Goal: Task Accomplishment & Management: Use online tool/utility

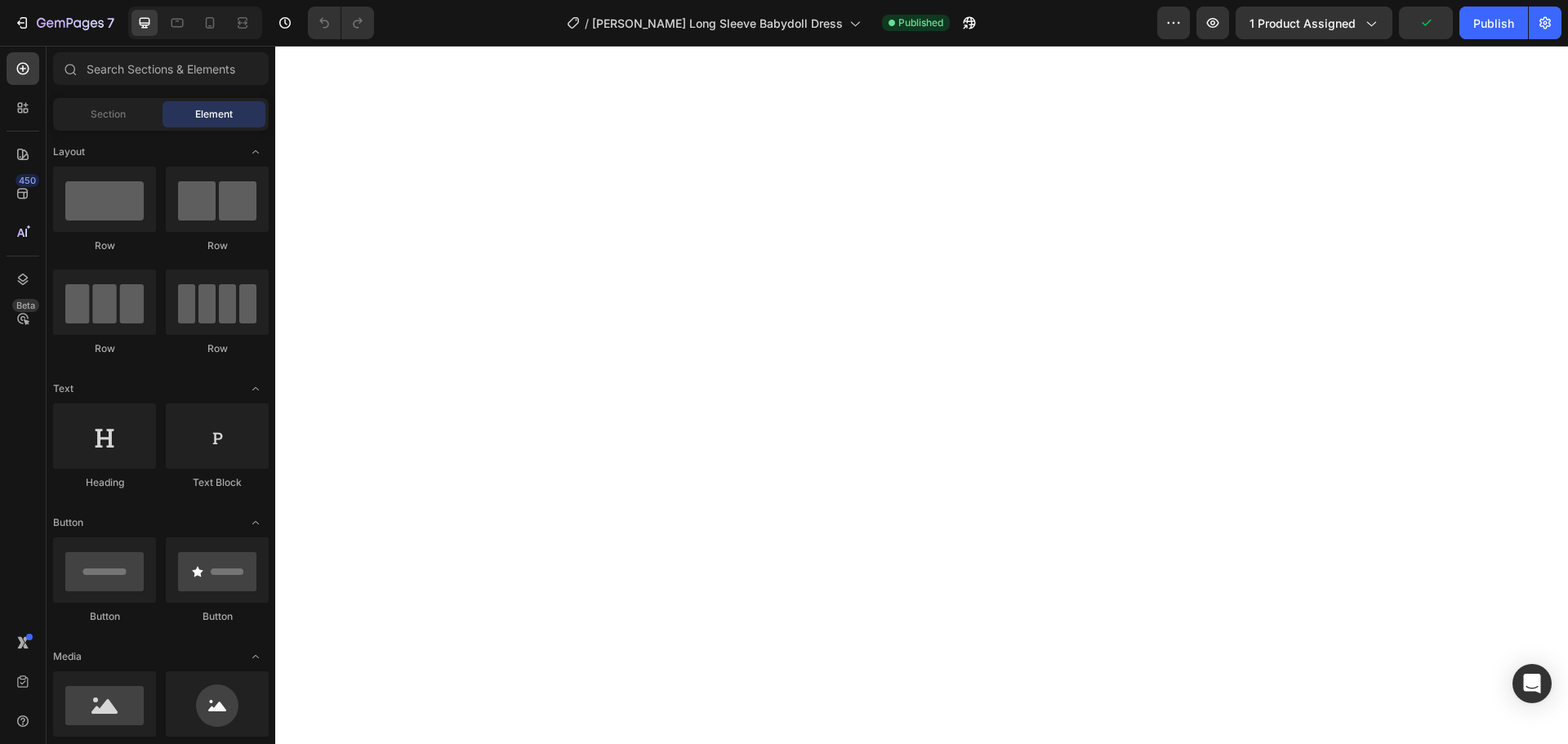
select select "M"
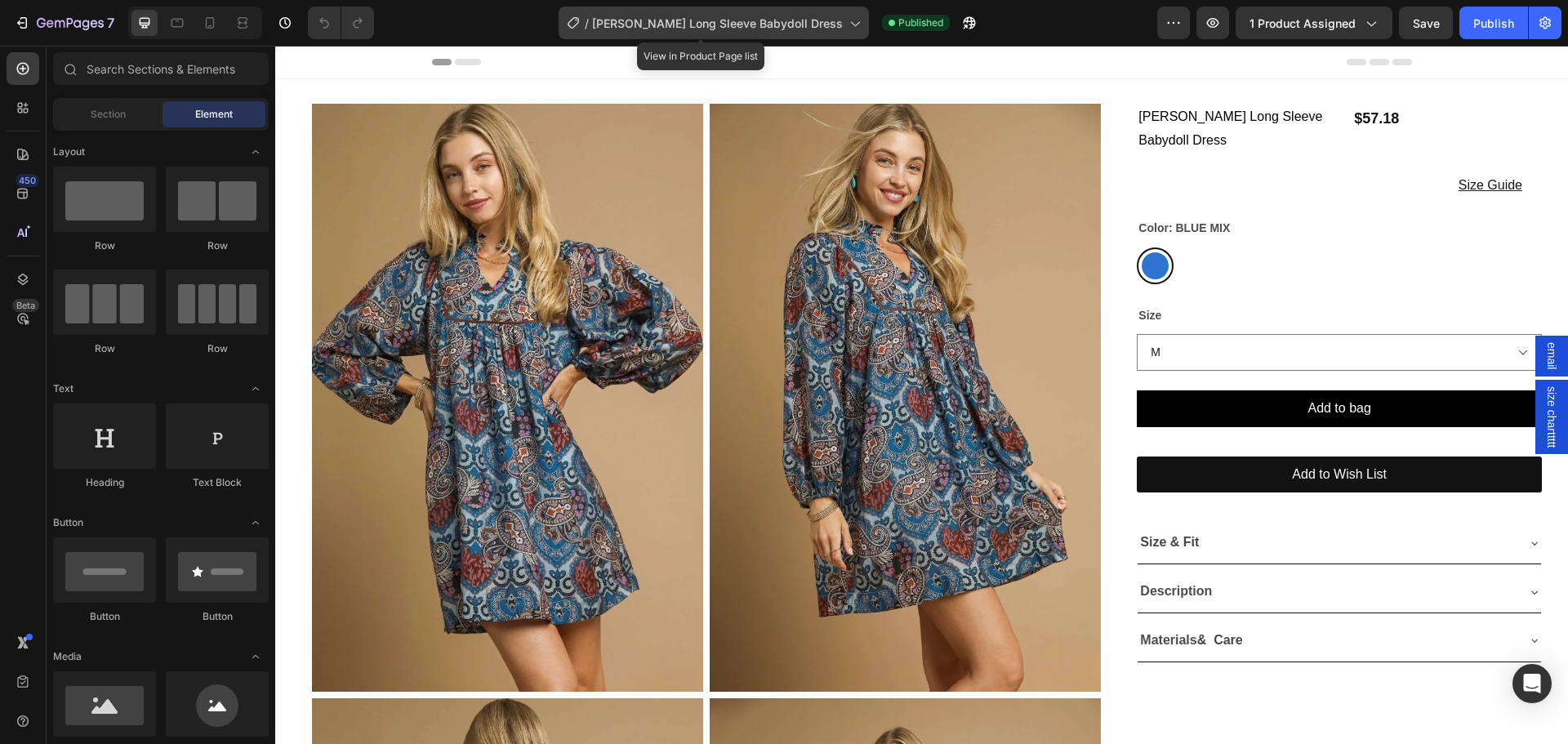
click at [660, 38] on div "/ Boho Paisley Long Sleeve Babydoll Dress" at bounding box center [713, 23] width 311 height 33
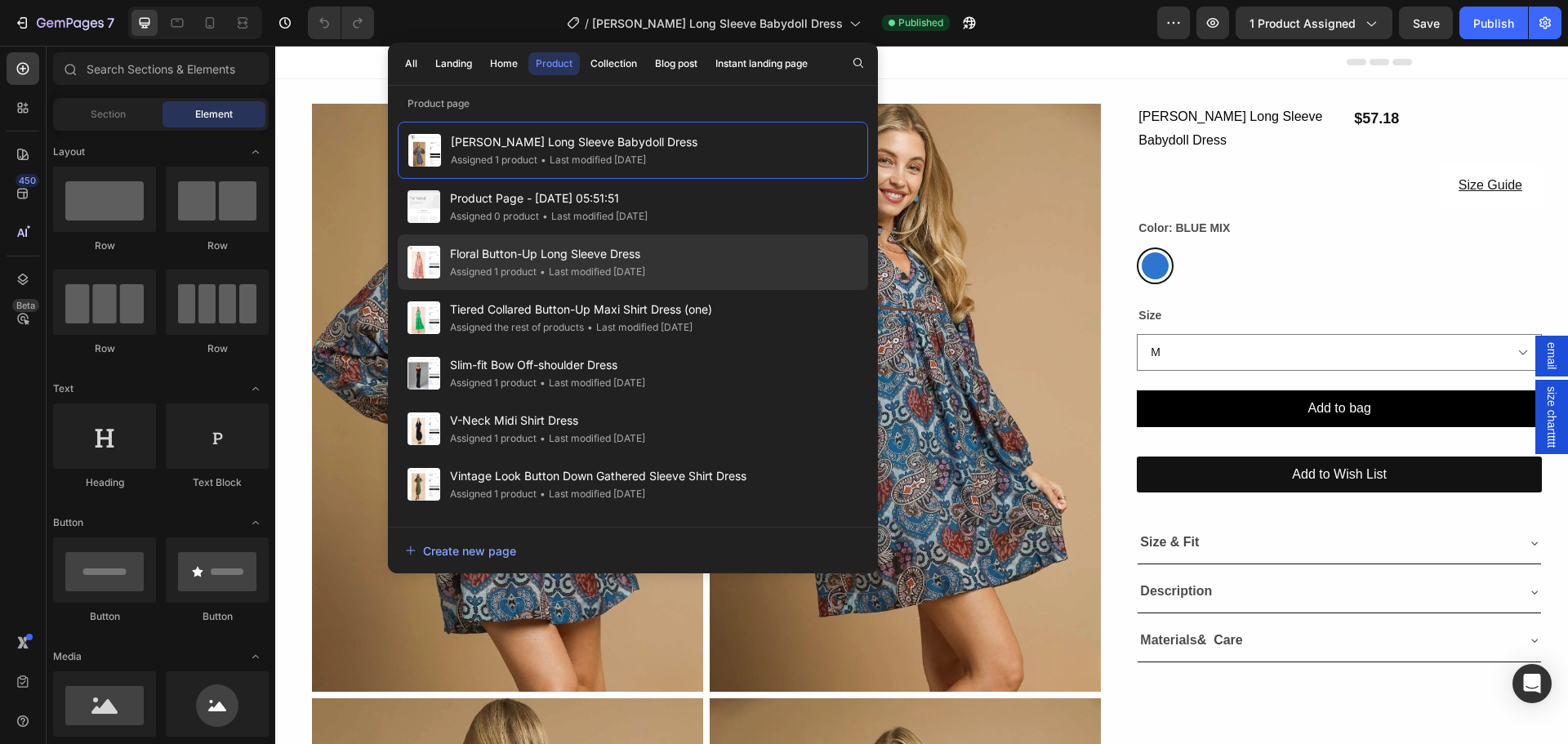
click at [538, 253] on span "Floral Button-Up Long Sleeve Dress" at bounding box center [548, 253] width 196 height 19
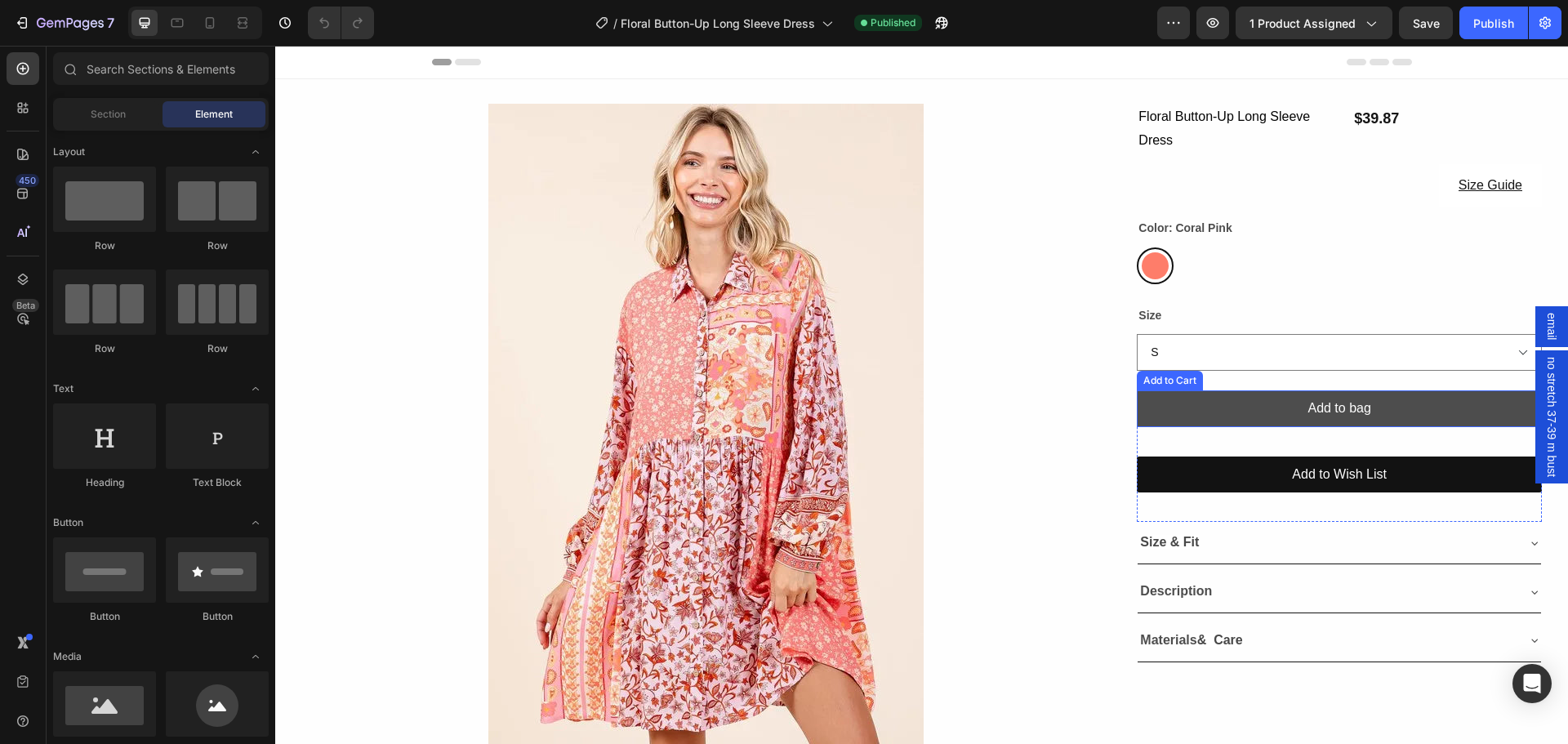
click at [1262, 415] on button "Add to bag" at bounding box center [1339, 408] width 405 height 37
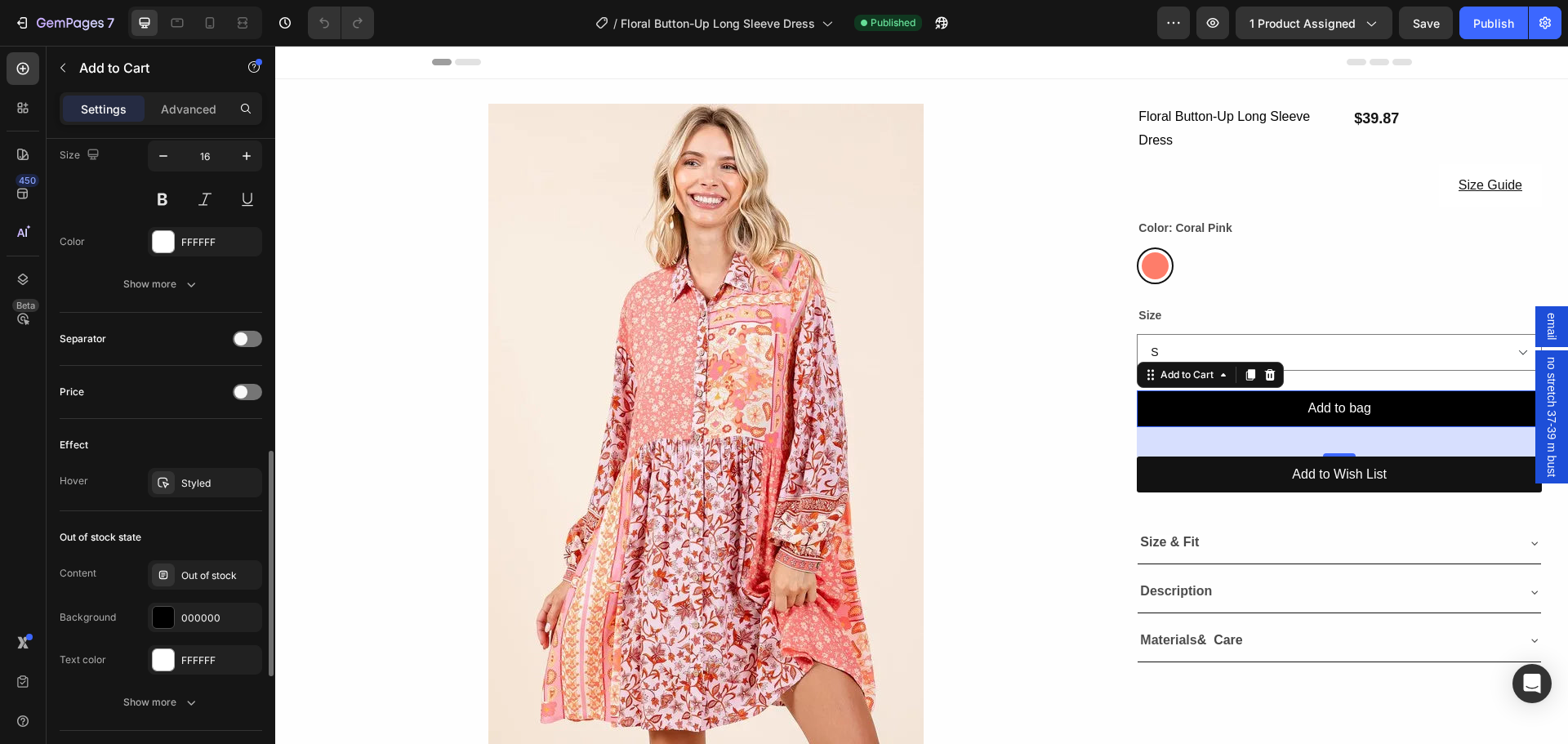
scroll to position [1225, 0]
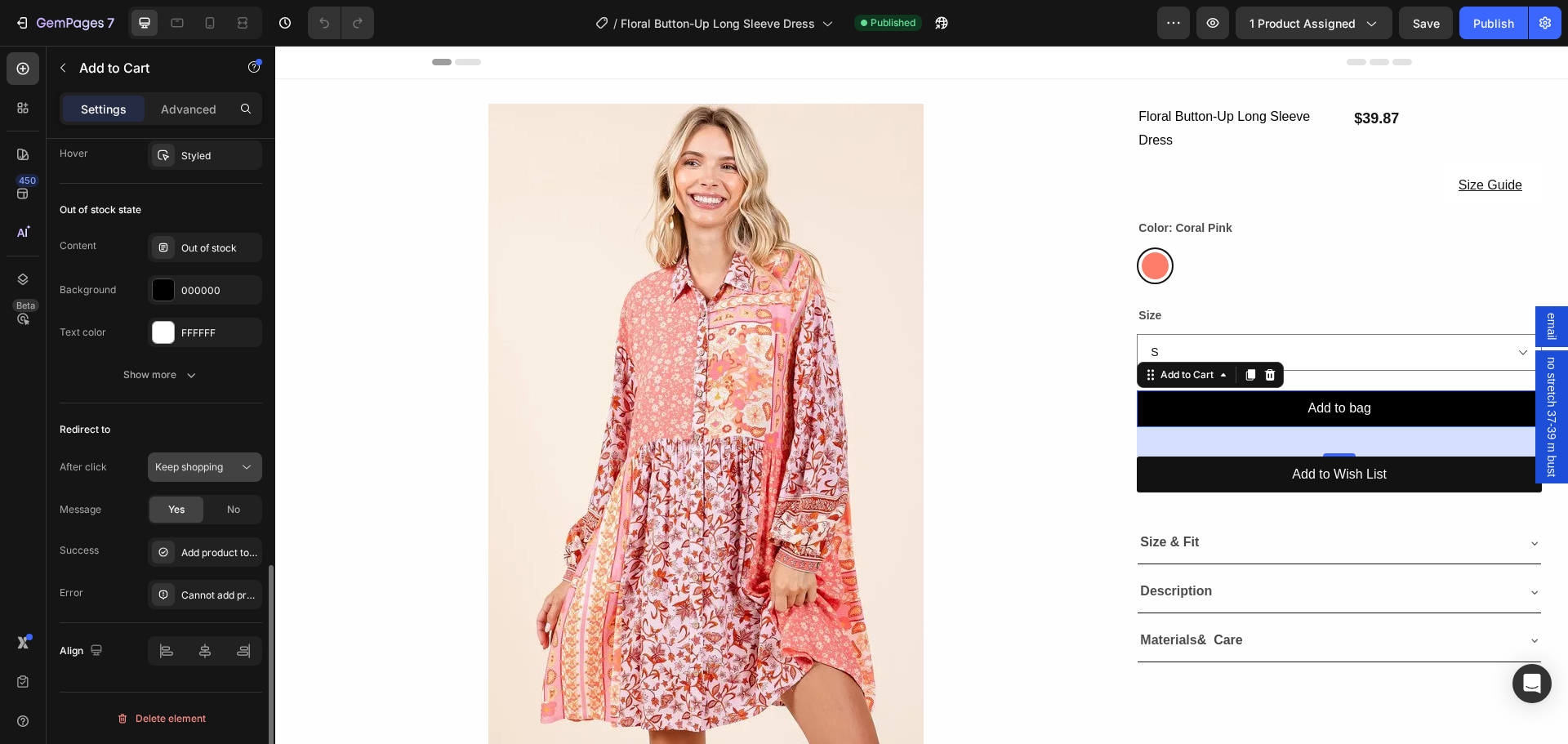
click at [181, 471] on span "Keep shopping" at bounding box center [189, 466] width 68 height 13
click at [197, 563] on span "Open cart" at bounding box center [177, 568] width 45 height 15
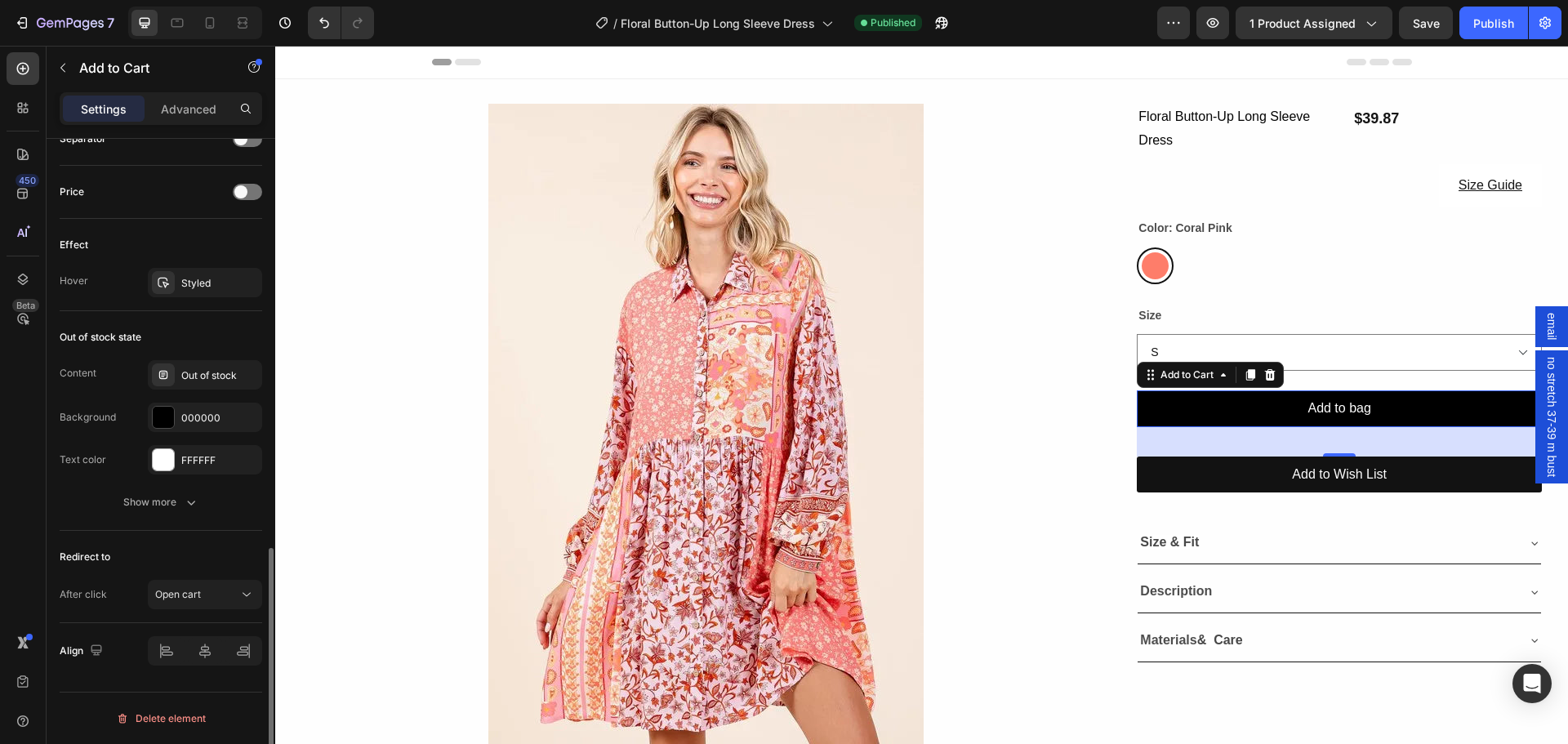
scroll to position [1098, 0]
click at [1508, 21] on div "Publish" at bounding box center [1493, 23] width 41 height 17
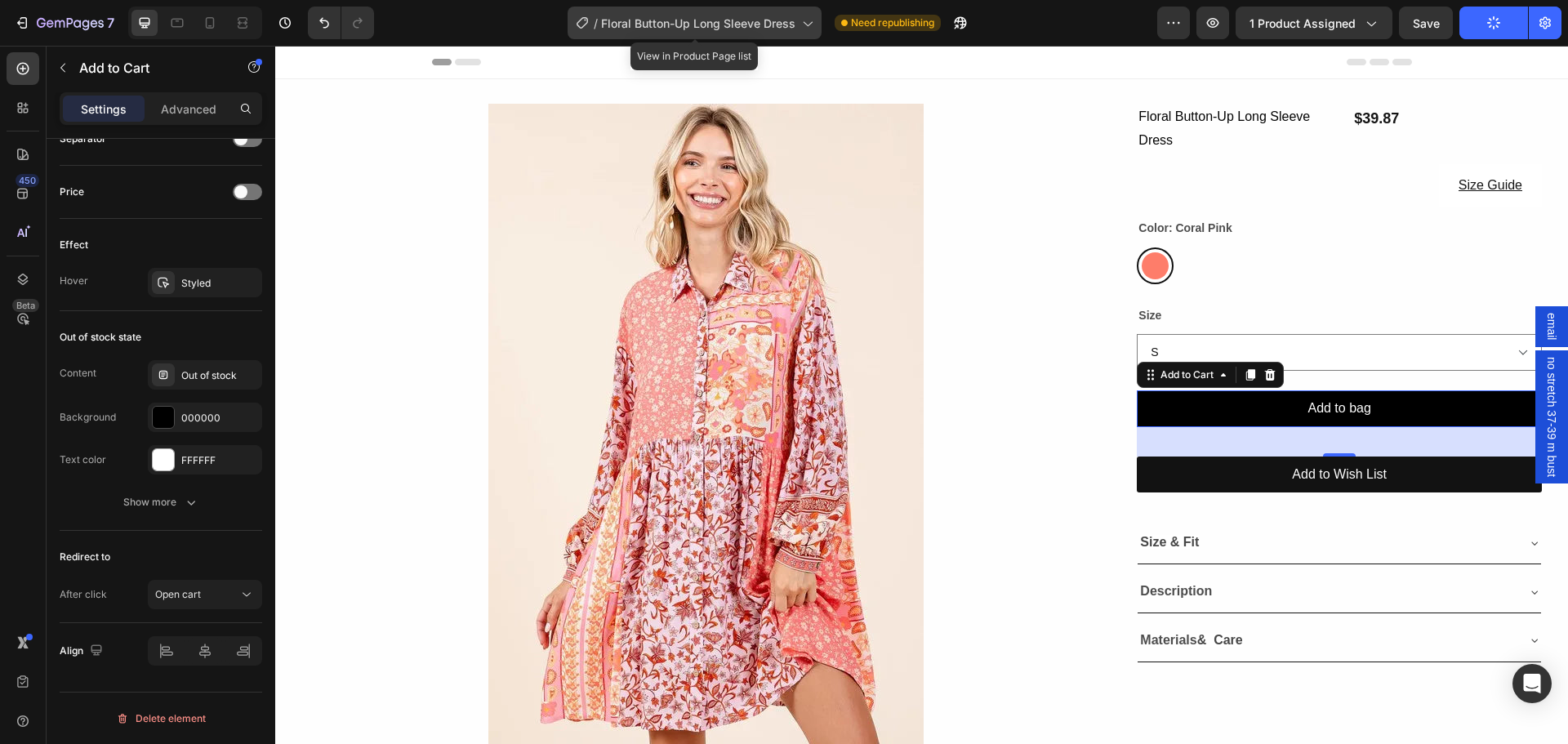
click at [645, 23] on span "Floral Button-Up Long Sleeve Dress" at bounding box center [698, 23] width 195 height 17
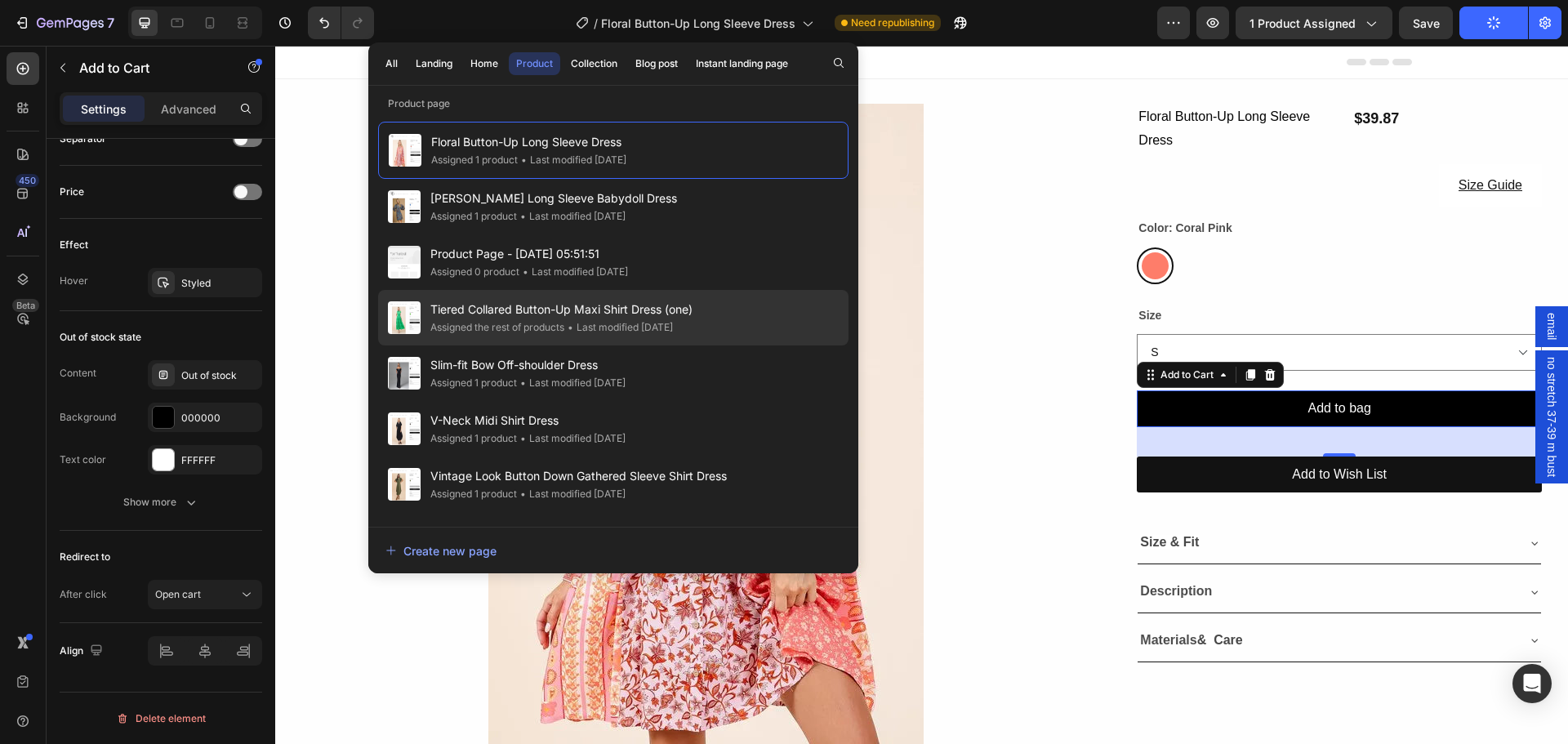
click at [467, 320] on div "Assigned the rest of products" at bounding box center [498, 327] width 134 height 16
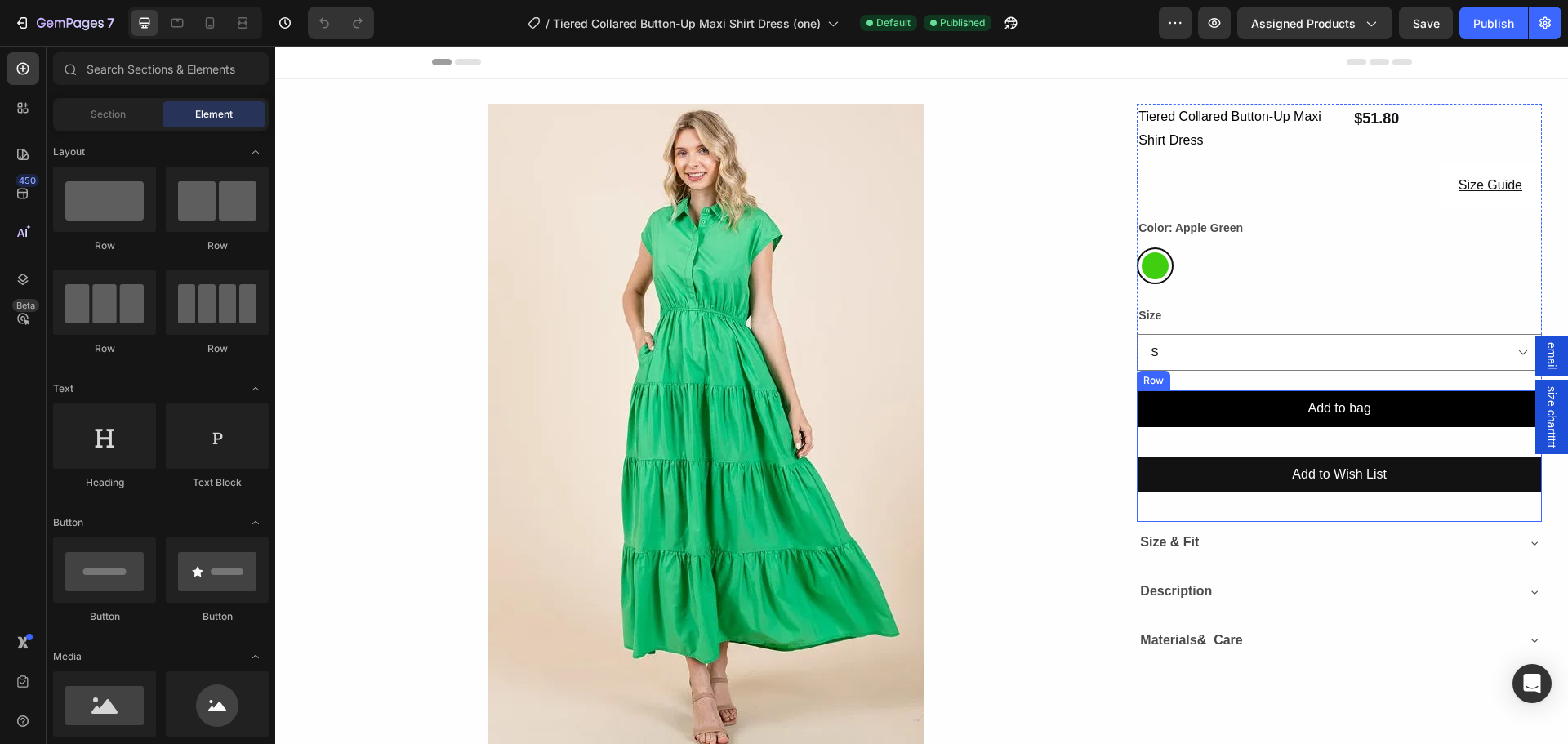
drag, startPoint x: 1284, startPoint y: 411, endPoint x: 634, endPoint y: 298, distance: 659.7
click at [1284, 411] on button "Add to bag" at bounding box center [1339, 408] width 405 height 37
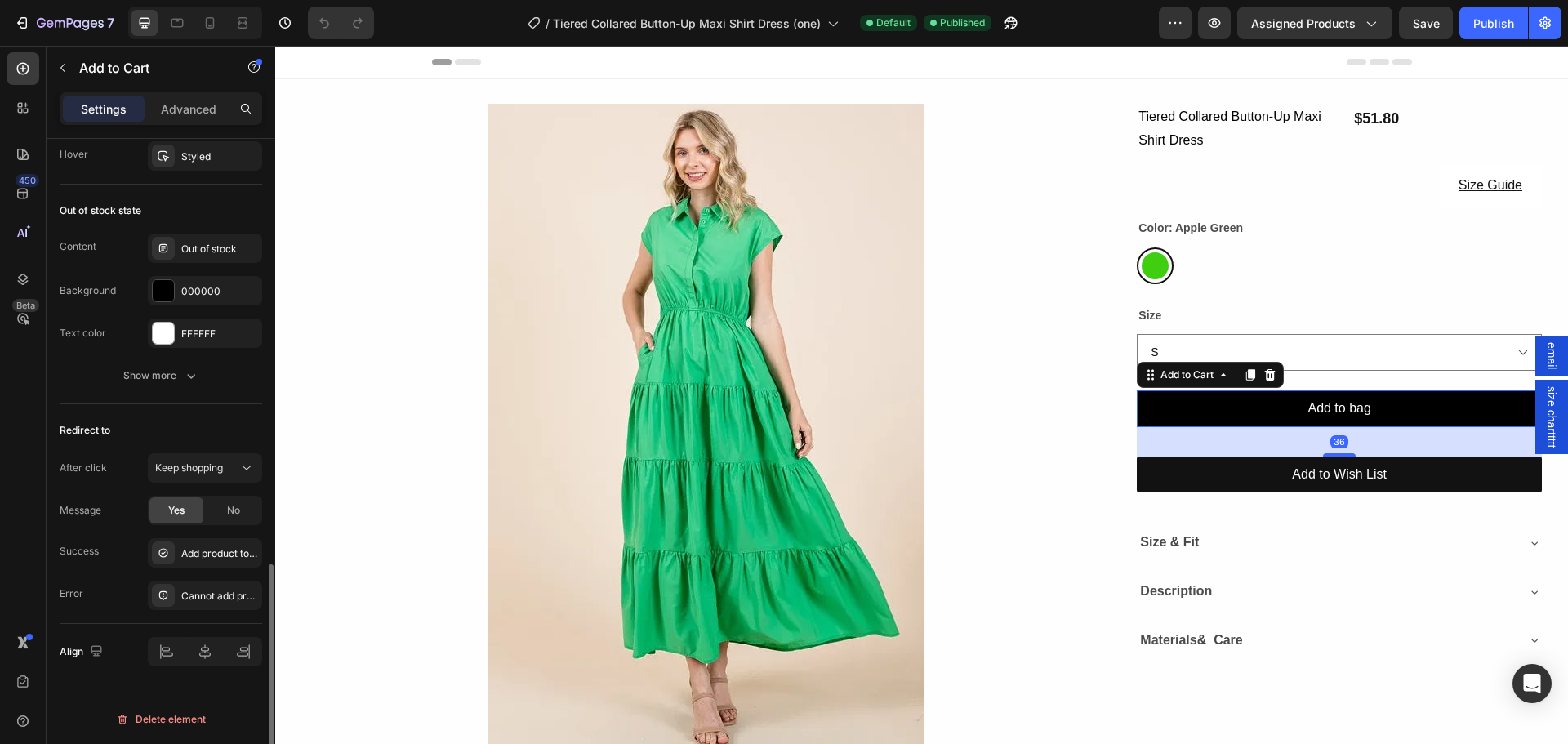
scroll to position [1225, 0]
click at [220, 476] on button "Keep shopping" at bounding box center [205, 466] width 114 height 29
click at [192, 567] on span "Open cart" at bounding box center [177, 568] width 45 height 15
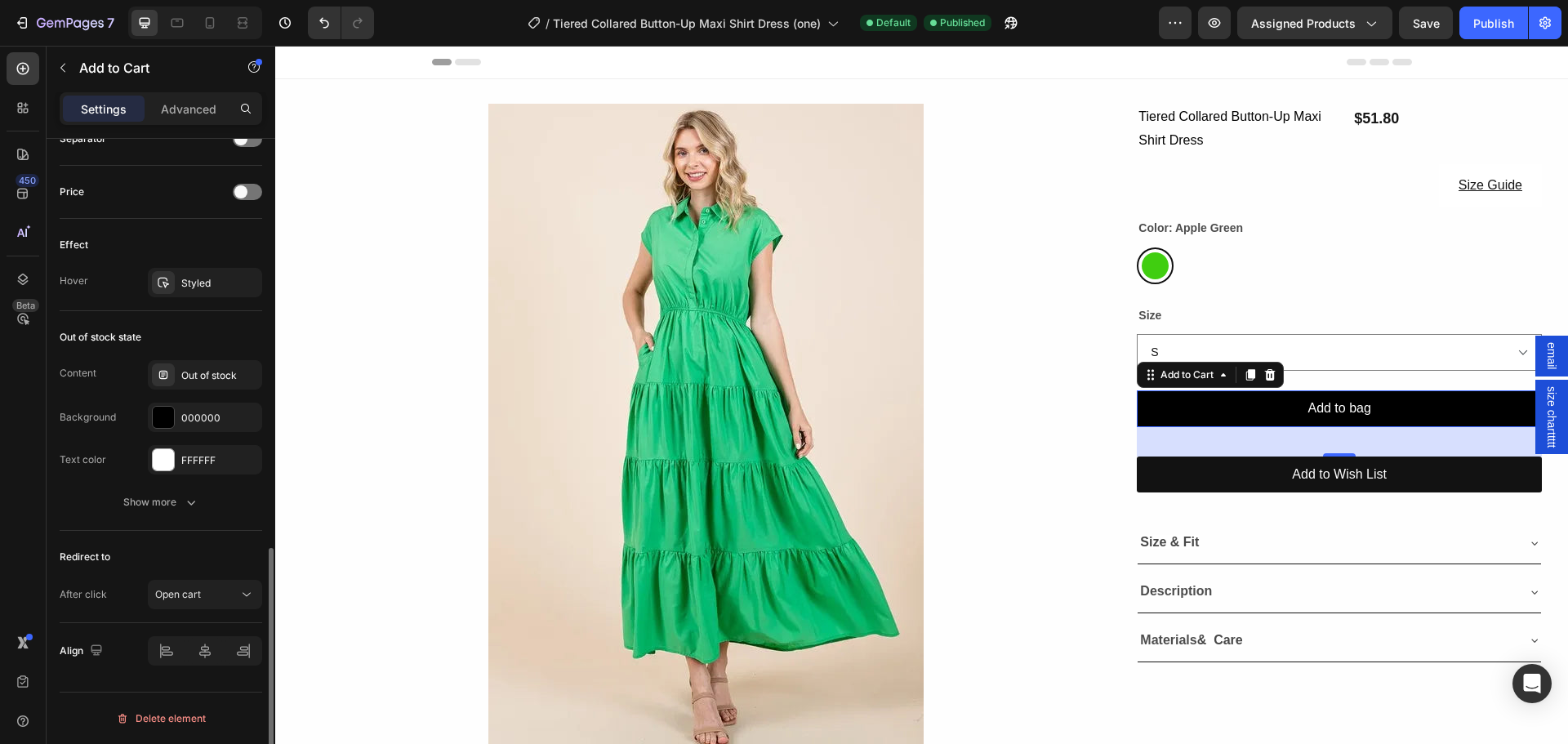
scroll to position [1098, 0]
drag, startPoint x: 1487, startPoint y: 15, endPoint x: 1038, endPoint y: 11, distance: 449.0
click at [1487, 15] on div "Publish" at bounding box center [1493, 23] width 41 height 17
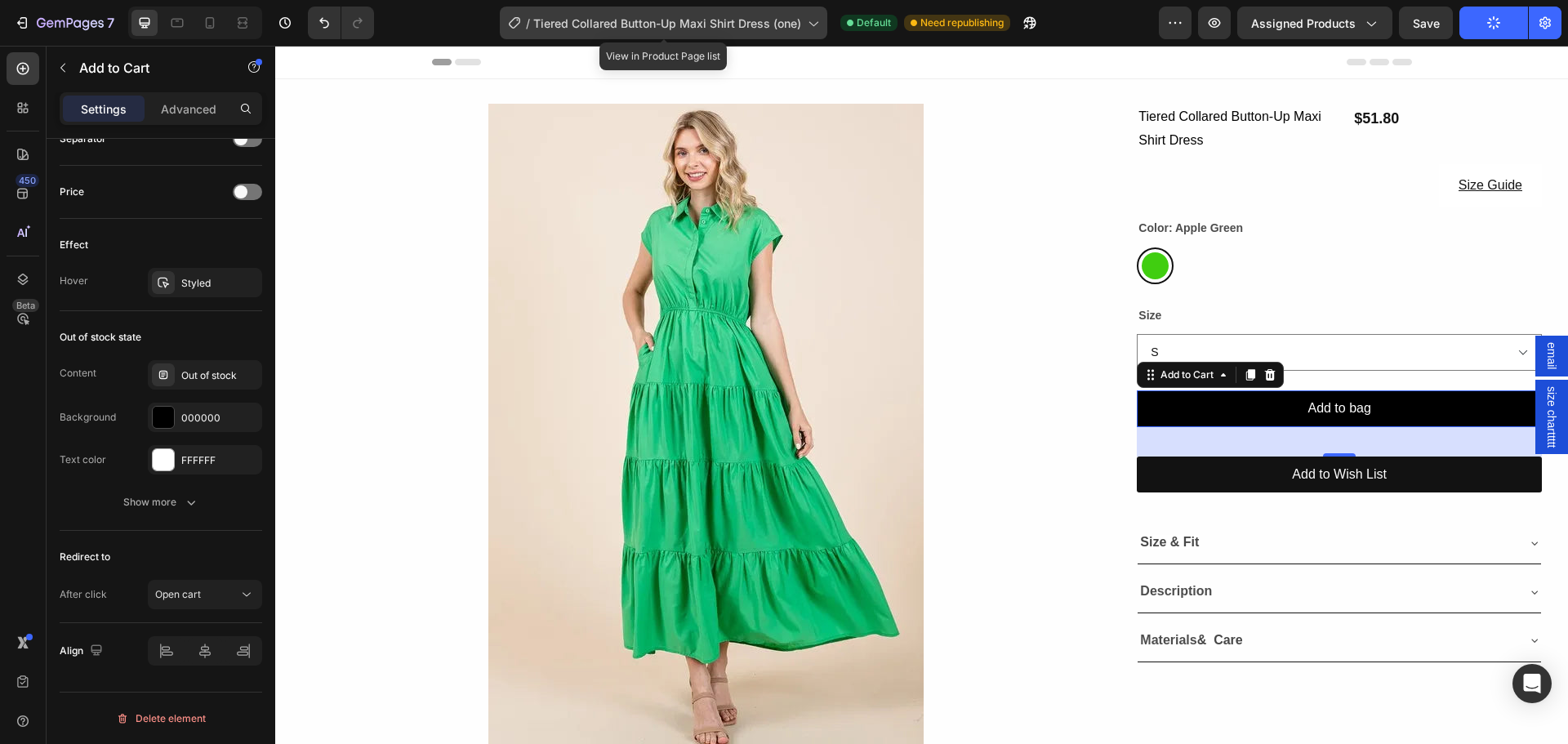
click at [708, 23] on span "Tiered Collared Button-Up Maxi Shirt Dress (one)" at bounding box center [667, 23] width 268 height 17
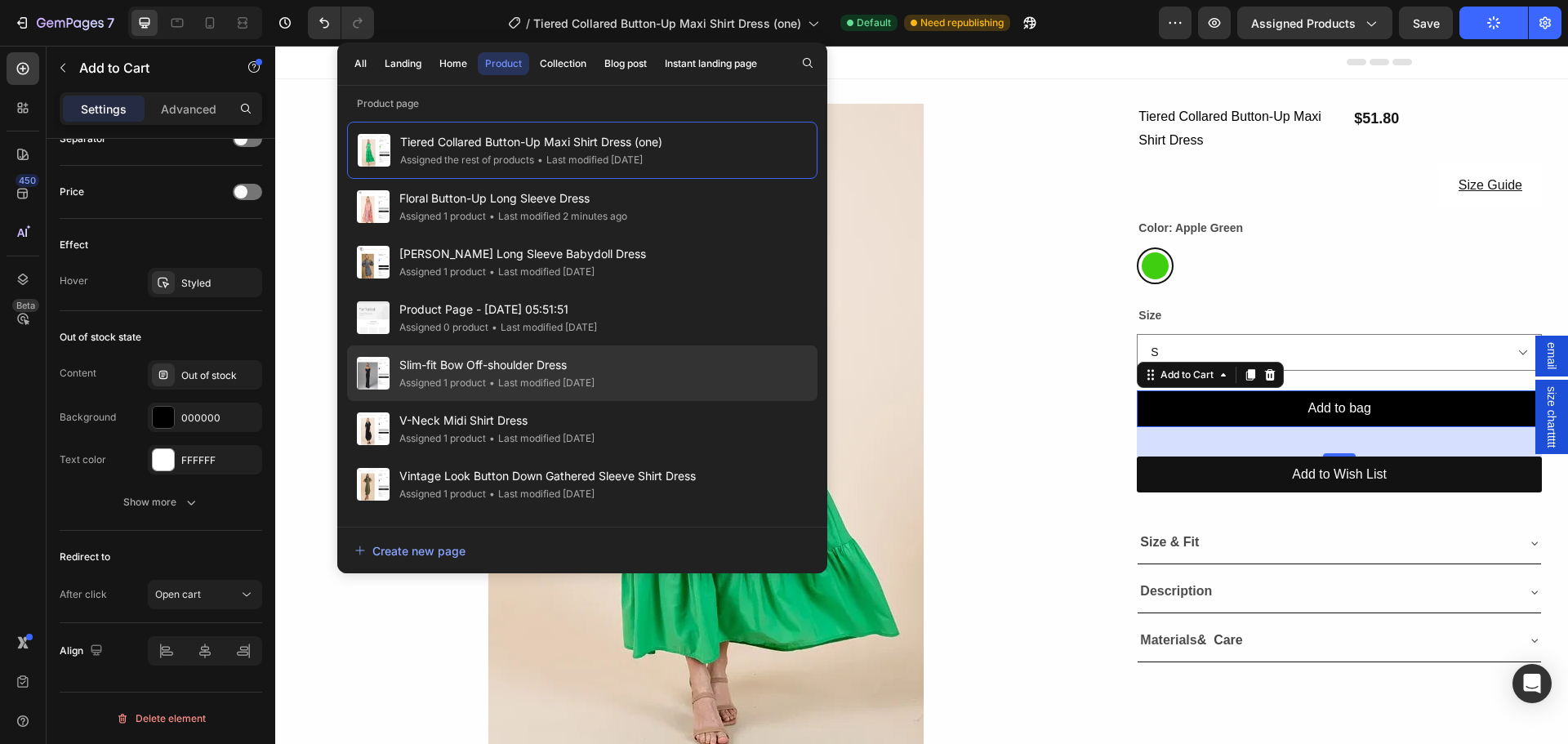
click at [564, 382] on div "• Last modified 7 days ago" at bounding box center [540, 382] width 108 height 16
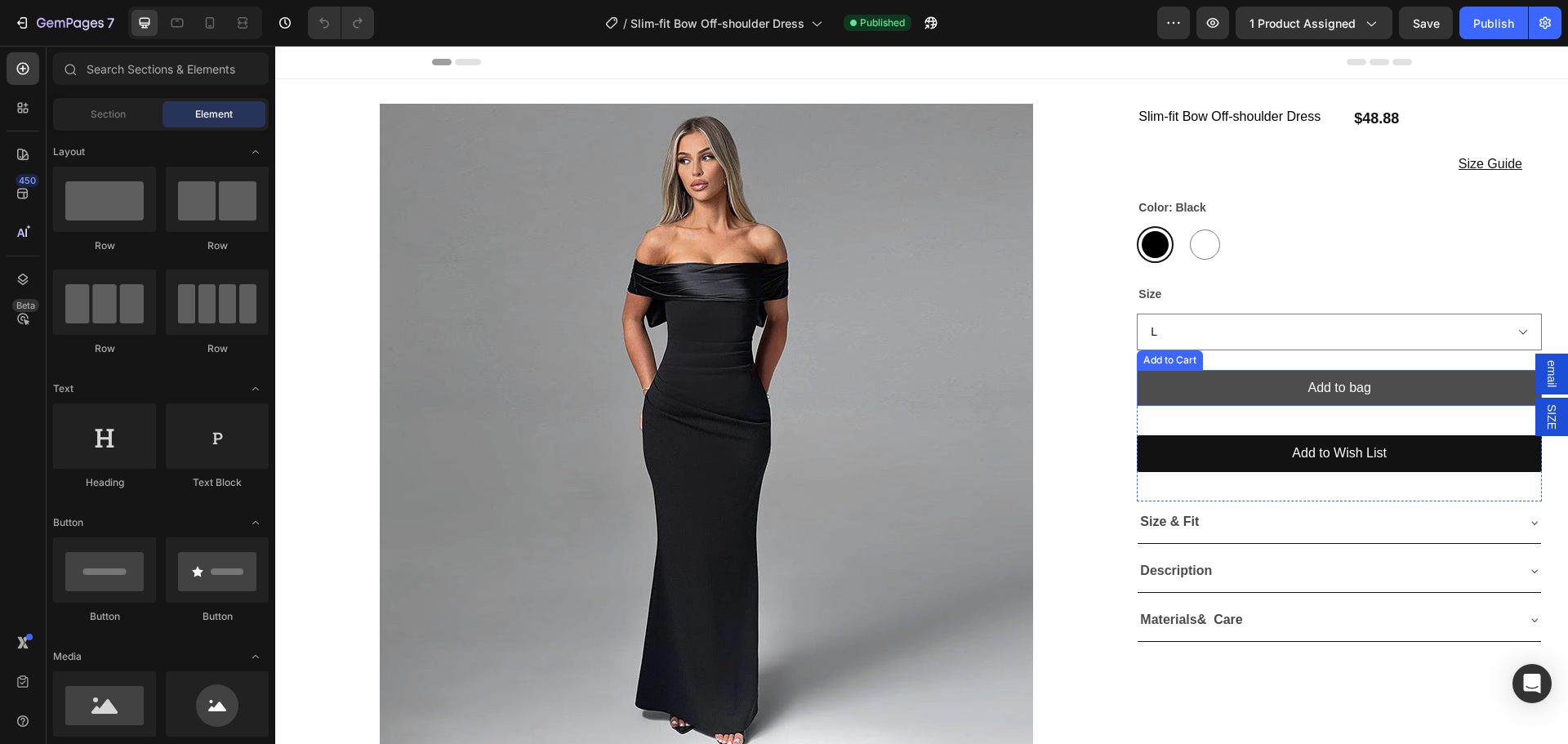
click at [1247, 381] on button "Add to bag" at bounding box center [1339, 388] width 405 height 37
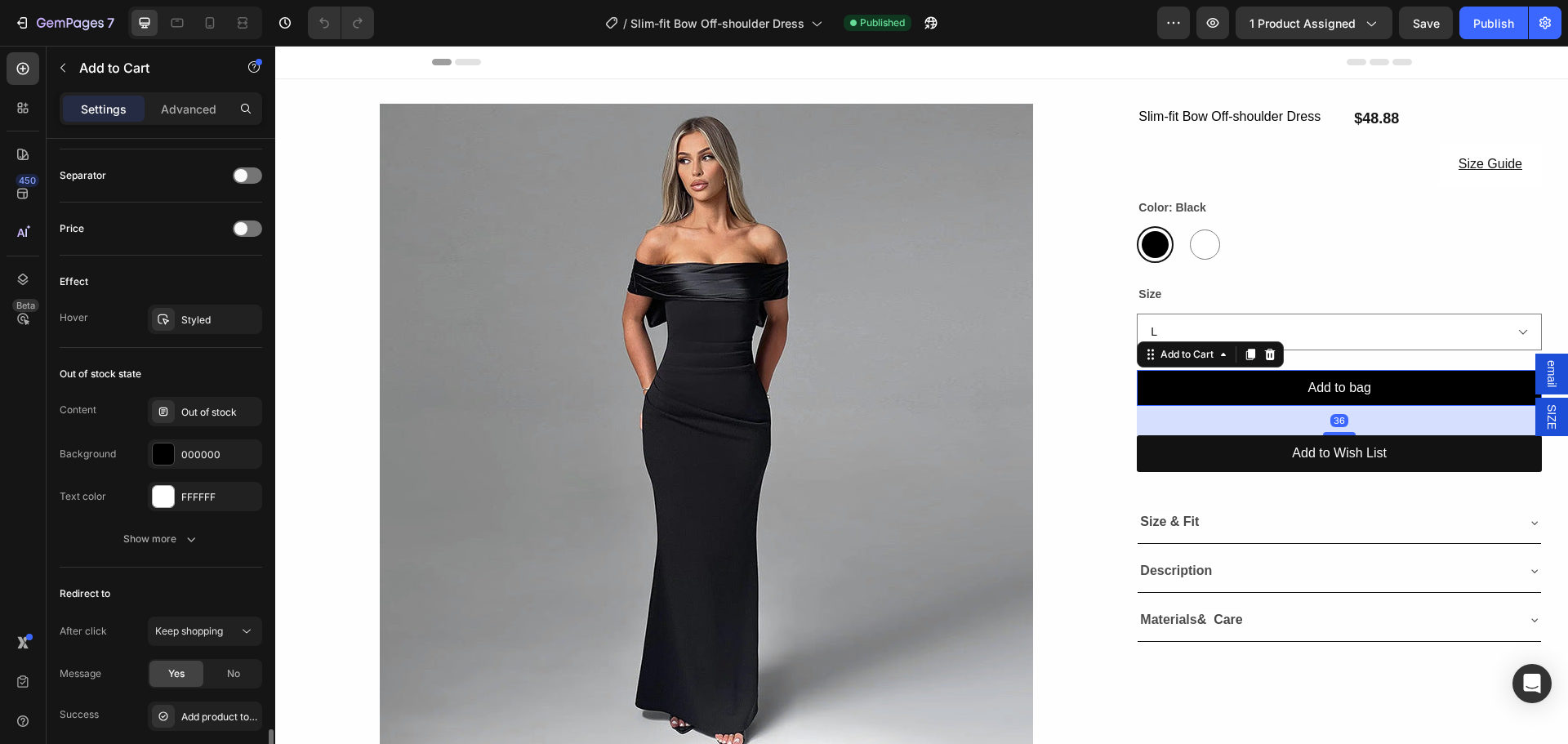
scroll to position [1225, 0]
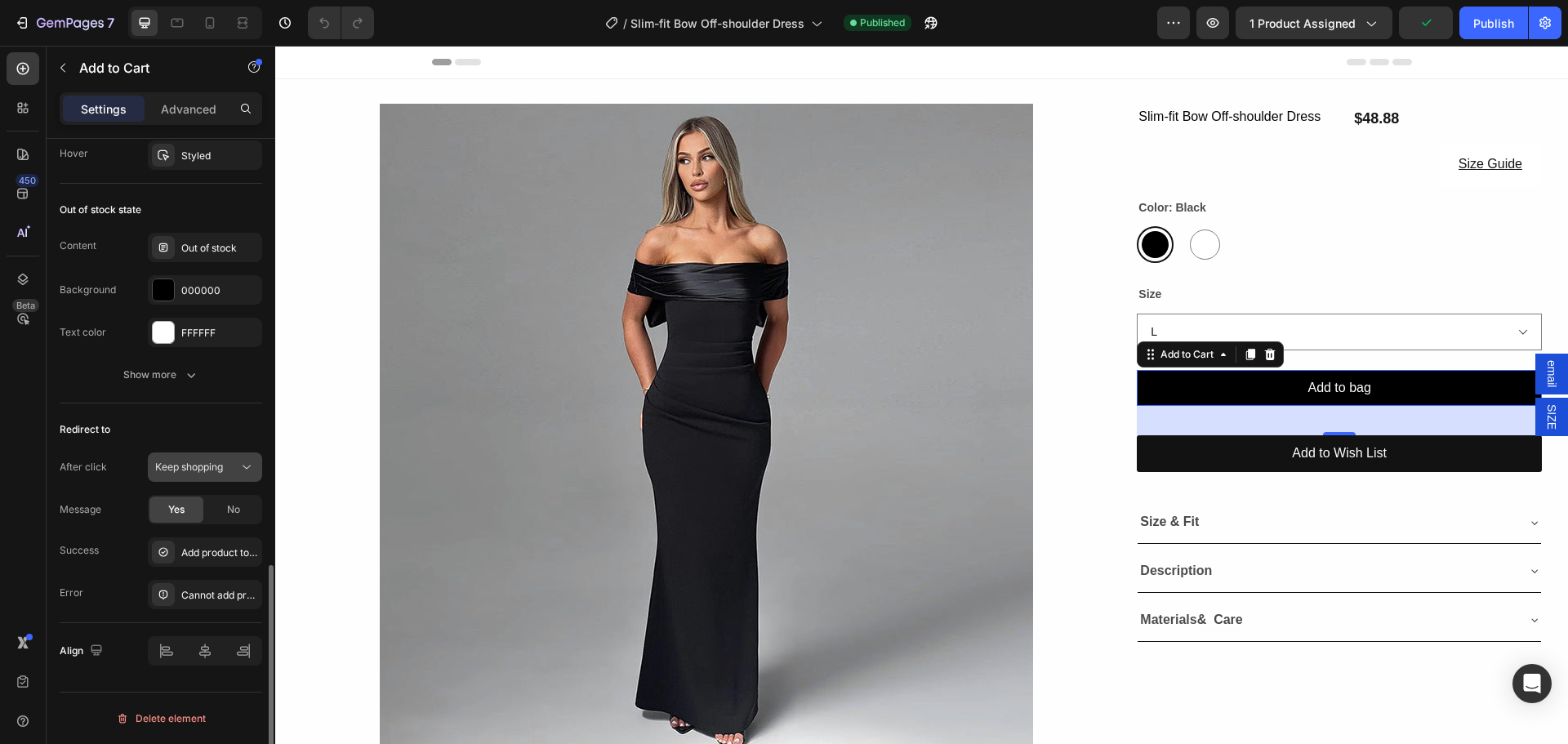
click at [225, 475] on button "Keep shopping" at bounding box center [205, 466] width 114 height 29
click at [205, 584] on div "Open cart" at bounding box center [189, 600] width 134 height 31
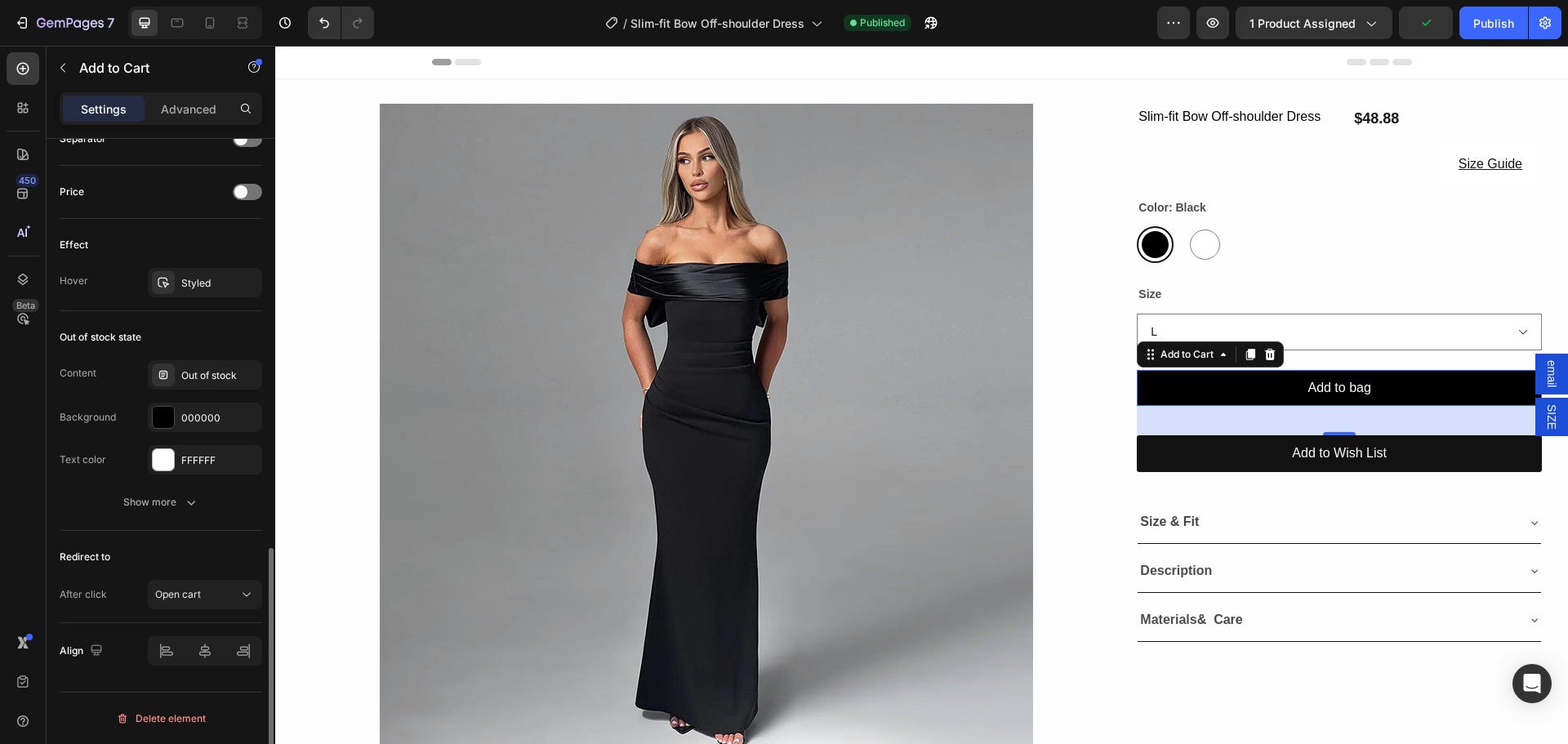
scroll to position [1098, 0]
click at [1466, 22] on button "Publish" at bounding box center [1493, 23] width 69 height 33
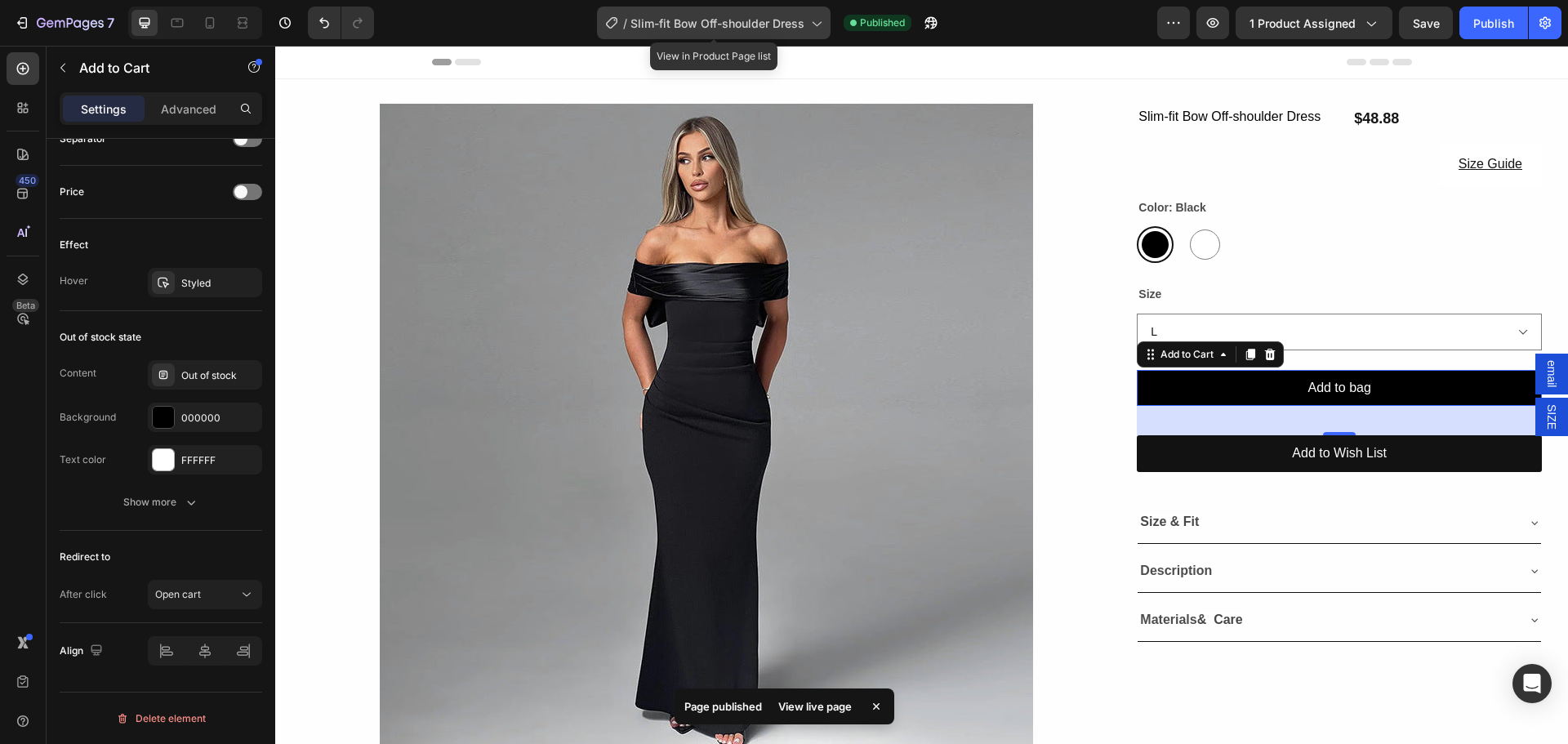
click at [641, 18] on span "Slim-fit Bow Off-shoulder Dress" at bounding box center [717, 23] width 174 height 17
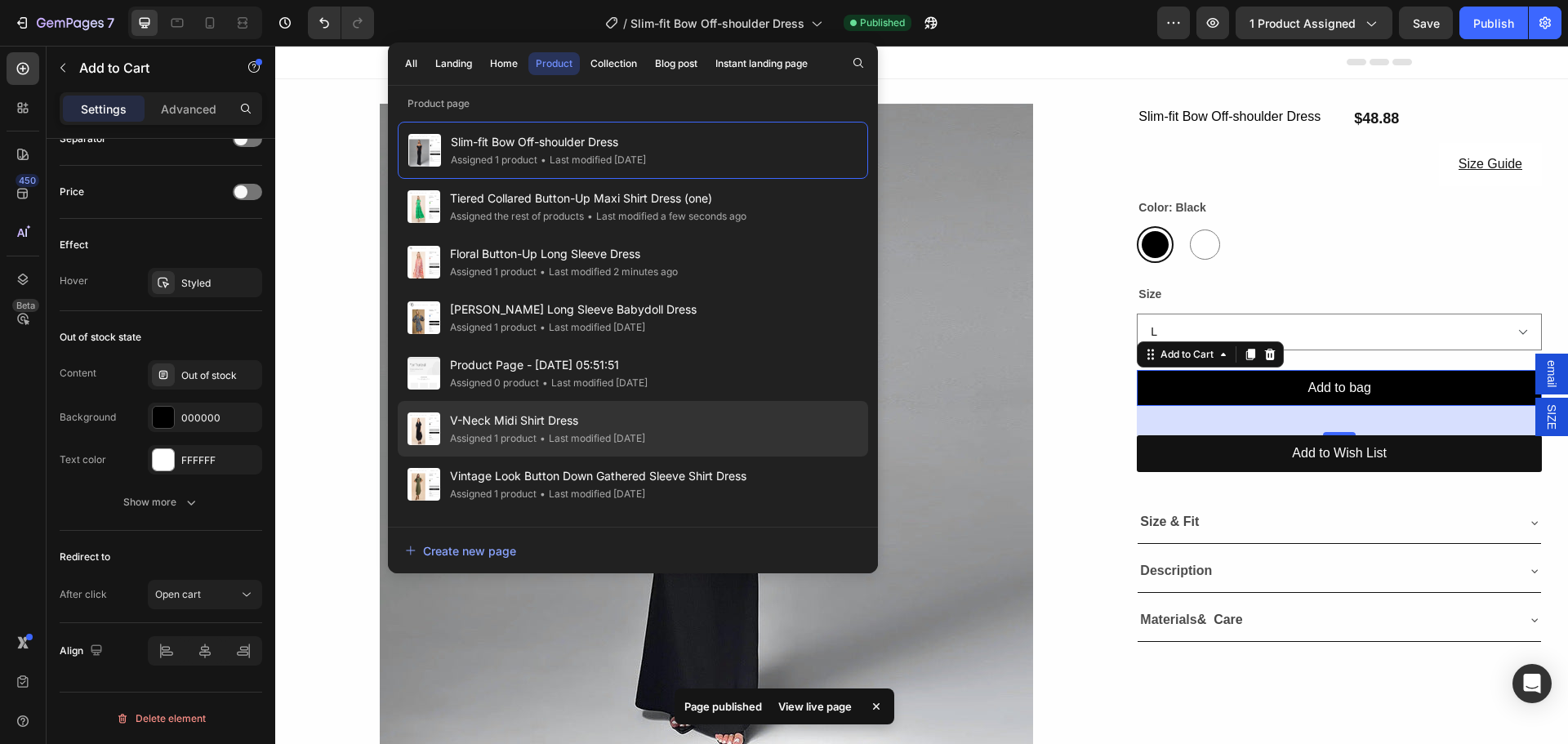
click at [579, 431] on div "• Last modified 7 days ago" at bounding box center [590, 438] width 108 height 16
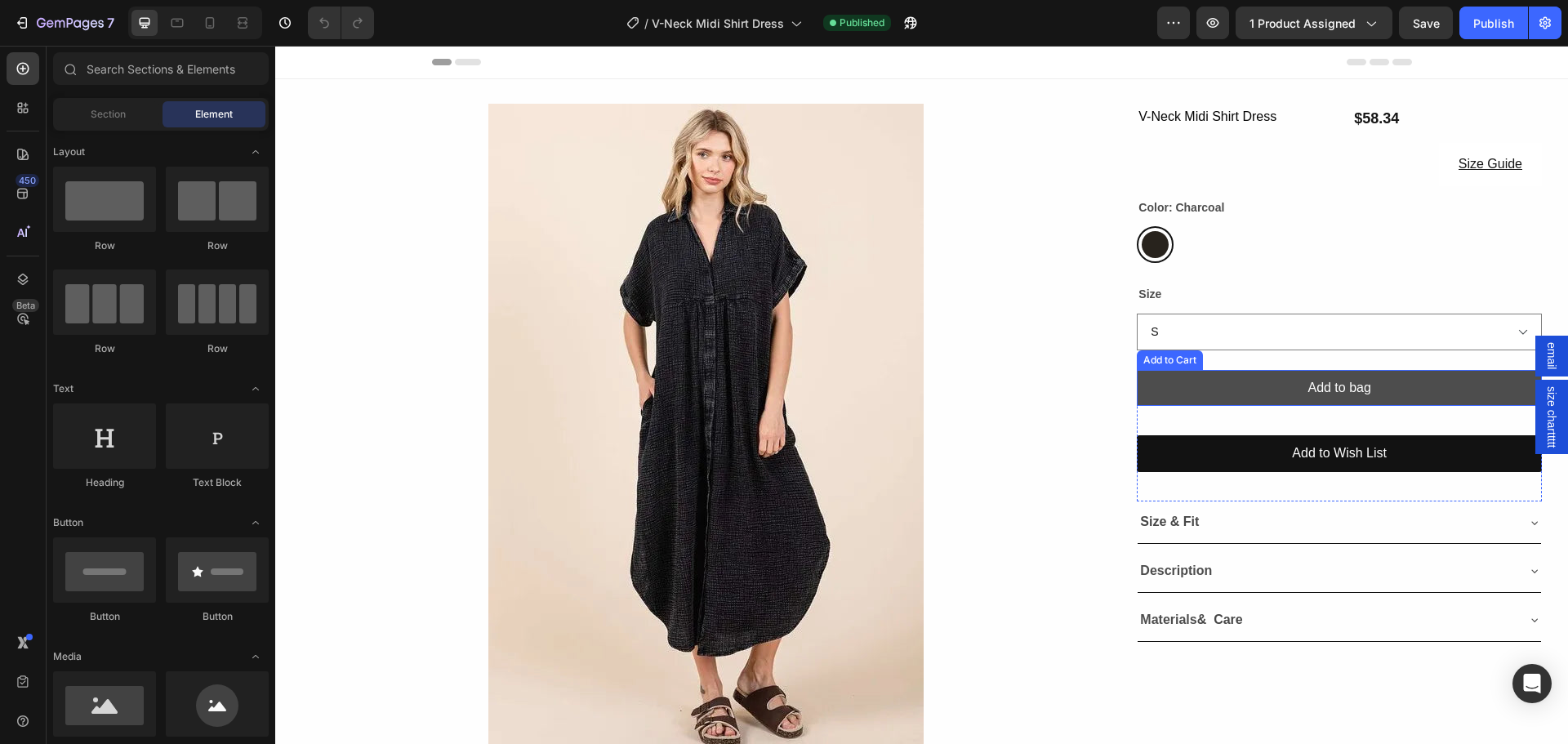
click at [1276, 384] on button "Add to bag" at bounding box center [1339, 388] width 405 height 37
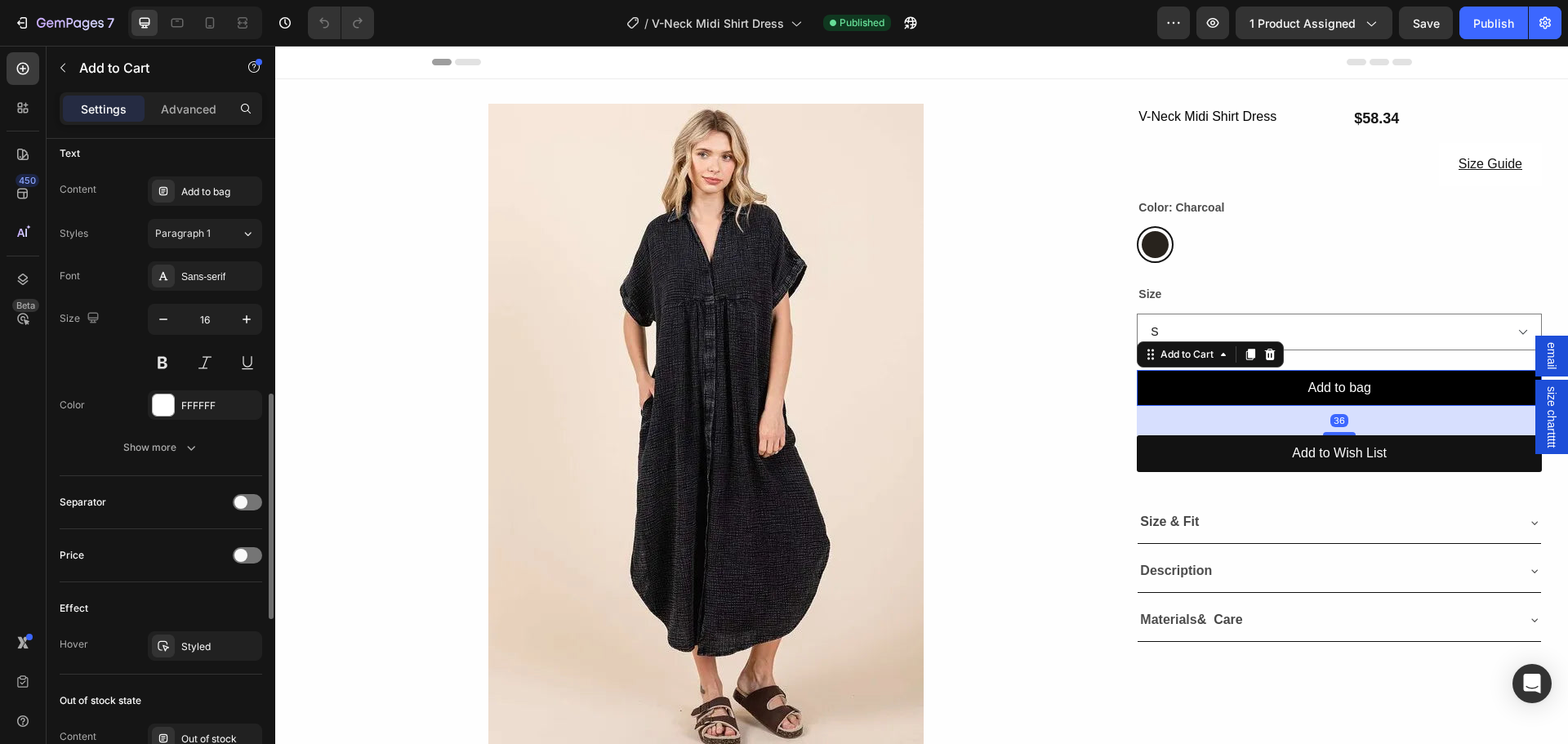
scroll to position [1225, 0]
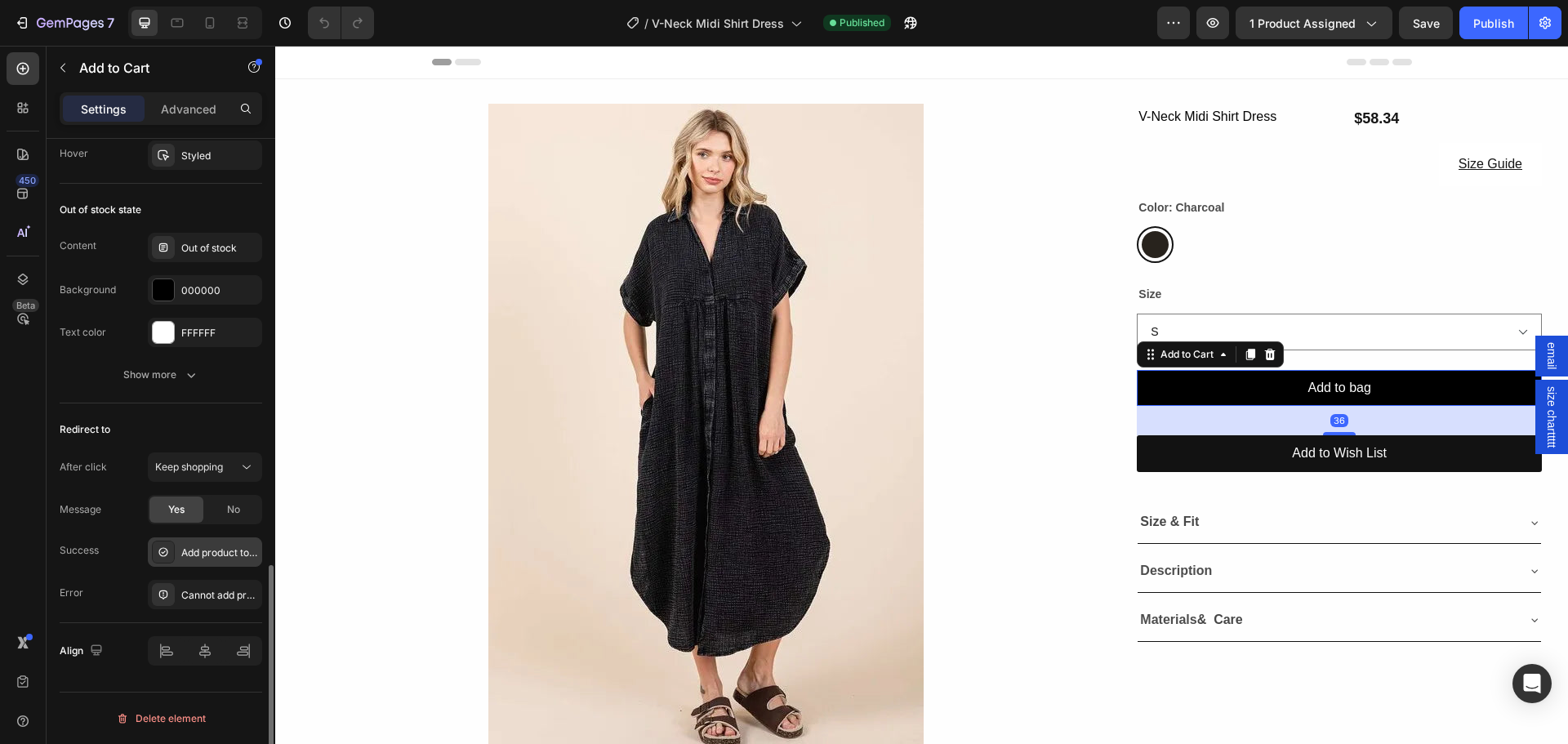
drag, startPoint x: 192, startPoint y: 551, endPoint x: 175, endPoint y: 555, distance: 17.5
click at [184, 561] on div "Add product to cart successfully" at bounding box center [205, 551] width 114 height 29
click at [155, 461] on span "Keep shopping" at bounding box center [189, 466] width 68 height 13
click at [188, 561] on span "Open cart" at bounding box center [177, 568] width 45 height 15
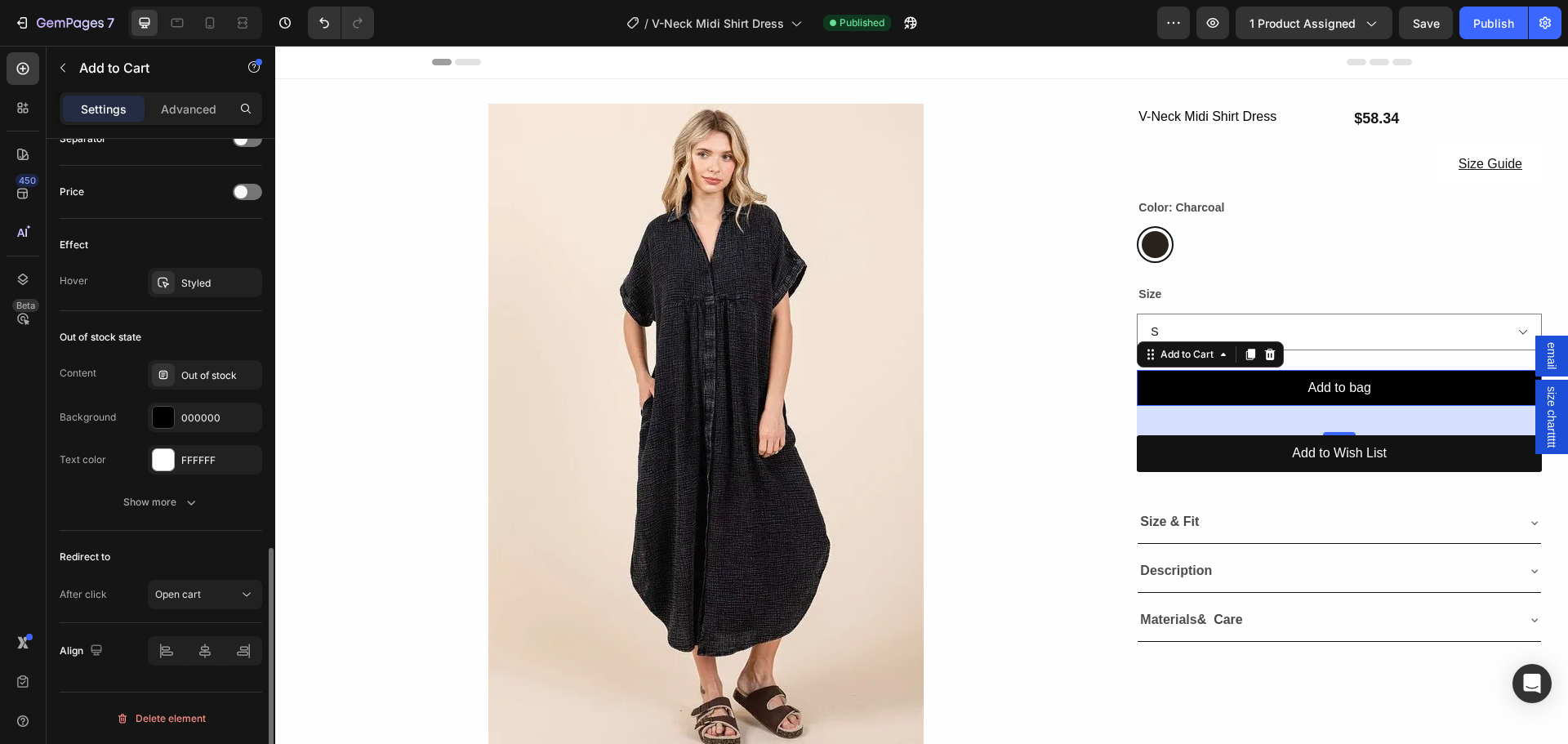
scroll to position [1098, 0]
click at [1487, 30] on div "Publish" at bounding box center [1493, 23] width 41 height 17
drag, startPoint x: 672, startPoint y: 34, endPoint x: 643, endPoint y: 88, distance: 61.3
click at [672, 35] on div "/ V-Neck Midi Shirt Dress" at bounding box center [694, 23] width 192 height 33
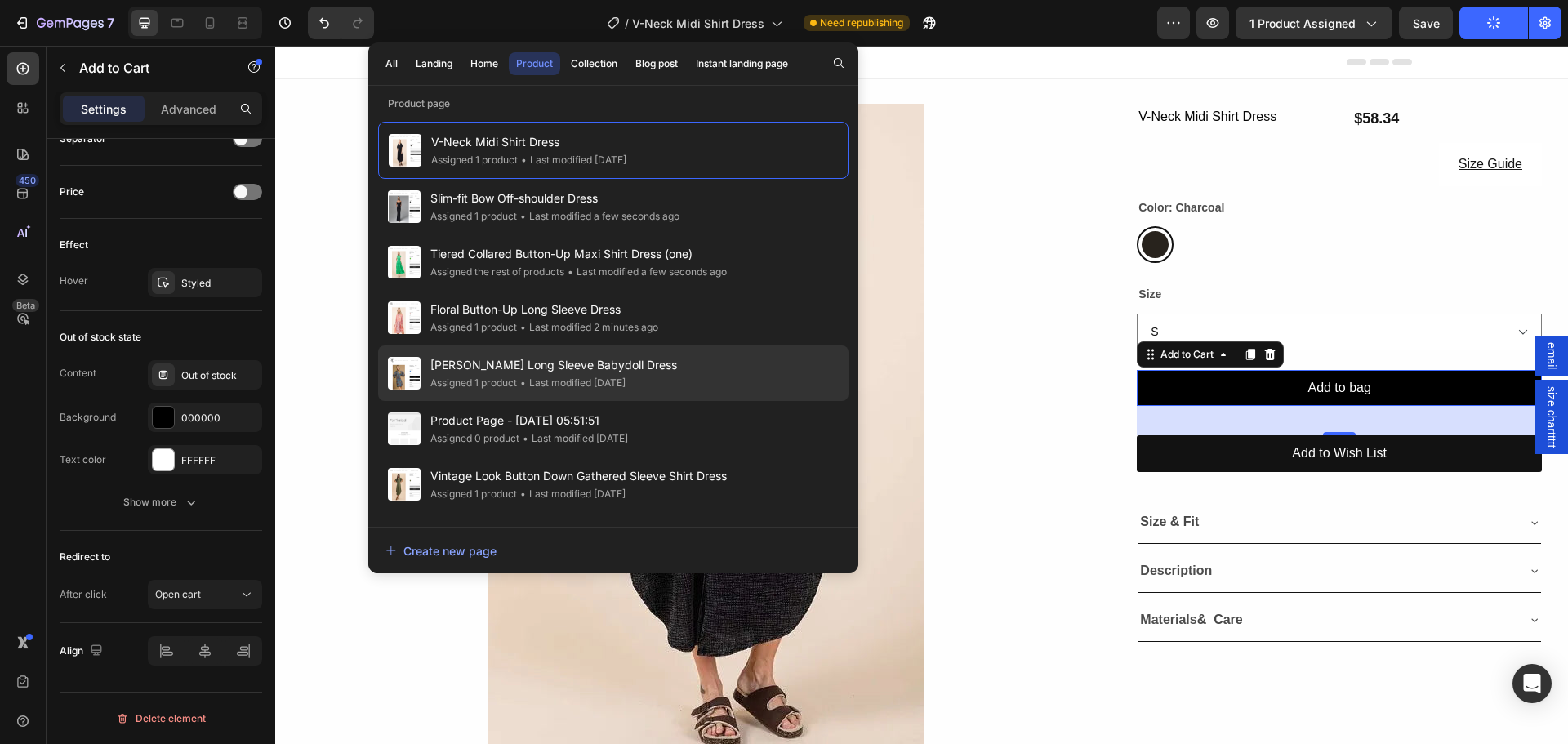
scroll to position [81, 0]
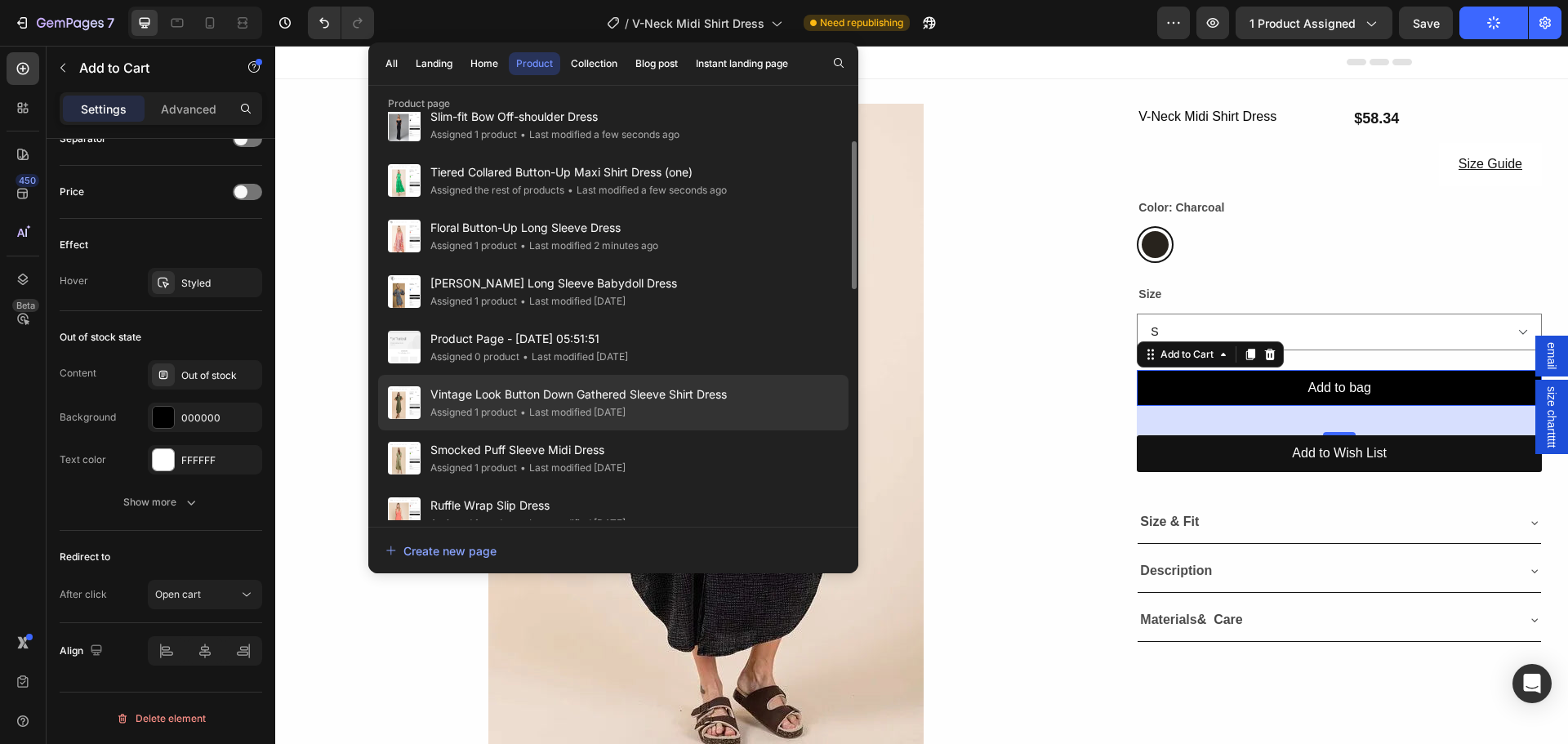
click at [520, 397] on span "Vintage Look Button Down Gathered Sleeve Shirt Dress" at bounding box center [579, 394] width 296 height 19
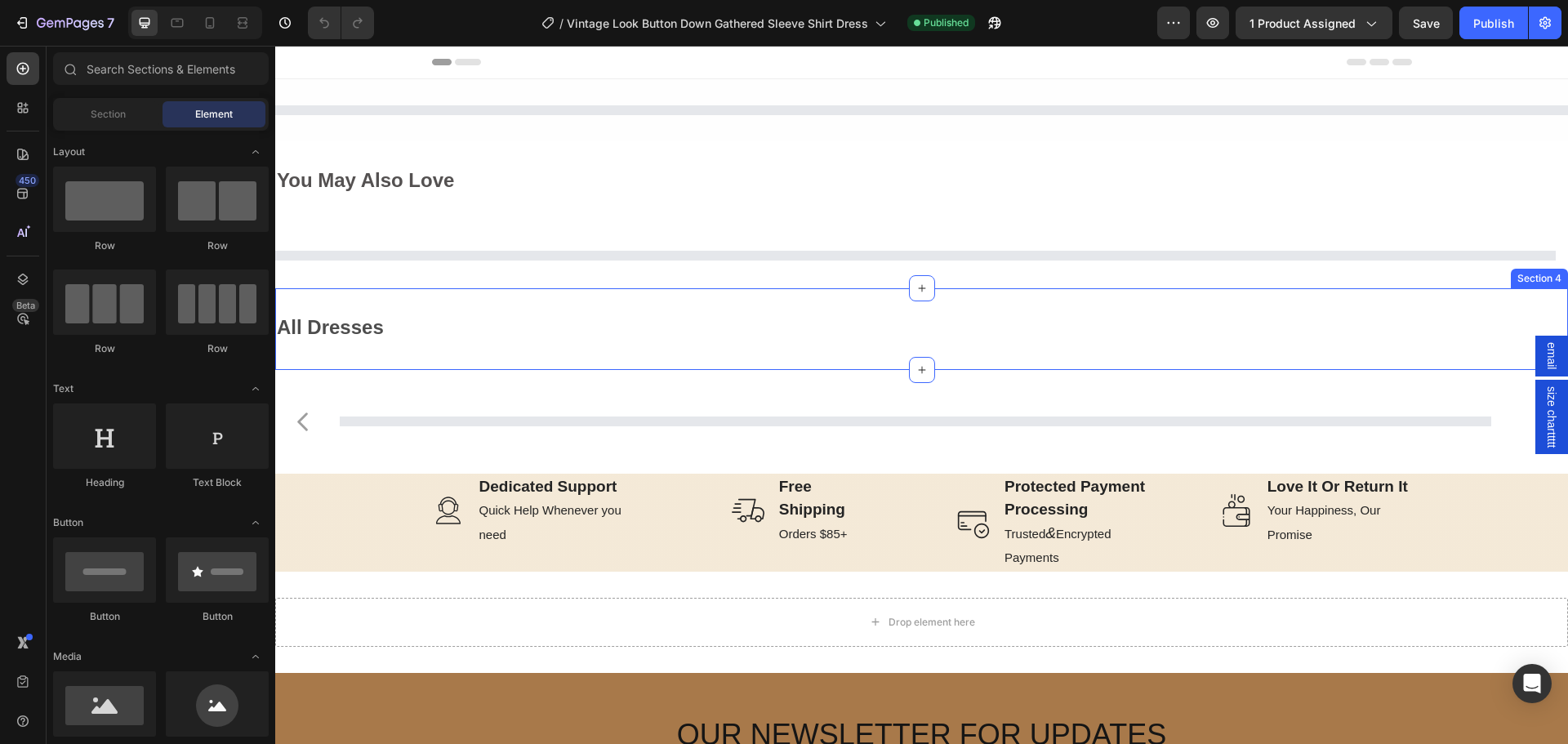
select select "L"
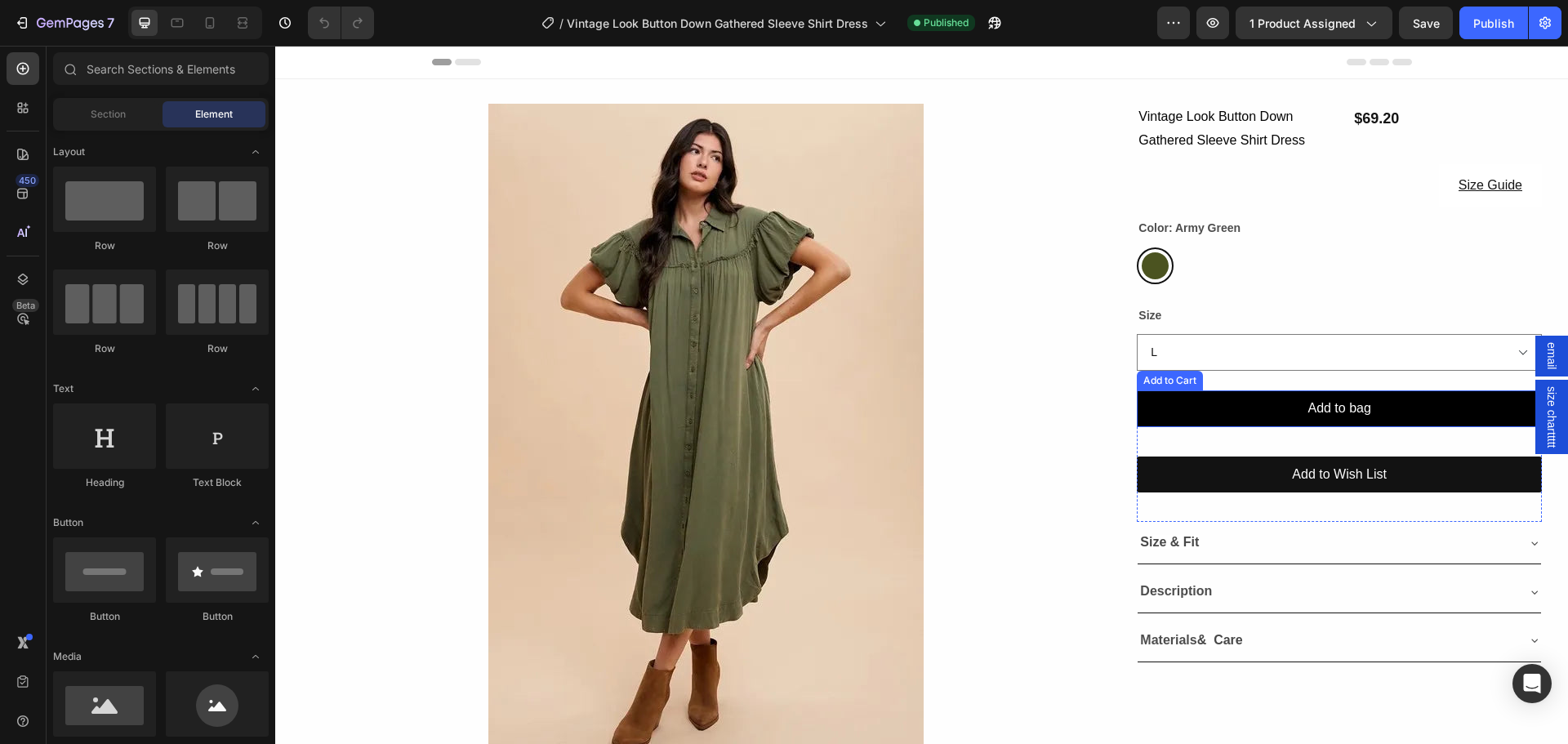
click at [1250, 402] on button "Add to bag" at bounding box center [1339, 408] width 405 height 37
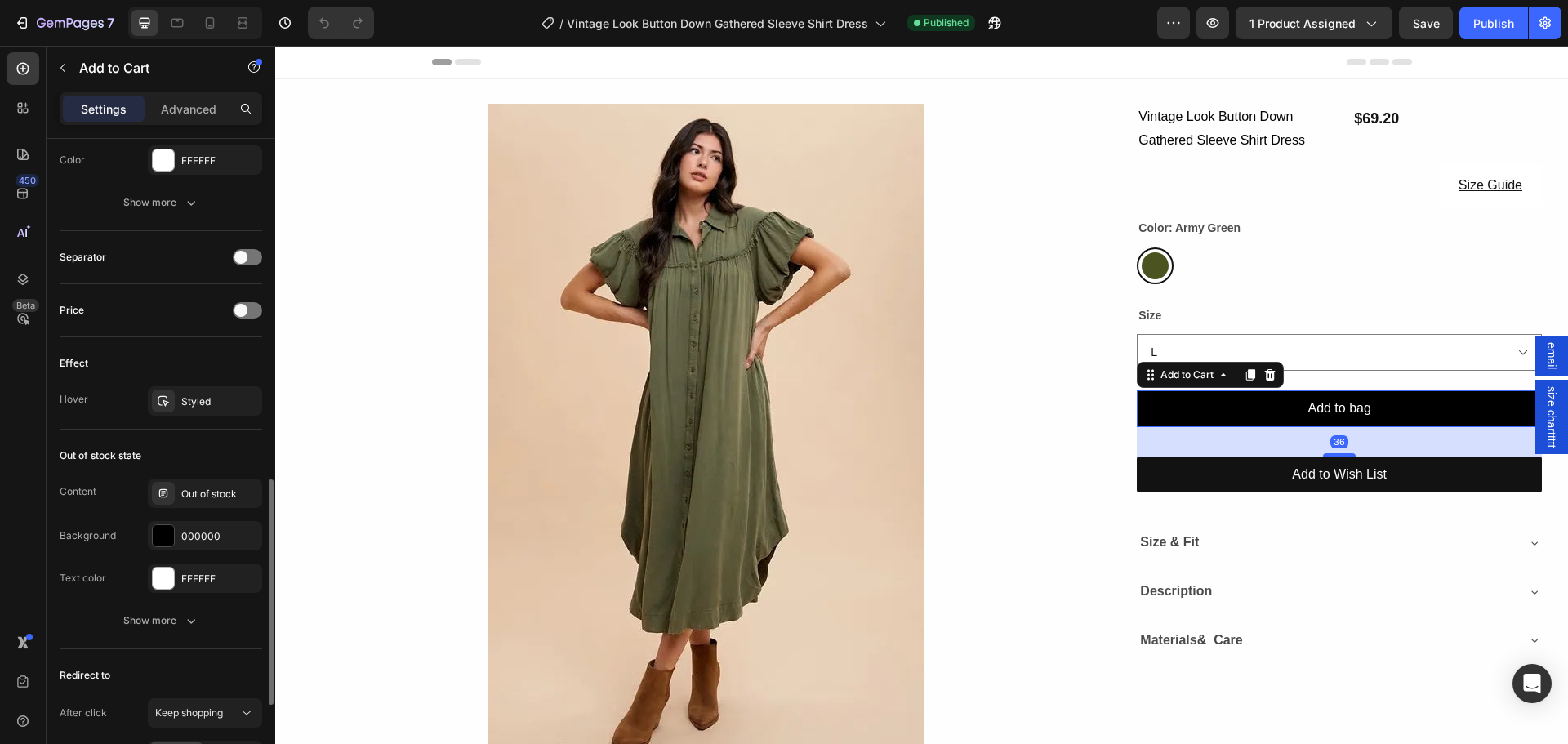
scroll to position [1225, 0]
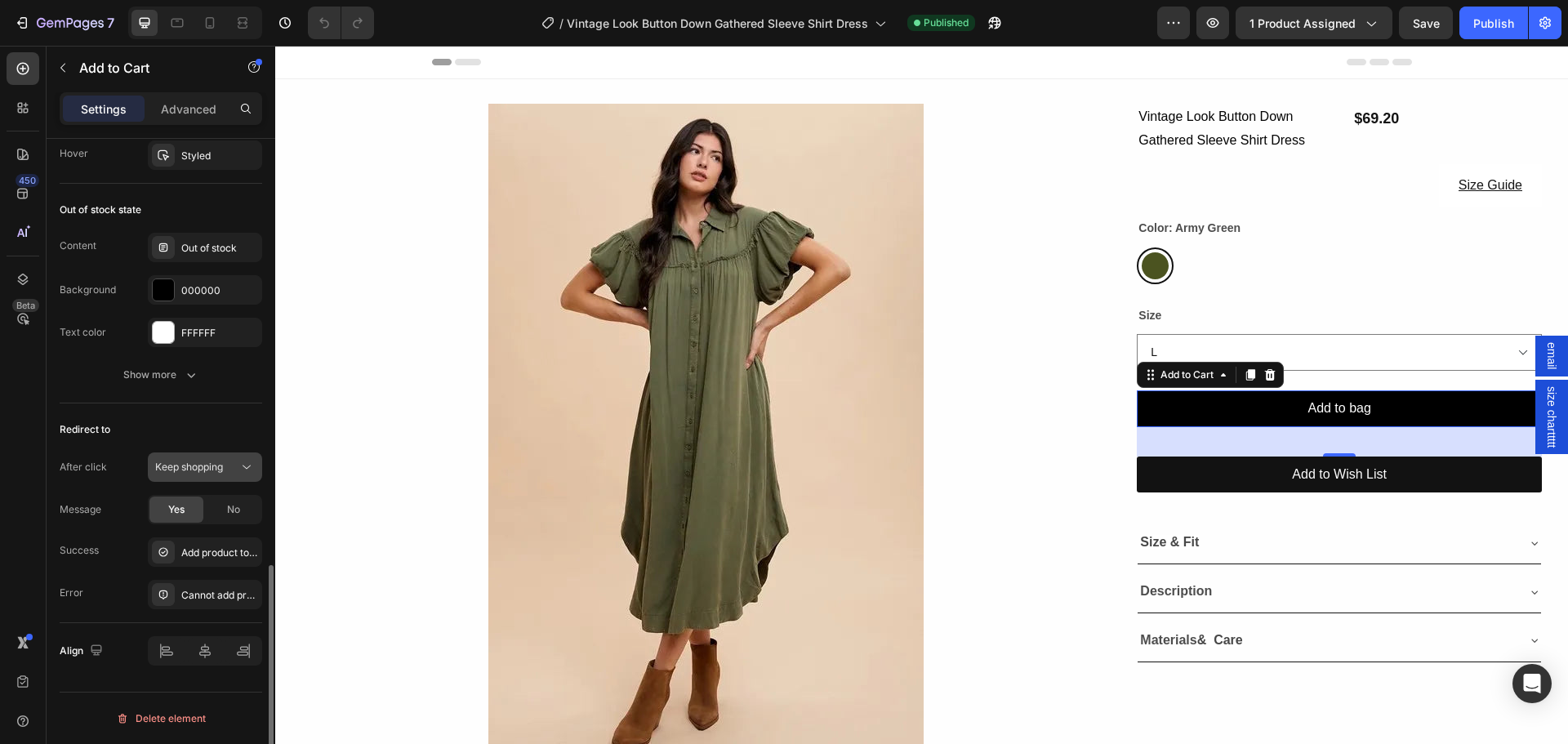
click at [180, 458] on button "Keep shopping" at bounding box center [205, 466] width 114 height 29
click at [180, 564] on span "Open cart" at bounding box center [177, 568] width 45 height 15
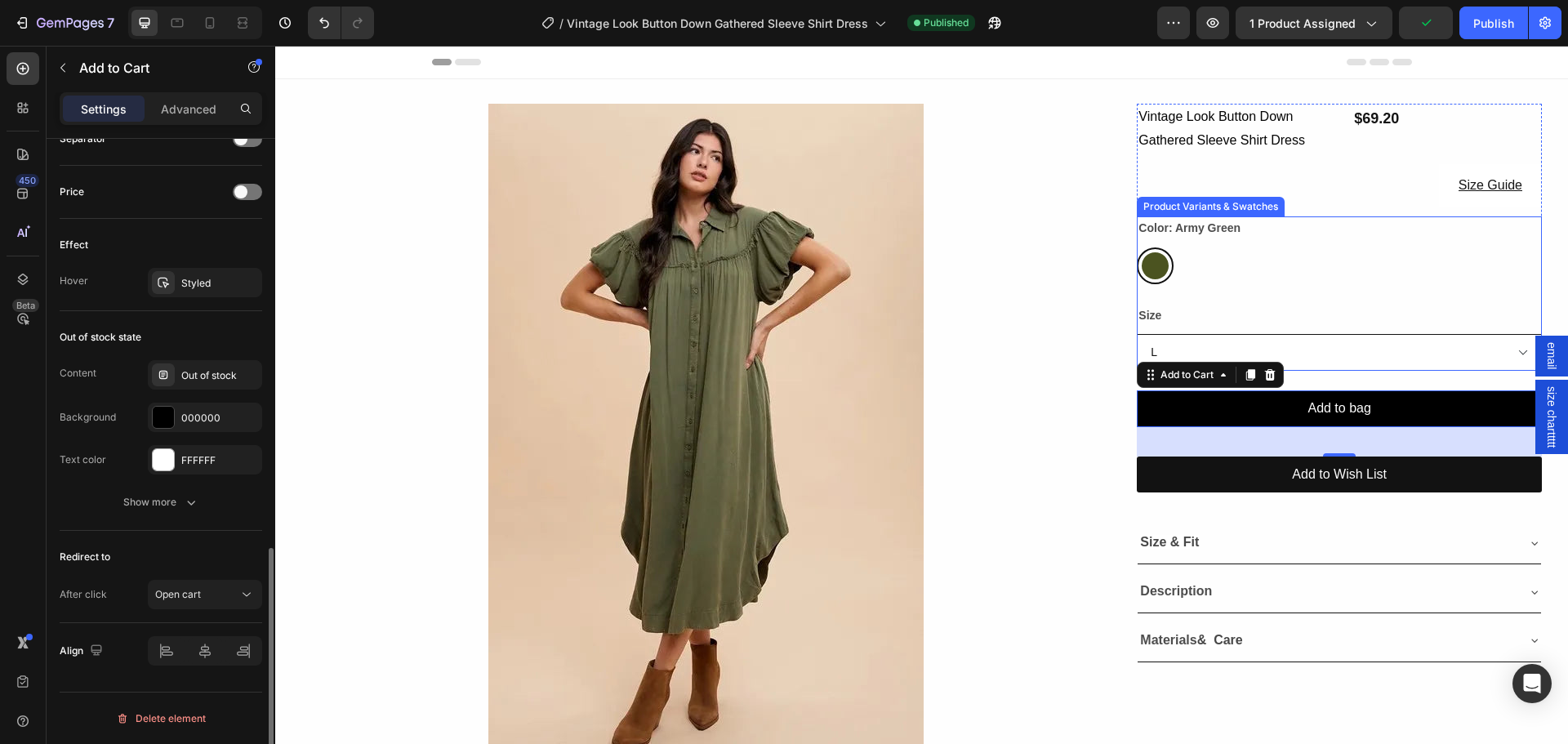
scroll to position [1098, 0]
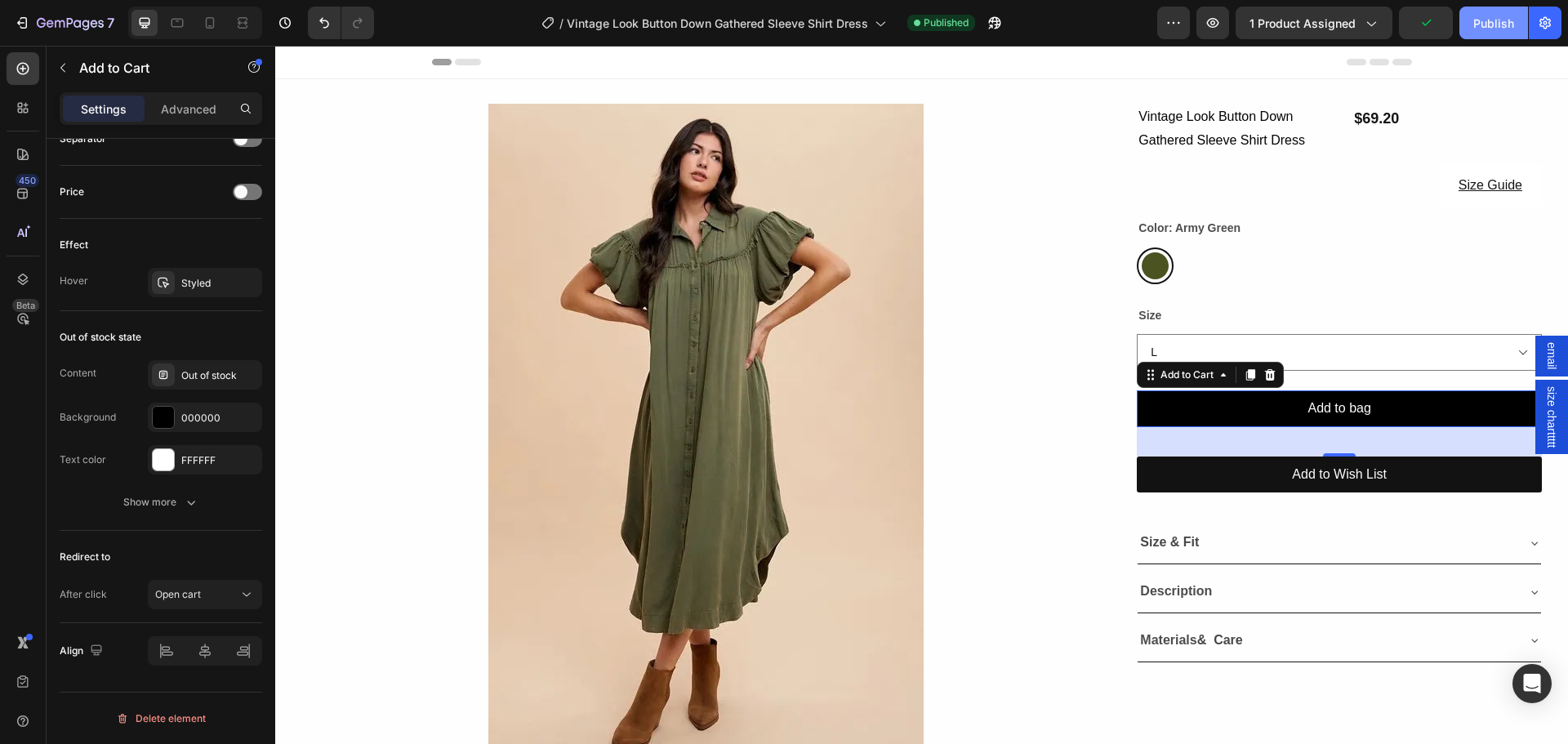
click at [1483, 30] on div "Publish" at bounding box center [1493, 23] width 41 height 17
drag, startPoint x: 744, startPoint y: 38, endPoint x: 503, endPoint y: 260, distance: 327.7
click at [742, 38] on div "/ Vintage Look Button Down Gathered Sleeve Shirt Dress" at bounding box center [713, 23] width 361 height 33
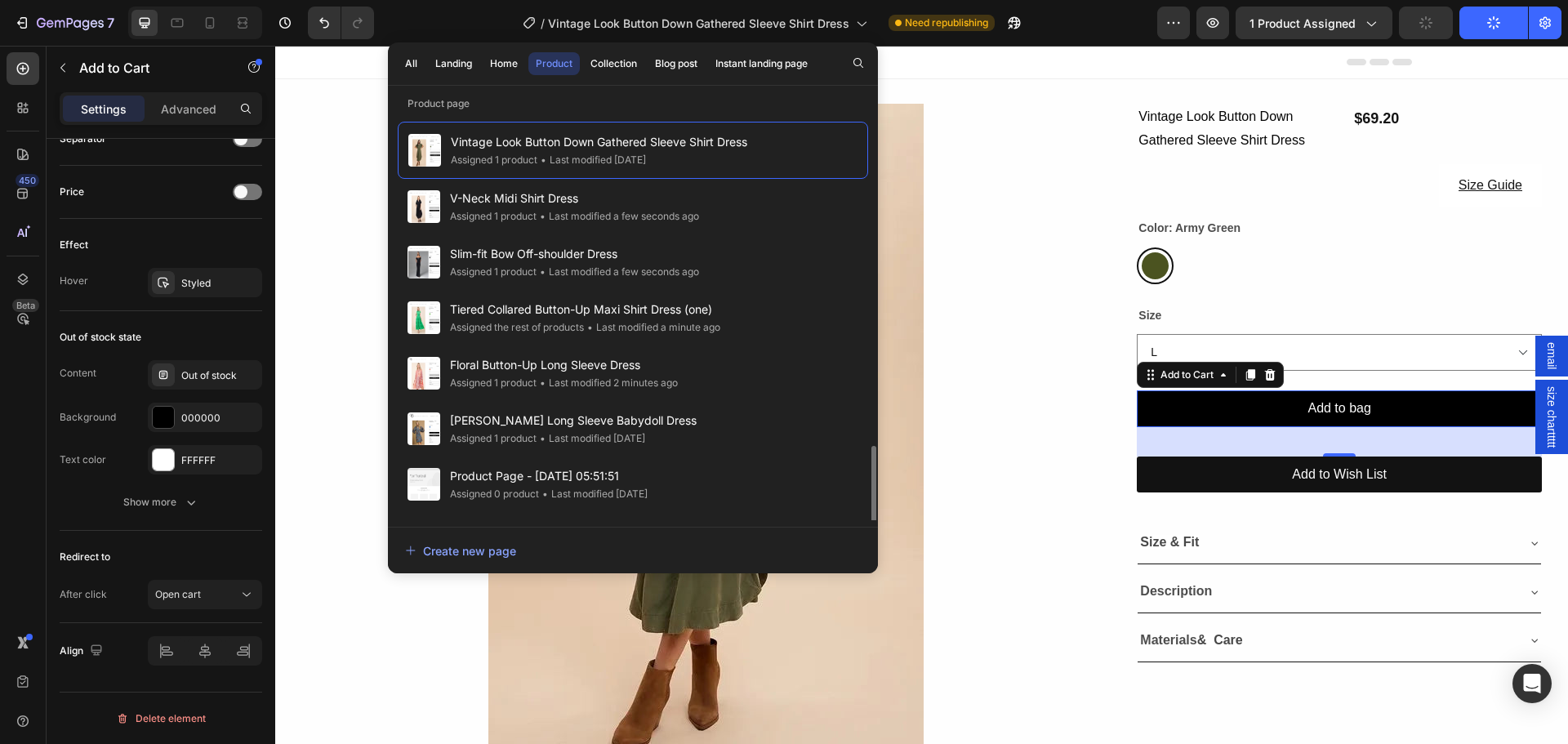
scroll to position [245, 0]
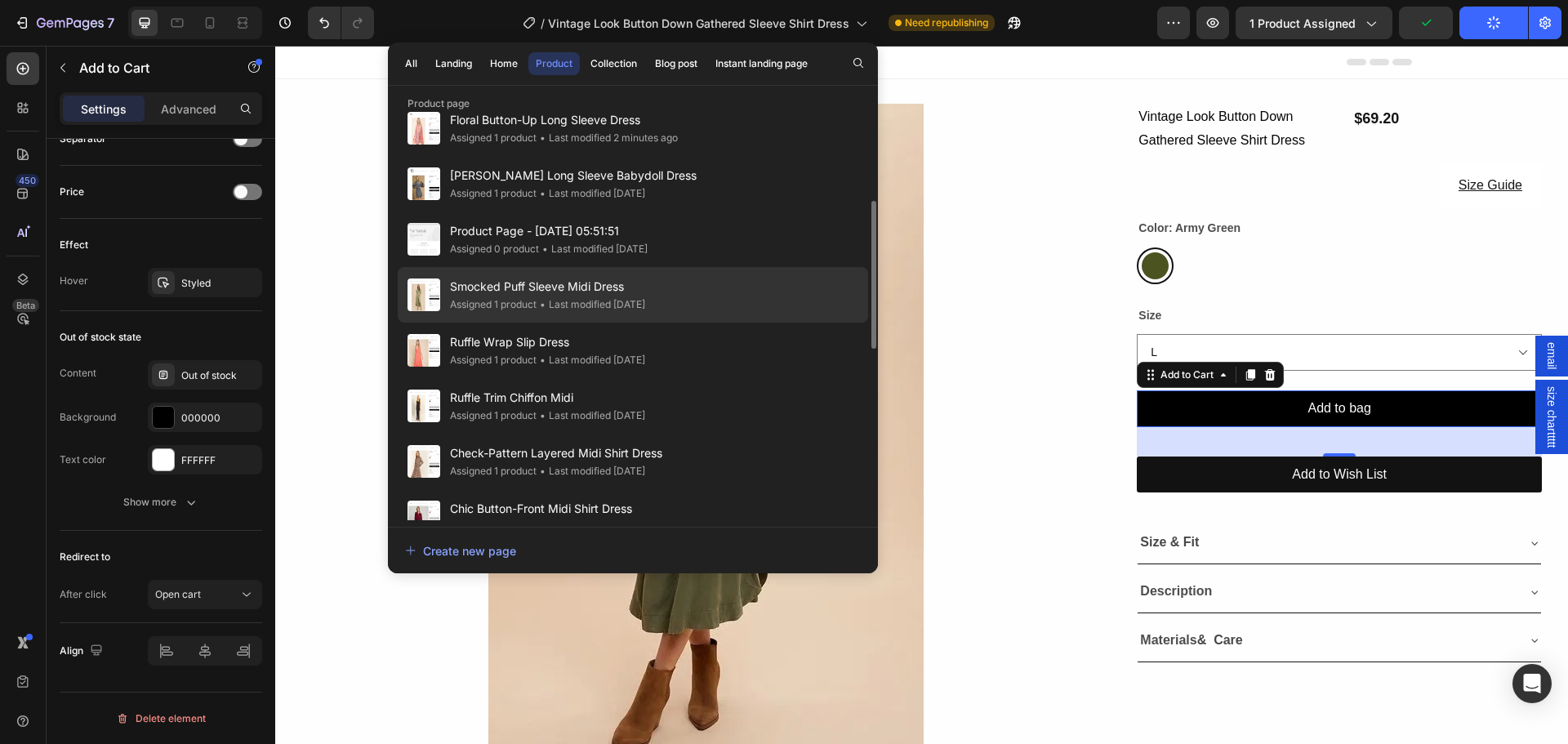
click at [483, 291] on span "Smocked Puff Sleeve Midi Dress" at bounding box center [548, 286] width 196 height 19
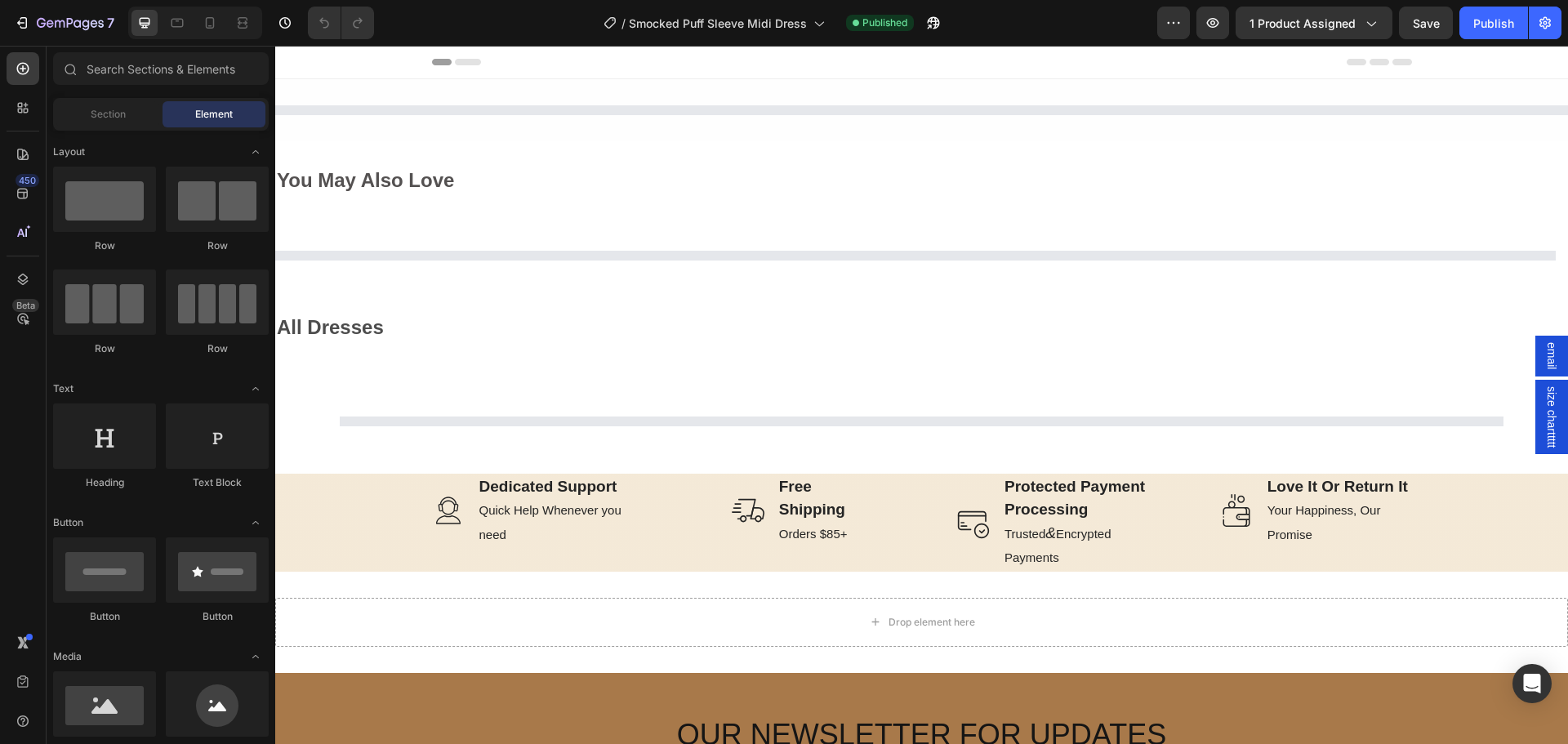
select select "XL"
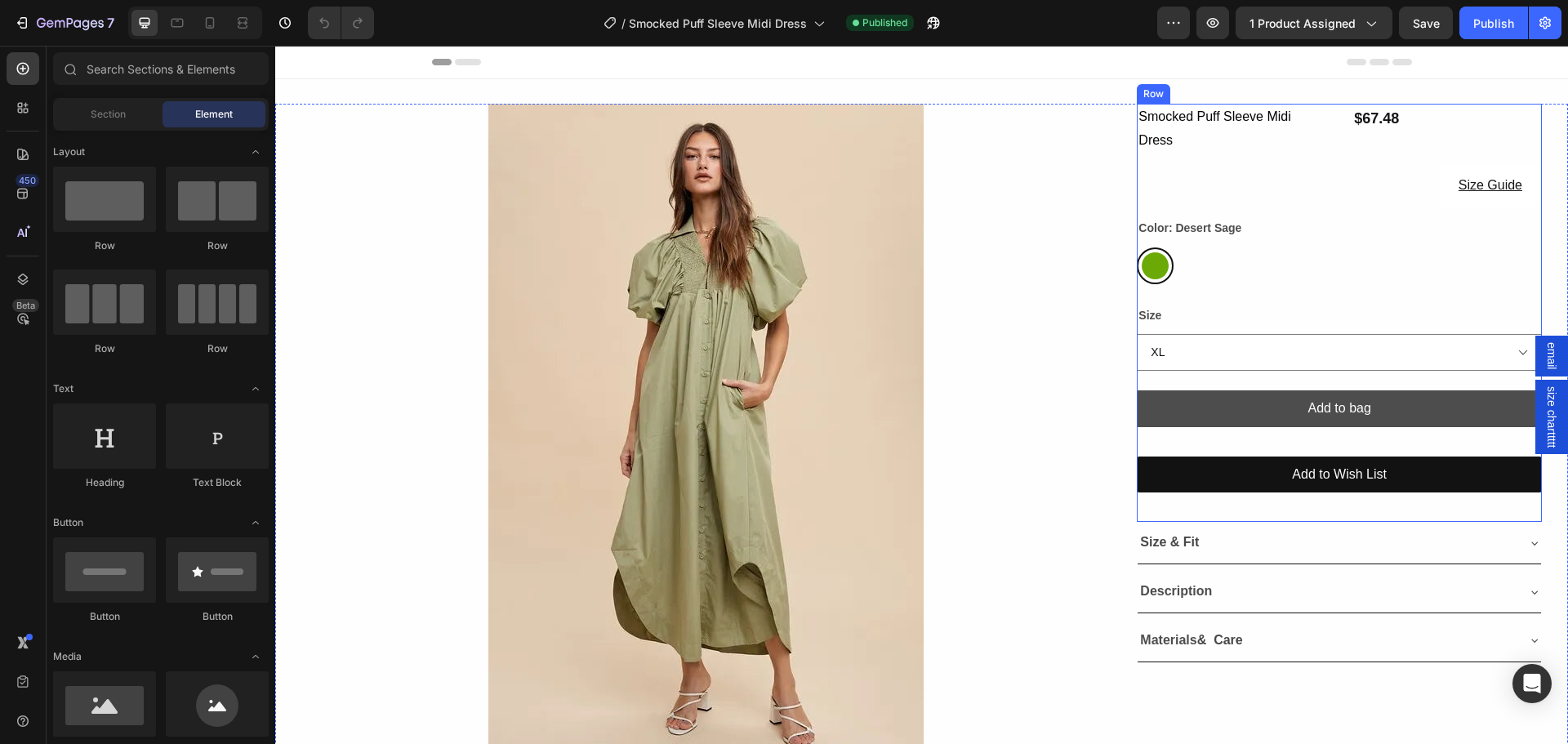
click at [1189, 401] on button "Add to bag" at bounding box center [1339, 408] width 405 height 37
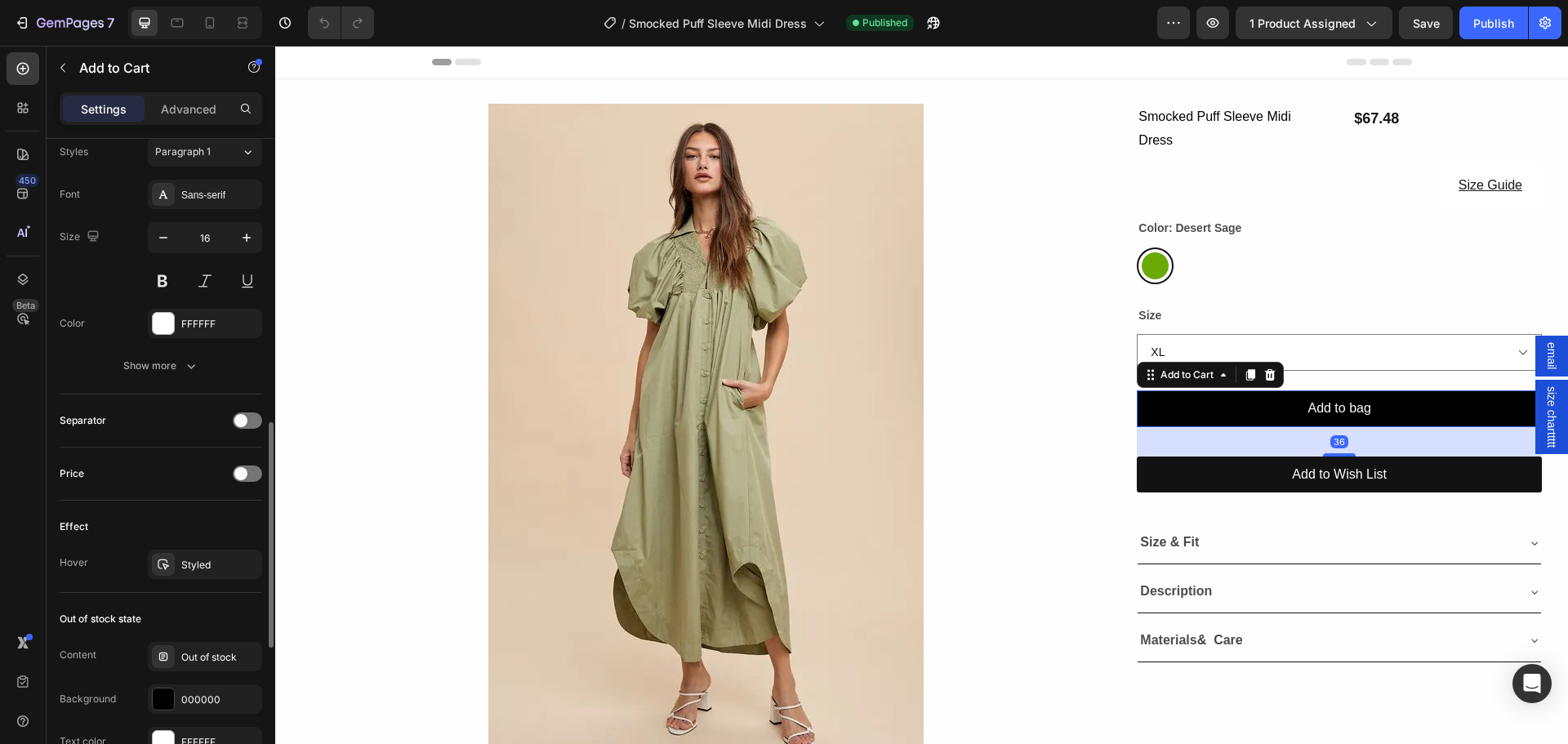
scroll to position [1143, 0]
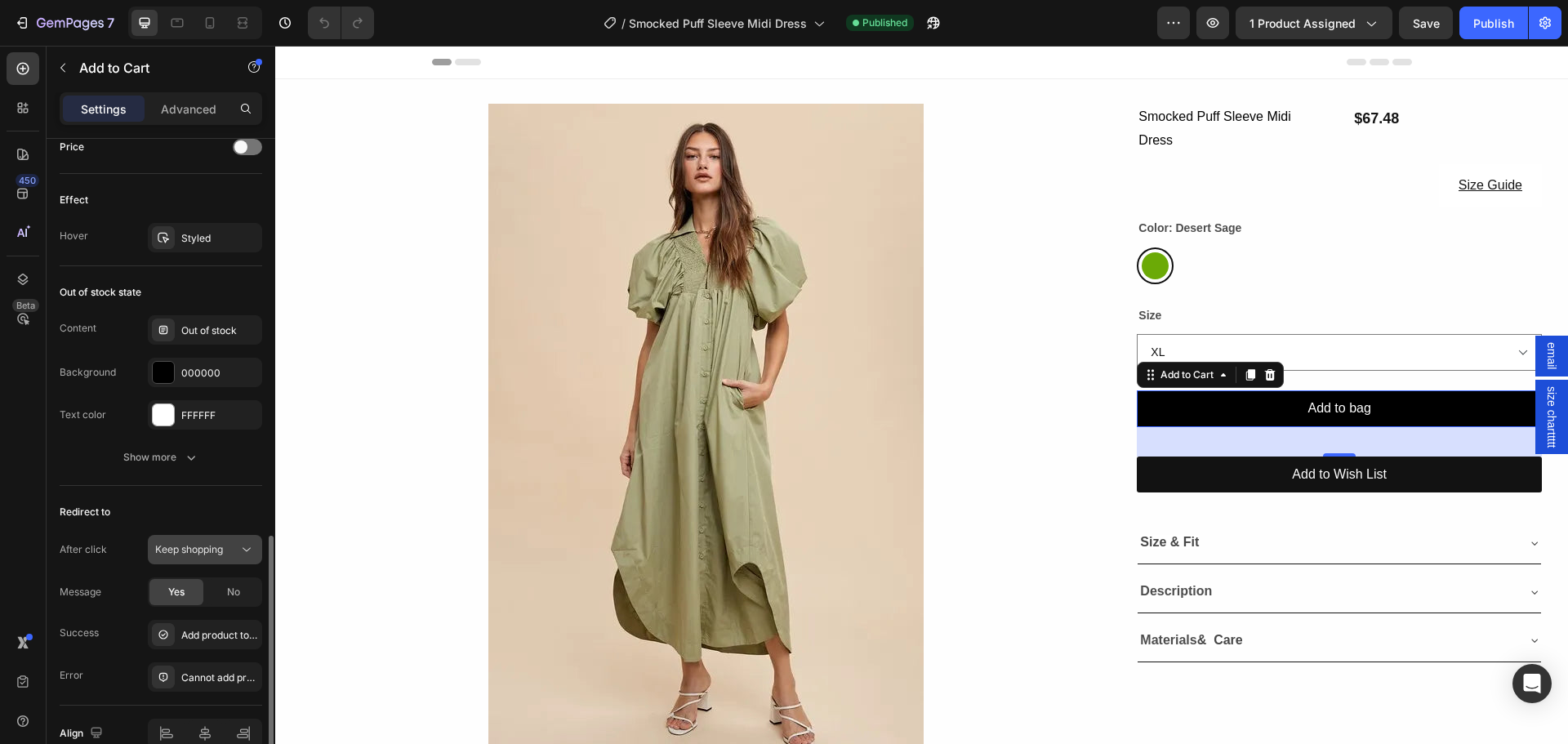
click at [177, 536] on button "Keep shopping" at bounding box center [205, 550] width 114 height 29
click at [191, 650] on span "Open cart" at bounding box center [177, 651] width 45 height 15
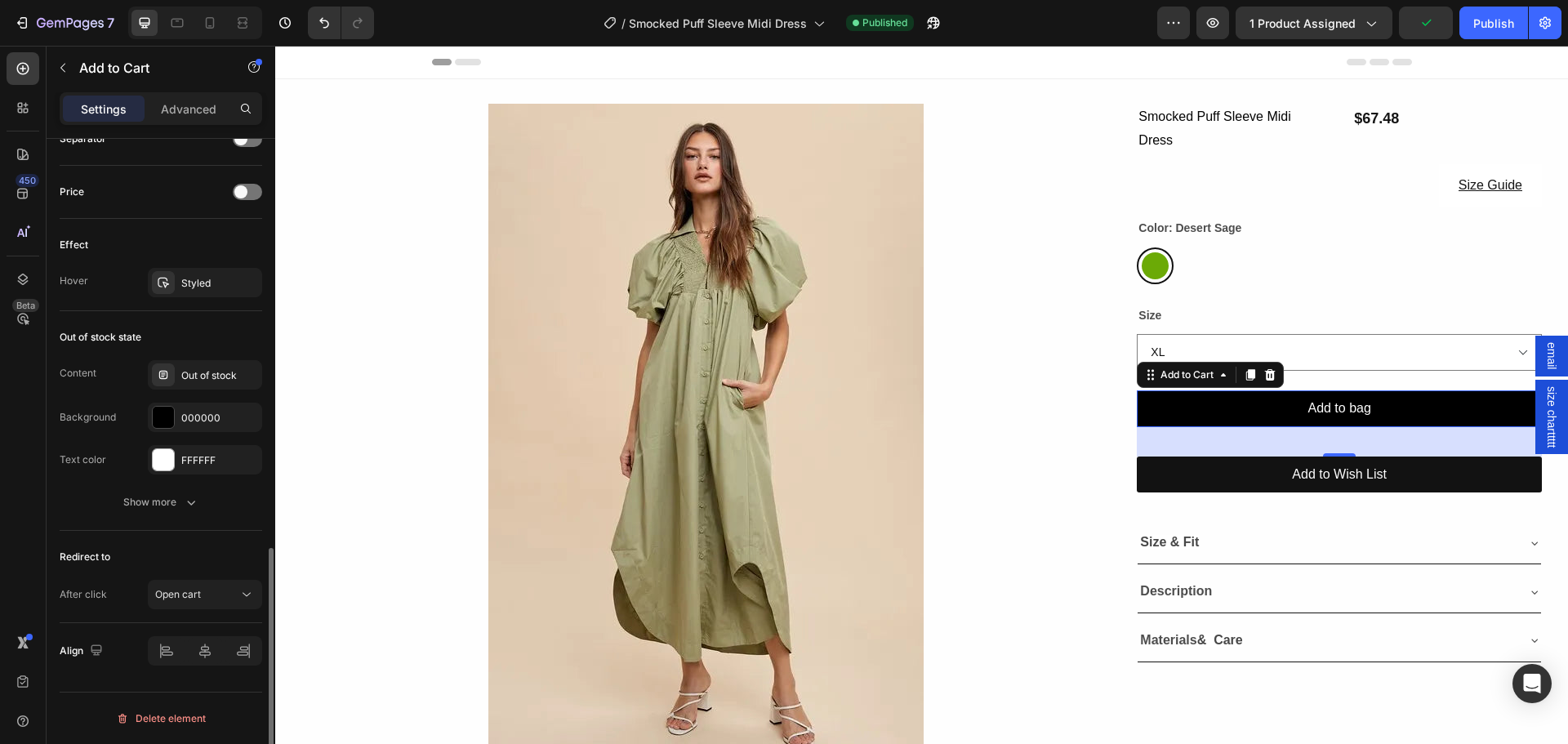
scroll to position [1098, 0]
click at [1479, 23] on div "Publish" at bounding box center [1493, 23] width 41 height 17
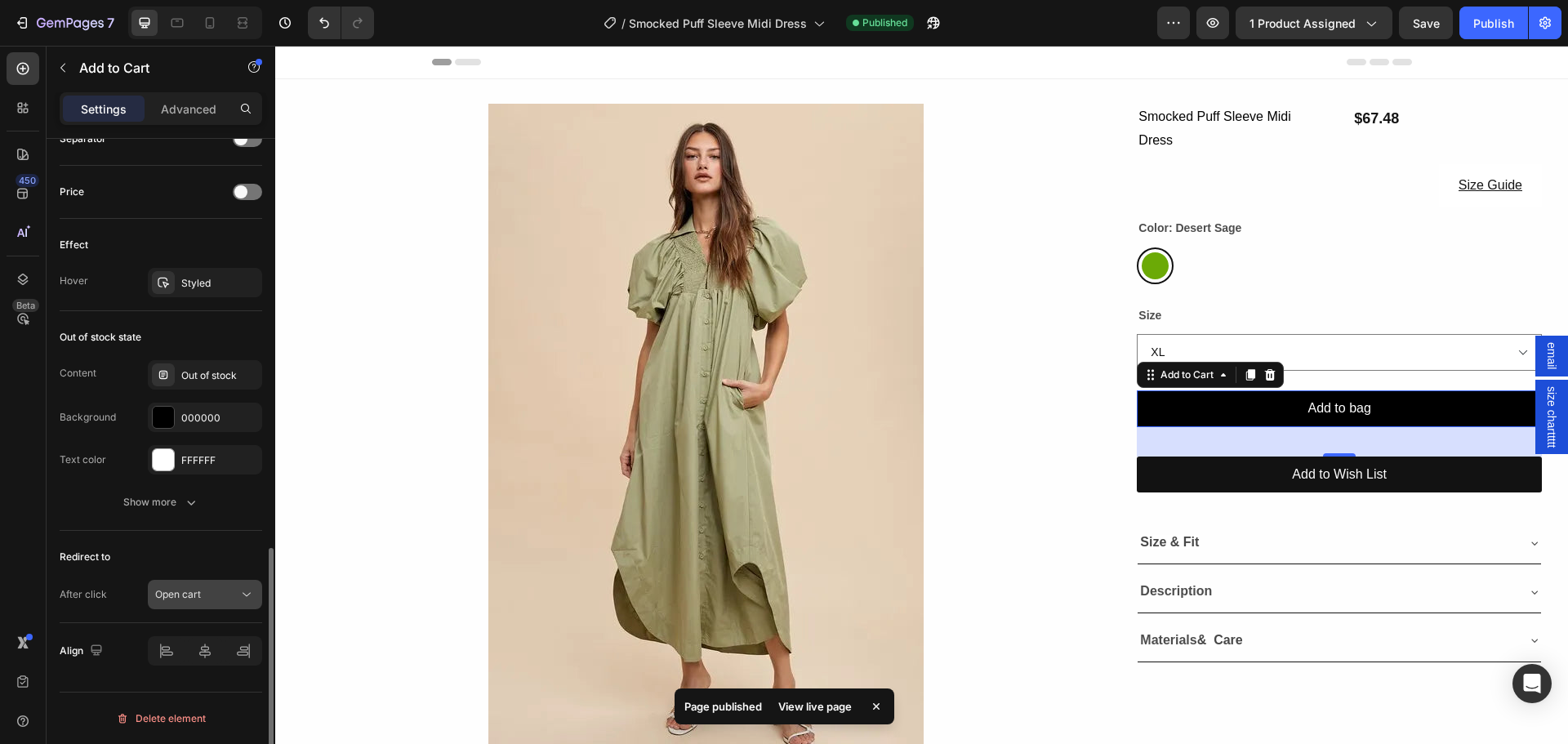
click at [162, 588] on span "Open cart" at bounding box center [177, 593] width 45 height 13
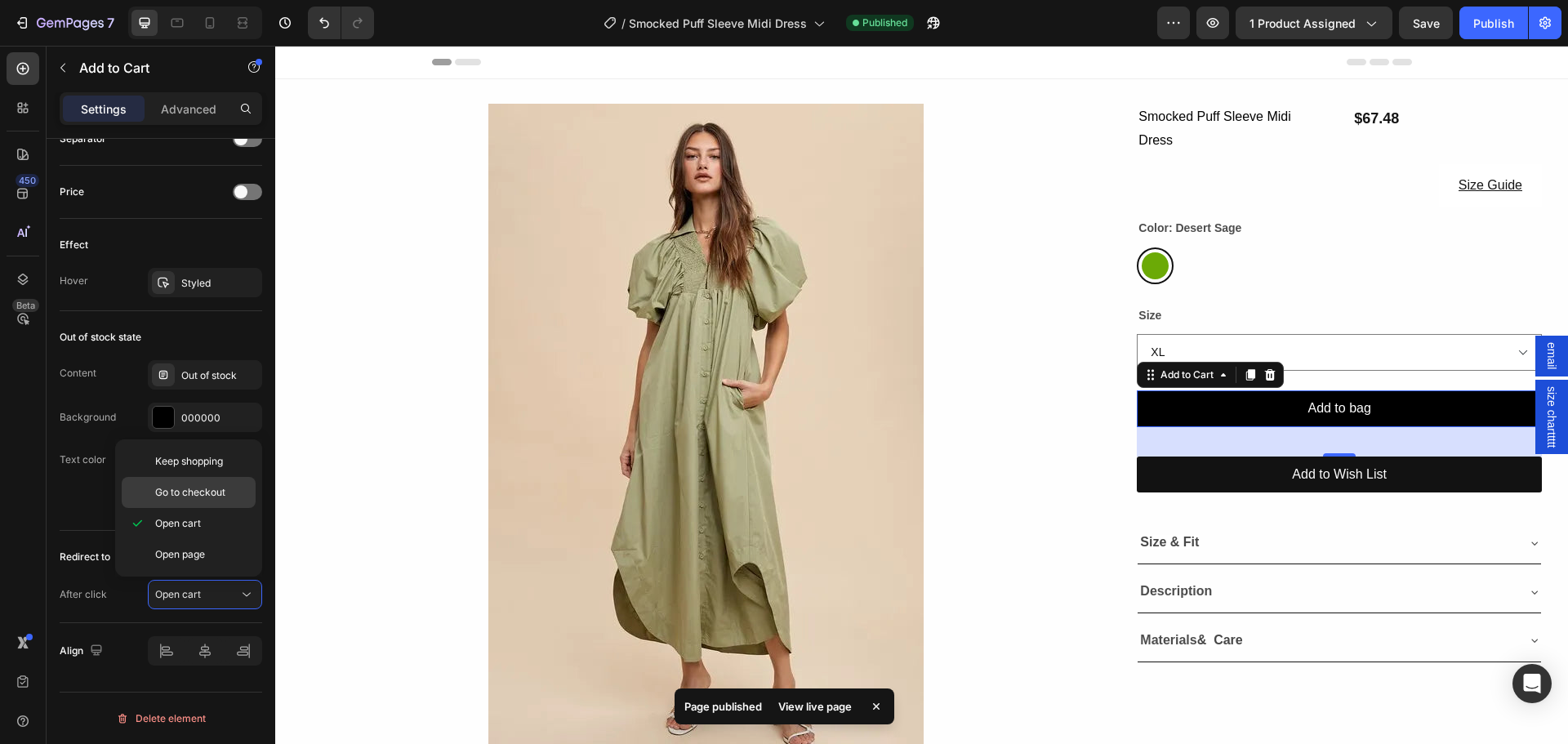
click at [185, 493] on span "Go to checkout" at bounding box center [190, 491] width 71 height 15
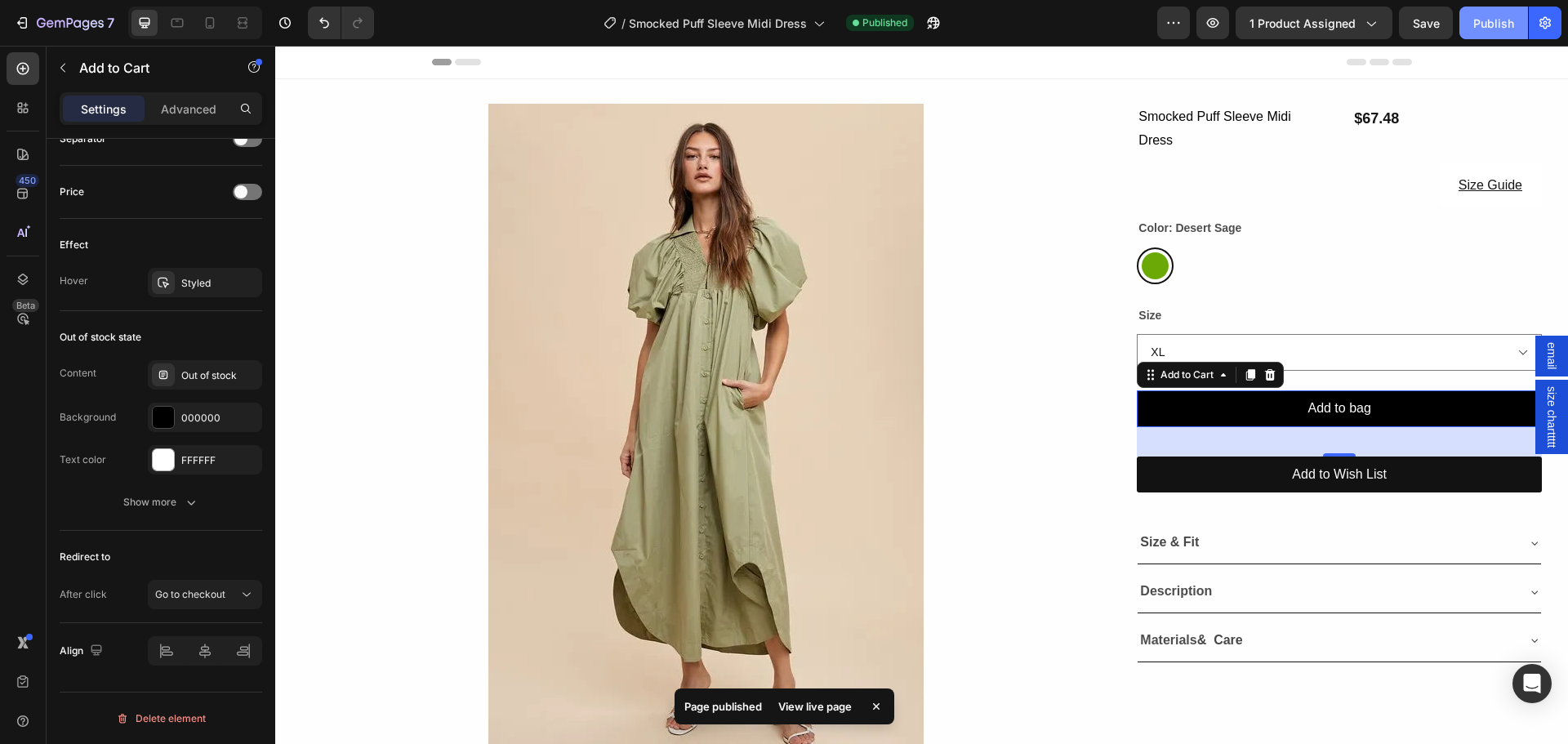
click at [1480, 24] on div "Publish" at bounding box center [1493, 23] width 41 height 17
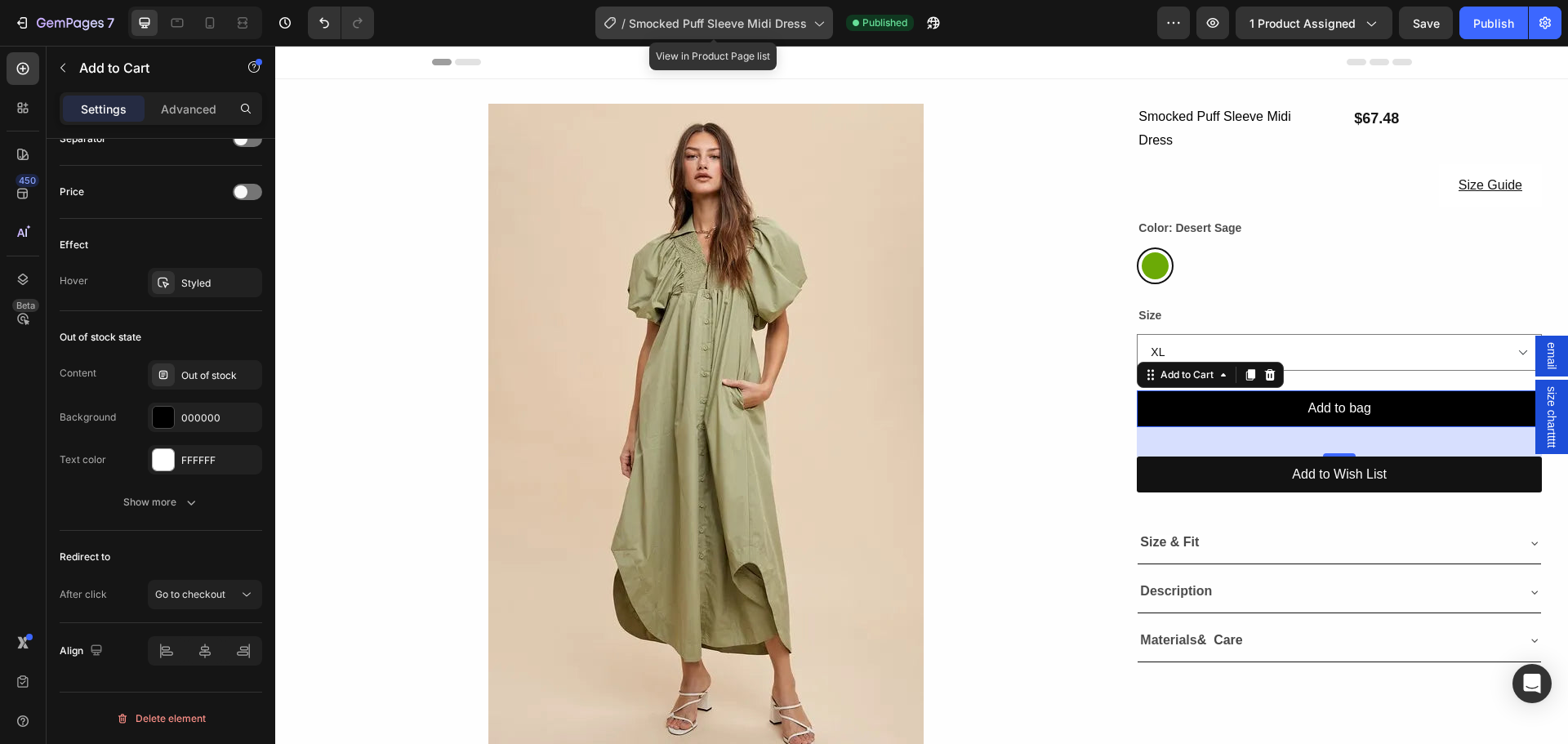
click at [728, 30] on span "Smocked Puff Sleeve Midi Dress" at bounding box center [718, 23] width 178 height 17
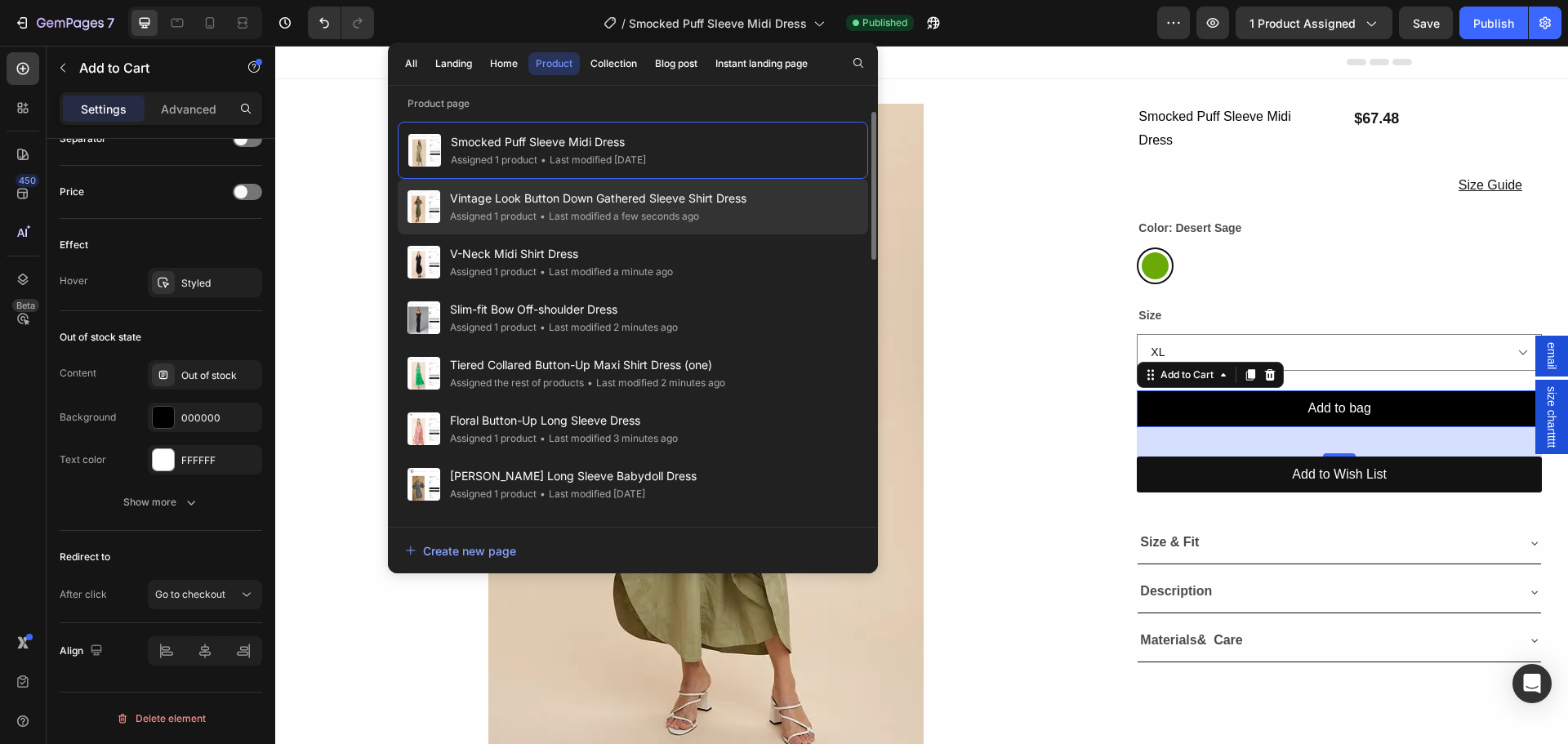
click at [595, 194] on span "Vintage Look Button Down Gathered Sleeve Shirt Dress" at bounding box center [598, 198] width 296 height 19
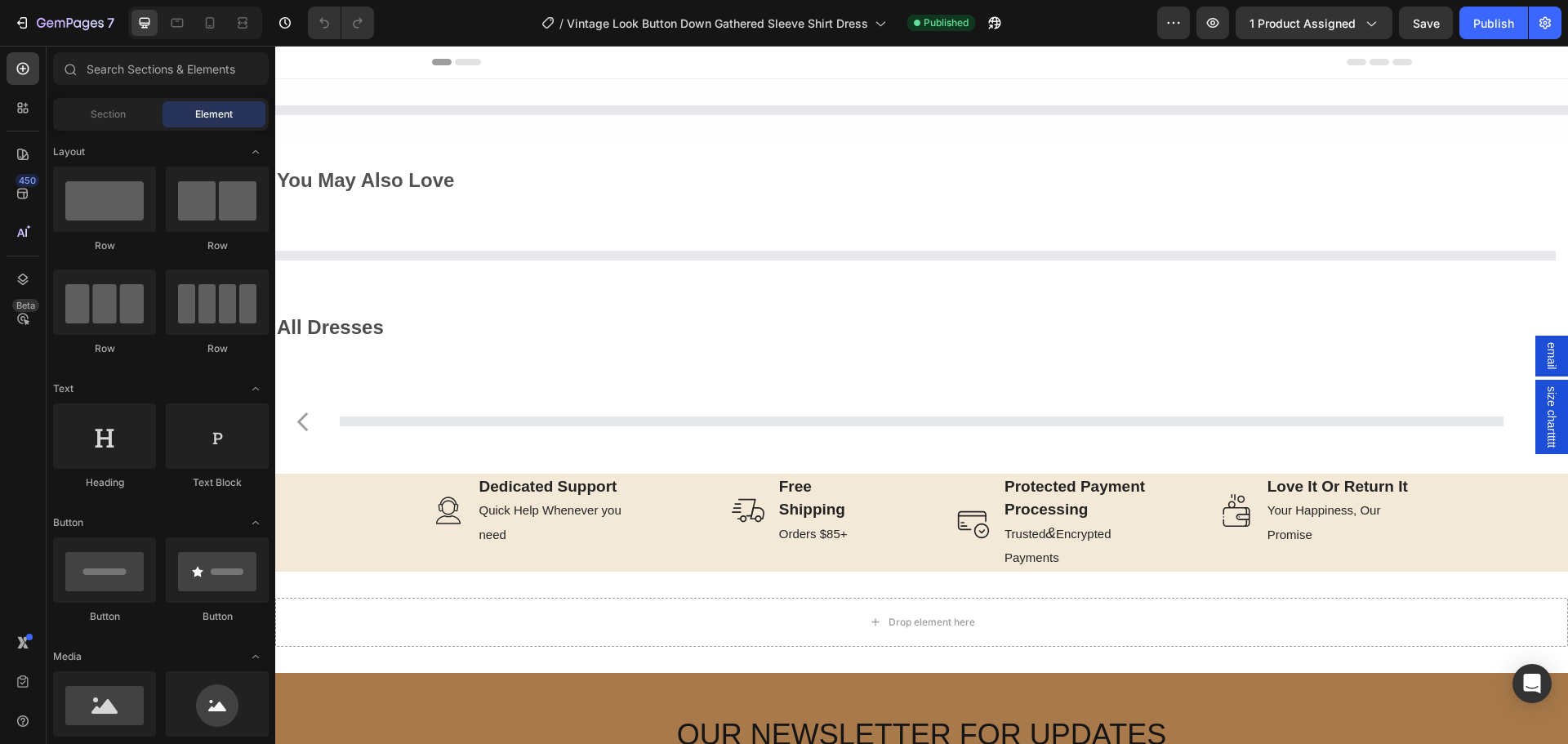
select select "L"
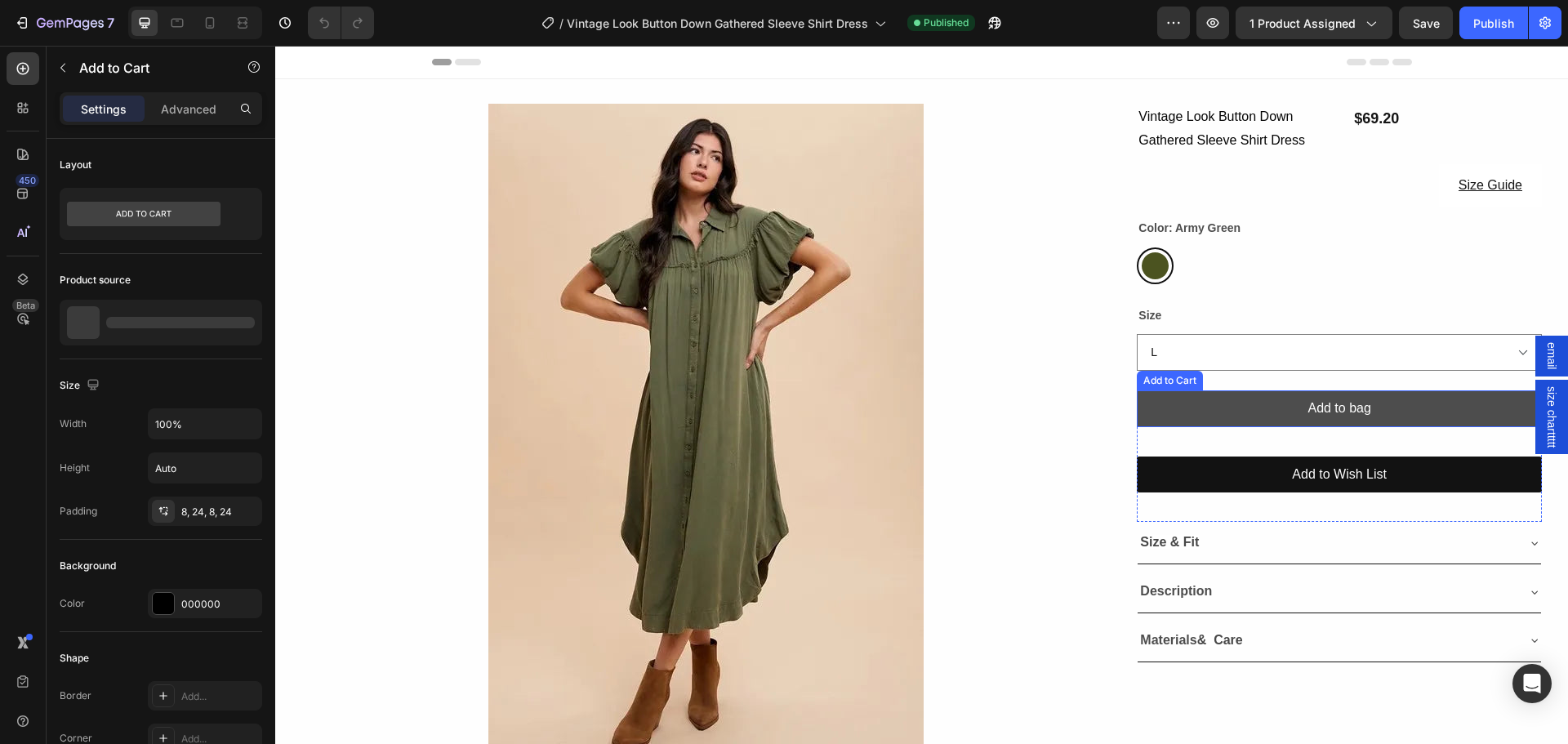
click at [1229, 409] on button "Add to bag" at bounding box center [1339, 408] width 405 height 37
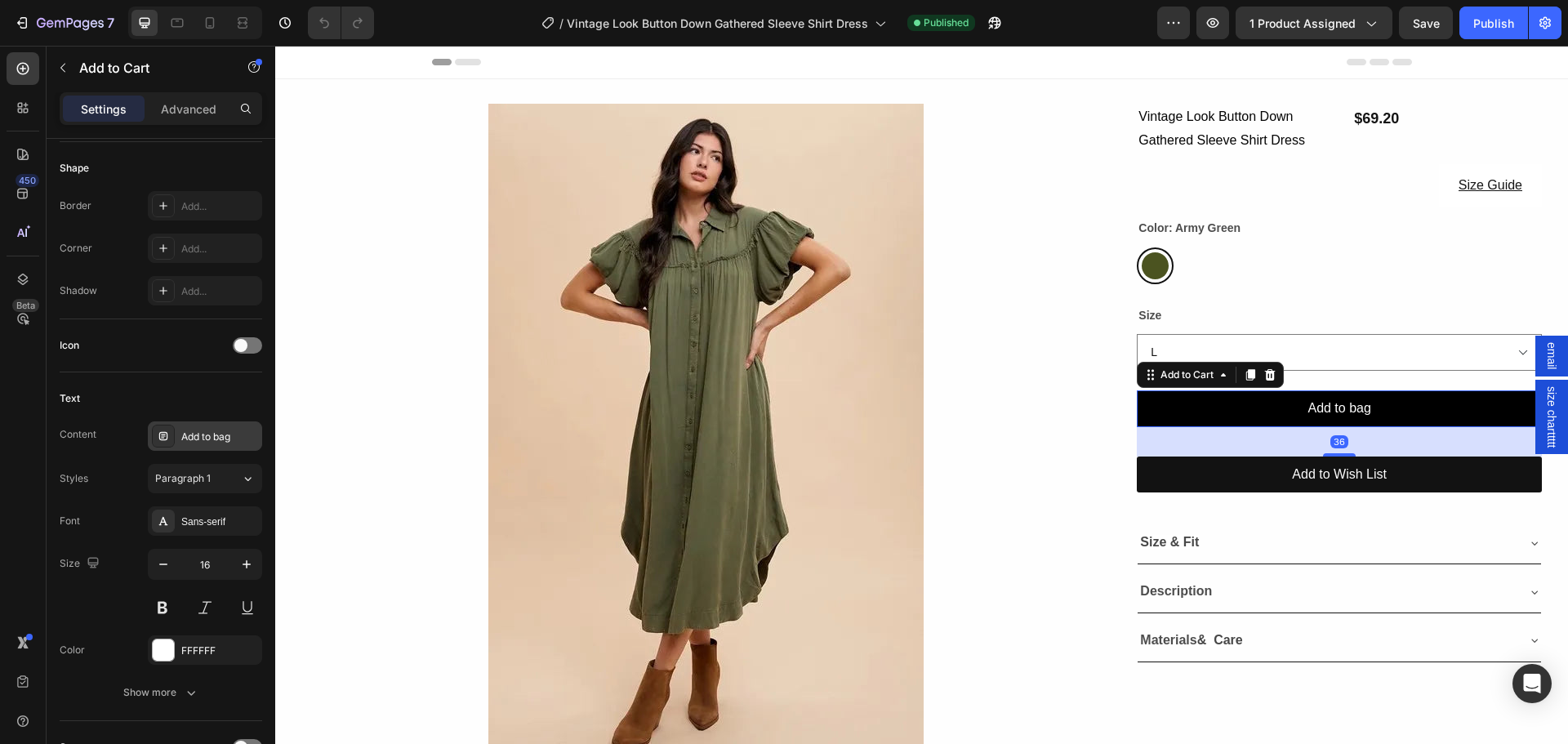
scroll to position [1061, 0]
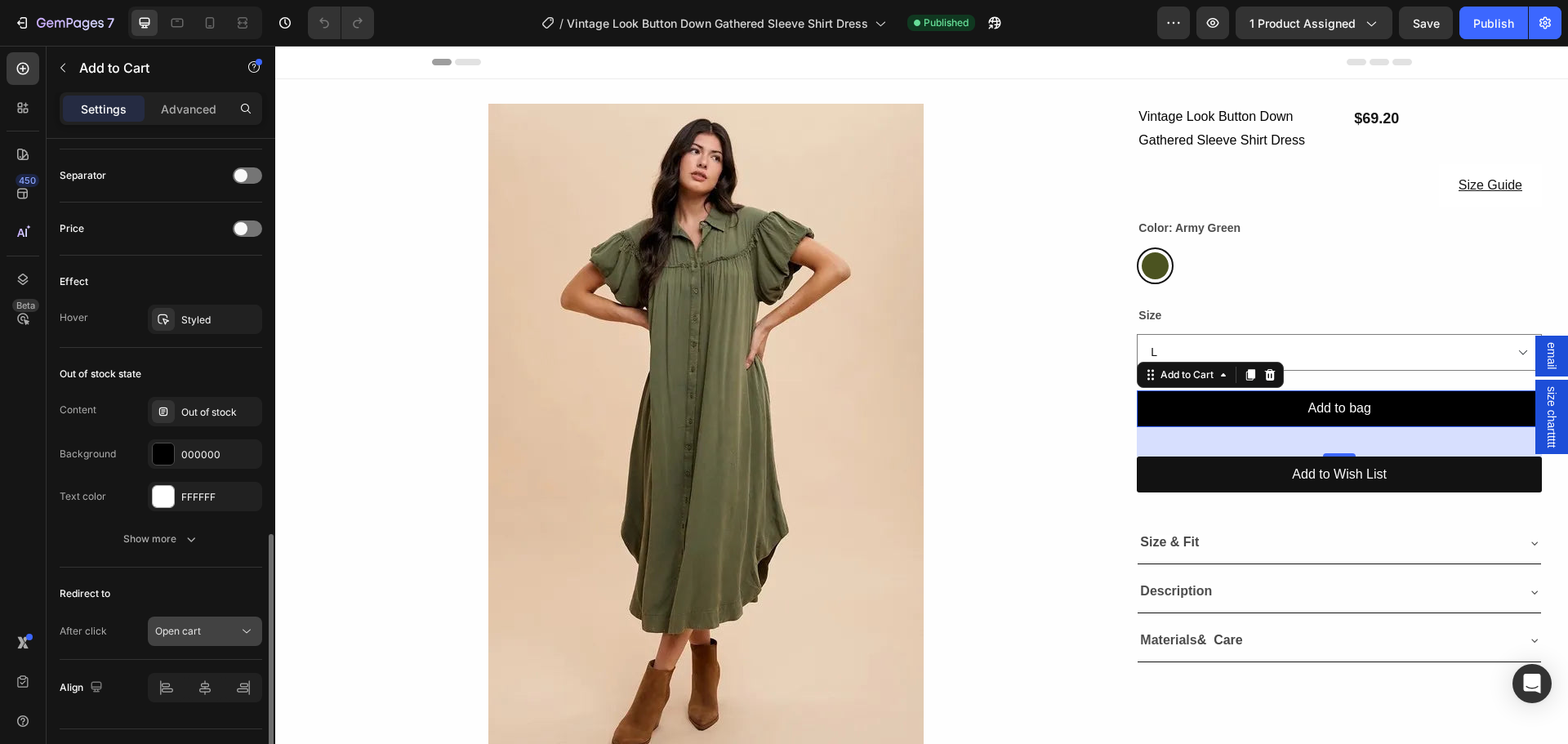
click at [218, 630] on div "Open cart" at bounding box center [196, 631] width 83 height 15
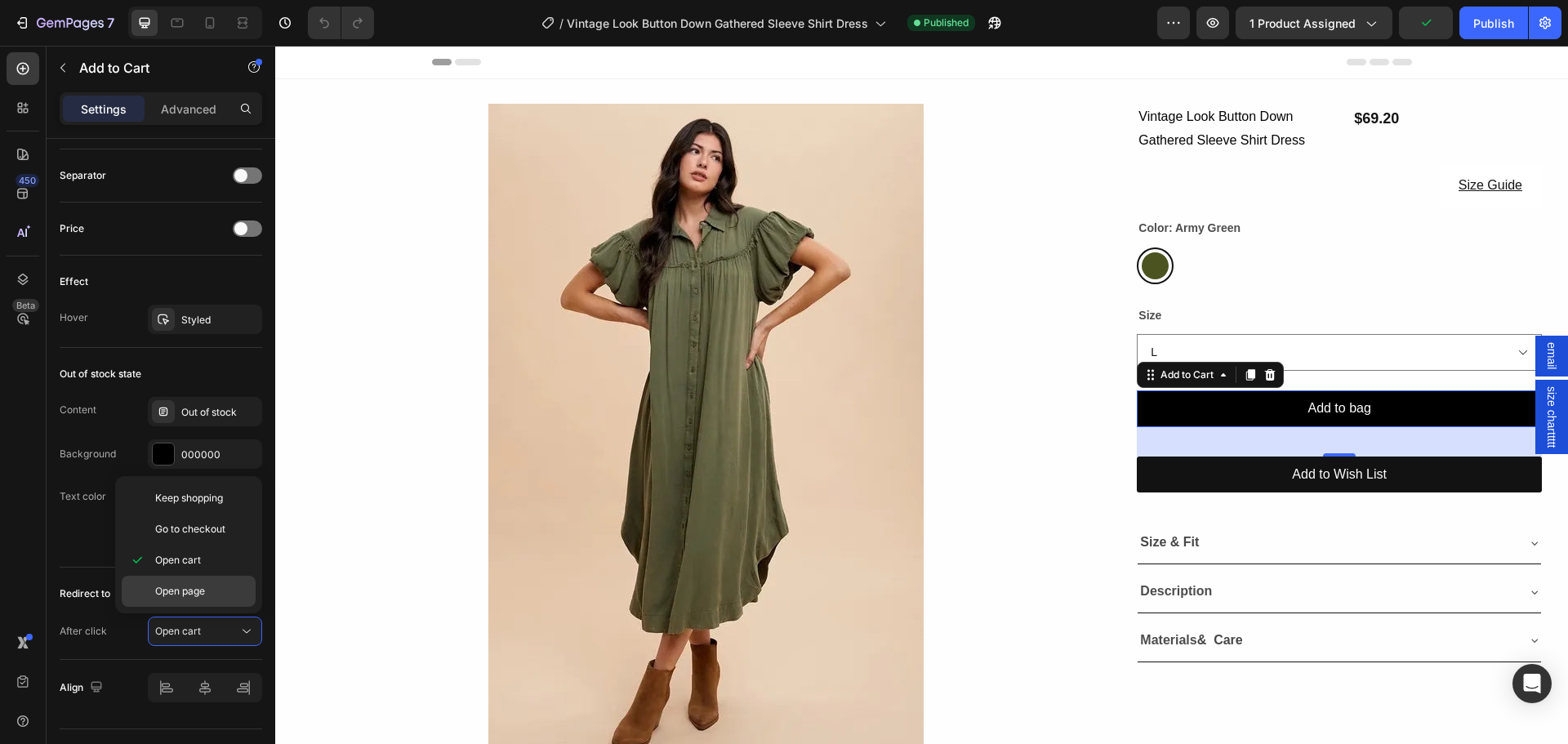
click at [208, 580] on div "Open page" at bounding box center [189, 591] width 134 height 31
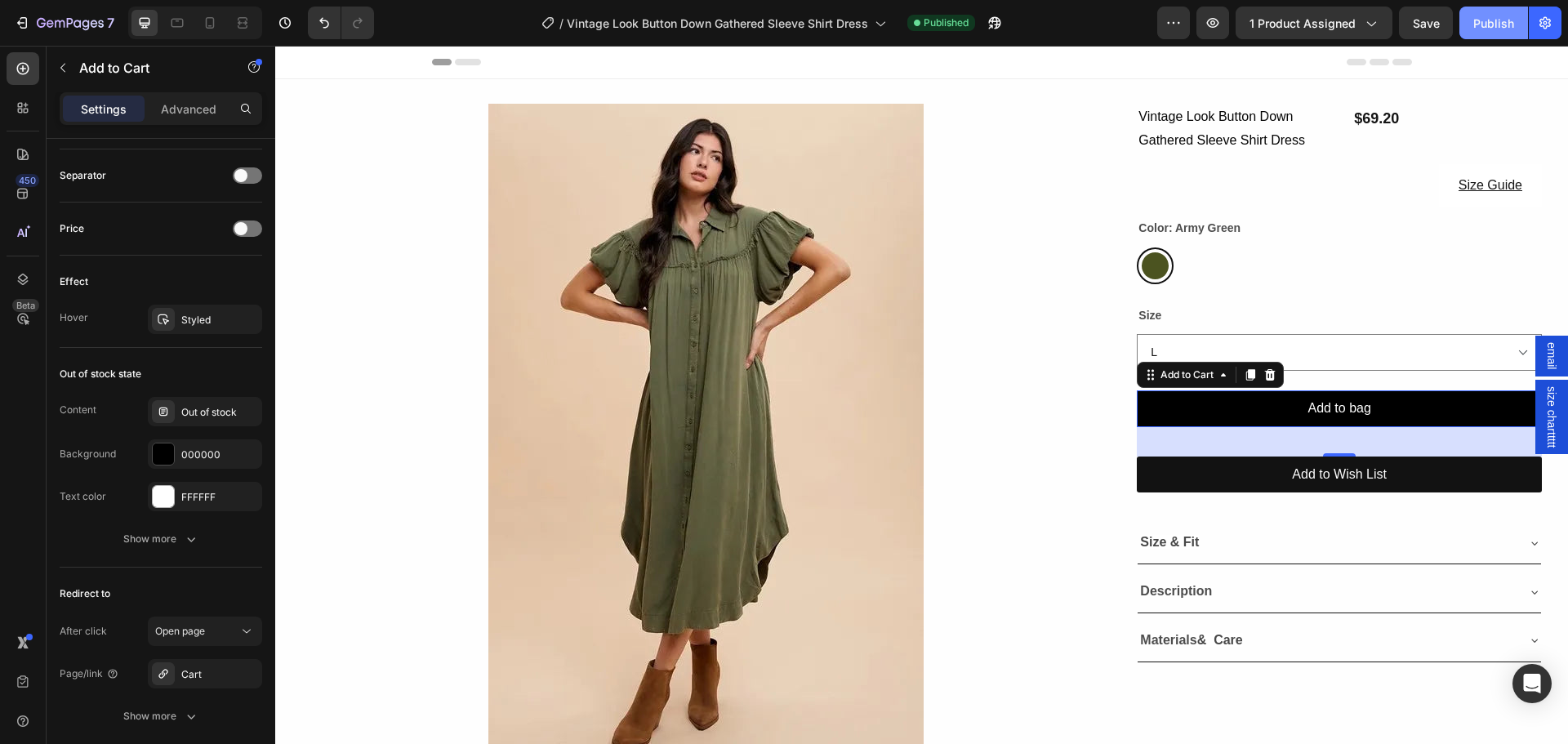
click at [1499, 10] on button "Publish" at bounding box center [1493, 23] width 69 height 33
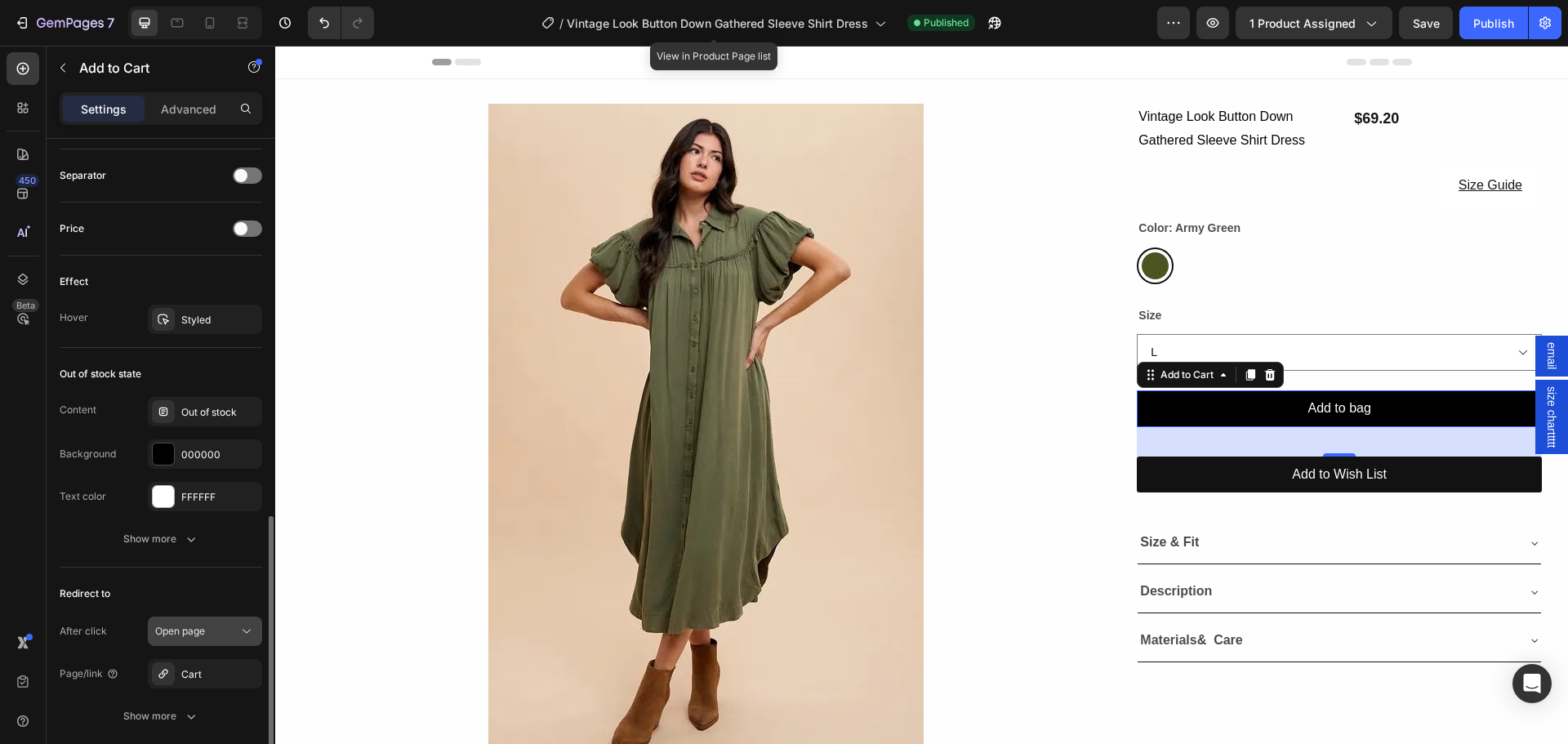
click at [162, 637] on span "Open page" at bounding box center [179, 631] width 49 height 15
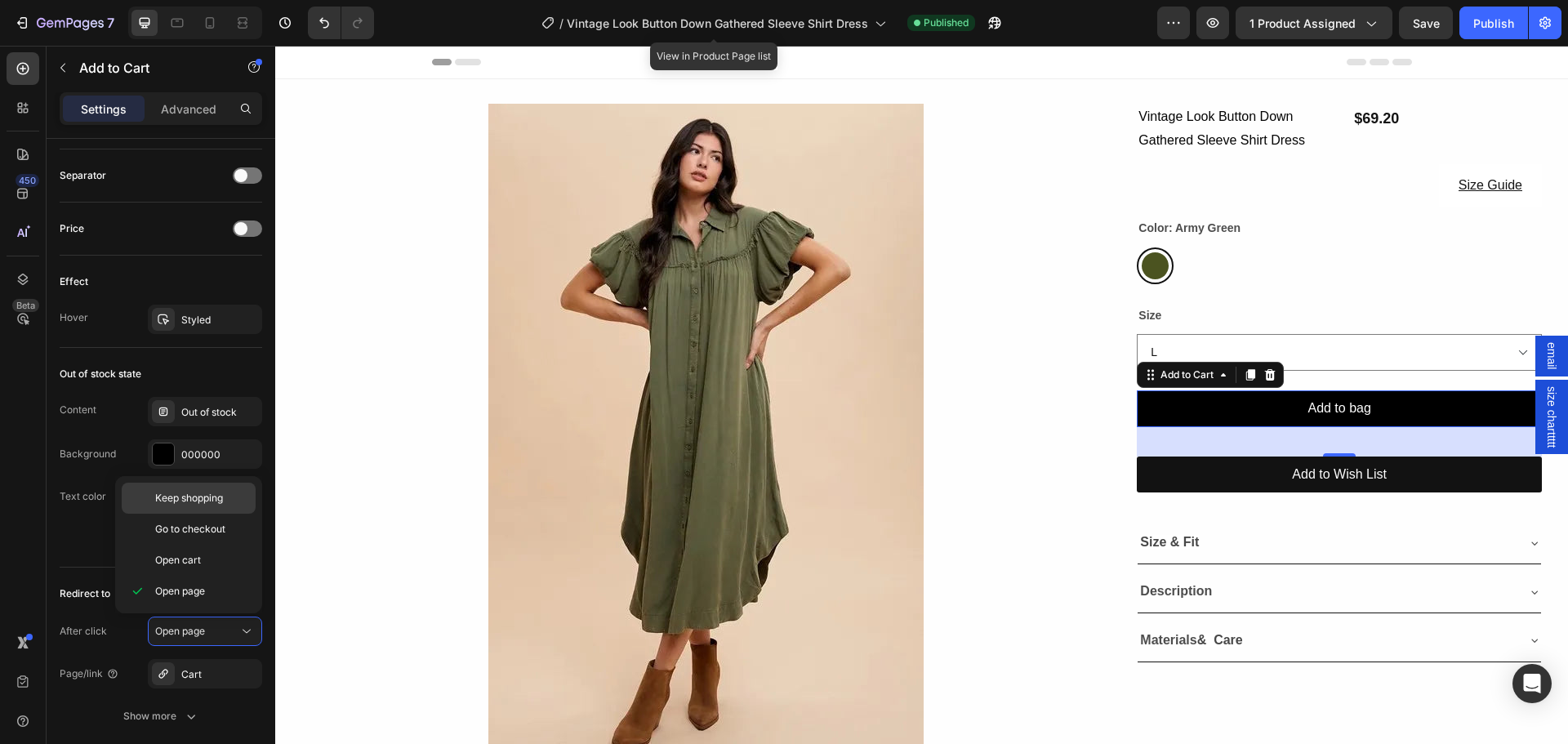
click at [166, 501] on span "Keep shopping" at bounding box center [189, 497] width 68 height 15
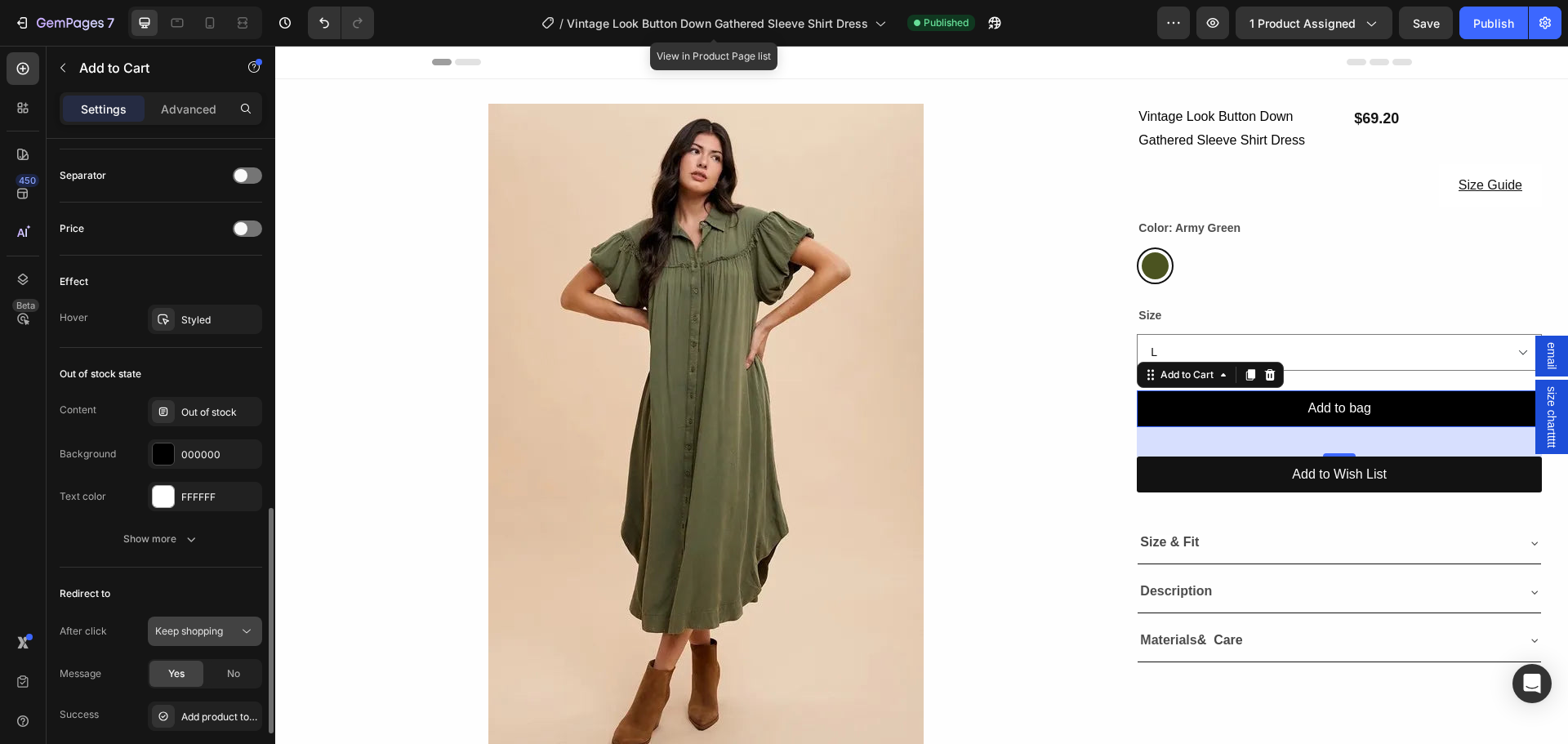
click at [177, 627] on span "Keep shopping" at bounding box center [189, 630] width 68 height 13
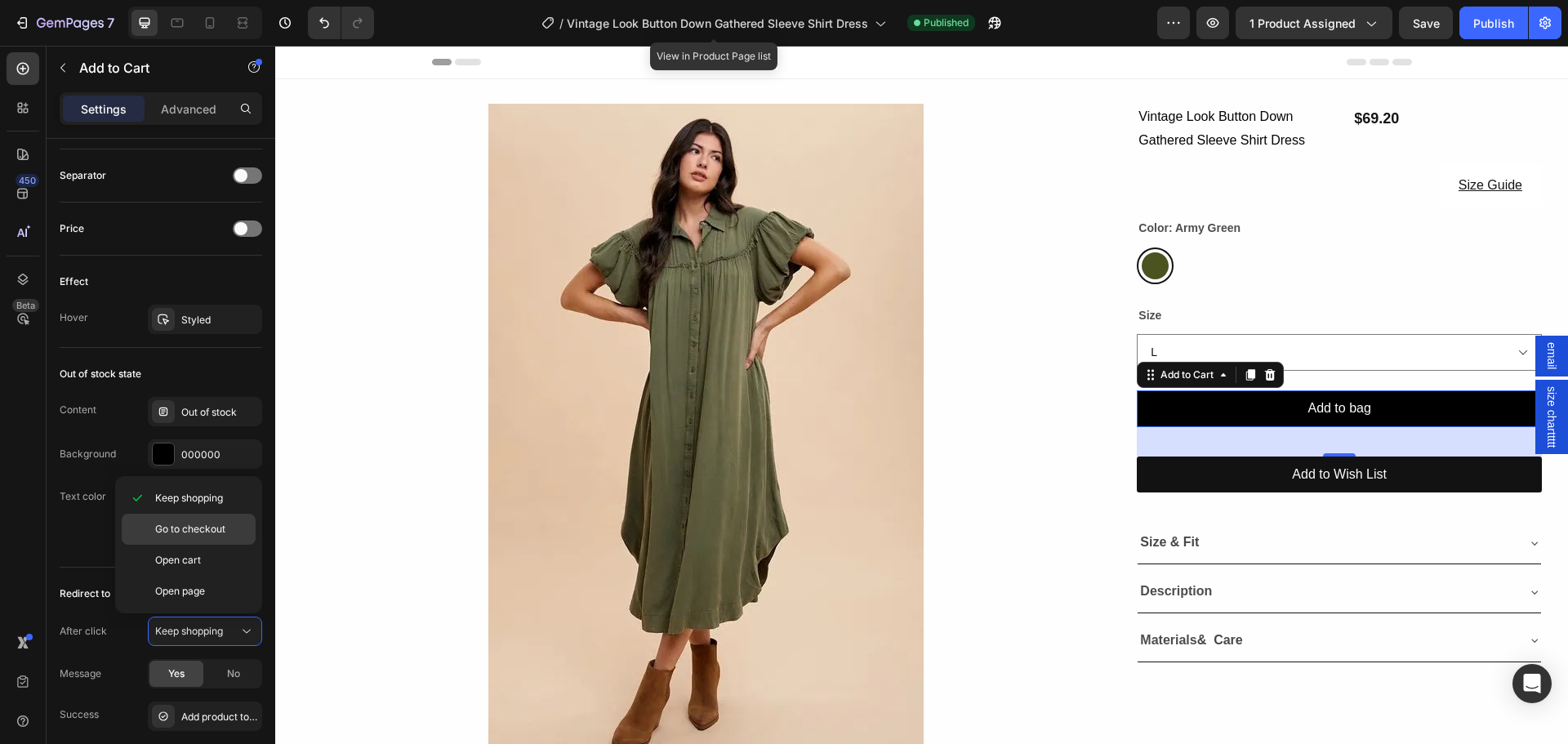
click at [180, 545] on div "Go to checkout" at bounding box center [189, 560] width 134 height 31
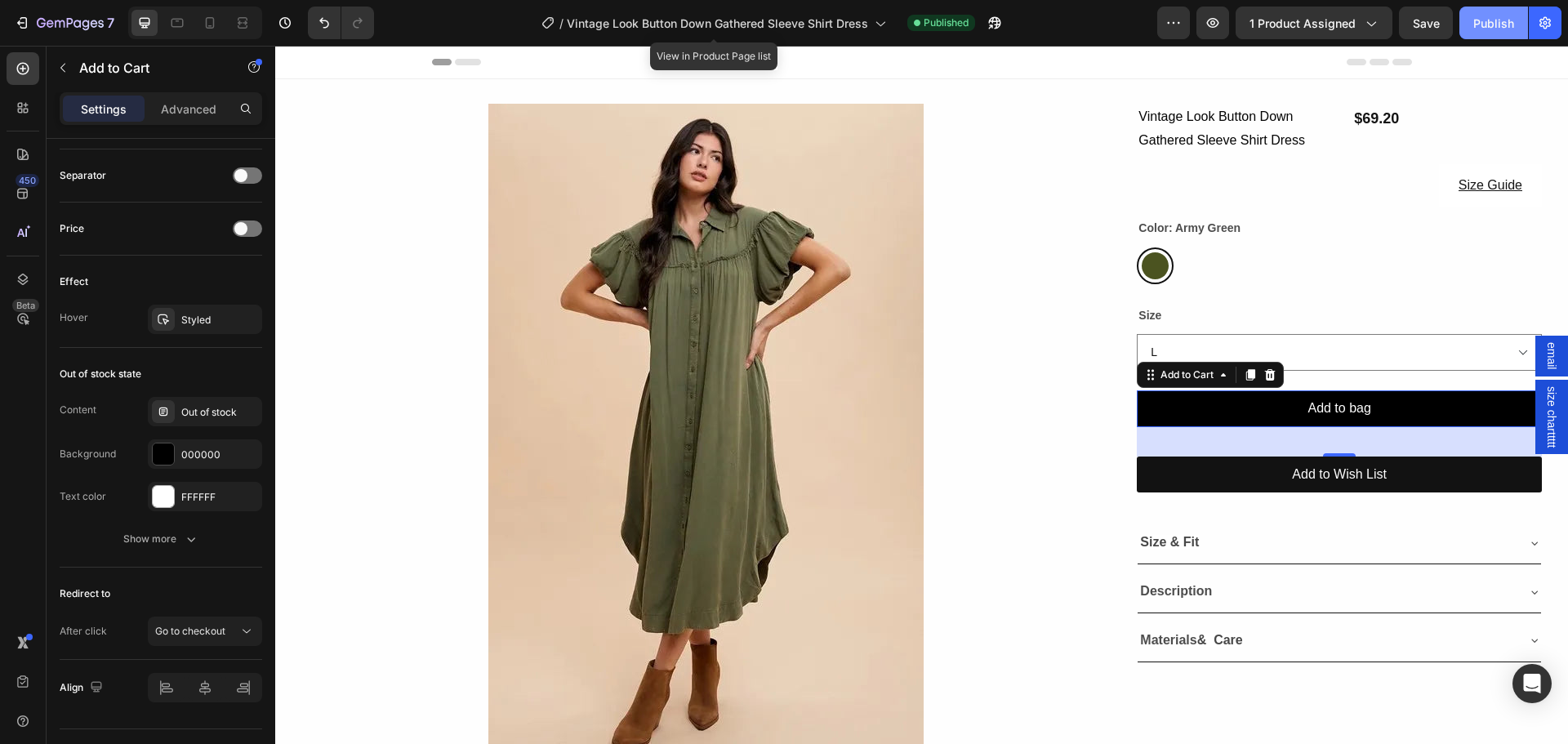
click at [1491, 18] on div "Publish" at bounding box center [1493, 23] width 41 height 17
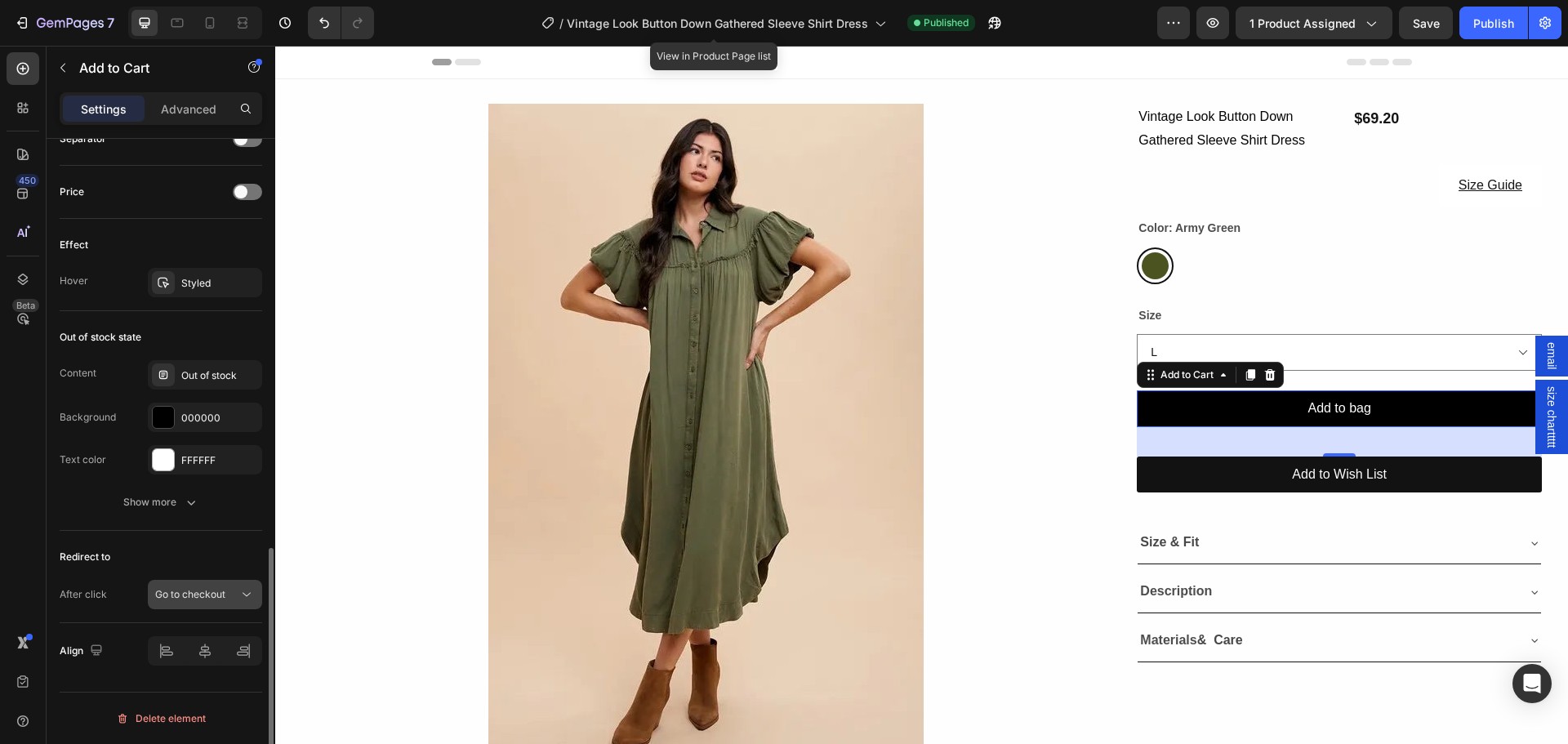
click at [174, 598] on span "Go to checkout" at bounding box center [190, 593] width 71 height 13
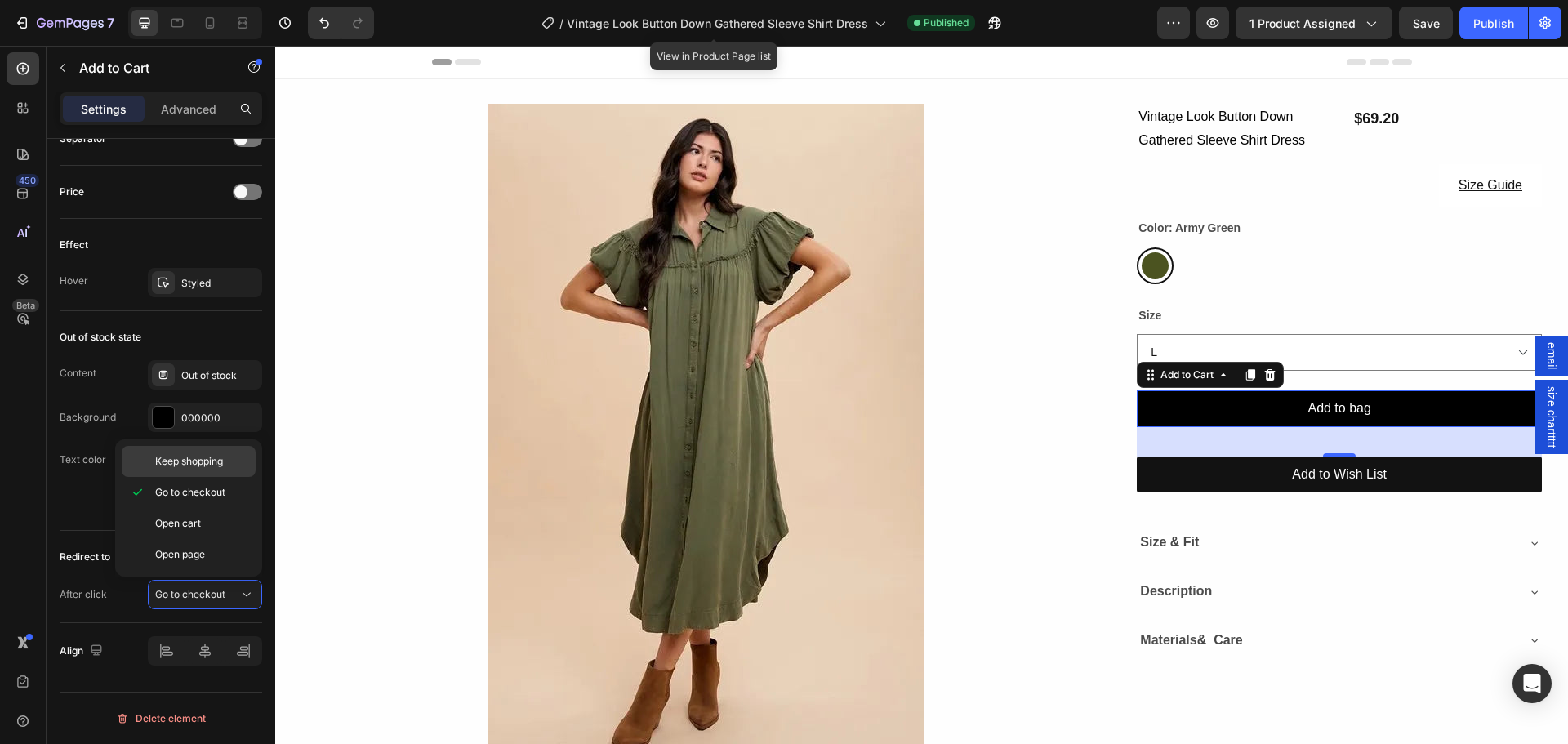
click at [168, 460] on span "Keep shopping" at bounding box center [189, 461] width 68 height 15
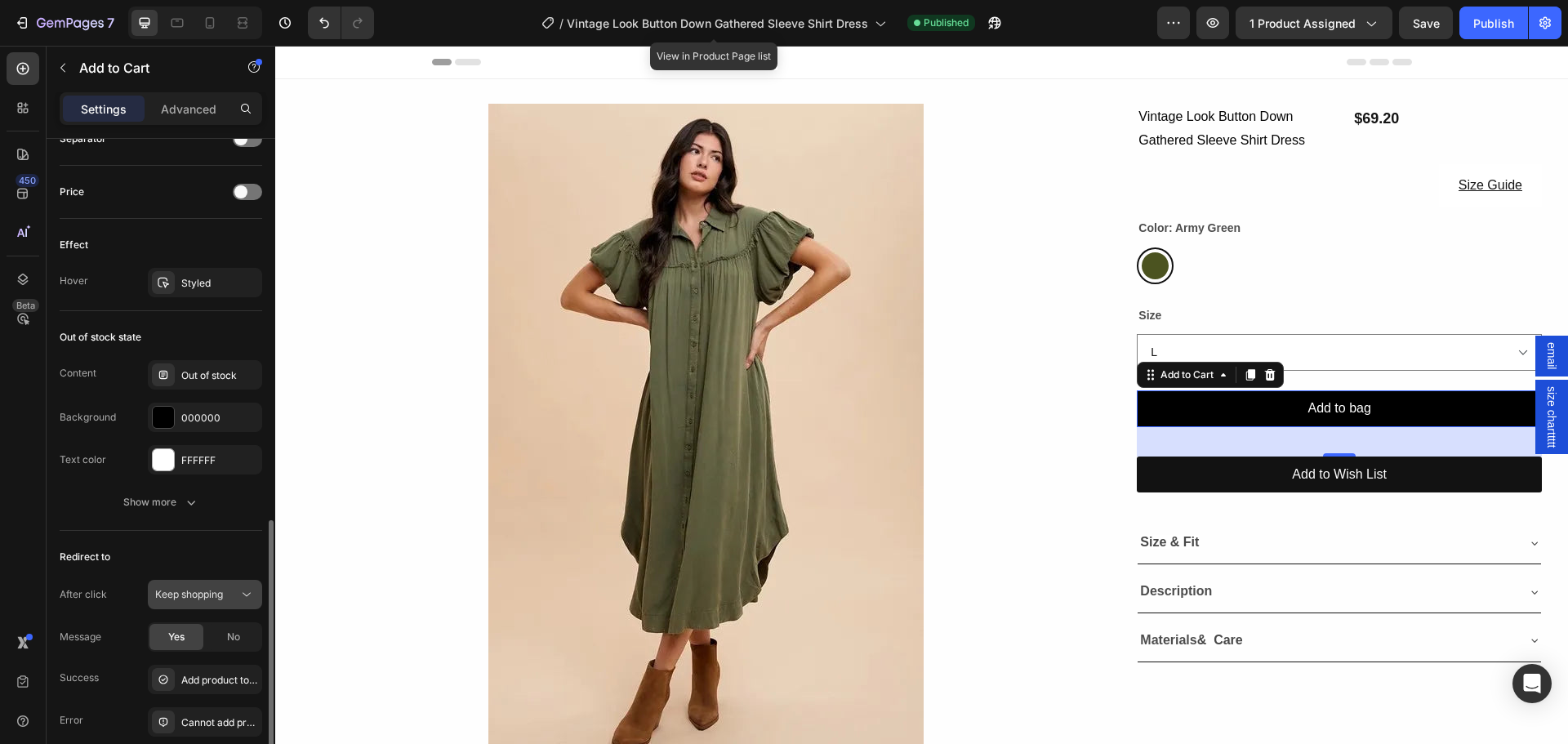
click at [170, 588] on span "Keep shopping" at bounding box center [189, 593] width 68 height 13
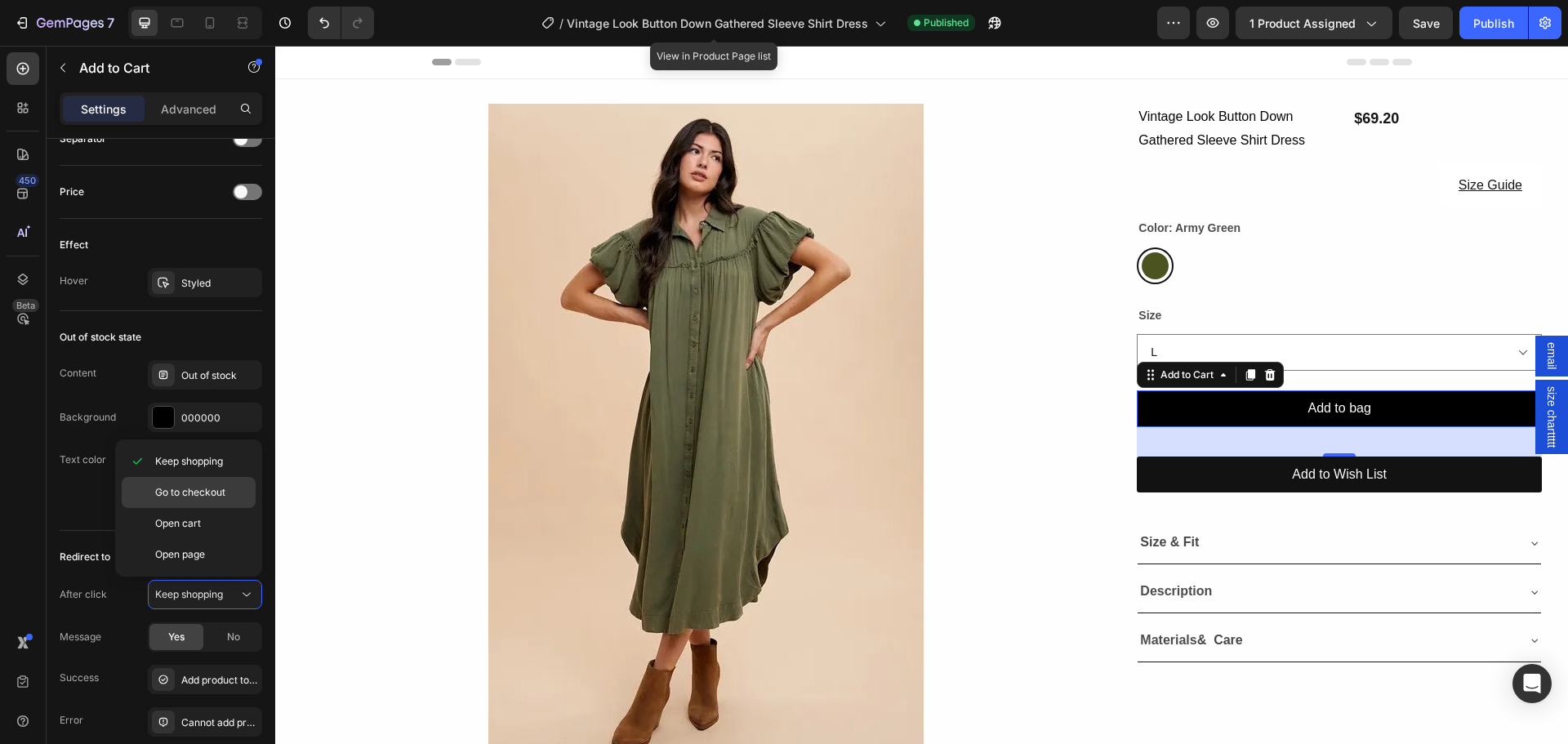
click at [165, 493] on span "Go to checkout" at bounding box center [190, 491] width 71 height 15
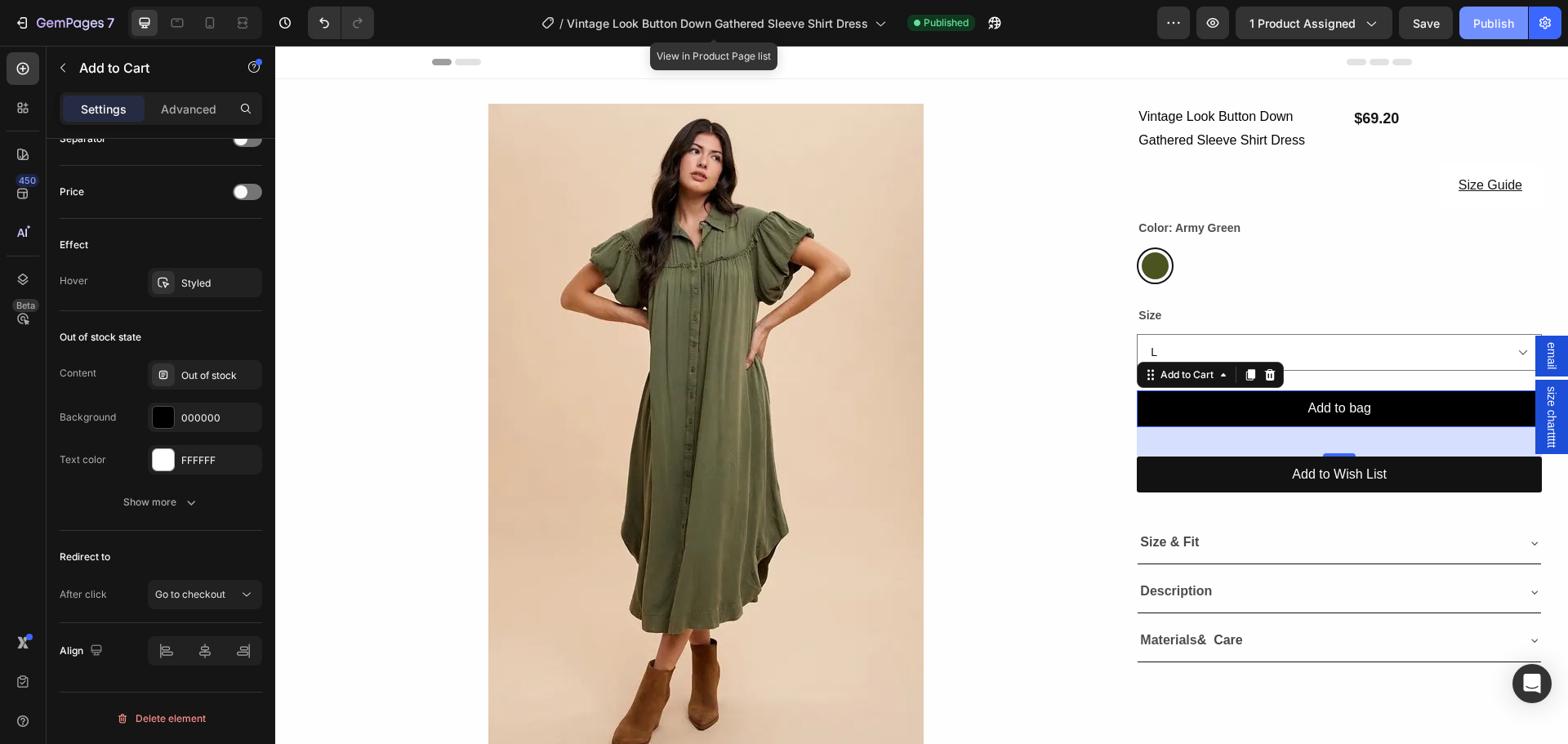
click at [1468, 18] on button "Publish" at bounding box center [1493, 23] width 69 height 33
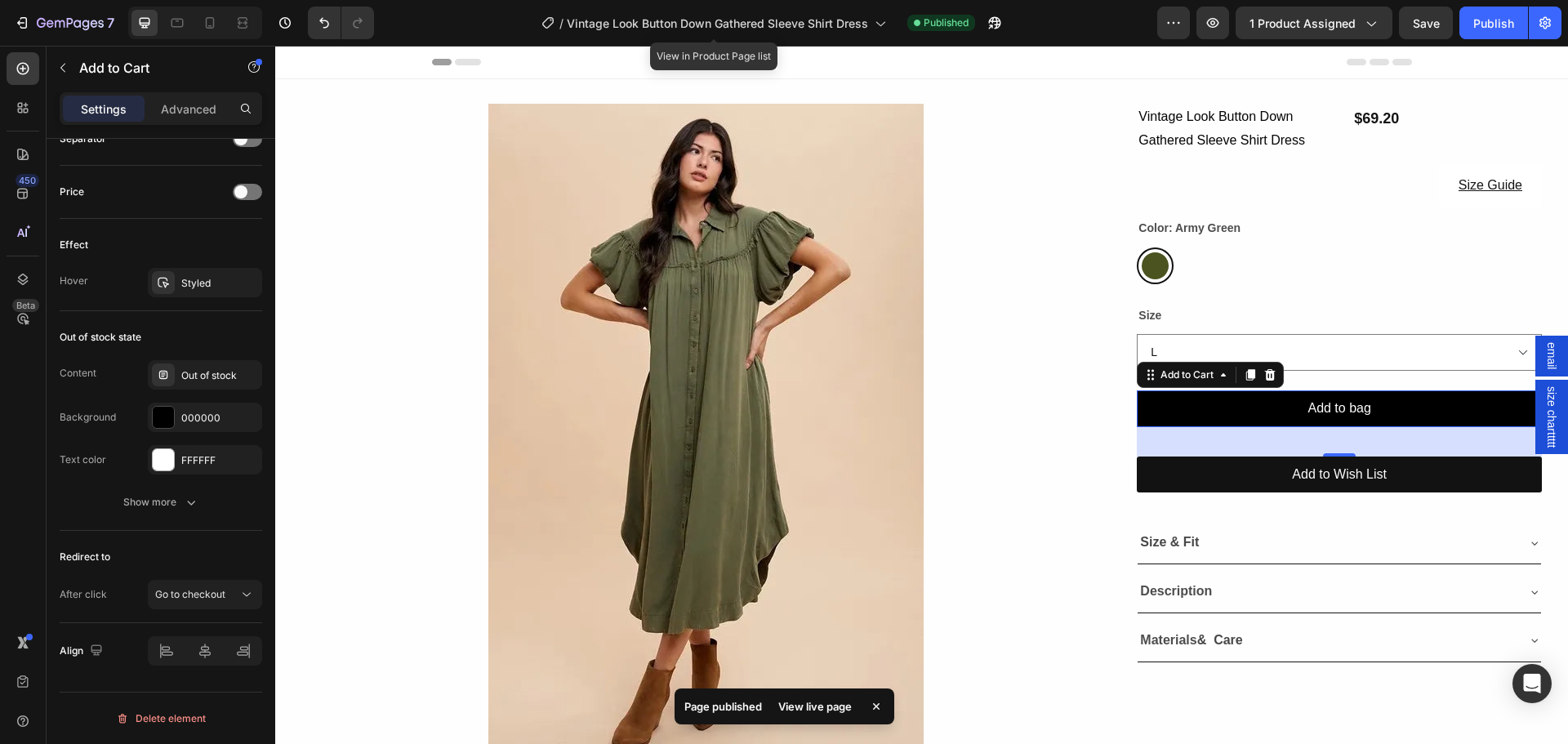
click at [793, 711] on div "View live page" at bounding box center [815, 706] width 93 height 23
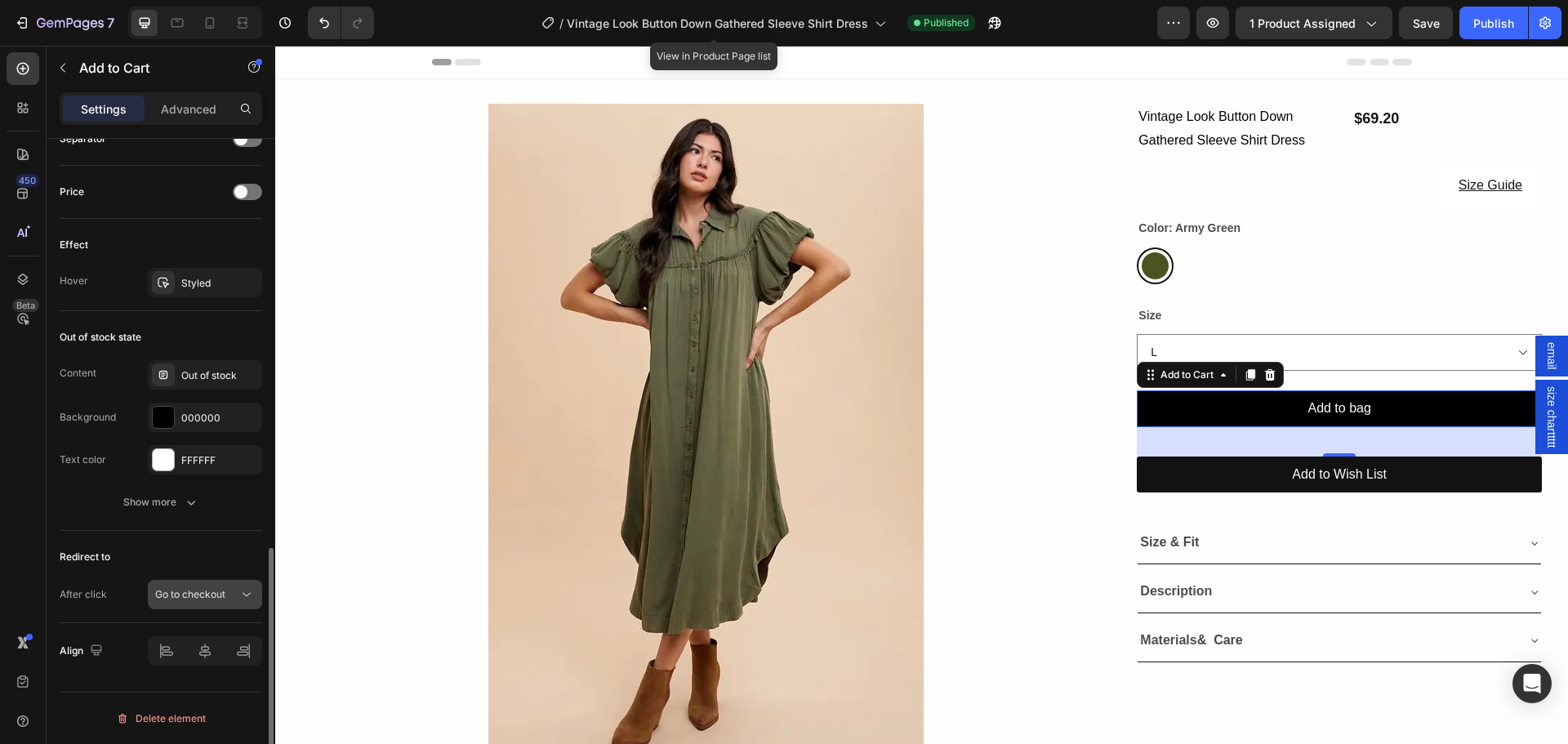
click at [163, 589] on span "Go to checkout" at bounding box center [190, 593] width 71 height 13
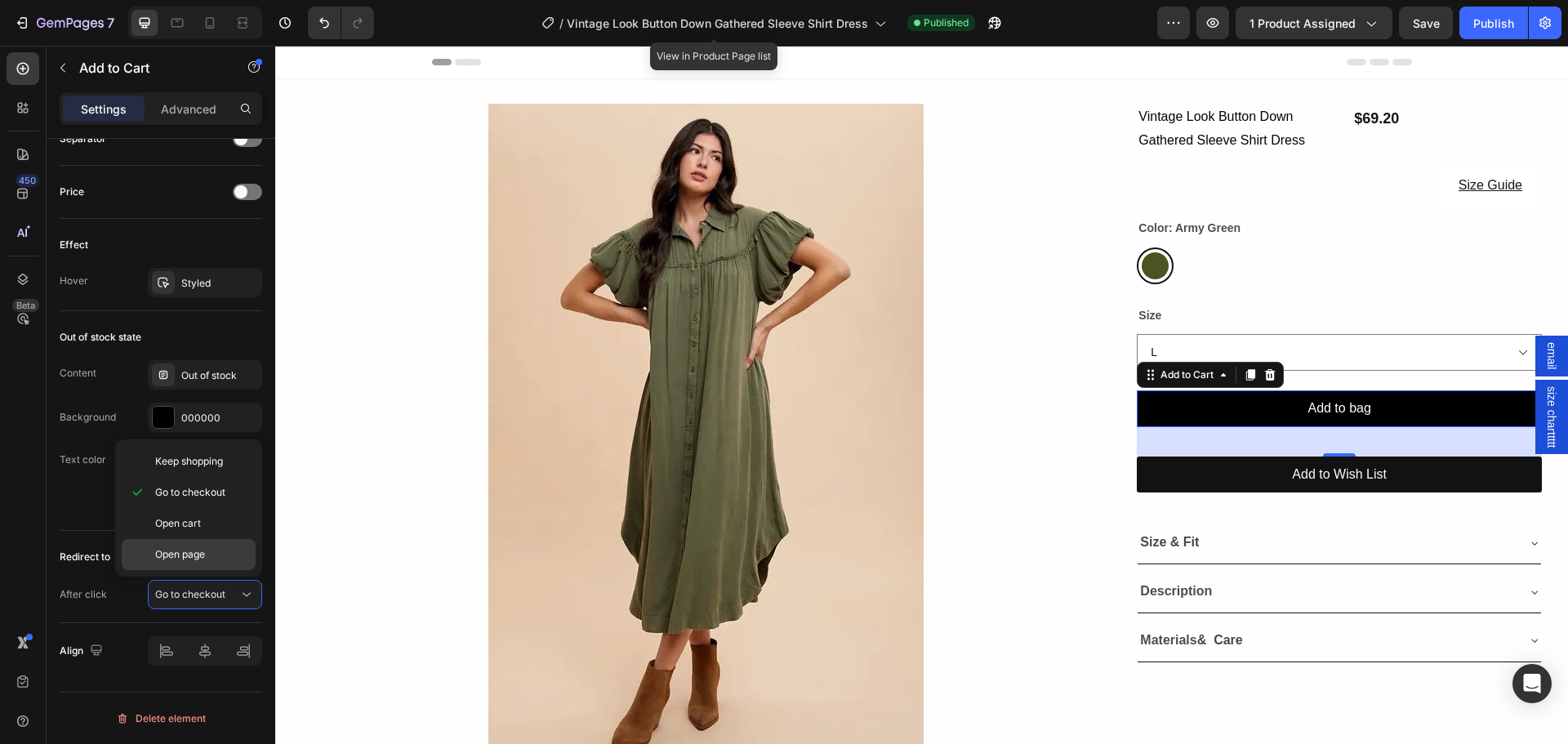
click at [173, 545] on div "Open page" at bounding box center [189, 554] width 134 height 31
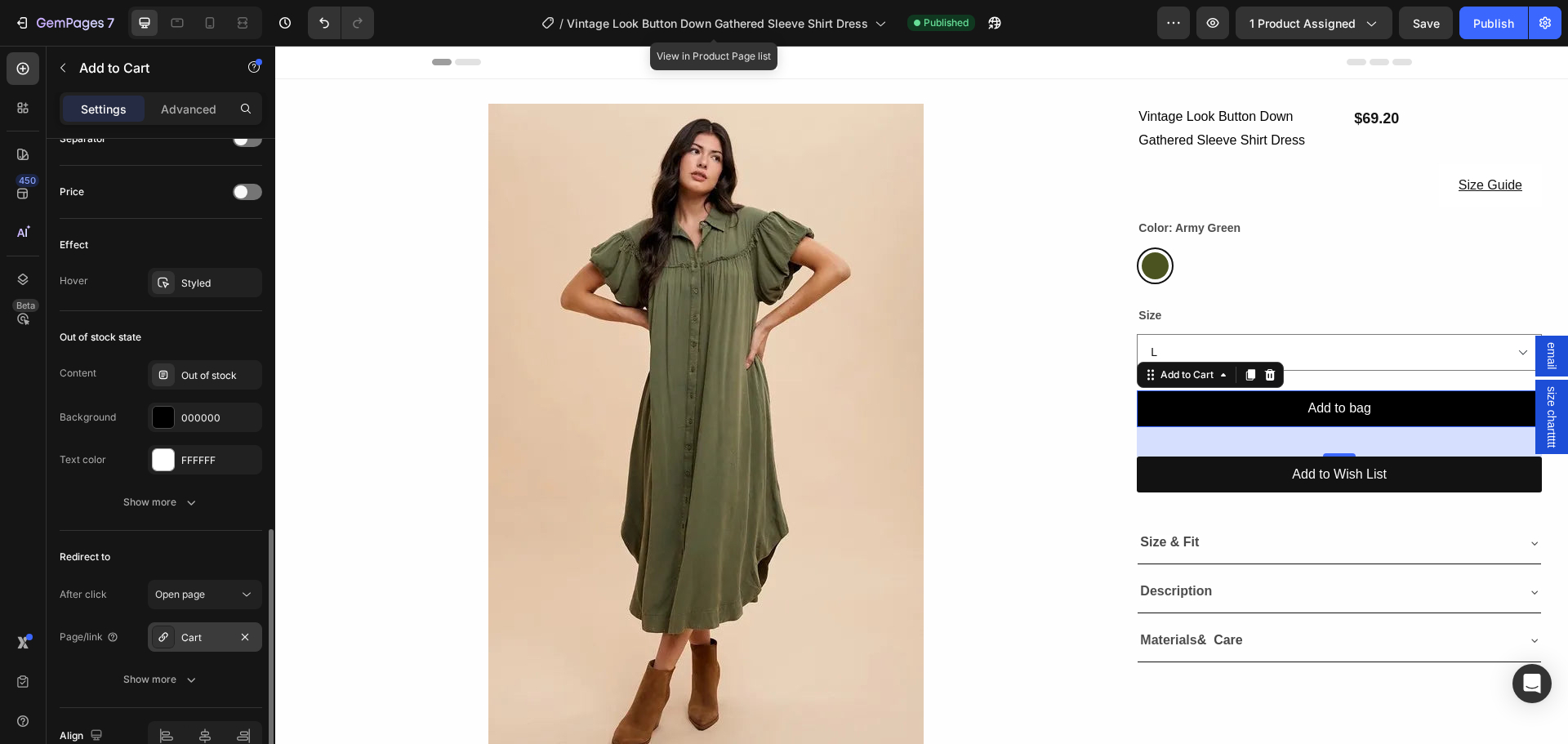
click at [154, 640] on div at bounding box center [164, 637] width 23 height 23
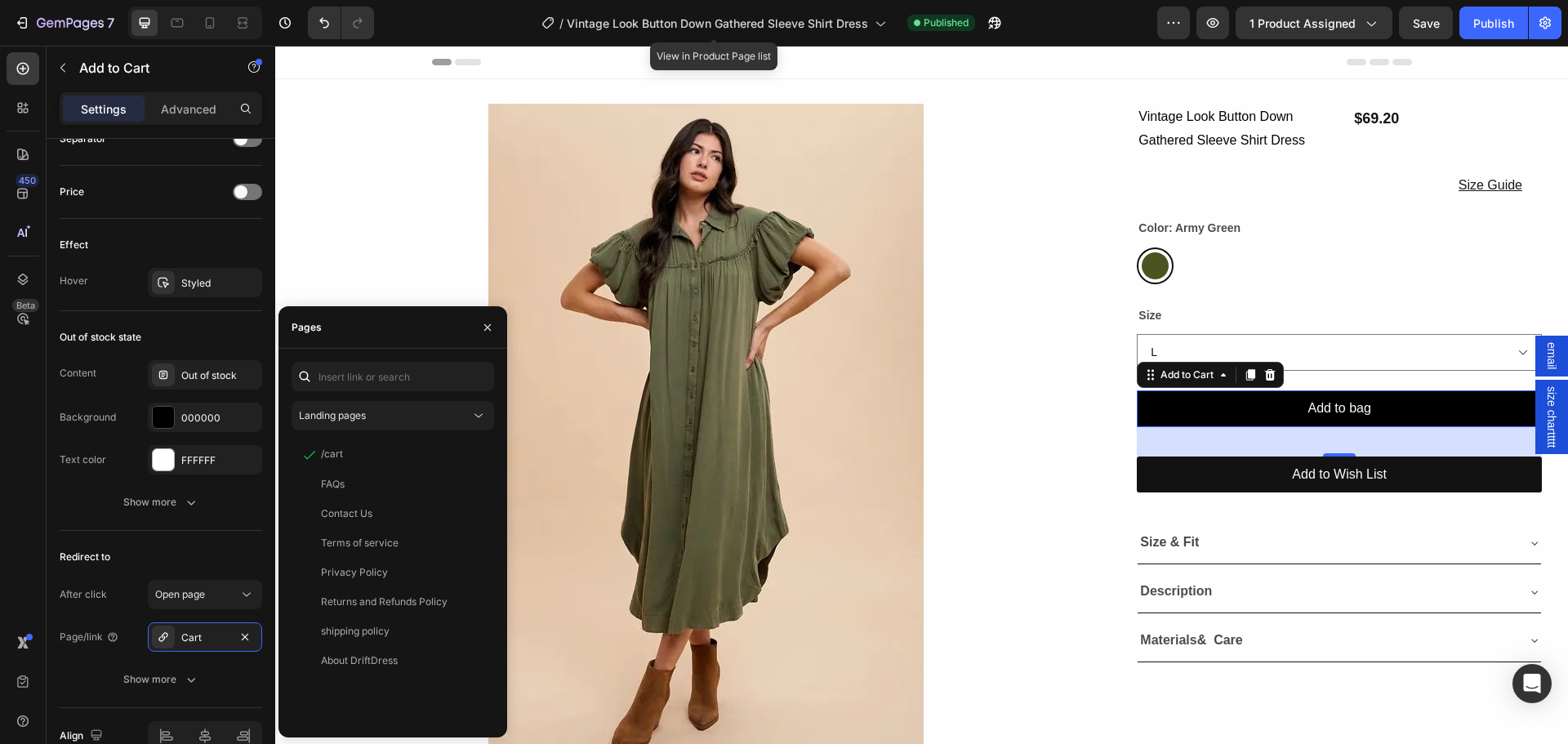
click at [0, 576] on div "450 Beta" at bounding box center [23, 394] width 46 height 698
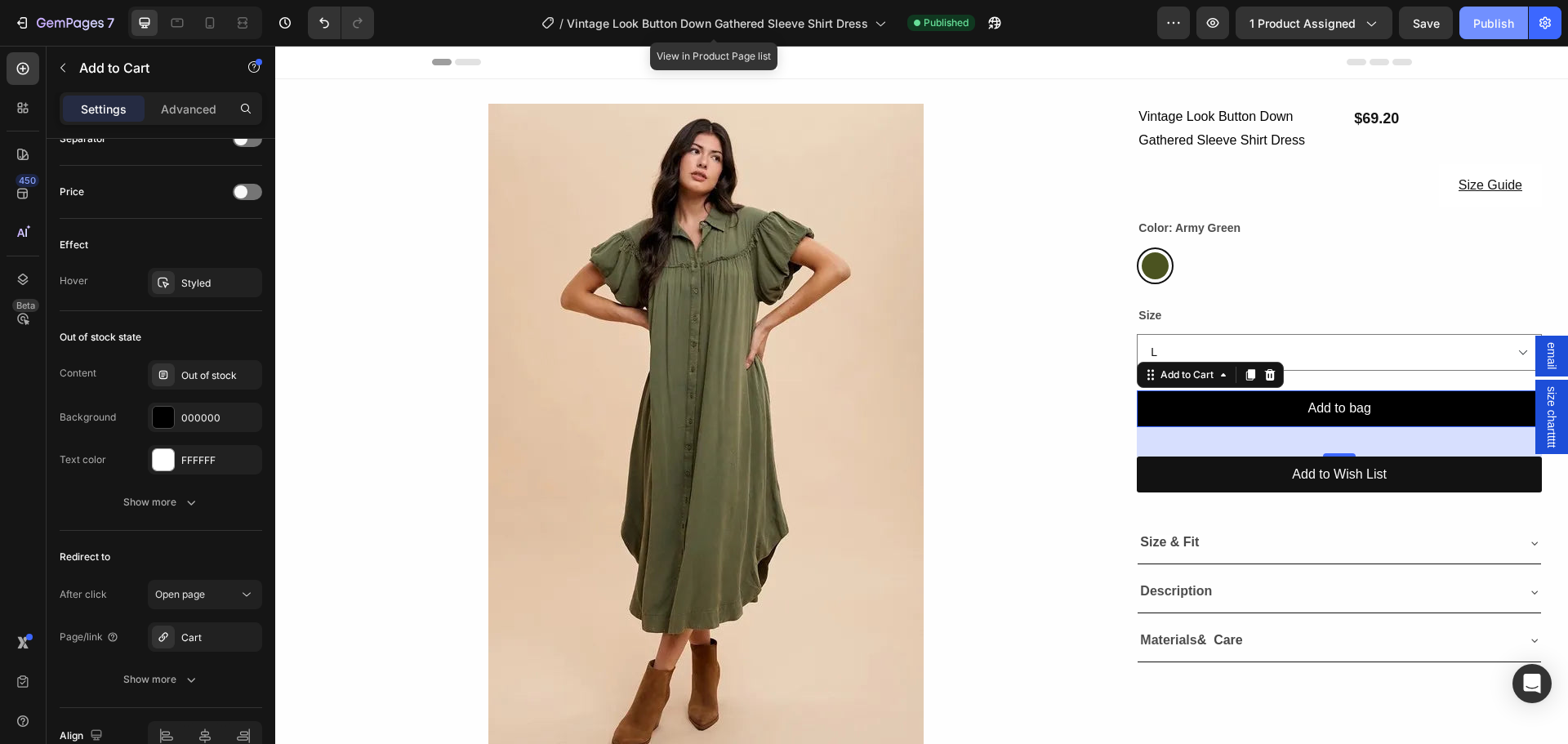
click at [1469, 24] on button "Publish" at bounding box center [1493, 23] width 69 height 33
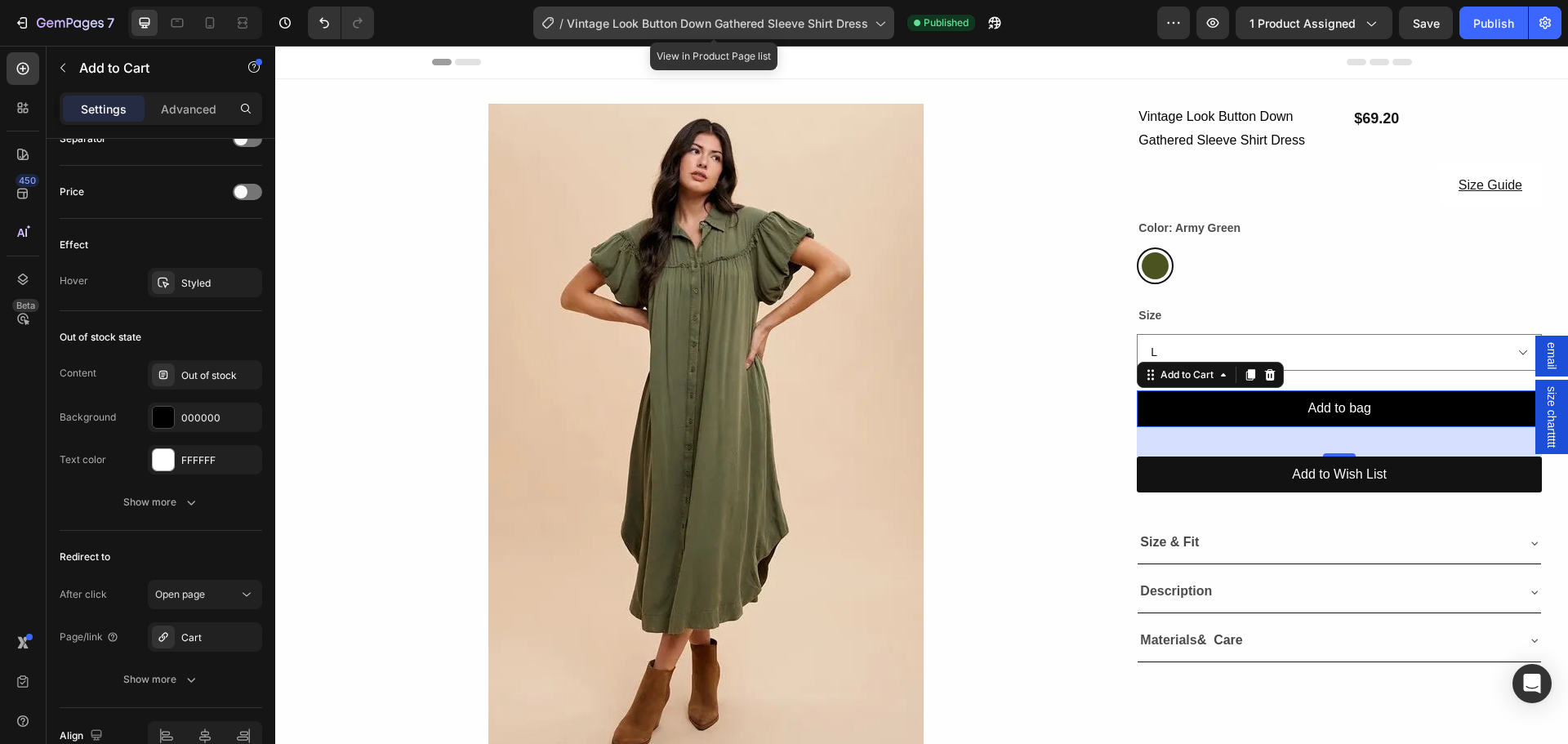
click at [737, 30] on span "Vintage Look Button Down Gathered Sleeve Shirt Dress" at bounding box center [717, 23] width 301 height 17
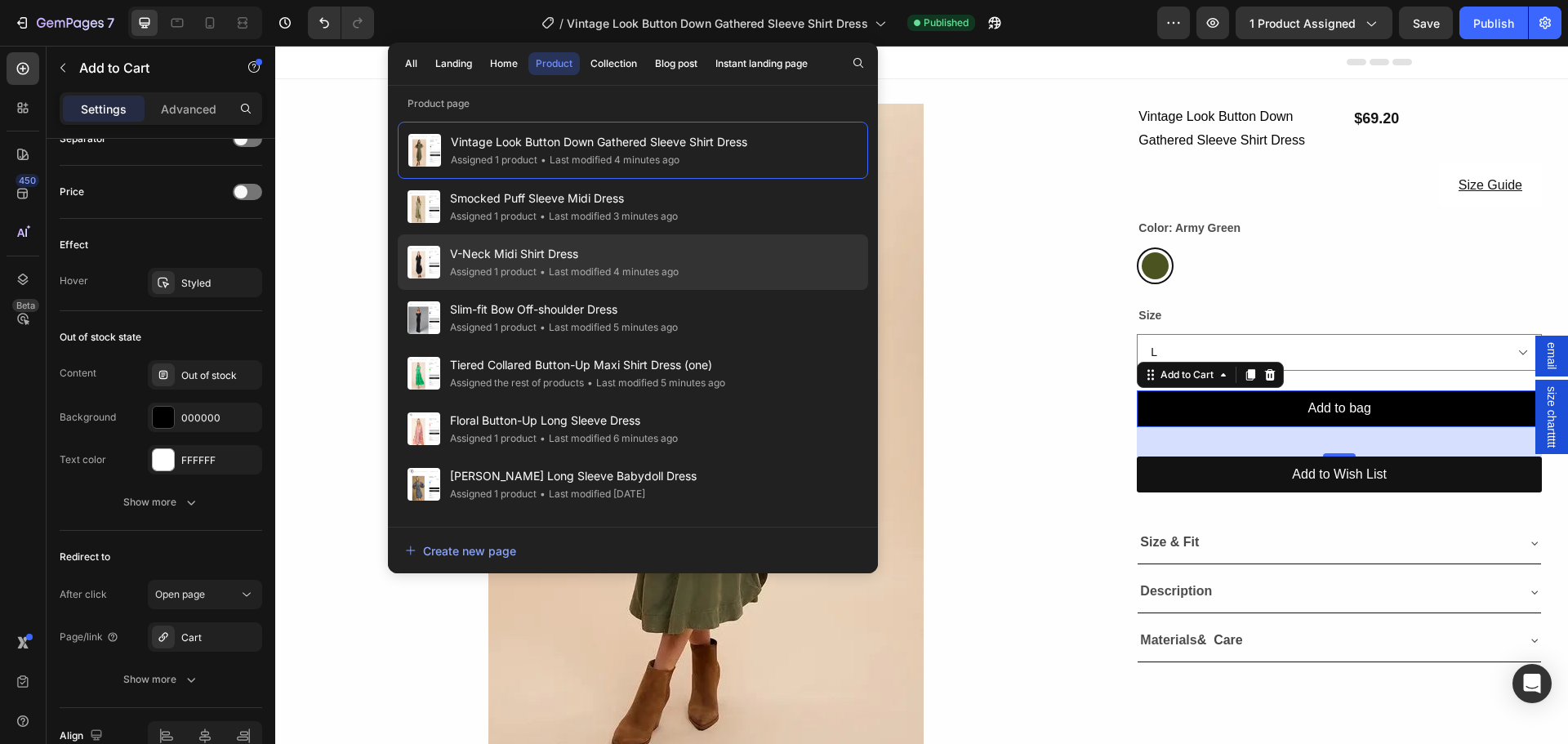
click at [573, 257] on span "V-Neck Midi Shirt Dress" at bounding box center [564, 253] width 228 height 19
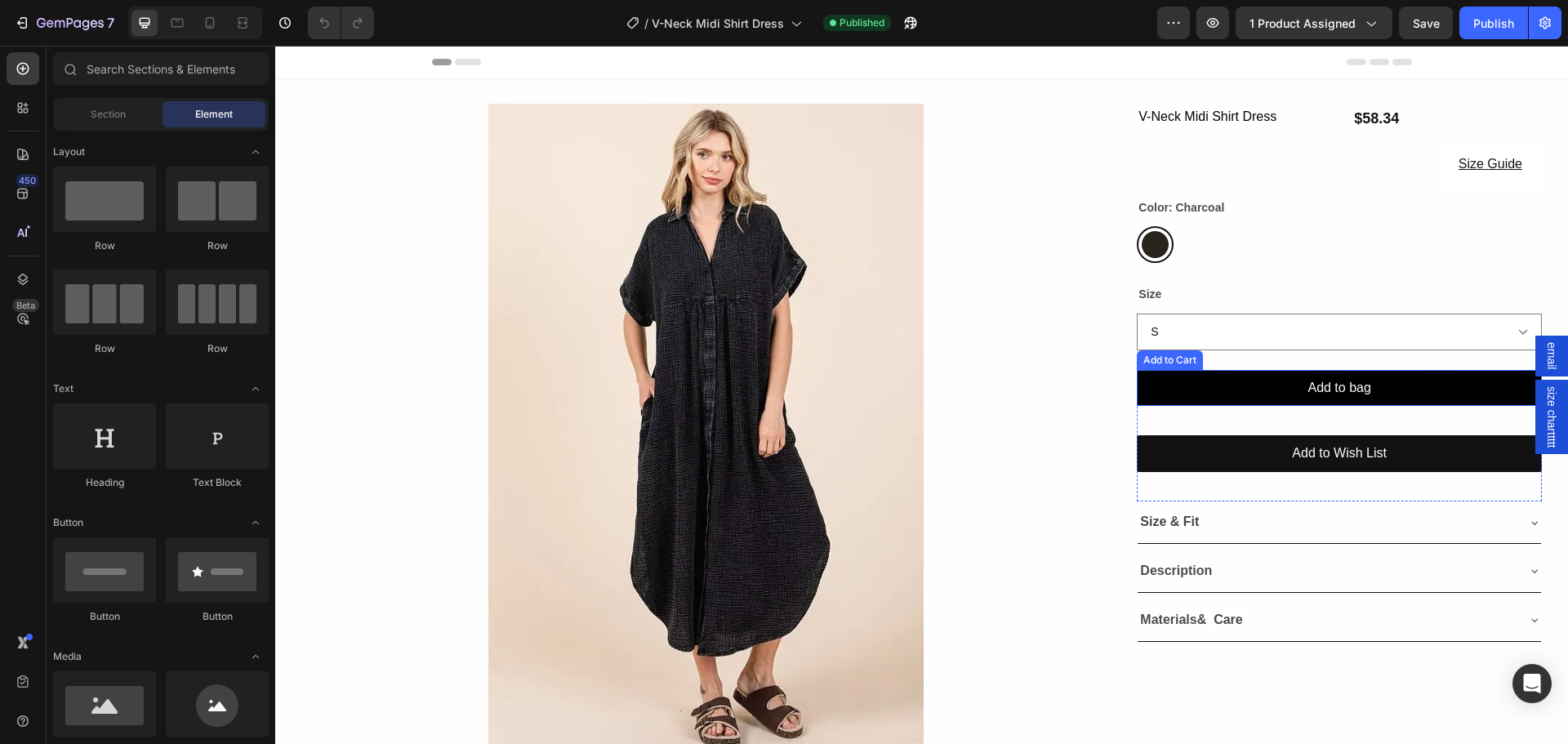
click at [1218, 384] on button "Add to bag" at bounding box center [1339, 388] width 405 height 37
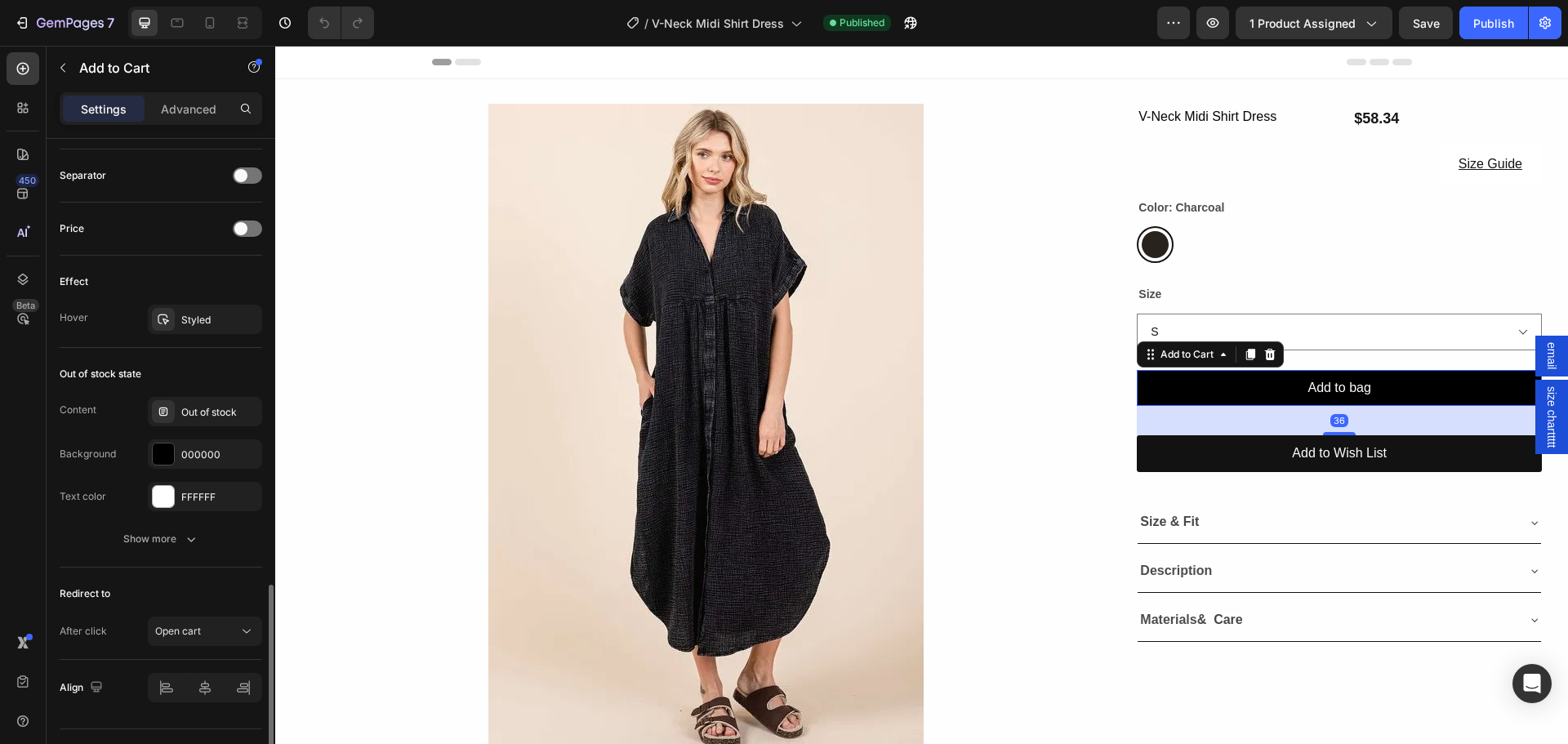
scroll to position [1098, 0]
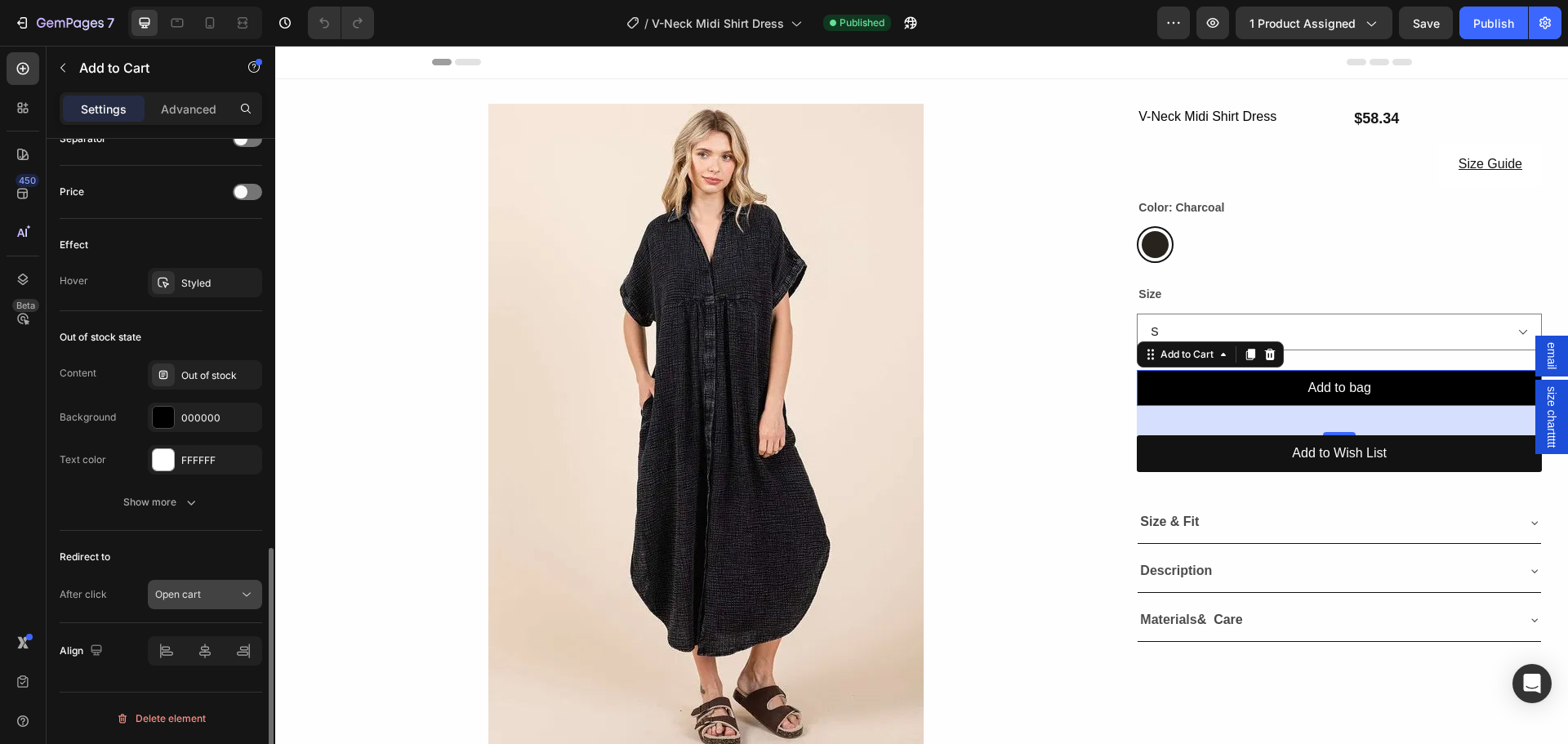
click at [210, 585] on button "Open cart" at bounding box center [205, 594] width 114 height 29
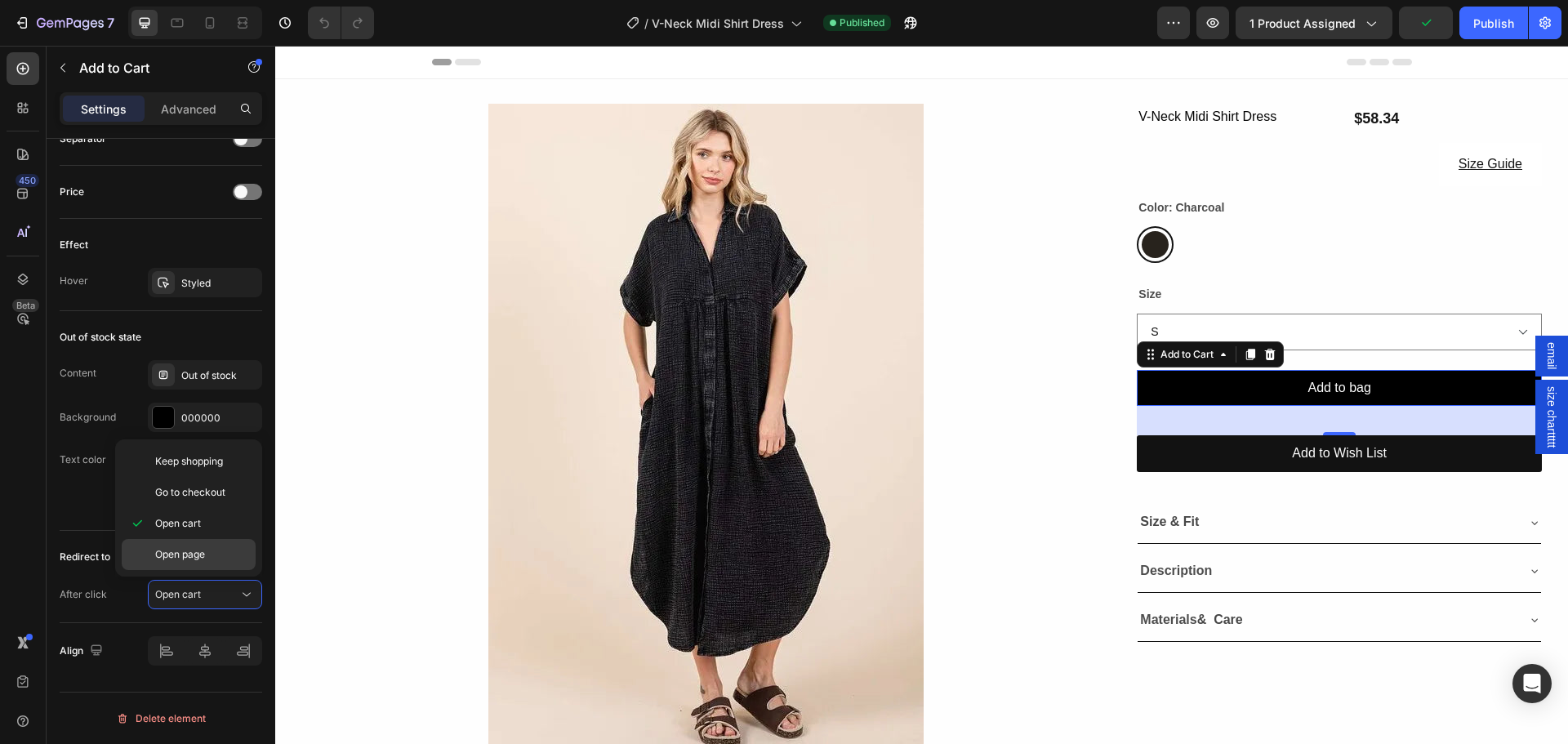
click at [201, 556] on span "Open page" at bounding box center [179, 553] width 49 height 15
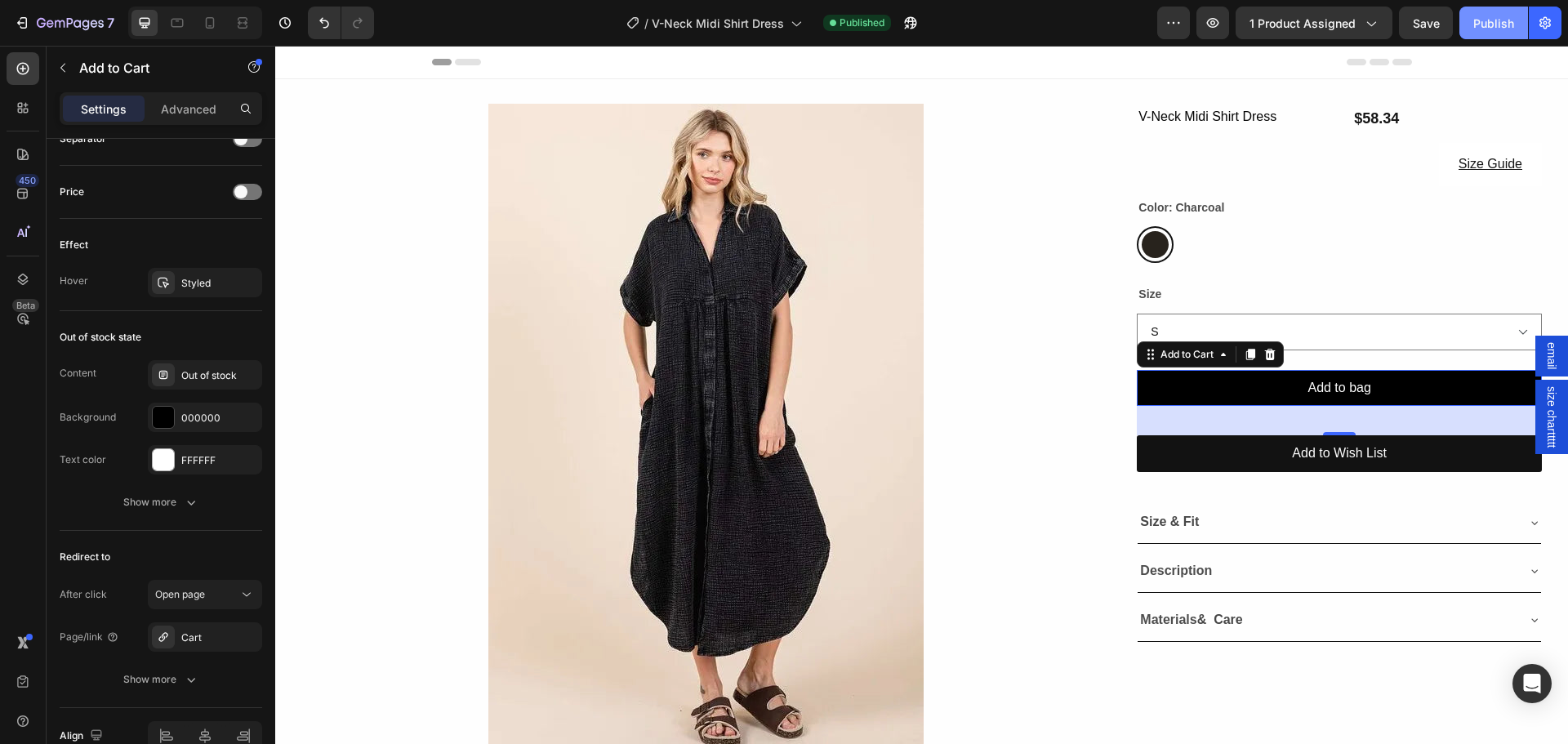
click at [1482, 34] on button "Publish" at bounding box center [1493, 23] width 69 height 33
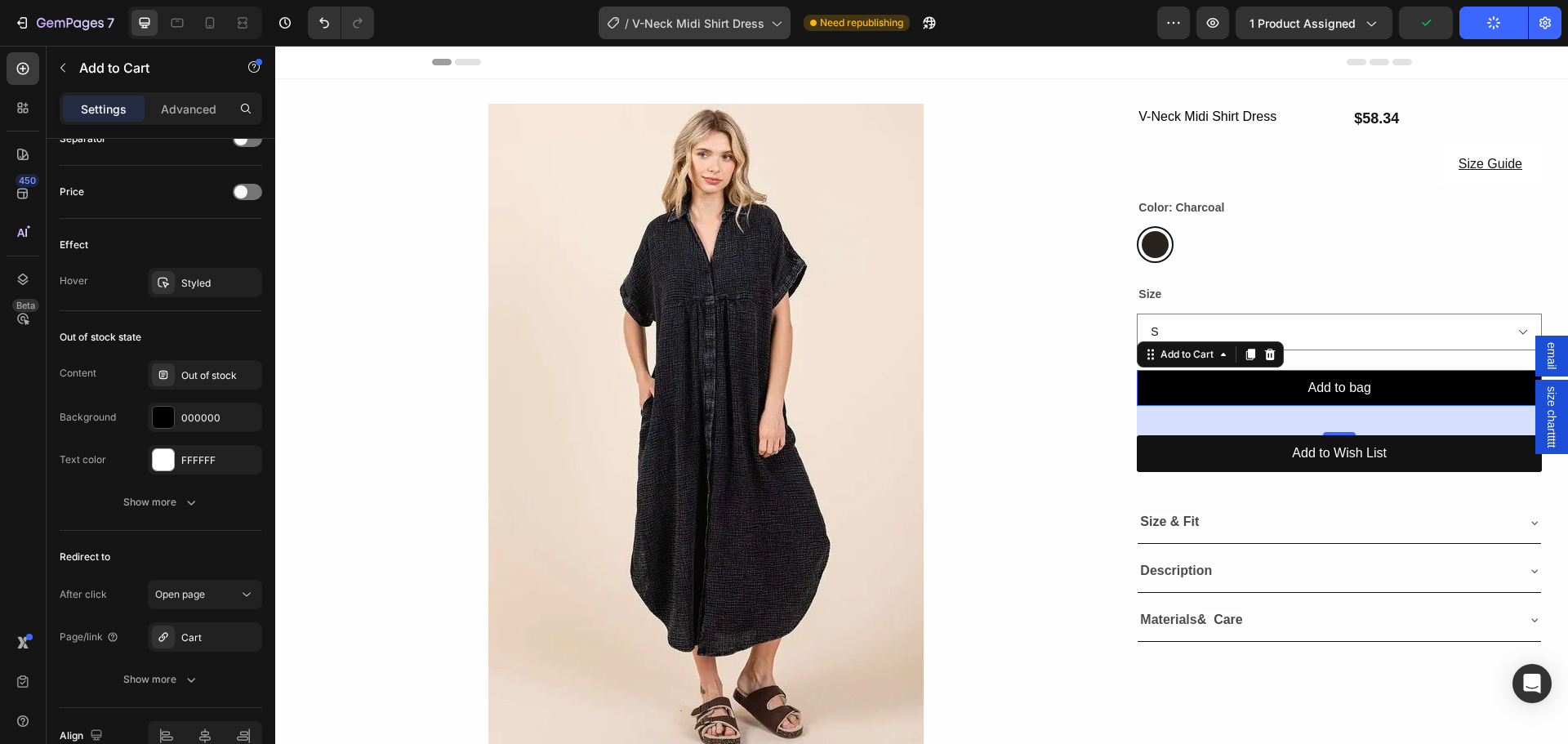
click at [738, 38] on div "/ V-Neck Midi Shirt Dress" at bounding box center [694, 23] width 192 height 33
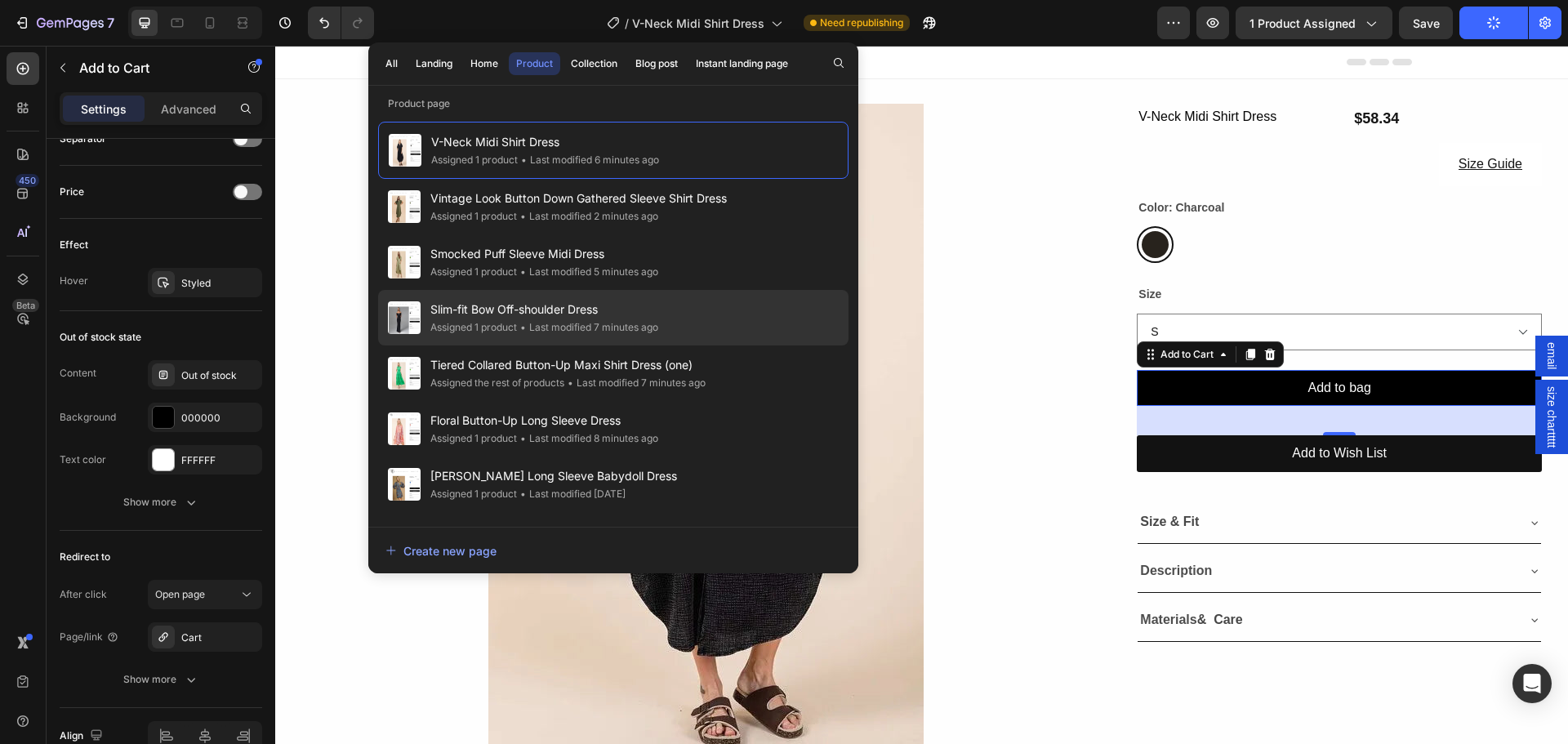
click at [445, 310] on span "Slim-fit Bow Off-shoulder Dress" at bounding box center [544, 310] width 227 height 19
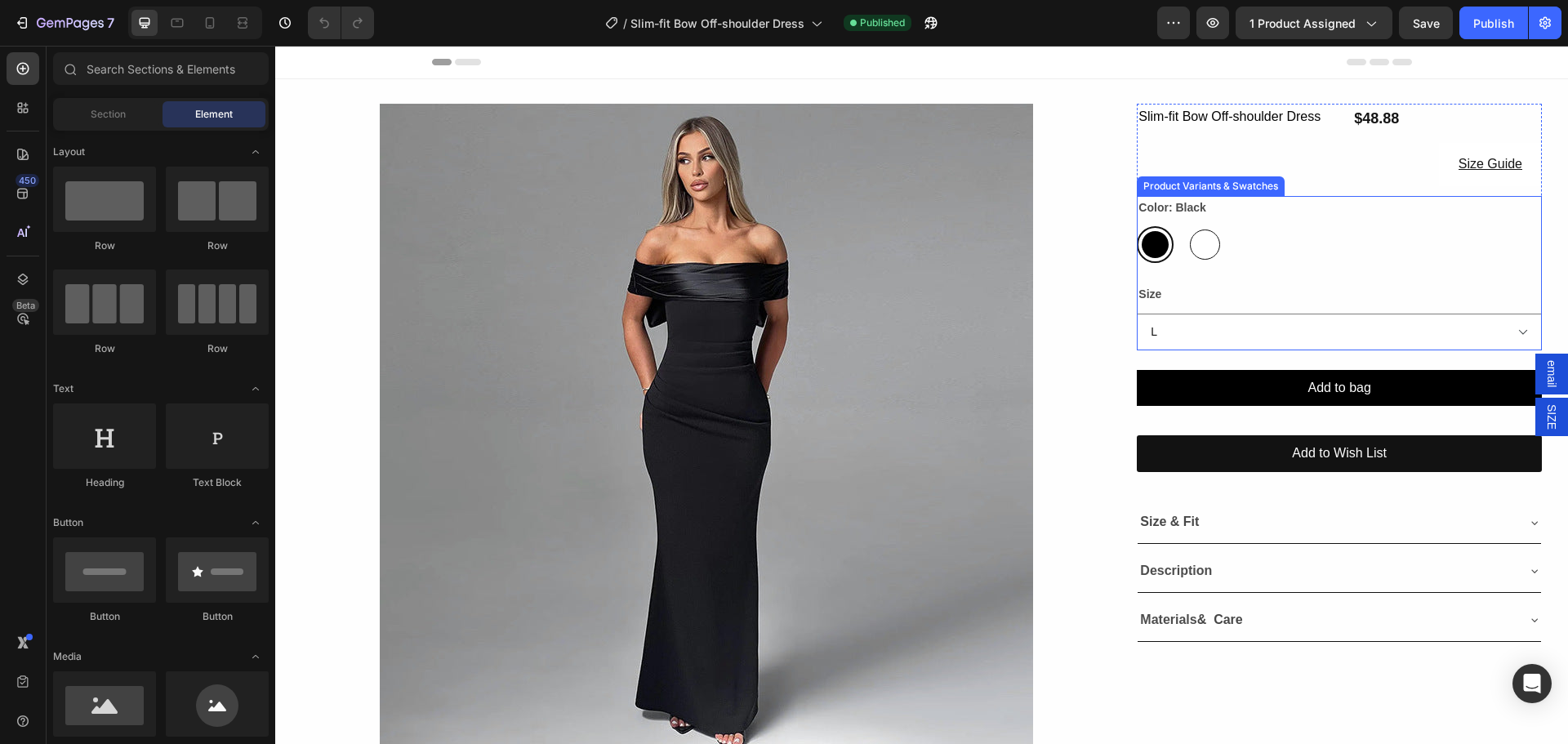
click at [1191, 242] on div at bounding box center [1204, 244] width 30 height 30
click at [1187, 226] on input "White White" at bounding box center [1186, 225] width 1 height 1
radio input "true"
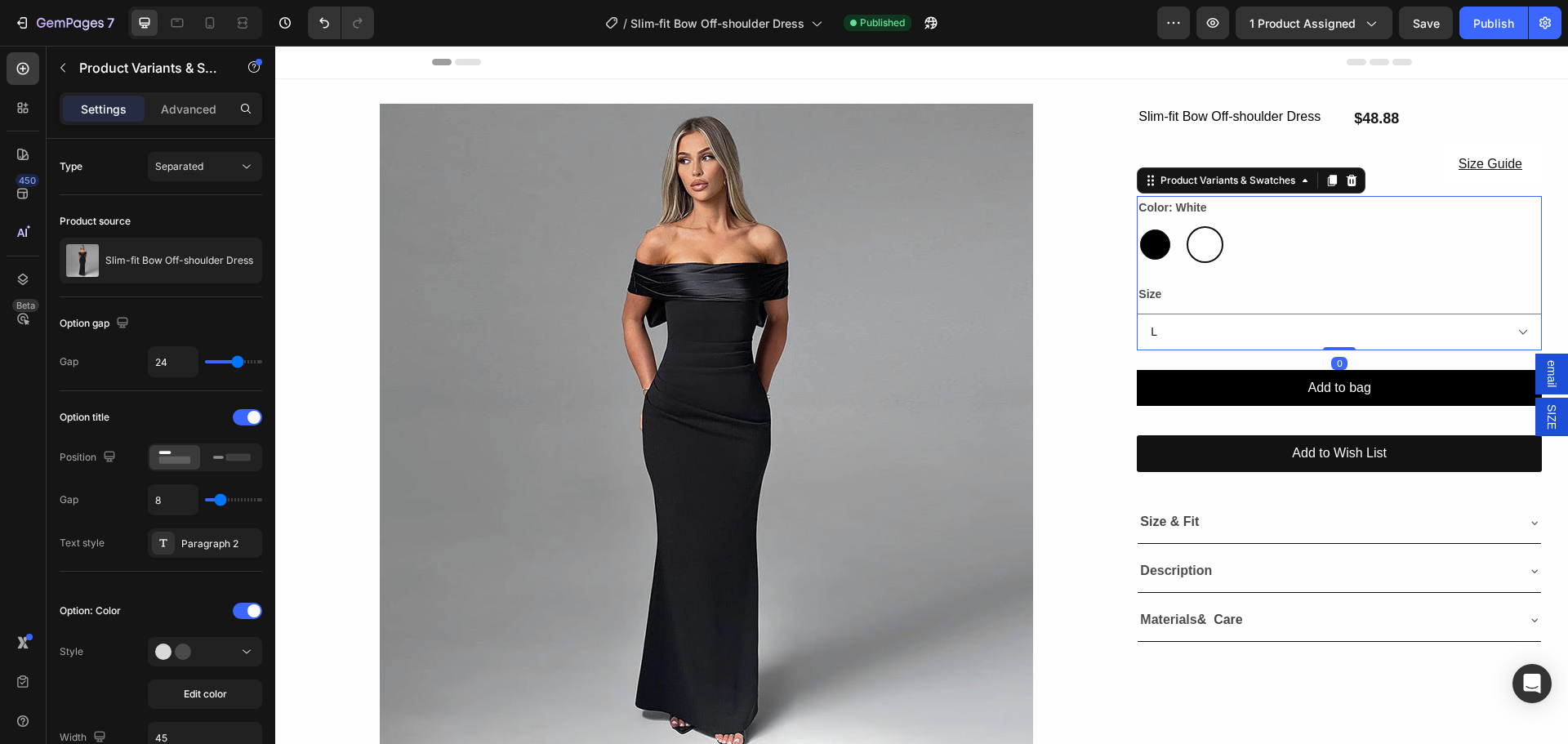
click at [1150, 244] on div at bounding box center [1155, 244] width 30 height 30
click at [1136, 226] on input "Black Black" at bounding box center [1136, 225] width 1 height 1
radio input "true"
click at [1190, 243] on div at bounding box center [1204, 244] width 30 height 30
click at [1186, 226] on input "White White" at bounding box center [1186, 225] width 1 height 1
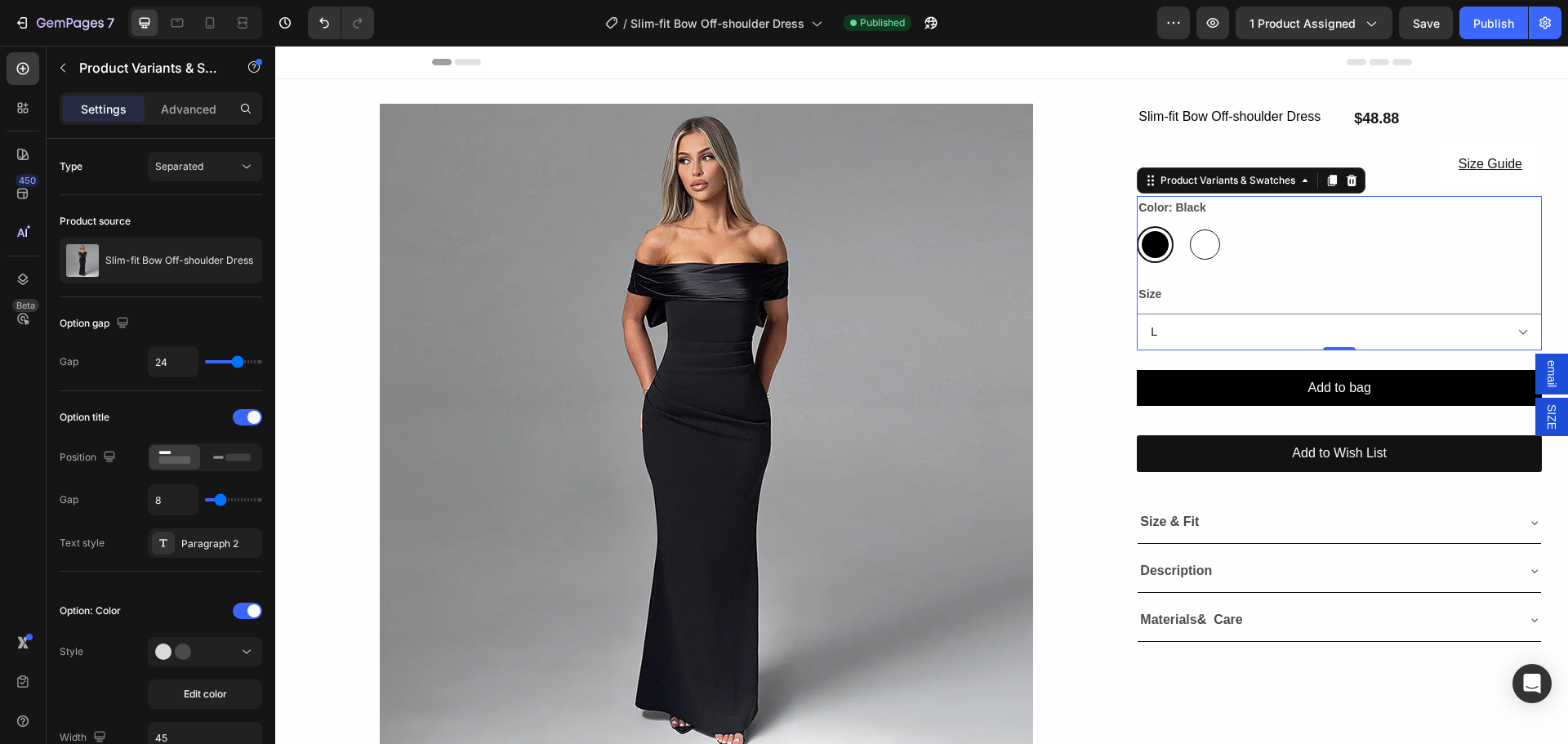
radio input "true"
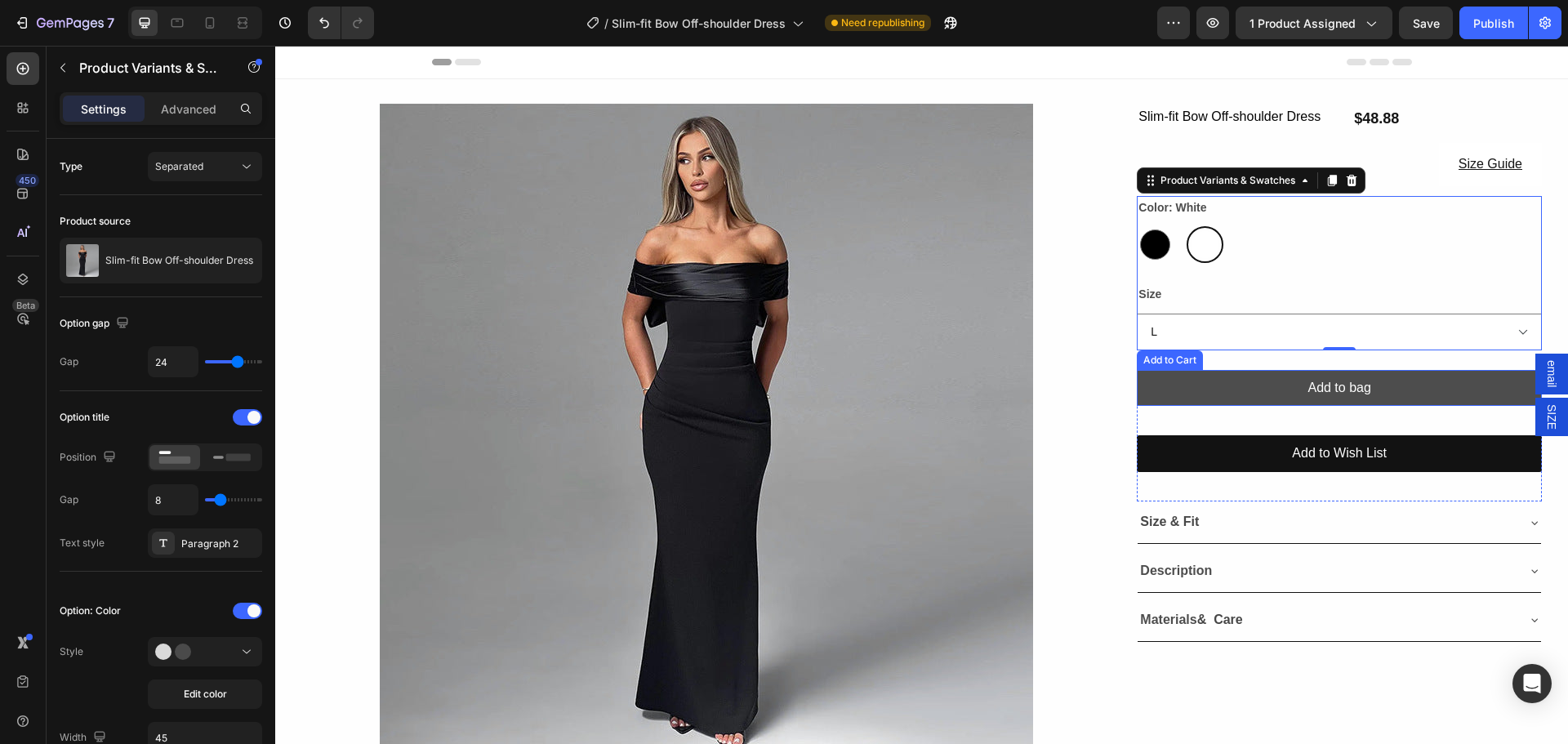
click at [1202, 383] on button "Add to bag" at bounding box center [1339, 388] width 405 height 37
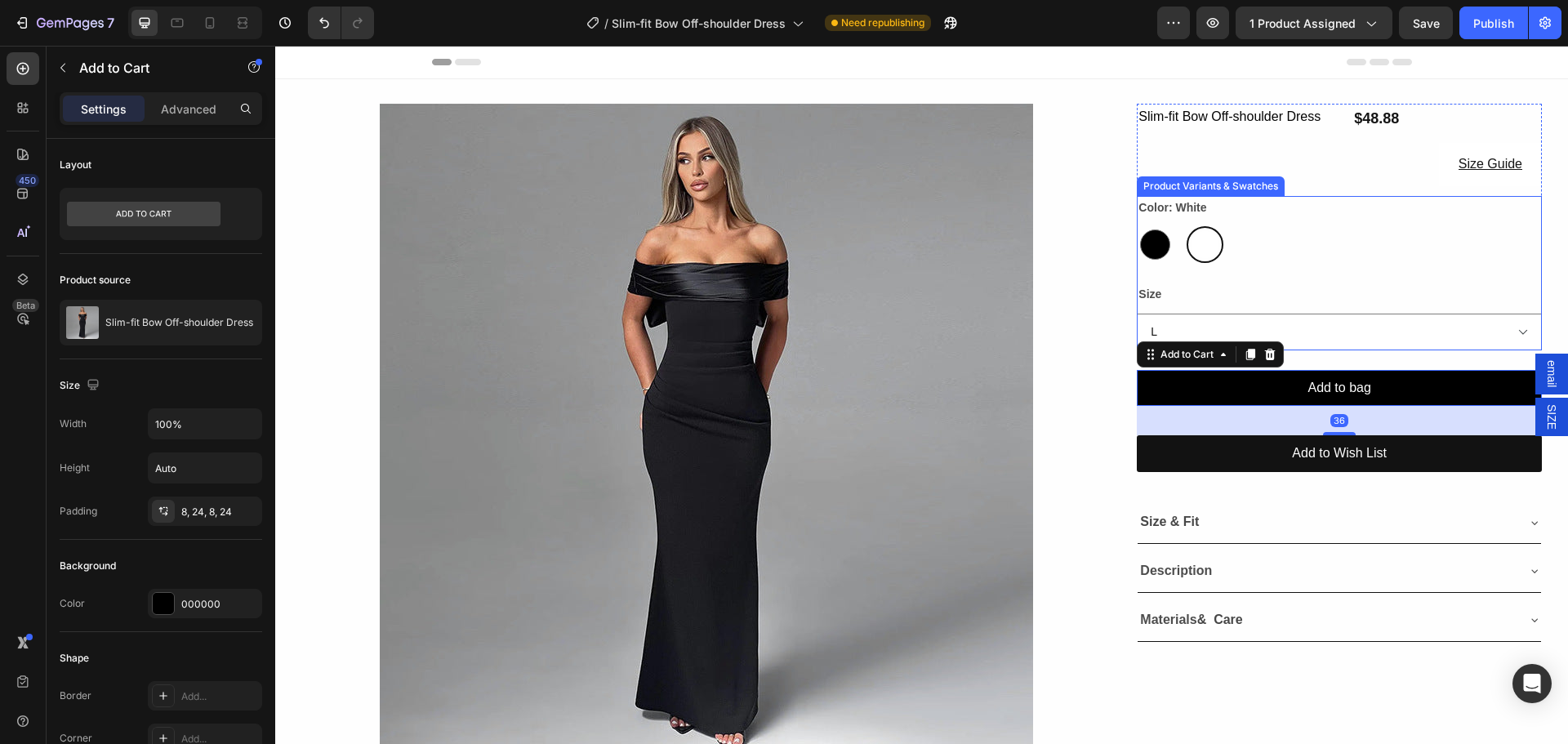
click at [1192, 248] on div at bounding box center [1205, 245] width 27 height 27
click at [1187, 226] on input "White White" at bounding box center [1186, 225] width 1 height 1
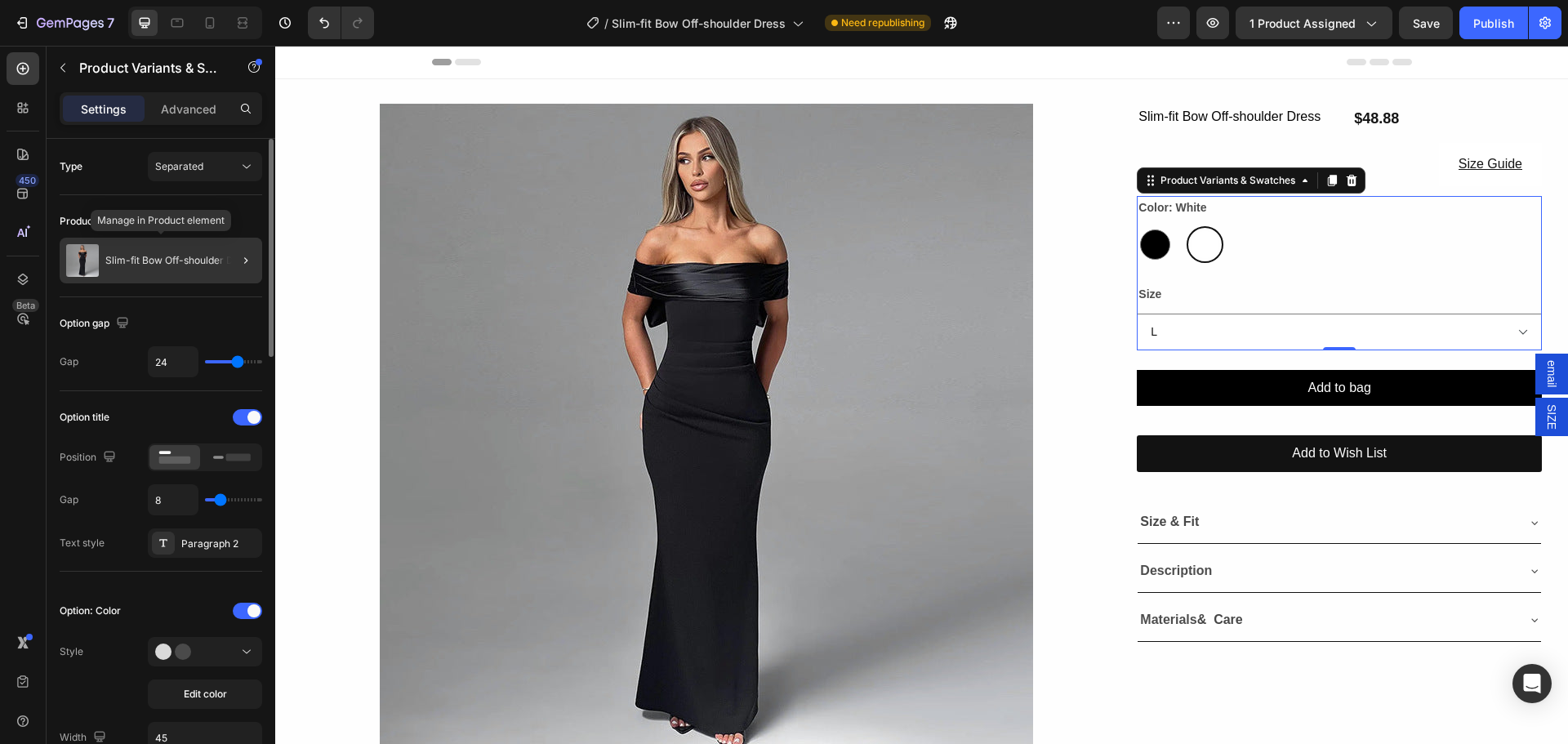
click at [185, 258] on p "Slim-fit Bow Off-shoulder Dress" at bounding box center [179, 260] width 148 height 12
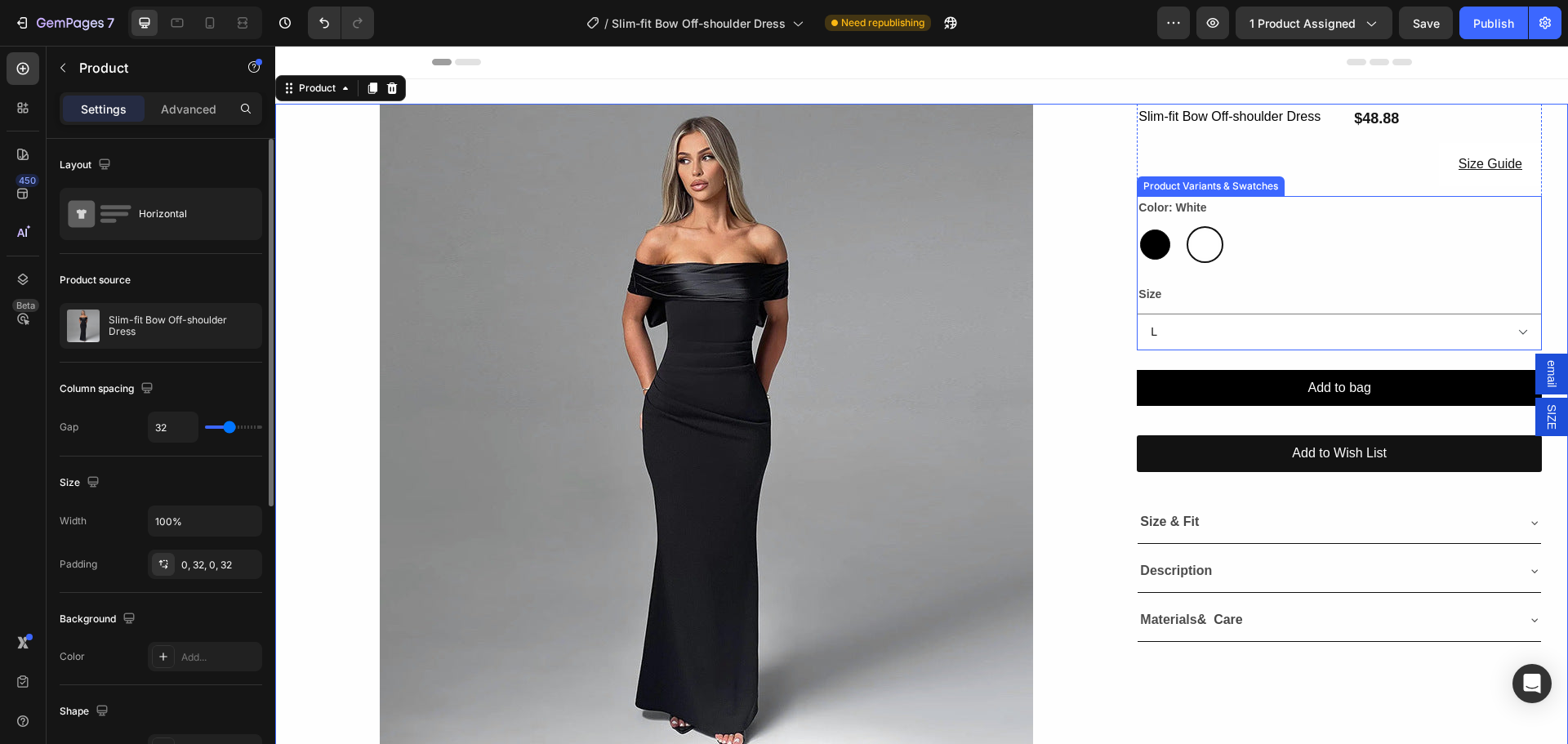
click at [1151, 238] on div at bounding box center [1155, 244] width 30 height 30
click at [1136, 226] on input "Black Black" at bounding box center [1136, 225] width 1 height 1
radio input "true"
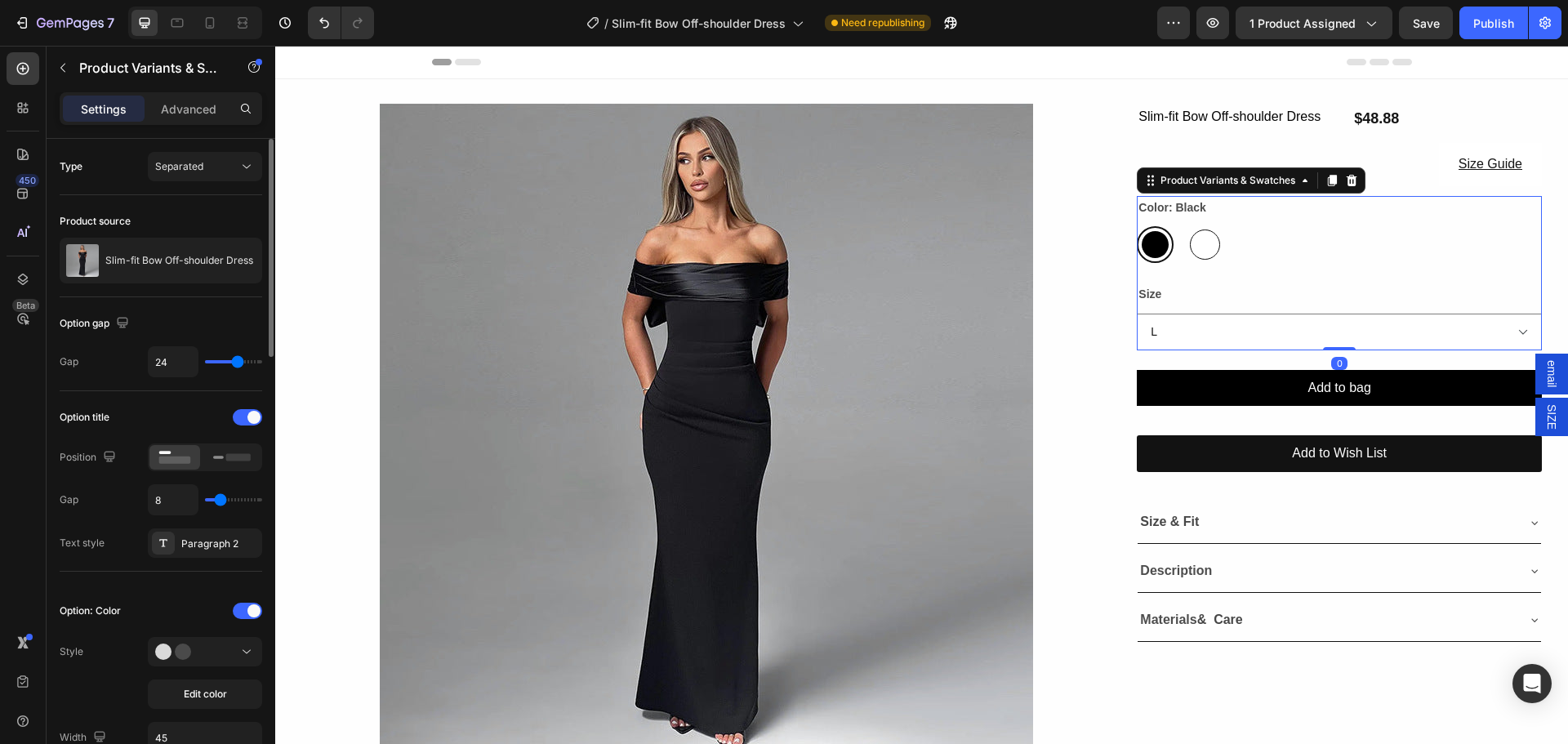
click at [1206, 242] on div at bounding box center [1204, 244] width 30 height 30
click at [1187, 226] on input "White White" at bounding box center [1186, 225] width 1 height 1
radio input "true"
click at [1147, 247] on div at bounding box center [1155, 244] width 30 height 30
click at [1136, 226] on input "Black Black" at bounding box center [1136, 225] width 1 height 1
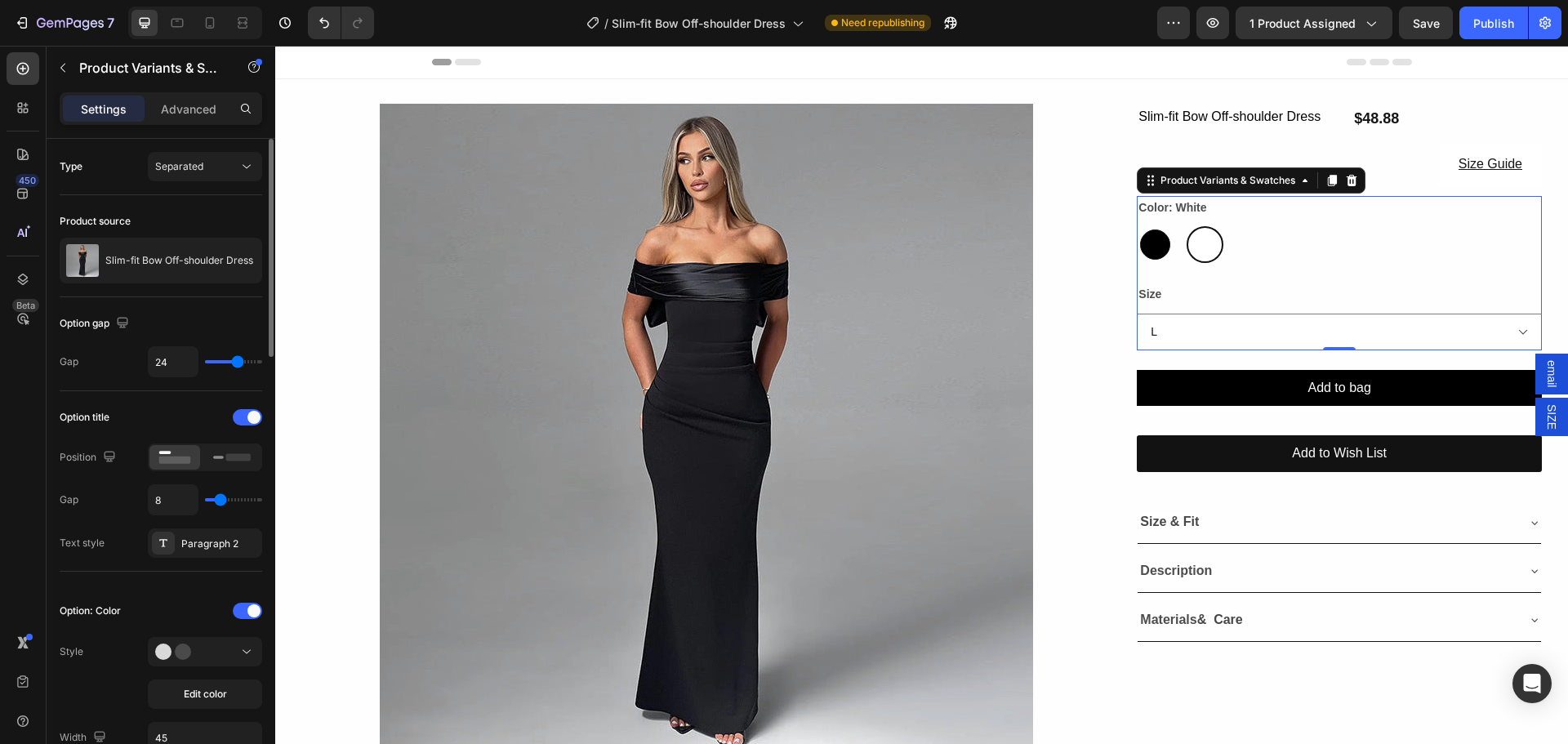
radio input "true"
click at [1190, 245] on div at bounding box center [1204, 244] width 30 height 30
click at [1187, 226] on input "White White" at bounding box center [1186, 225] width 1 height 1
radio input "true"
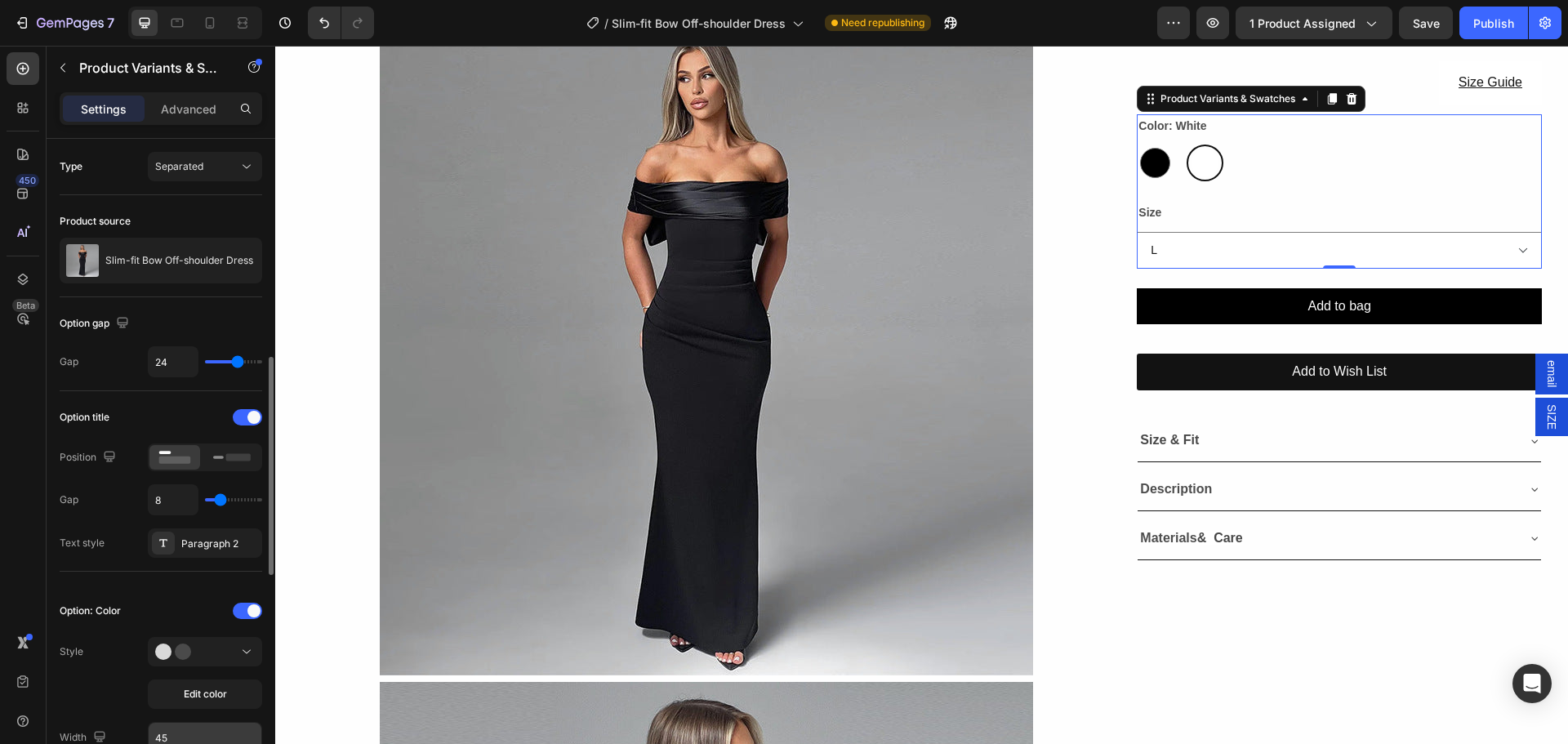
scroll to position [245, 0]
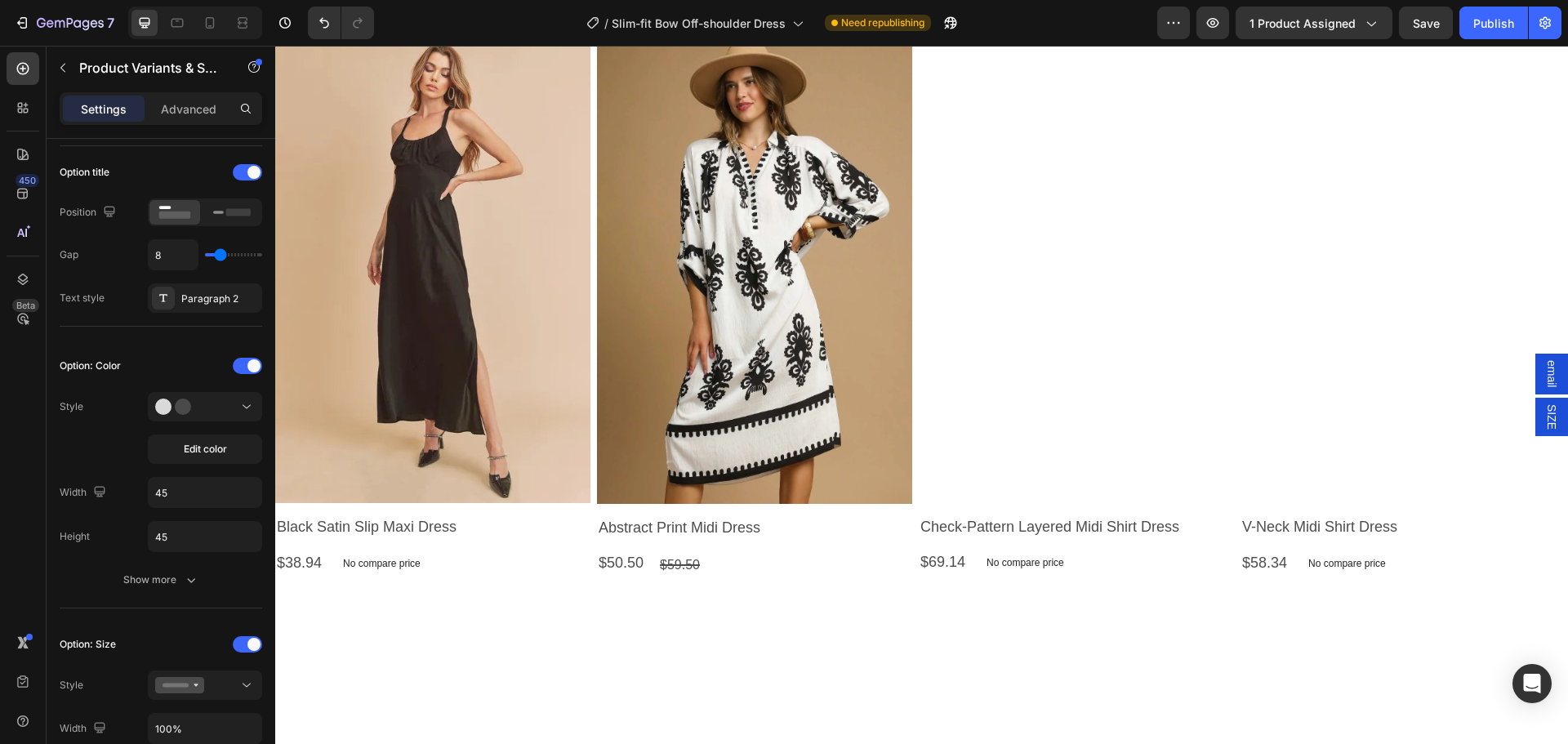
radio input "false"
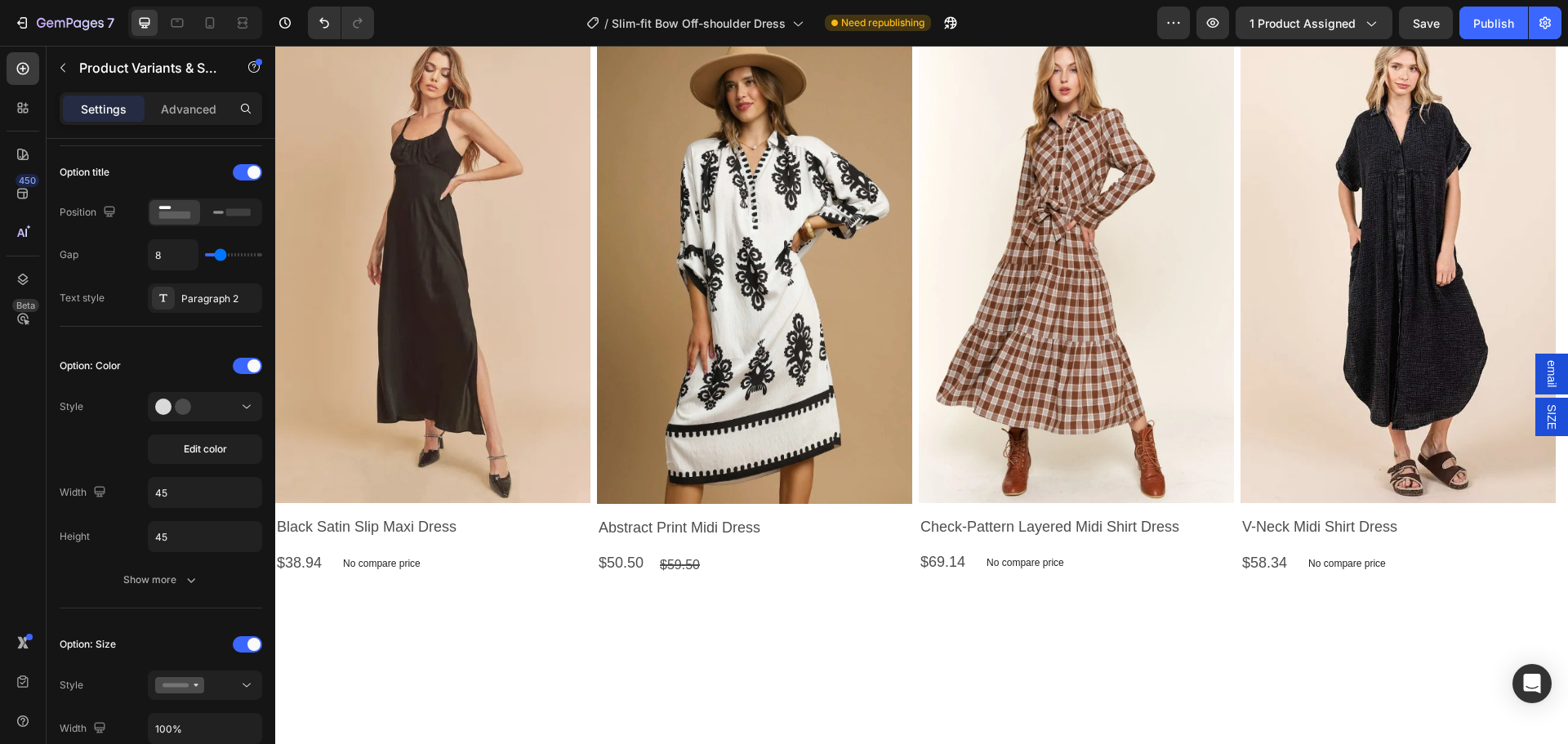
radio input "true"
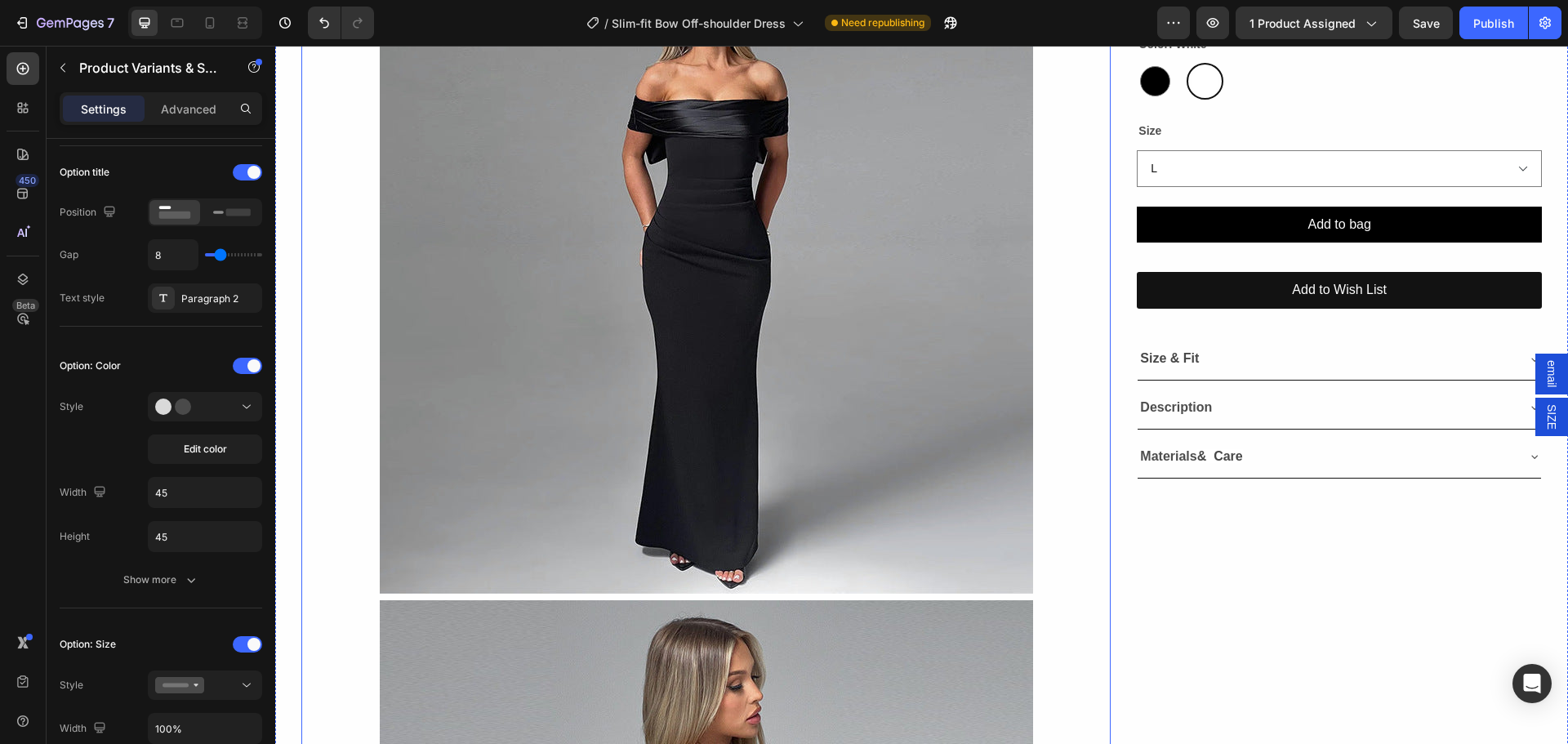
scroll to position [0, 0]
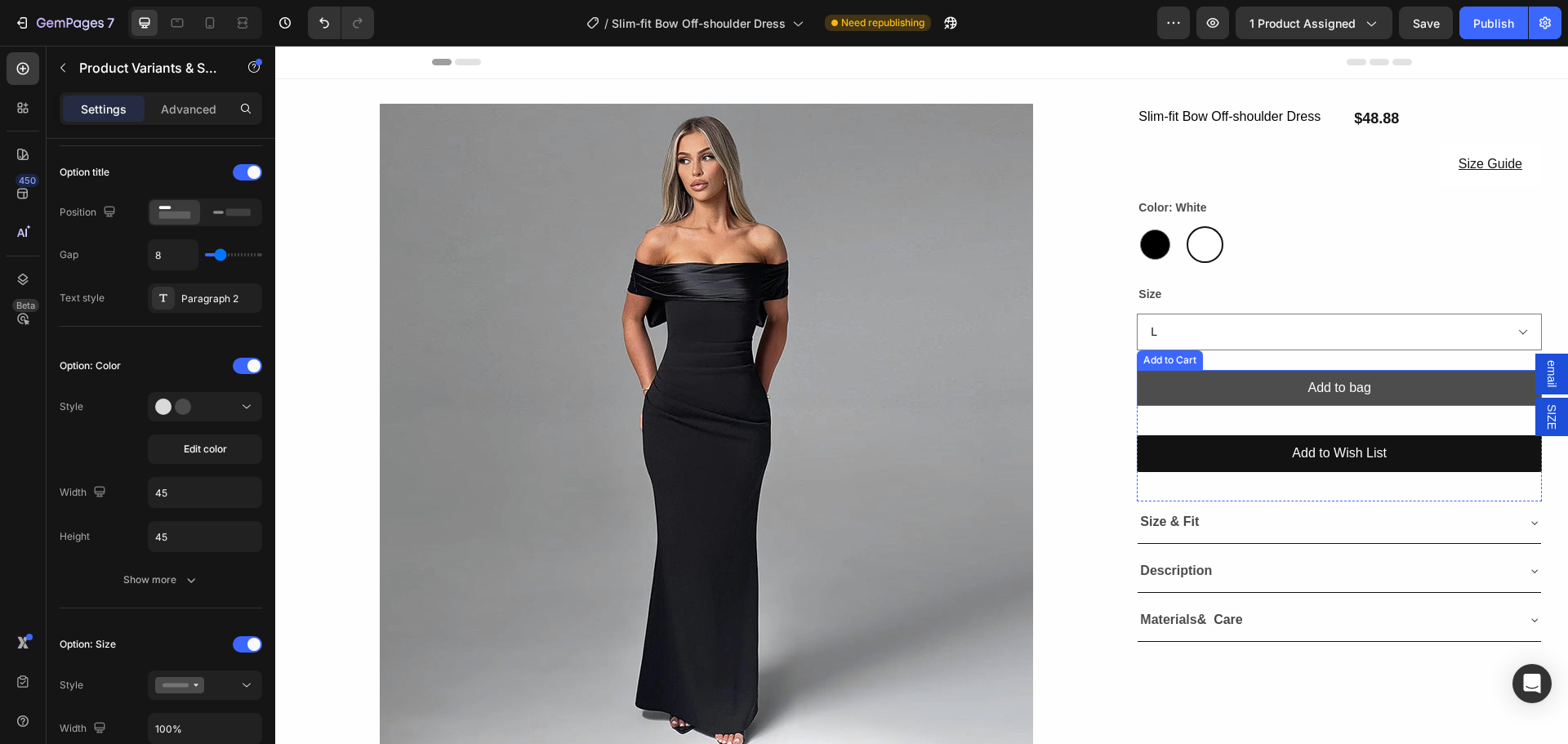
click at [1192, 383] on button "Add to bag" at bounding box center [1339, 388] width 405 height 37
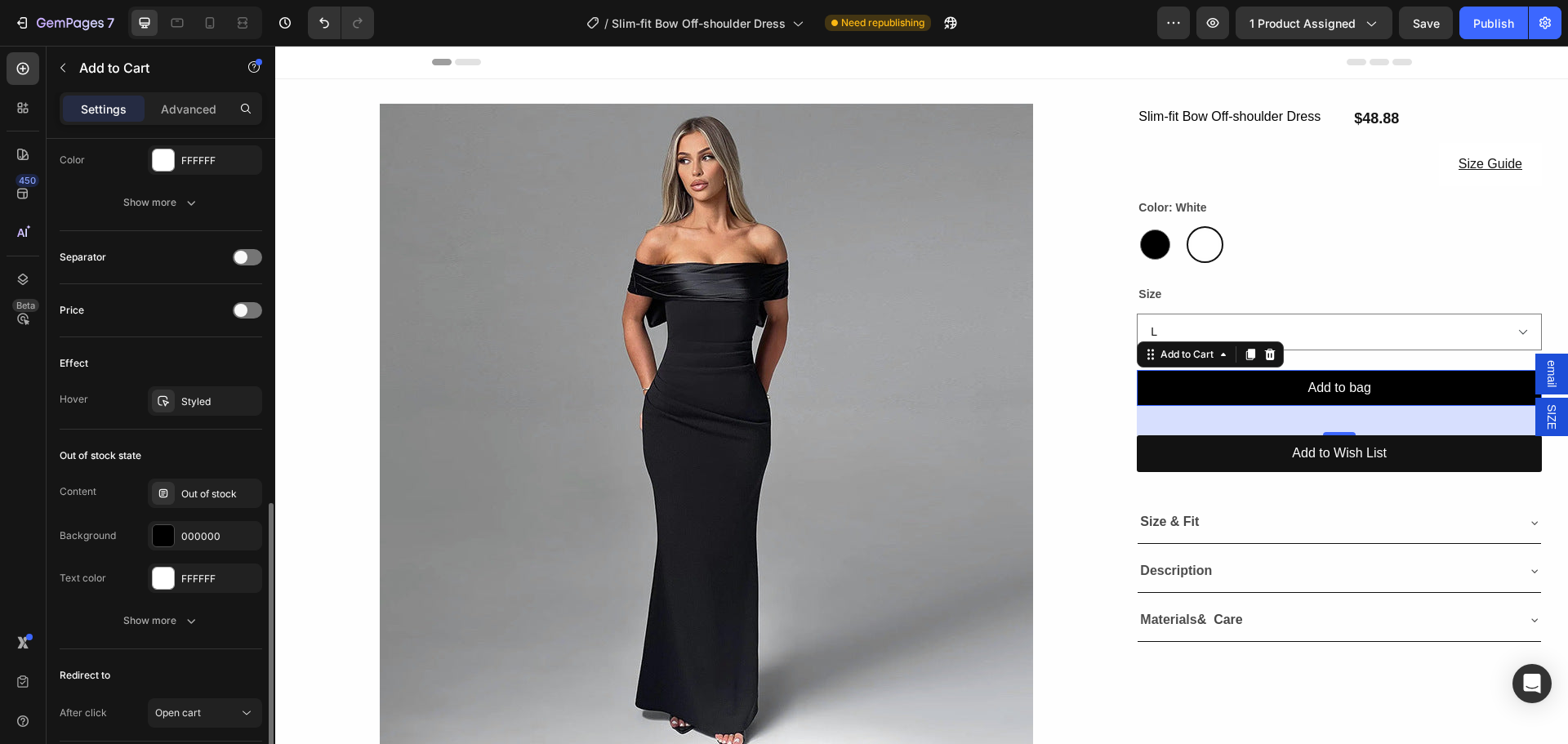
scroll to position [1098, 0]
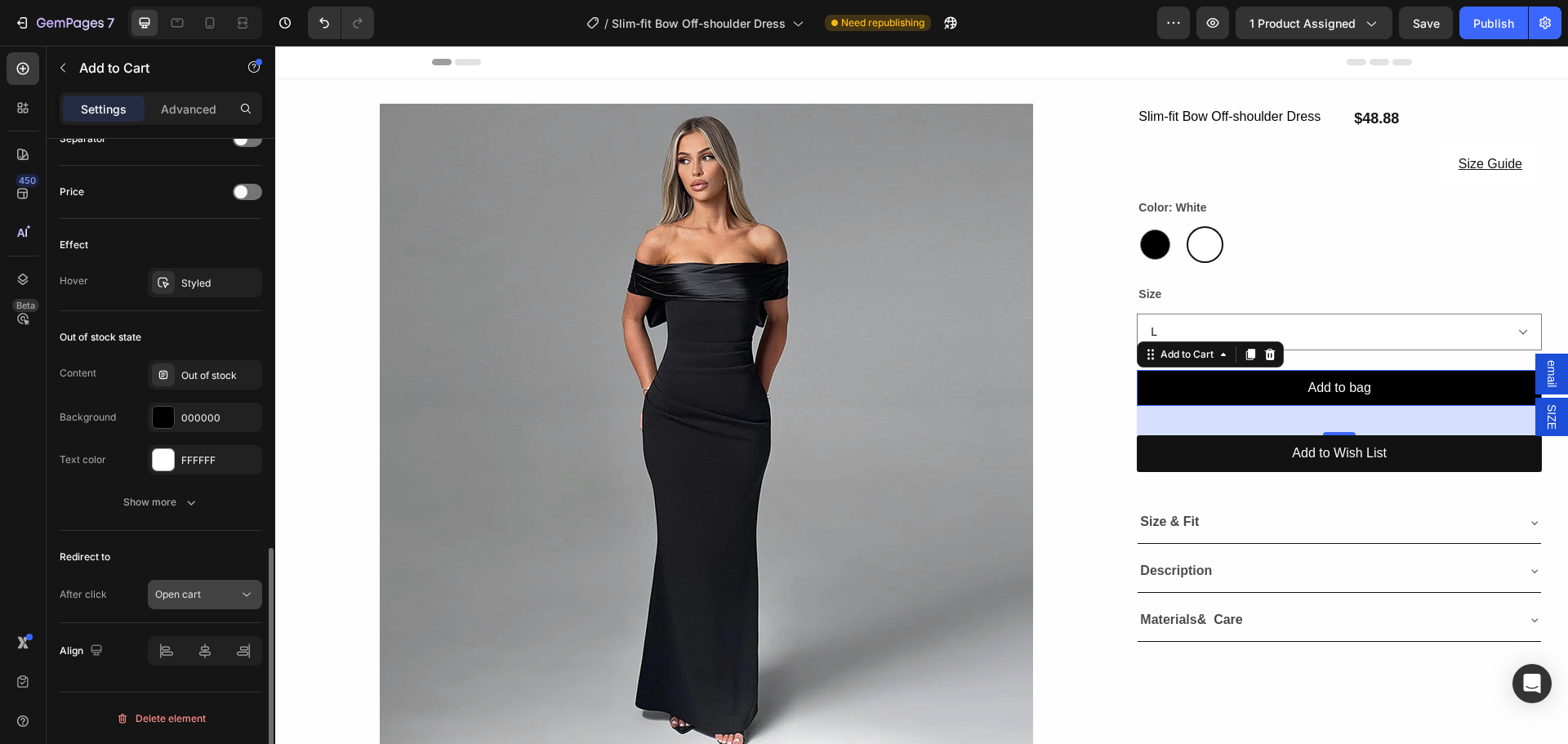
click at [237, 604] on button "Open cart" at bounding box center [205, 594] width 114 height 29
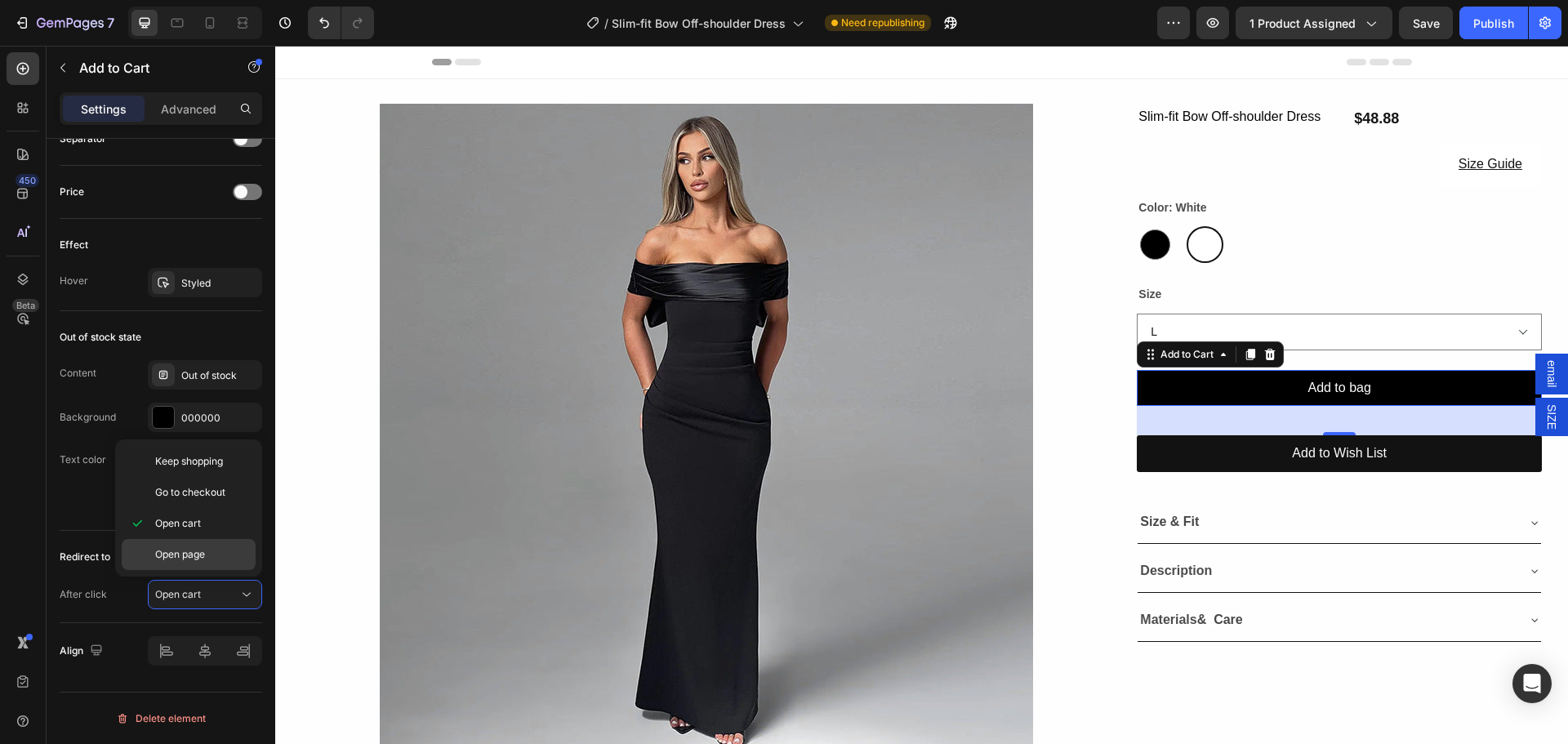
click at [186, 563] on div "Open page" at bounding box center [189, 554] width 134 height 31
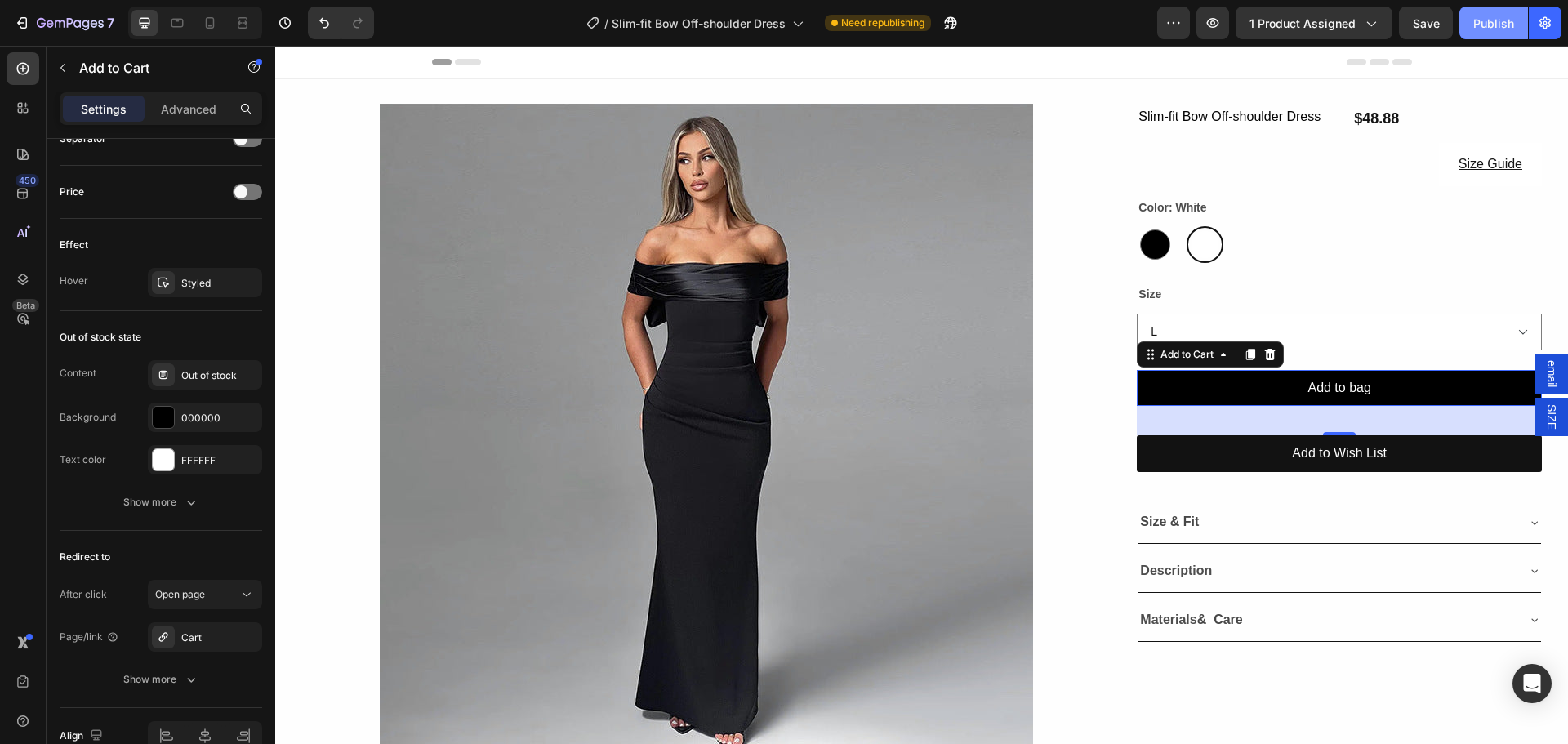
click at [1493, 18] on div "Publish" at bounding box center [1493, 23] width 41 height 17
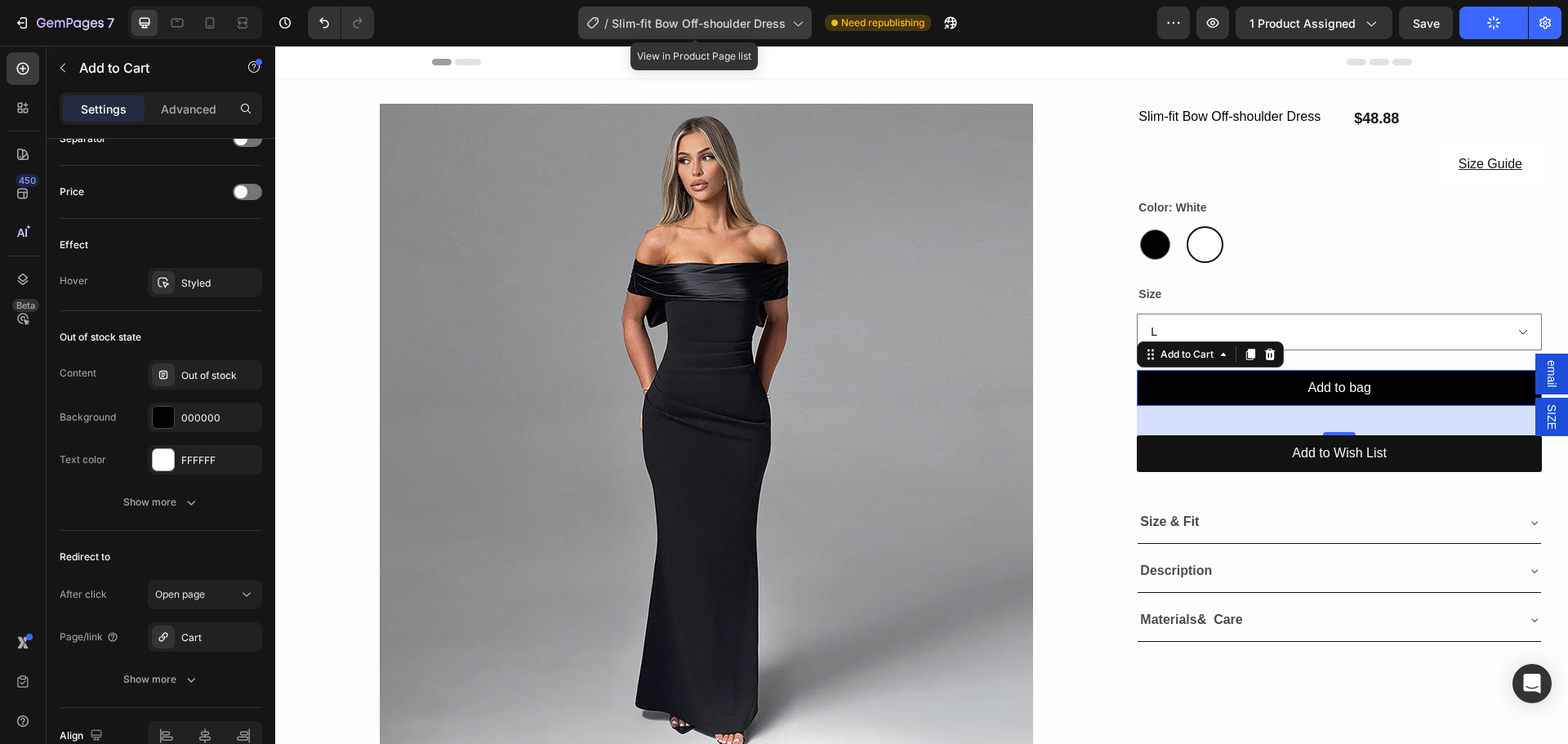
click at [654, 13] on div "/ Slim-fit Bow Off-shoulder Dress" at bounding box center [694, 23] width 233 height 33
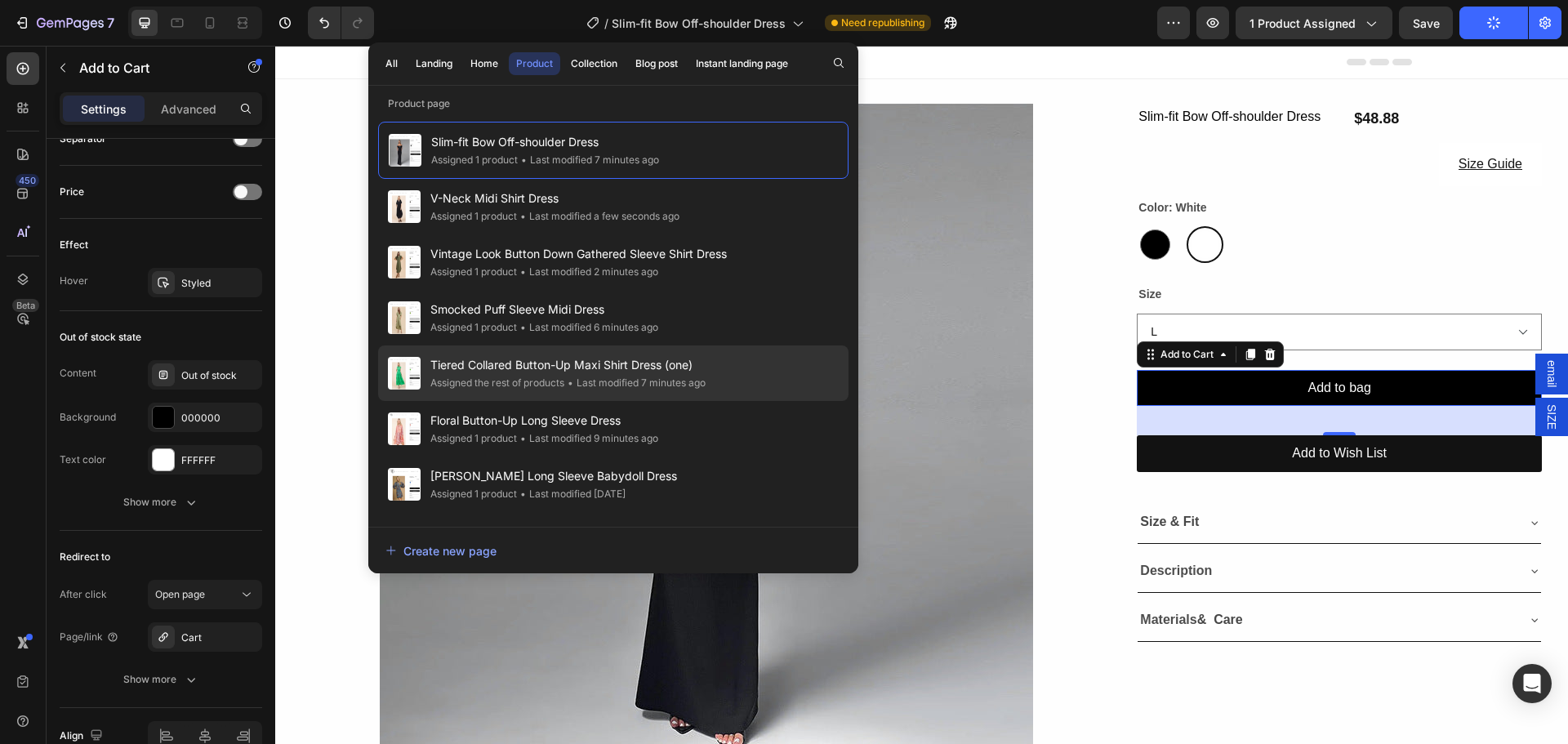
click at [527, 363] on span "Tiered Collared Button-Up Maxi Shirt Dress (one)" at bounding box center [568, 365] width 275 height 19
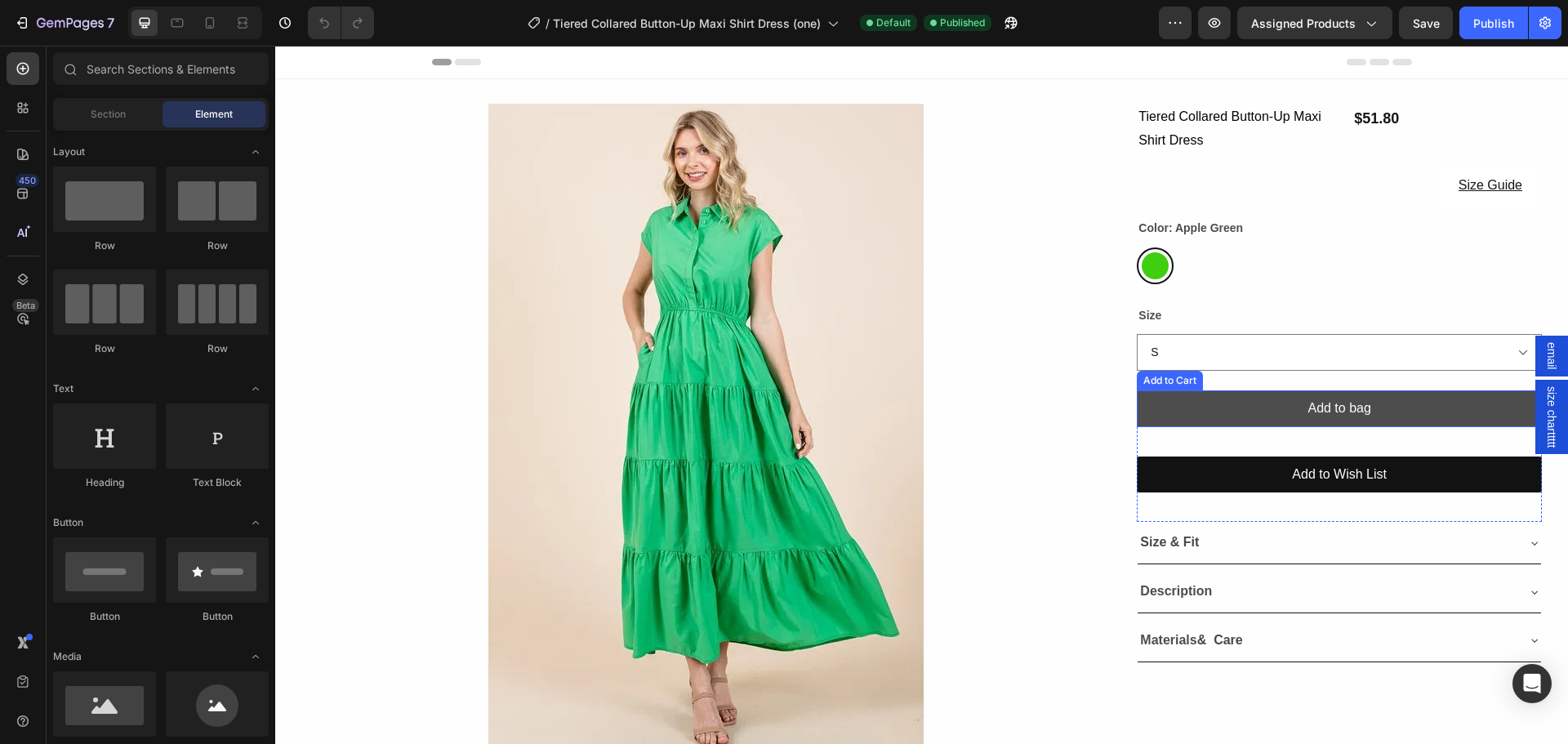
click at [1217, 404] on button "Add to bag" at bounding box center [1339, 408] width 405 height 37
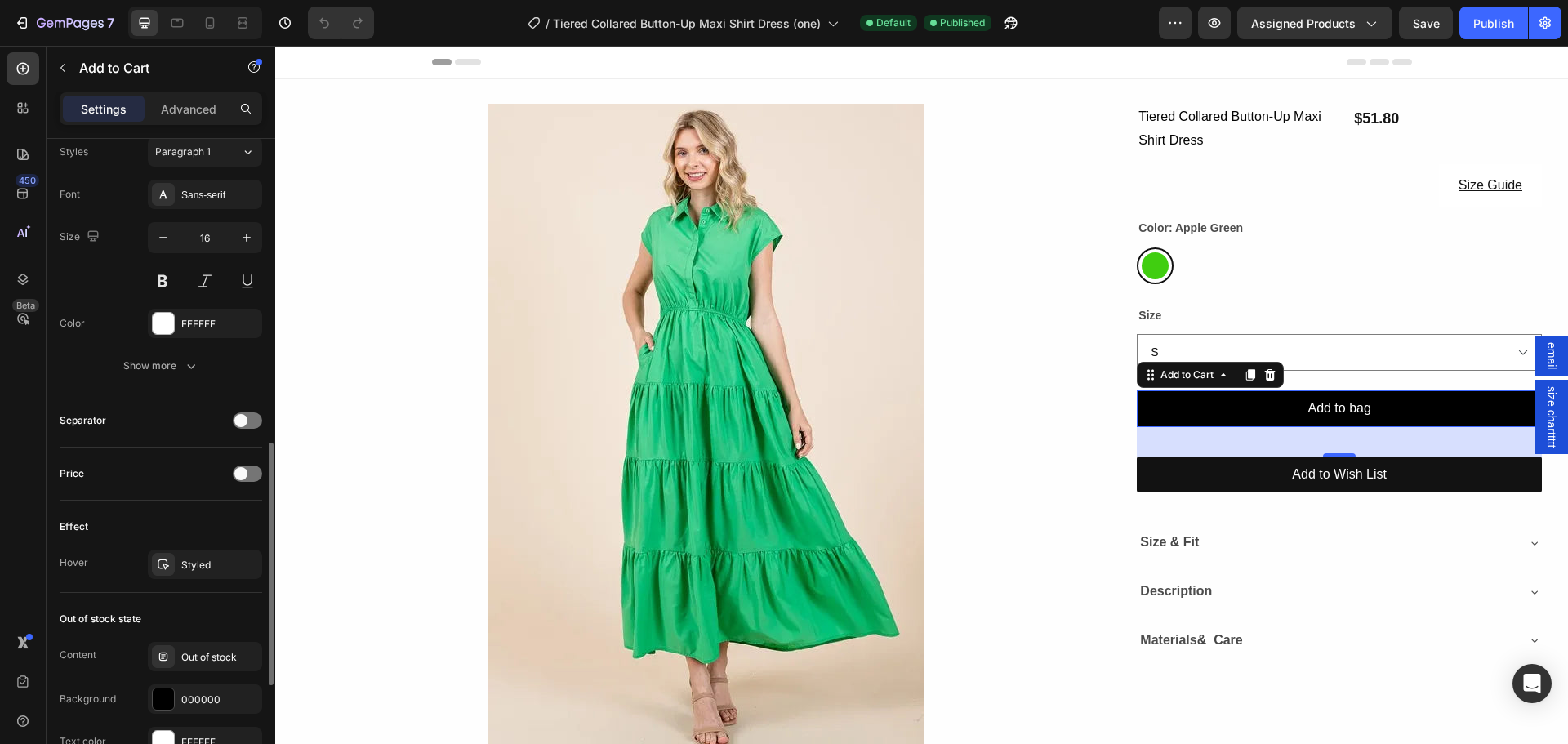
scroll to position [1098, 0]
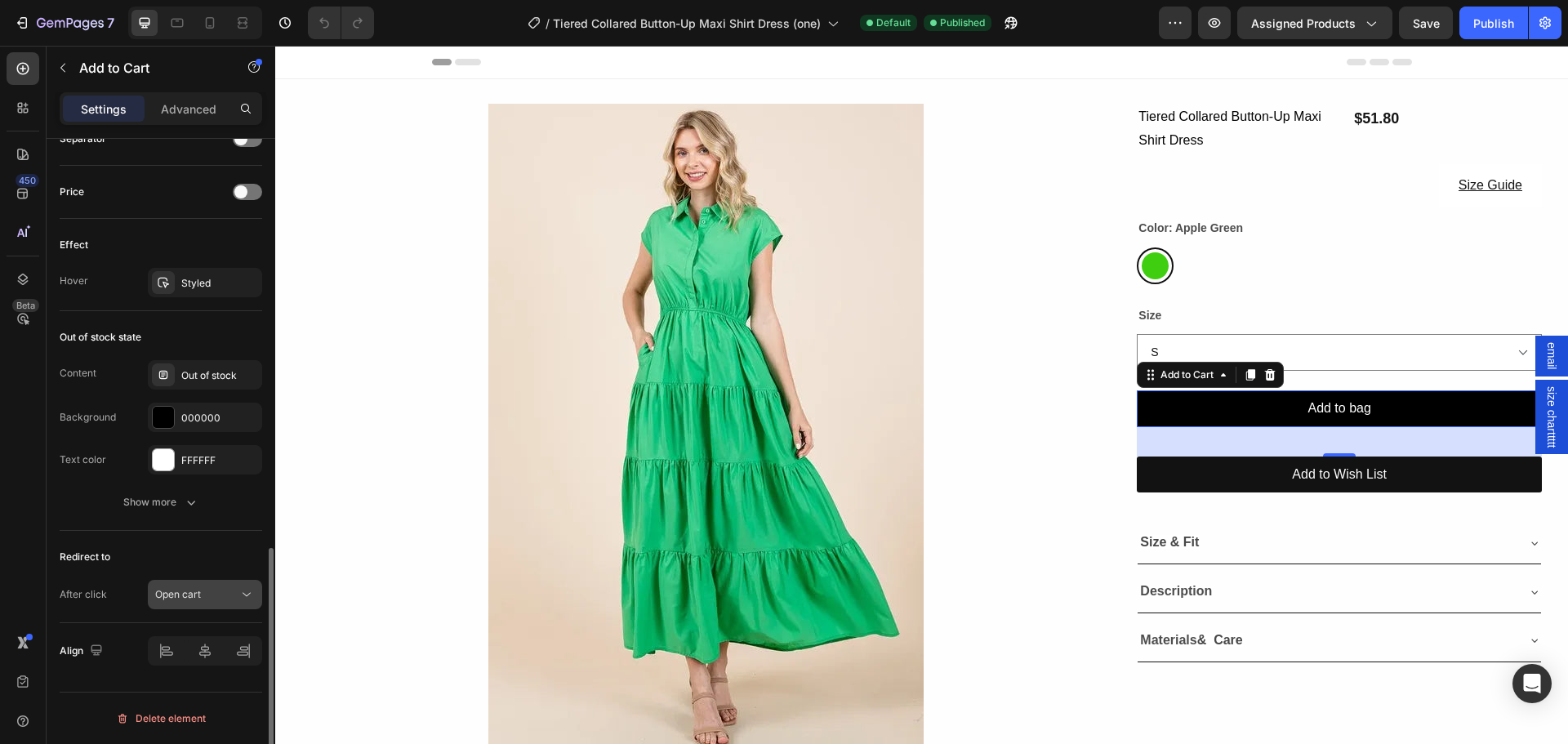
click at [226, 604] on button "Open cart" at bounding box center [205, 594] width 114 height 29
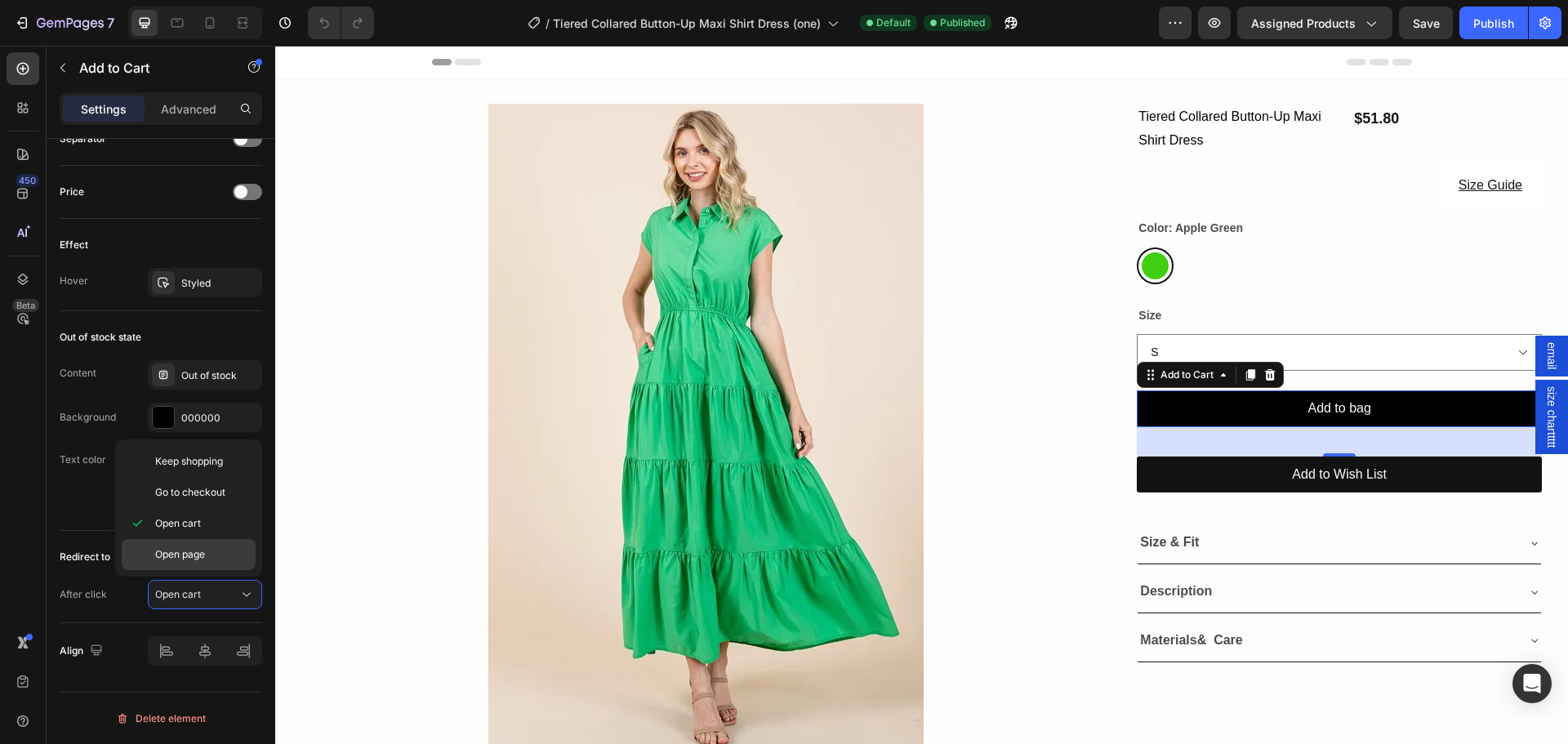
click at [220, 561] on p "Open page" at bounding box center [201, 553] width 93 height 15
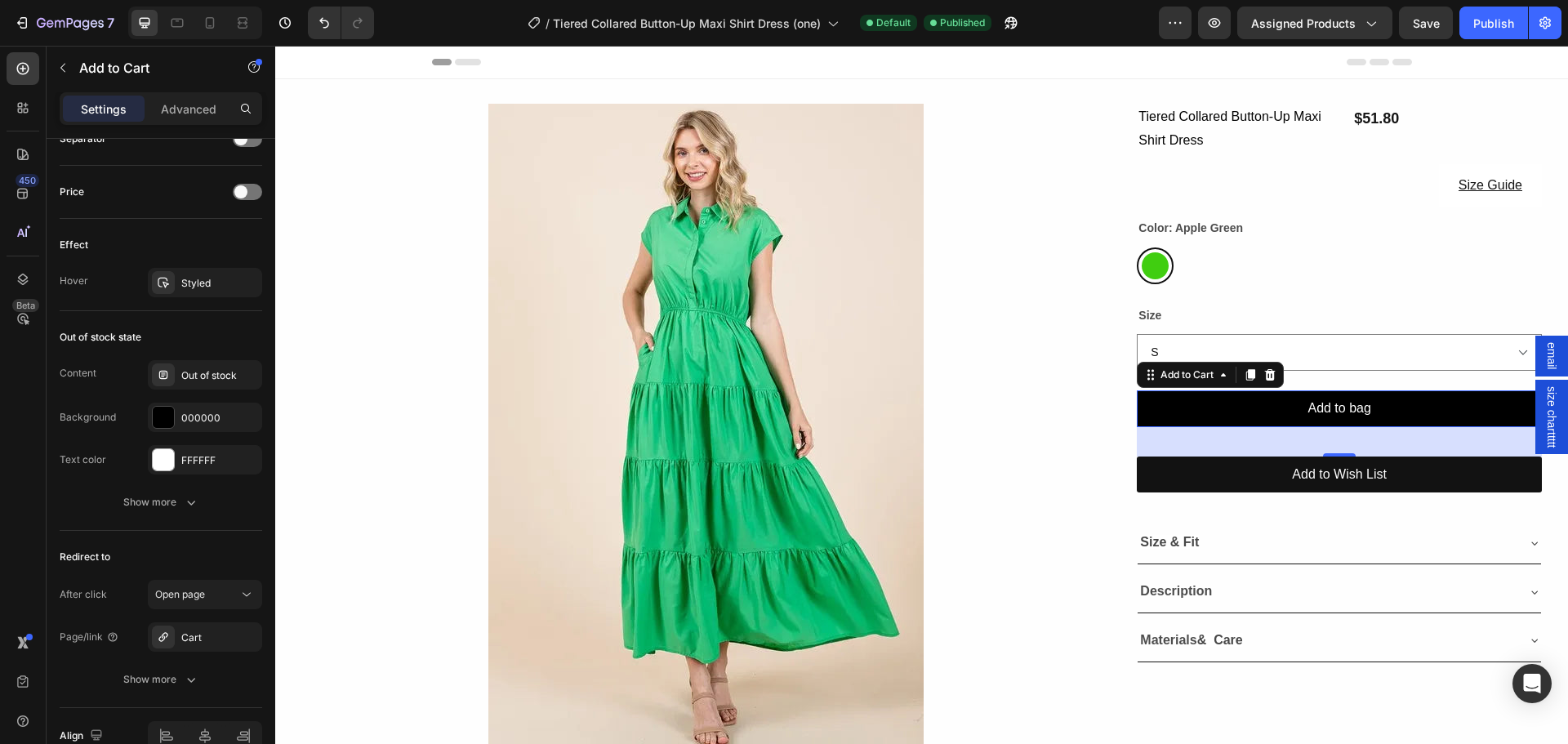
click at [1514, 6] on div "7 Version history / Tiered Collared Button-Up Maxi Shirt Dress (one) Default Pu…" at bounding box center [784, 23] width 1568 height 46
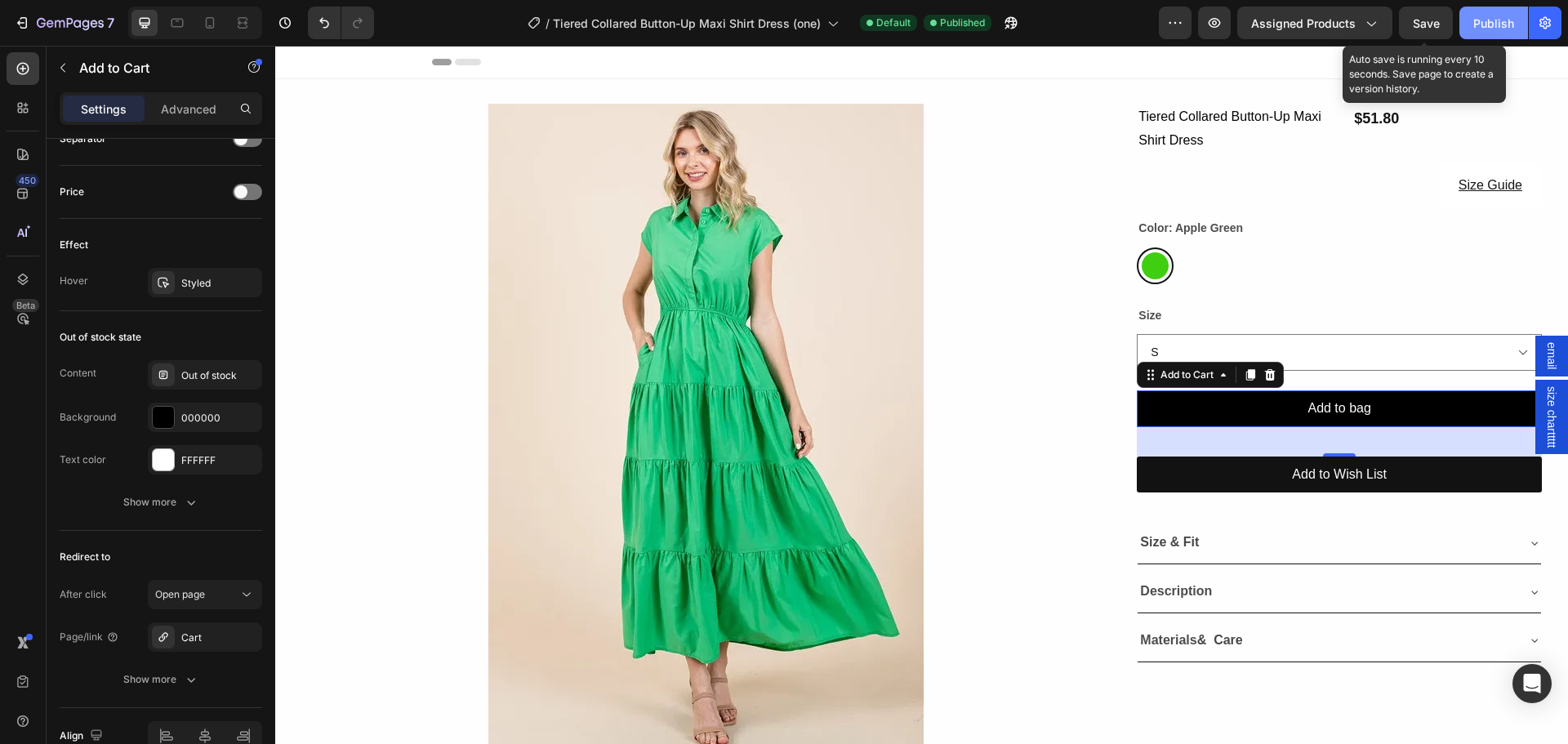
click at [1477, 21] on div "Publish" at bounding box center [1493, 23] width 41 height 17
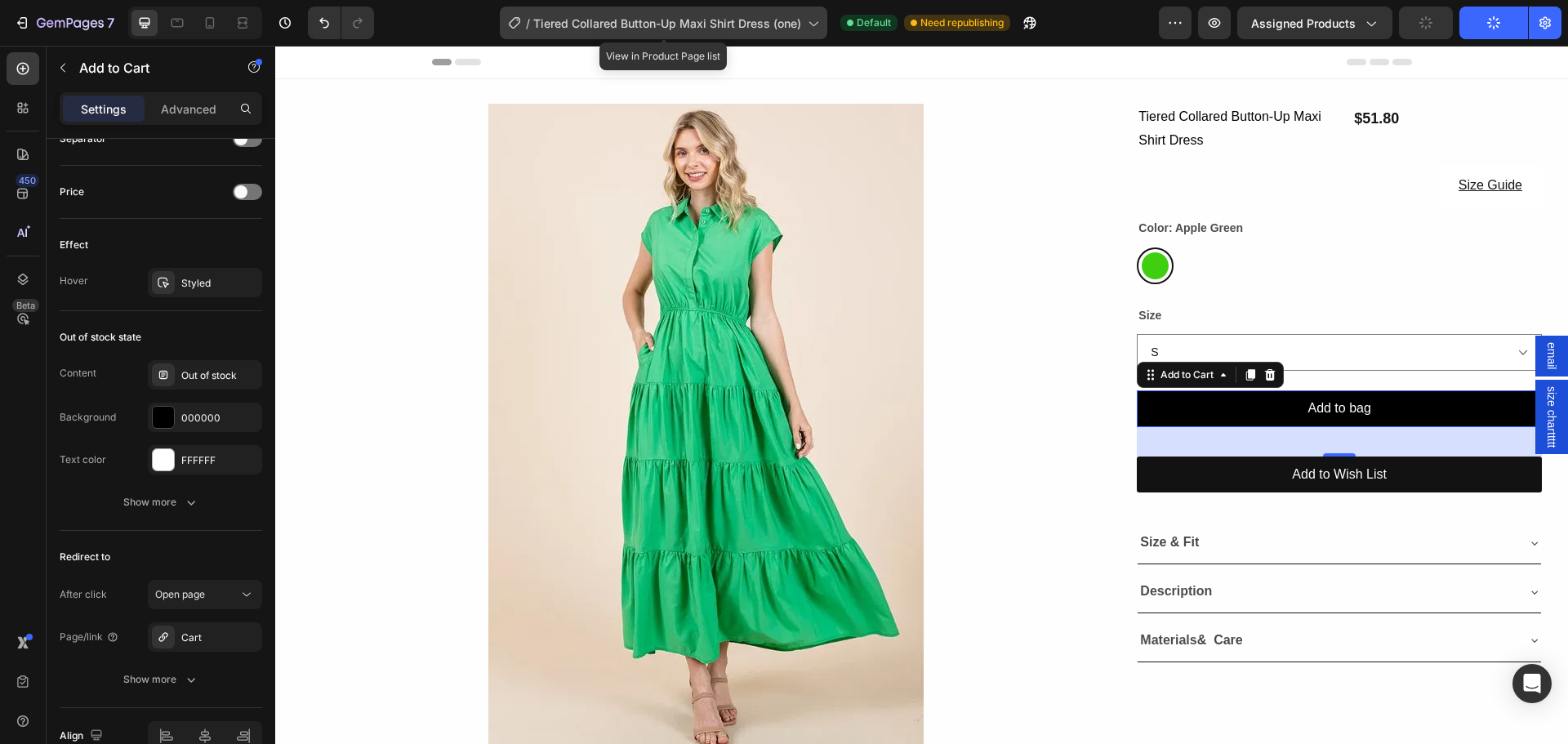
click at [688, 29] on span "Tiered Collared Button-Up Maxi Shirt Dress (one)" at bounding box center [667, 23] width 268 height 17
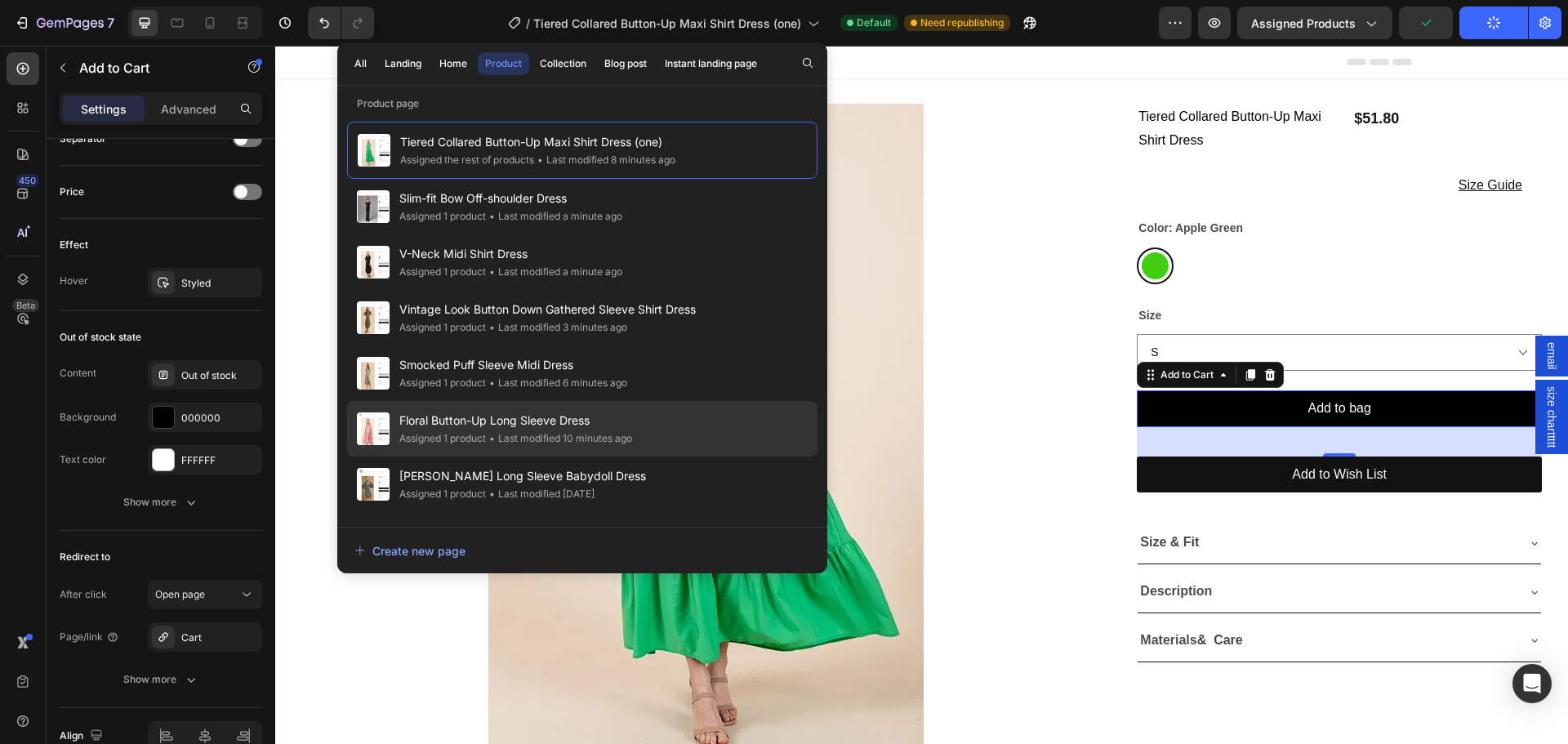
click at [516, 426] on span "Floral Button-Up Long Sleeve Dress" at bounding box center [516, 420] width 232 height 19
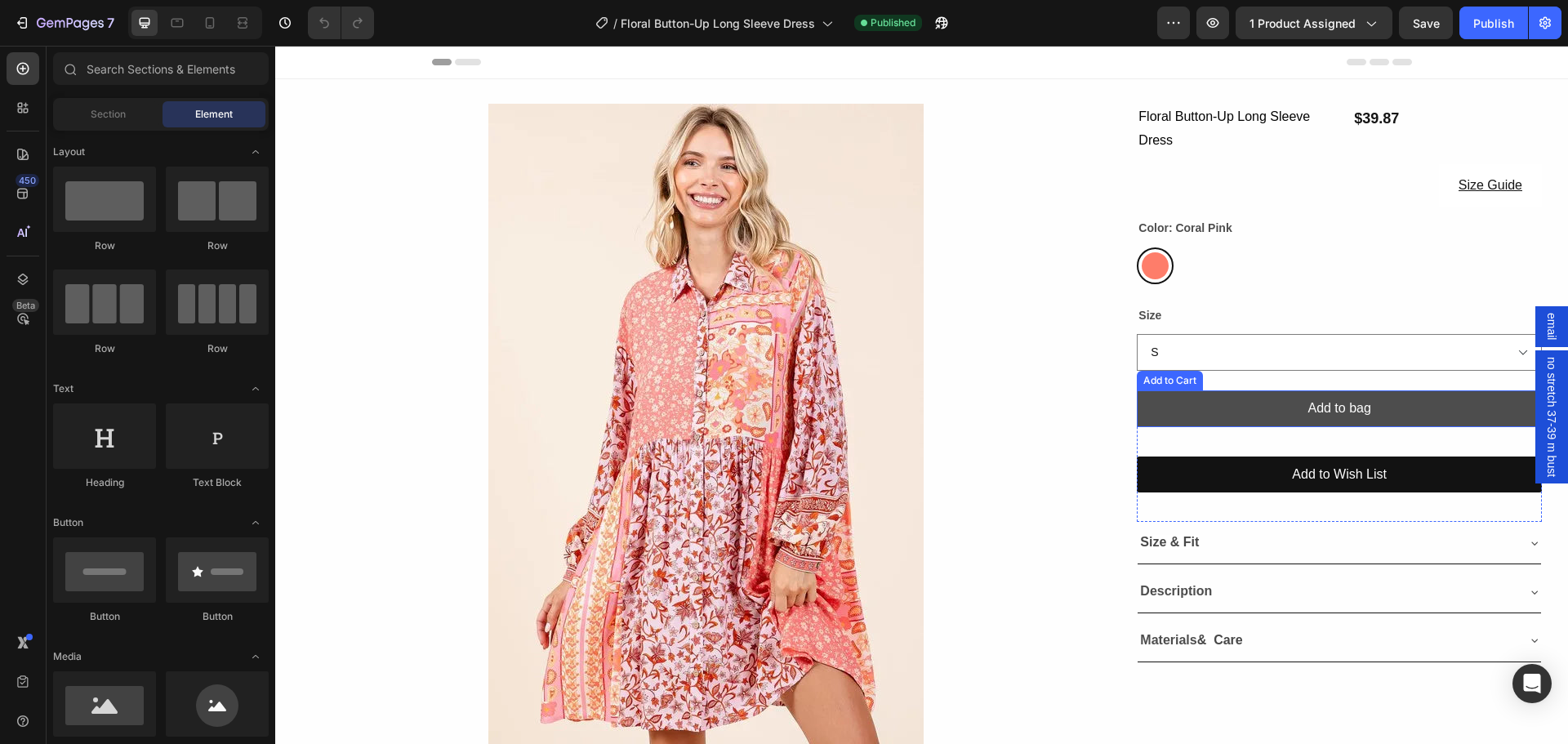
click at [1163, 402] on button "Add to bag" at bounding box center [1339, 408] width 405 height 37
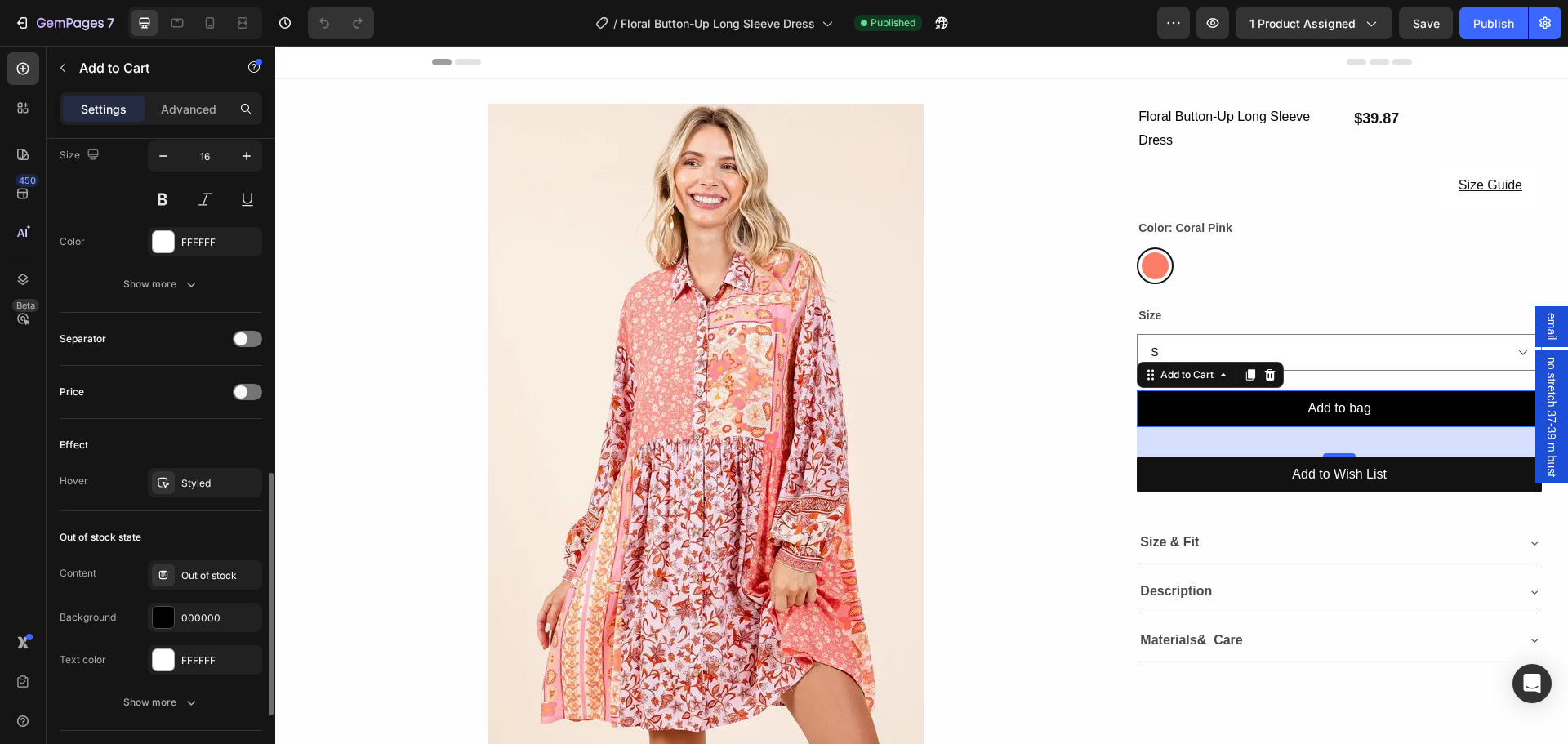
scroll to position [1098, 0]
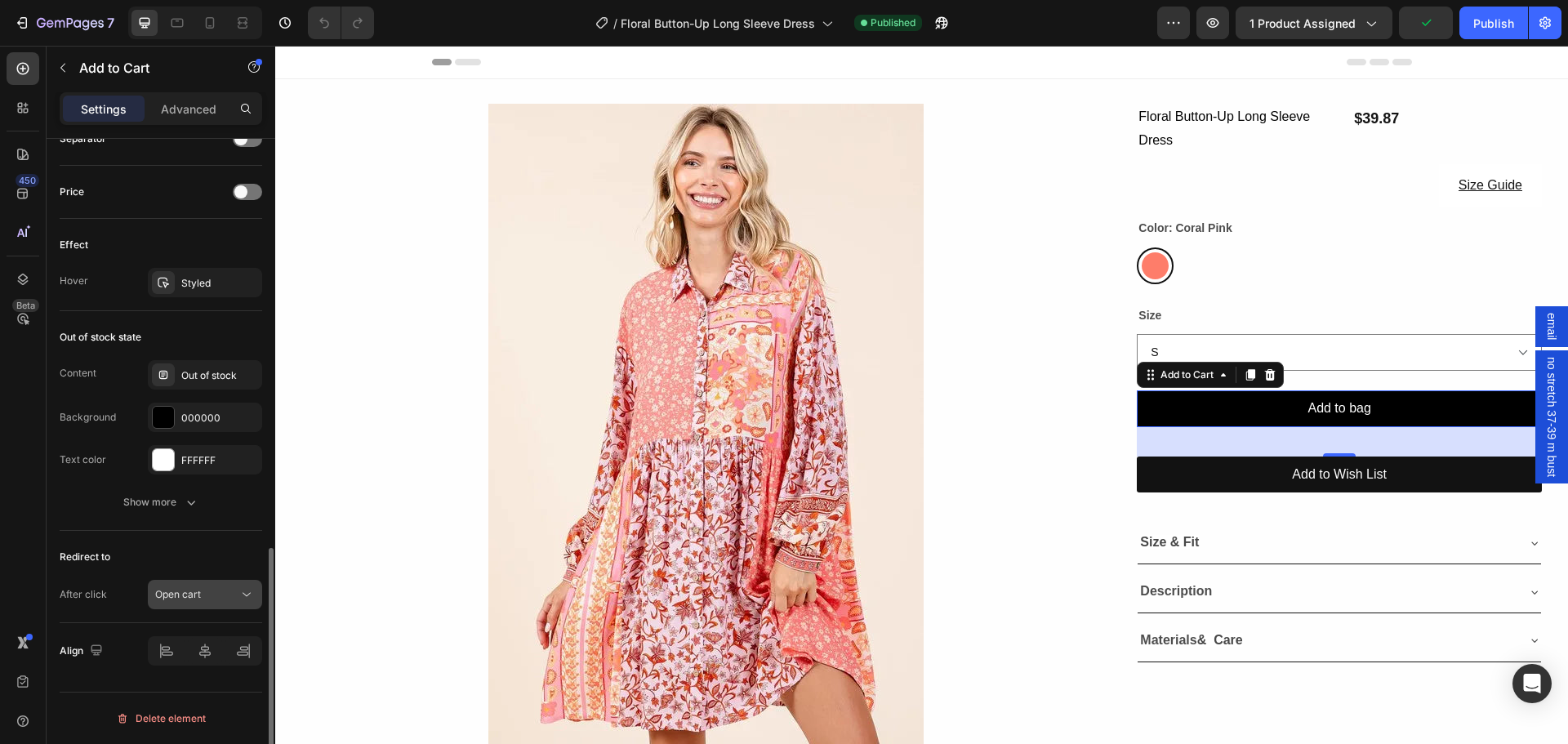
click at [196, 592] on span "Open cart" at bounding box center [177, 593] width 45 height 13
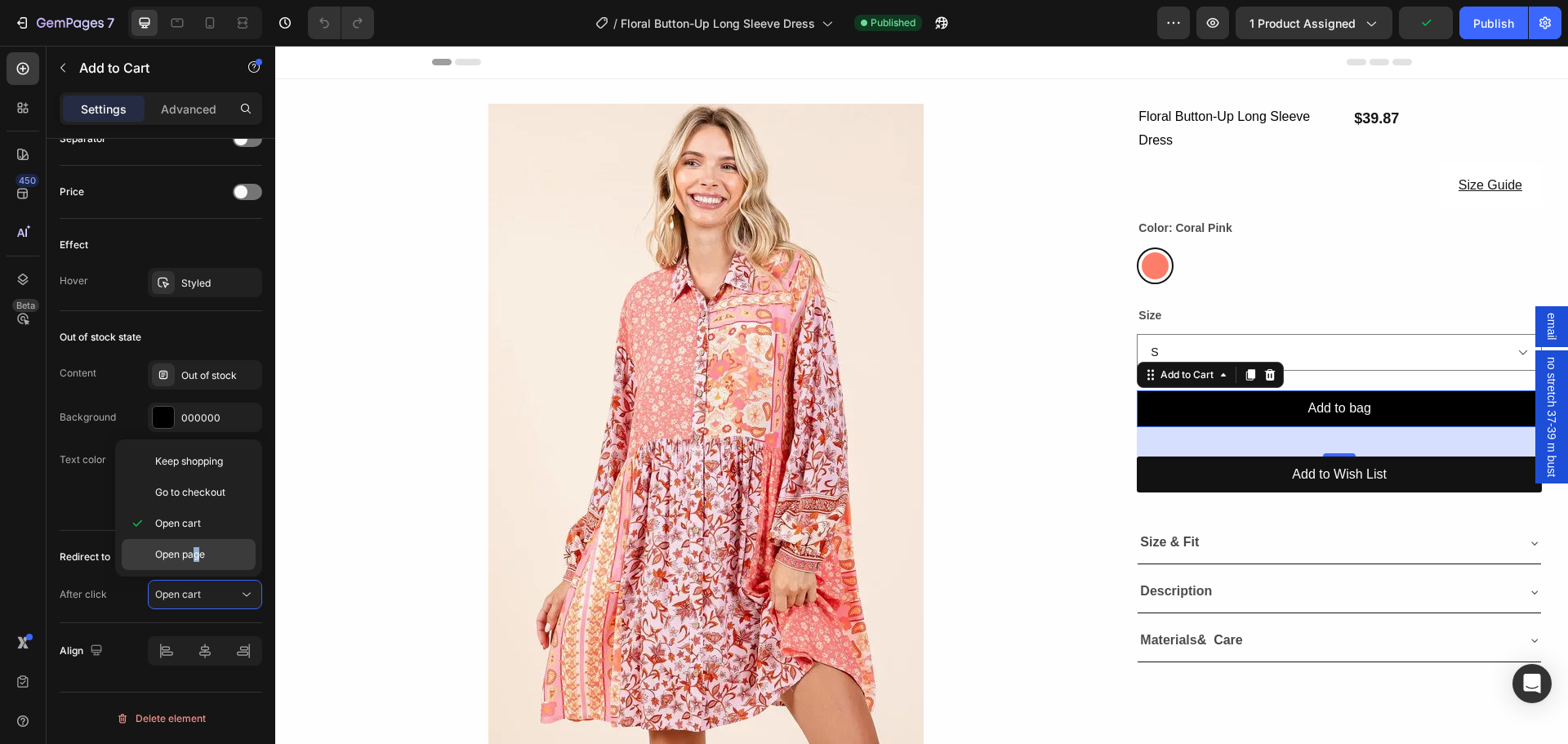
click at [196, 554] on span "Open page" at bounding box center [179, 553] width 49 height 15
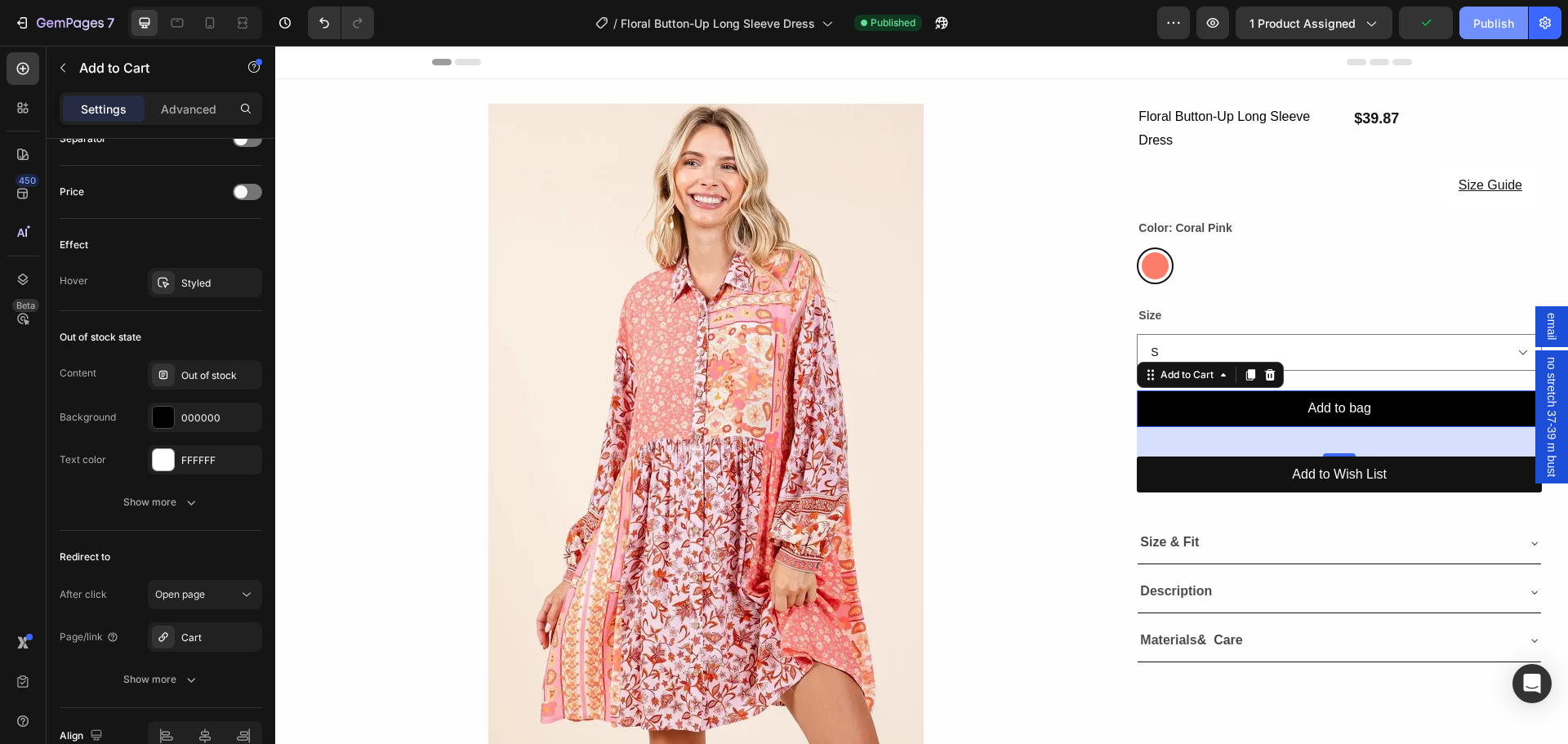
click at [1497, 25] on div "Publish" at bounding box center [1493, 23] width 41 height 17
click at [739, 13] on div "/ Floral Button-Up Long Sleeve Dress" at bounding box center [714, 23] width 254 height 33
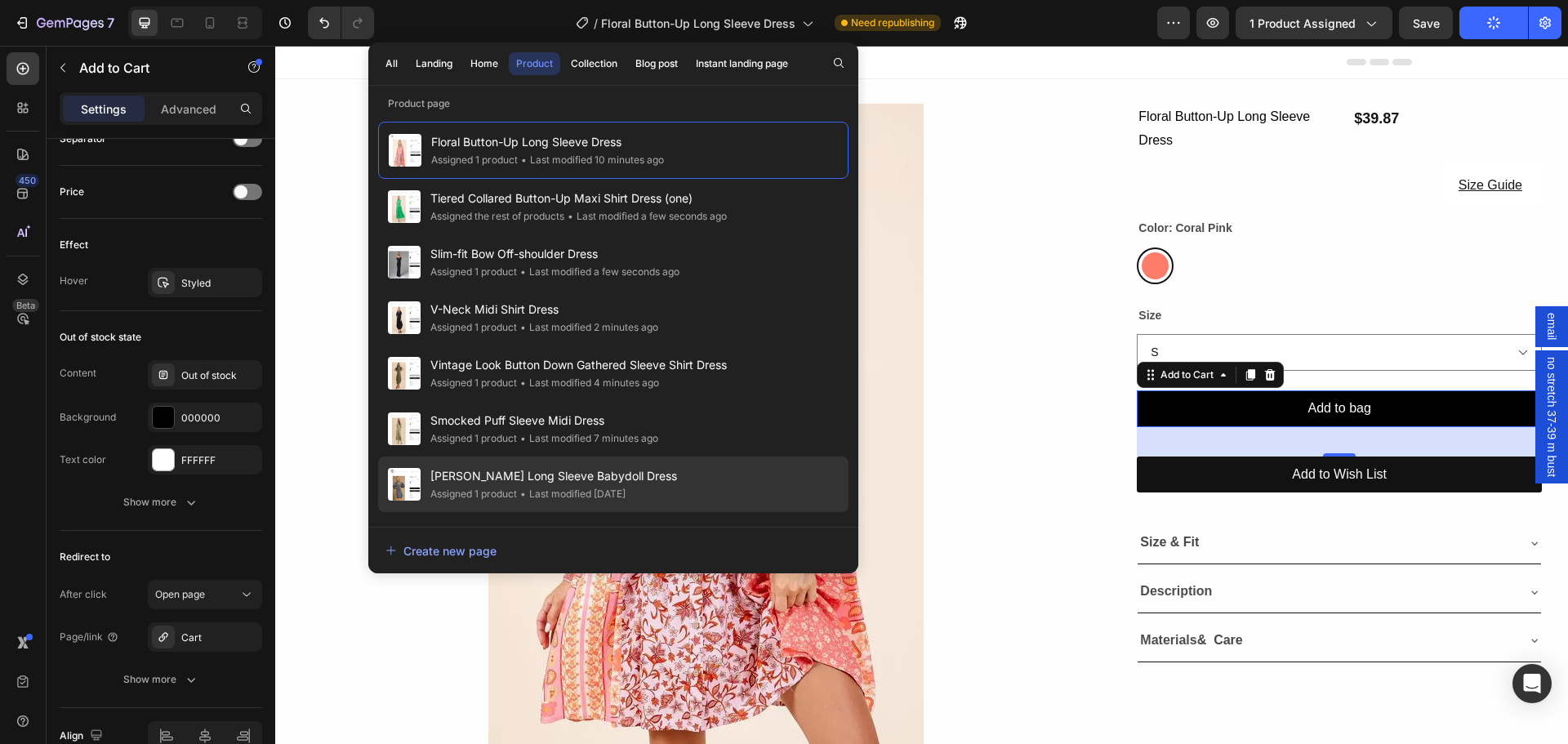
click at [498, 478] on span "[PERSON_NAME] Long Sleeve Babydoll Dress" at bounding box center [554, 476] width 247 height 19
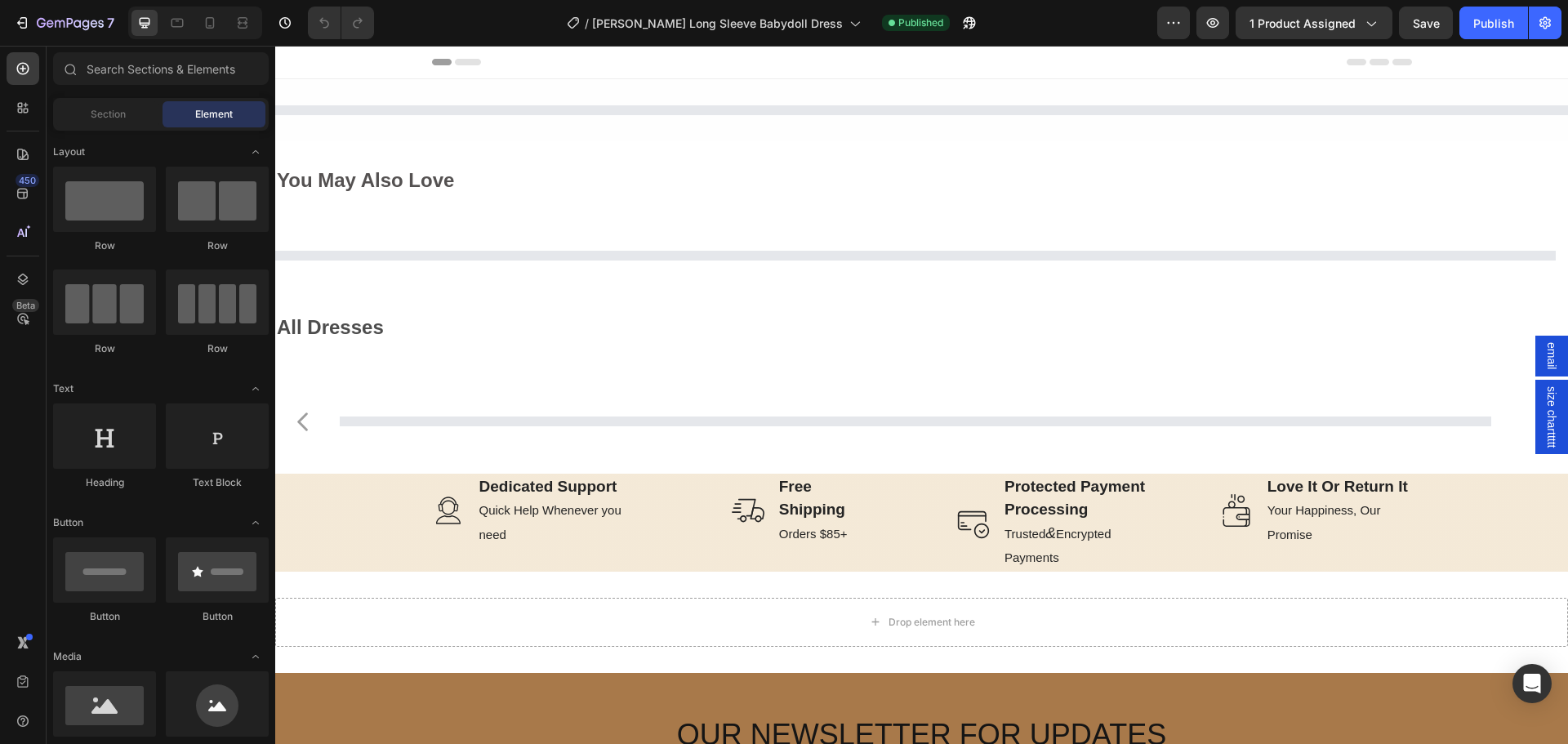
select select "M"
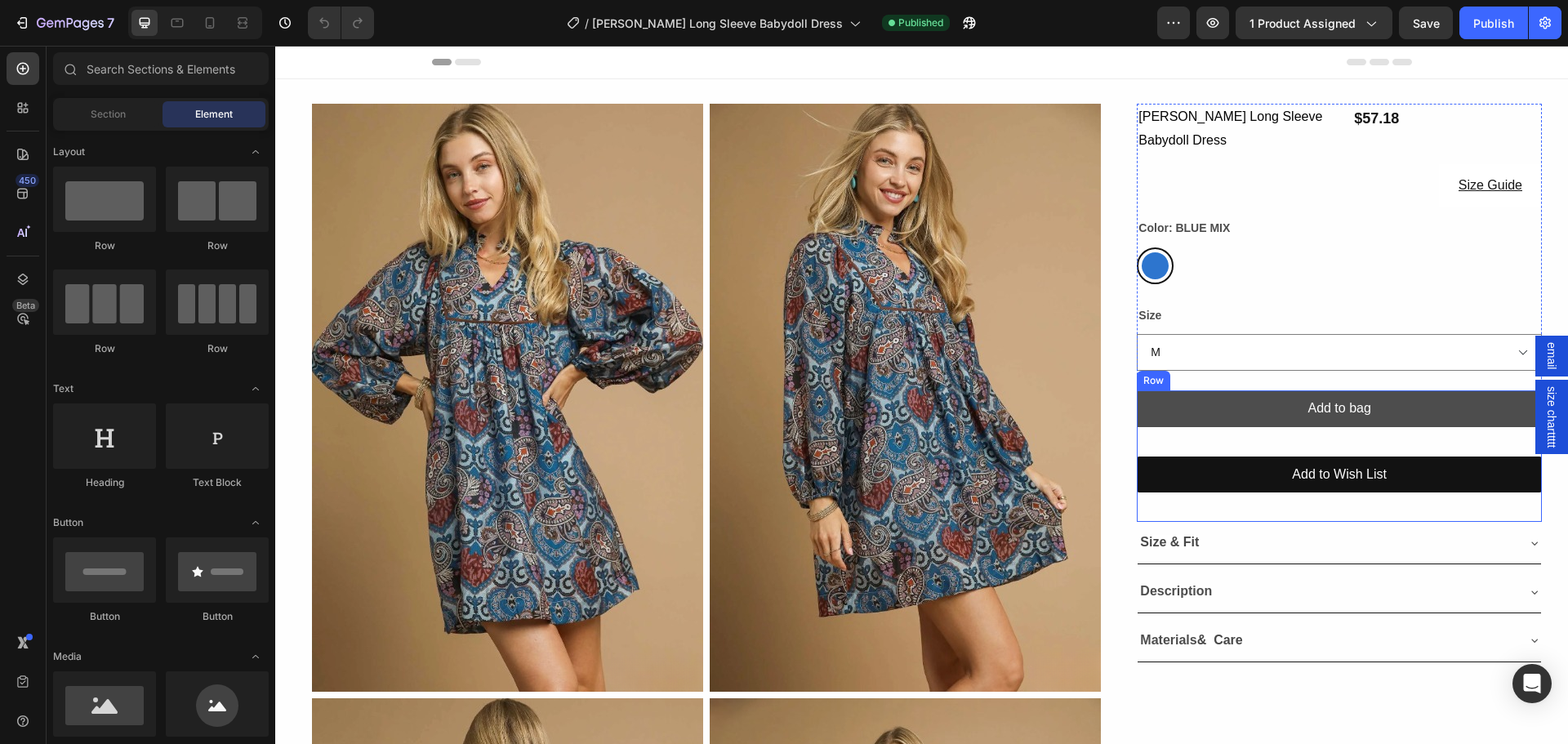
click at [1244, 417] on button "Add to bag" at bounding box center [1339, 408] width 405 height 37
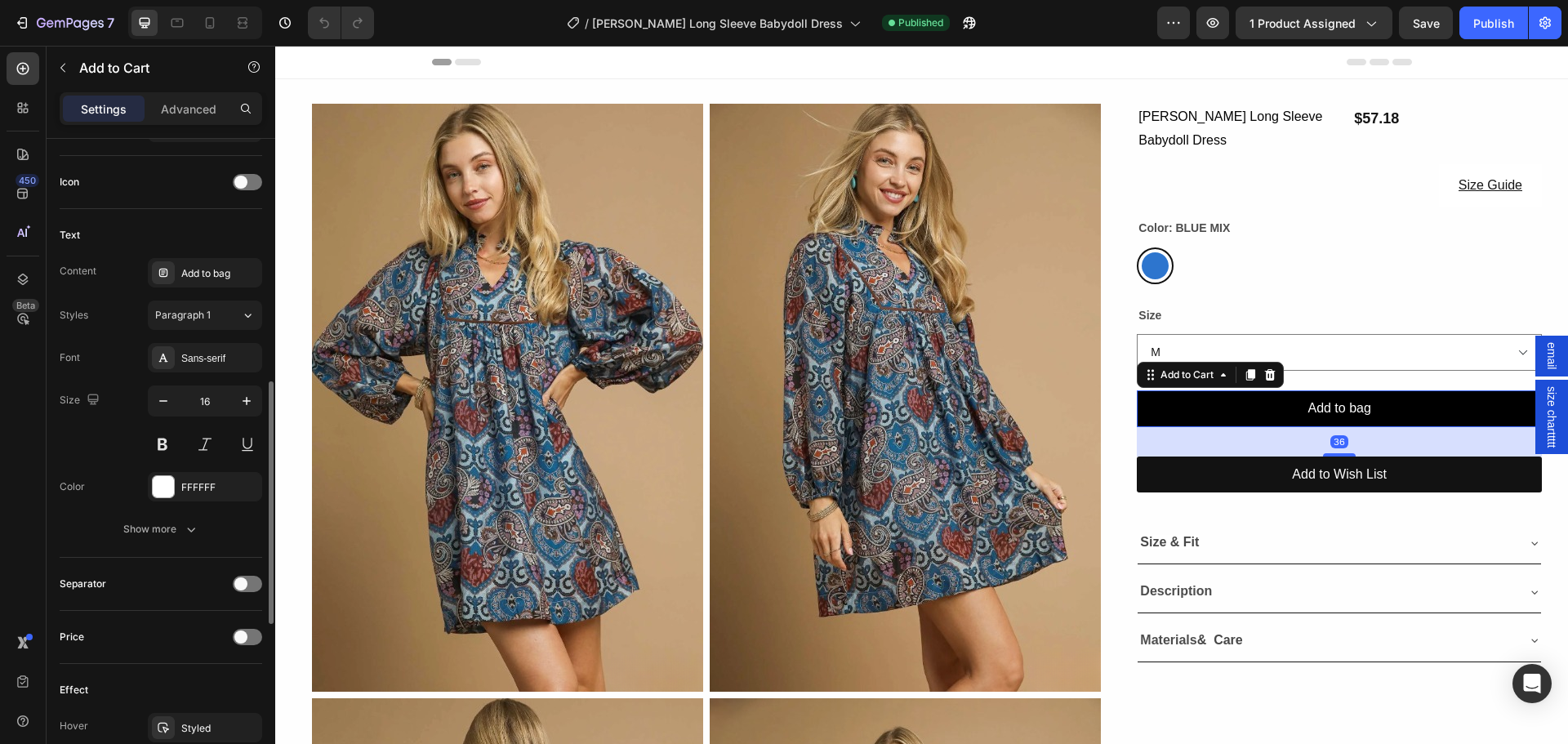
scroll to position [1098, 0]
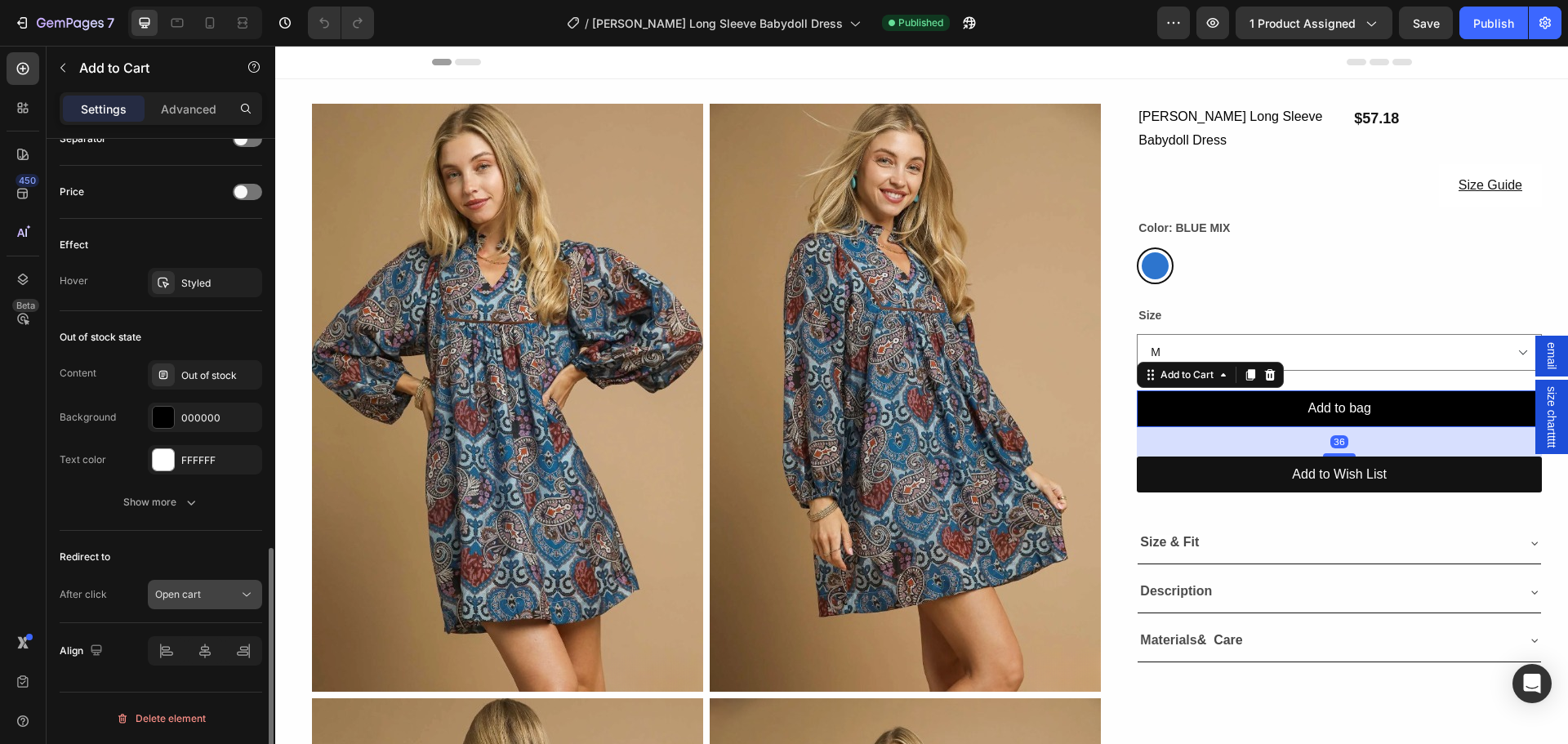
click at [193, 596] on span "Open cart" at bounding box center [177, 593] width 45 height 13
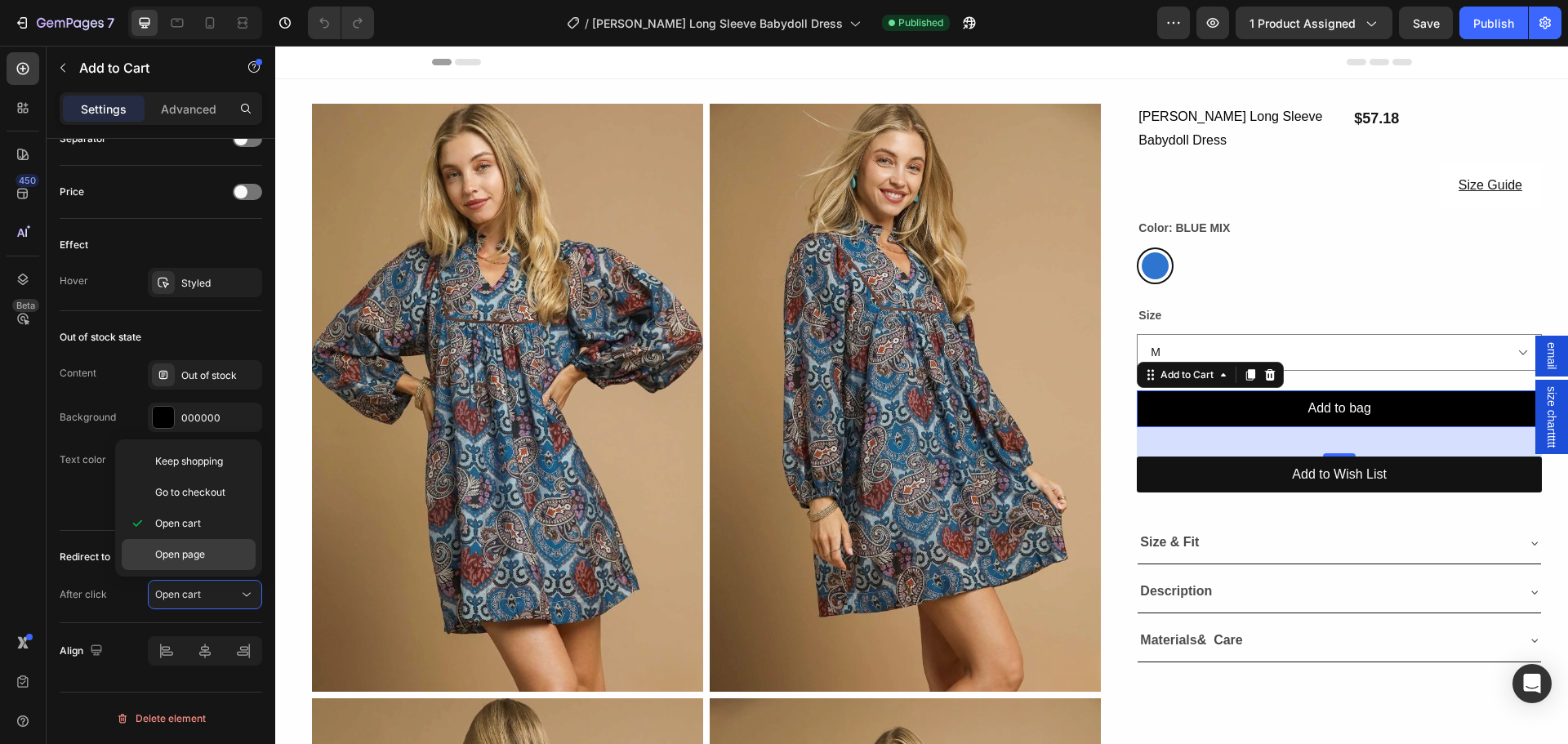
click at [188, 551] on span "Open page" at bounding box center [179, 553] width 49 height 15
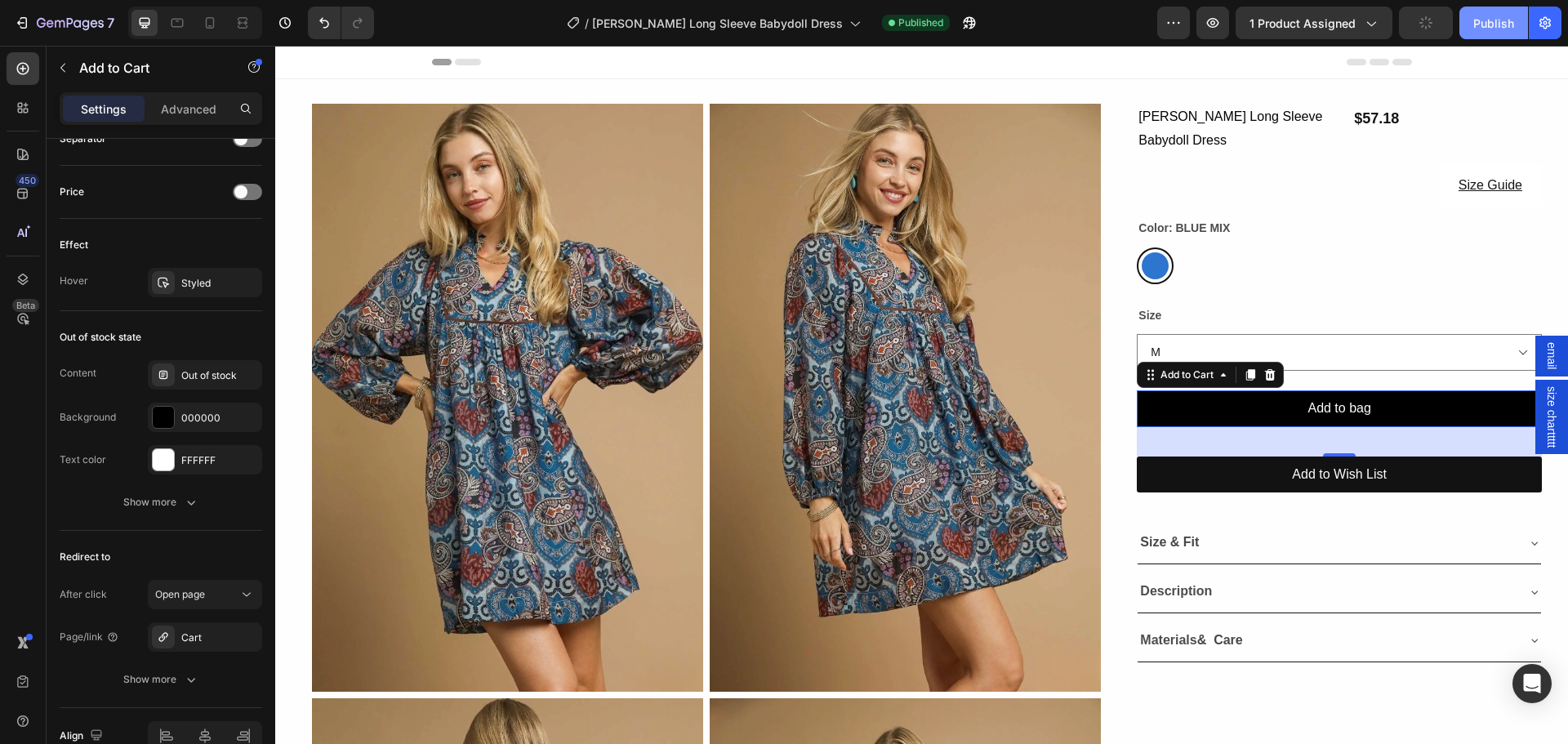
drag, startPoint x: 1476, startPoint y: 34, endPoint x: 1188, endPoint y: 3, distance: 289.7
click at [1476, 34] on button "Publish" at bounding box center [1493, 23] width 69 height 33
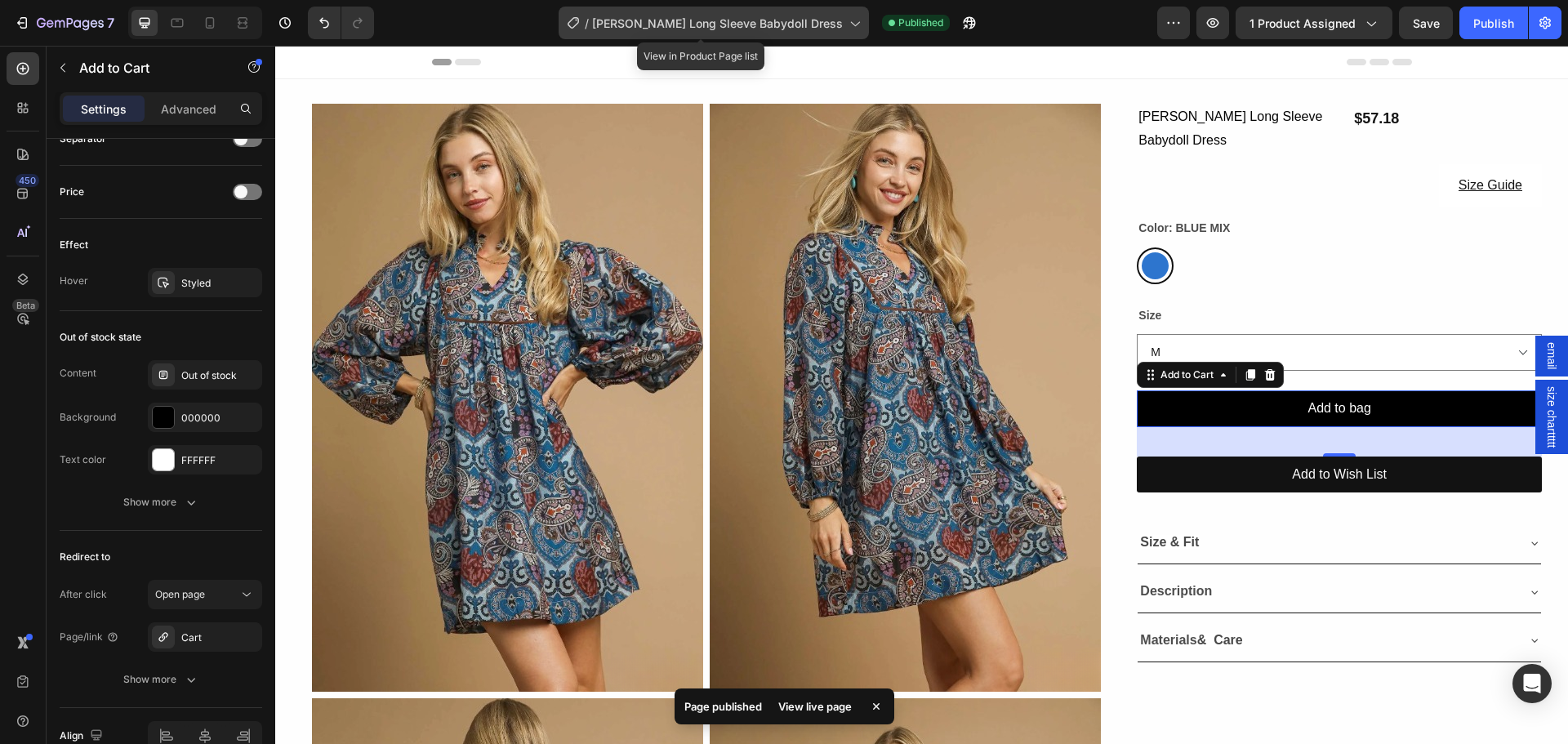
drag, startPoint x: 741, startPoint y: 40, endPoint x: 776, endPoint y: 37, distance: 35.1
click at [739, 42] on div "/ Boho Paisley Long Sleeve Babydoll Dress" at bounding box center [713, 22] width 311 height 39
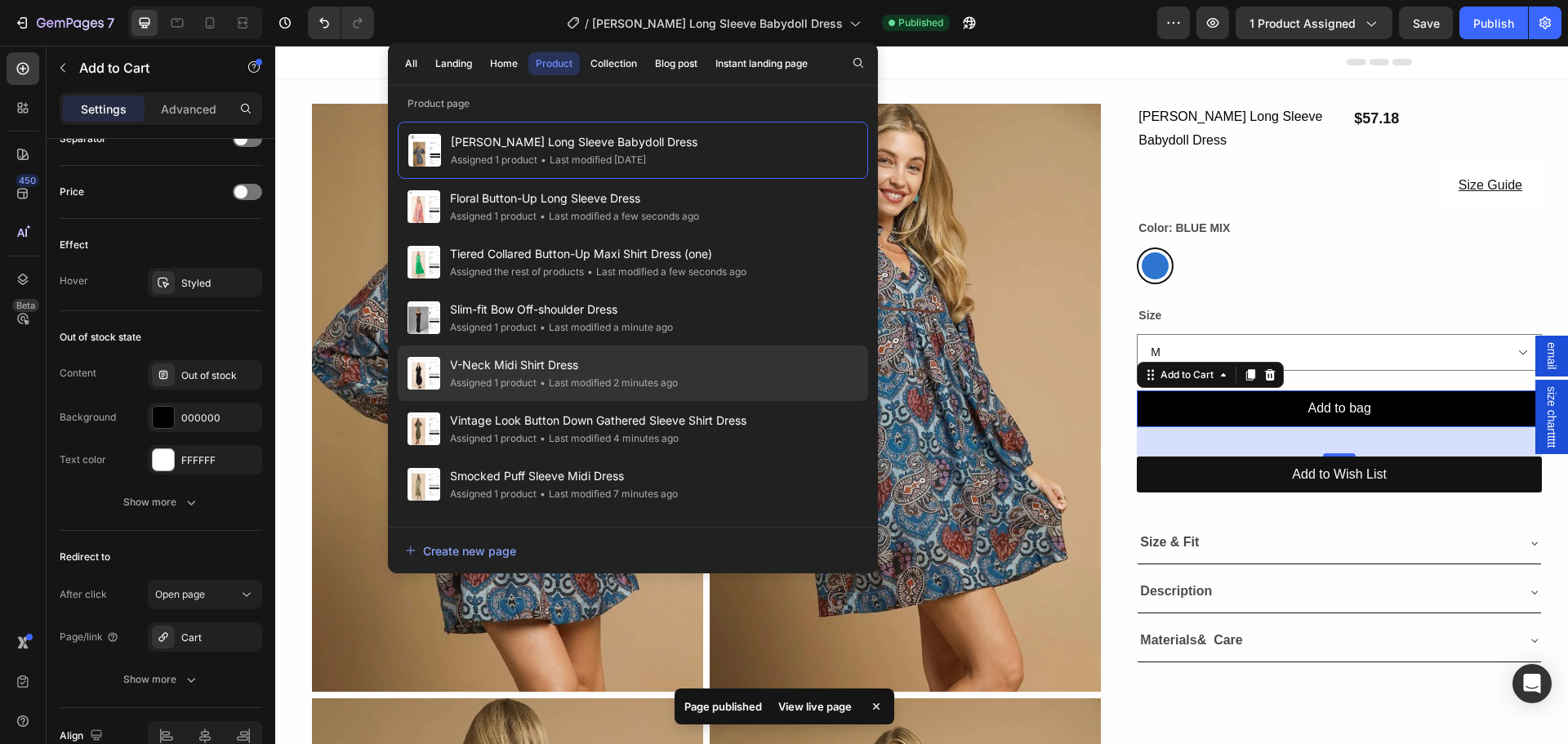
scroll to position [164, 0]
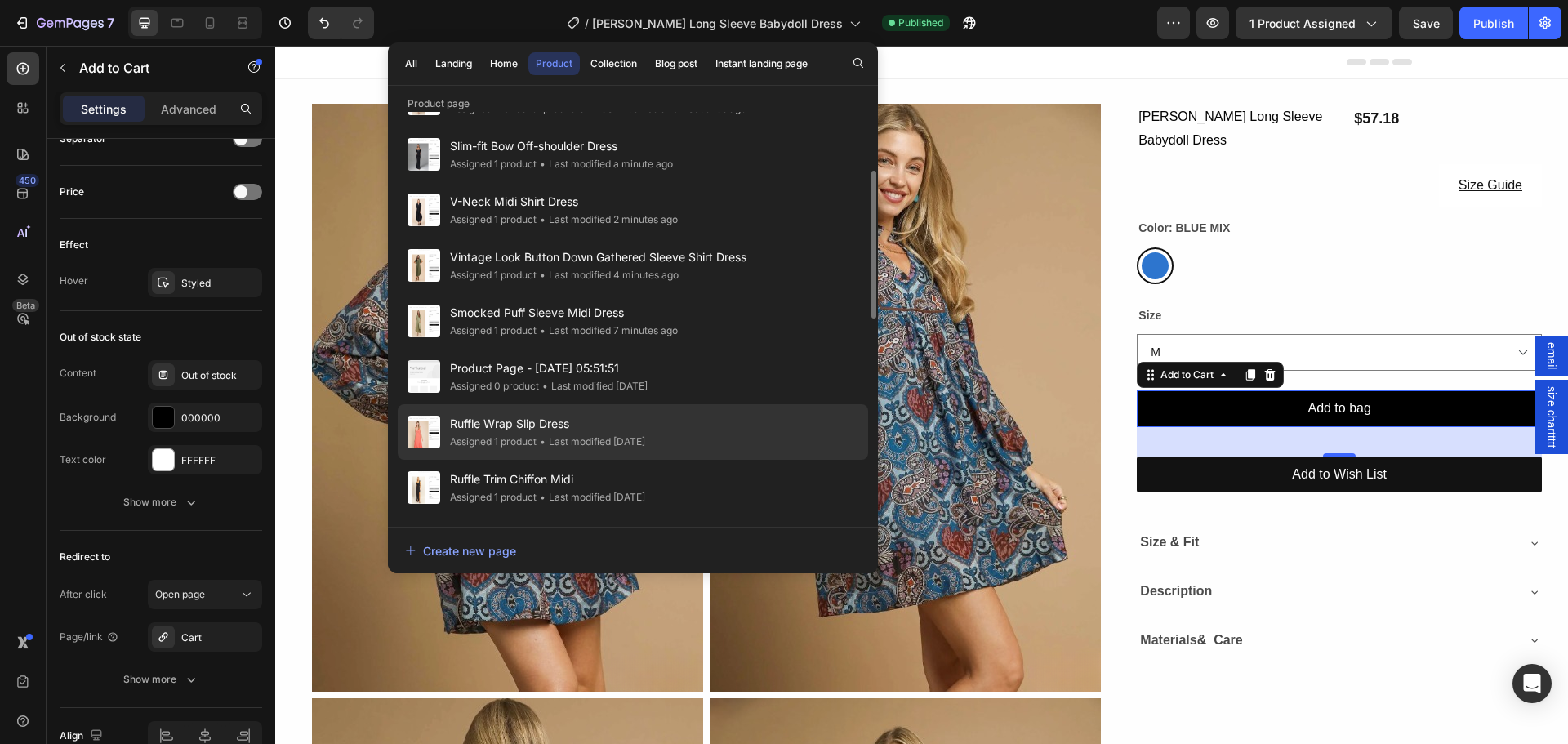
click at [552, 426] on span "Ruffle Wrap Slip Dress" at bounding box center [548, 424] width 196 height 19
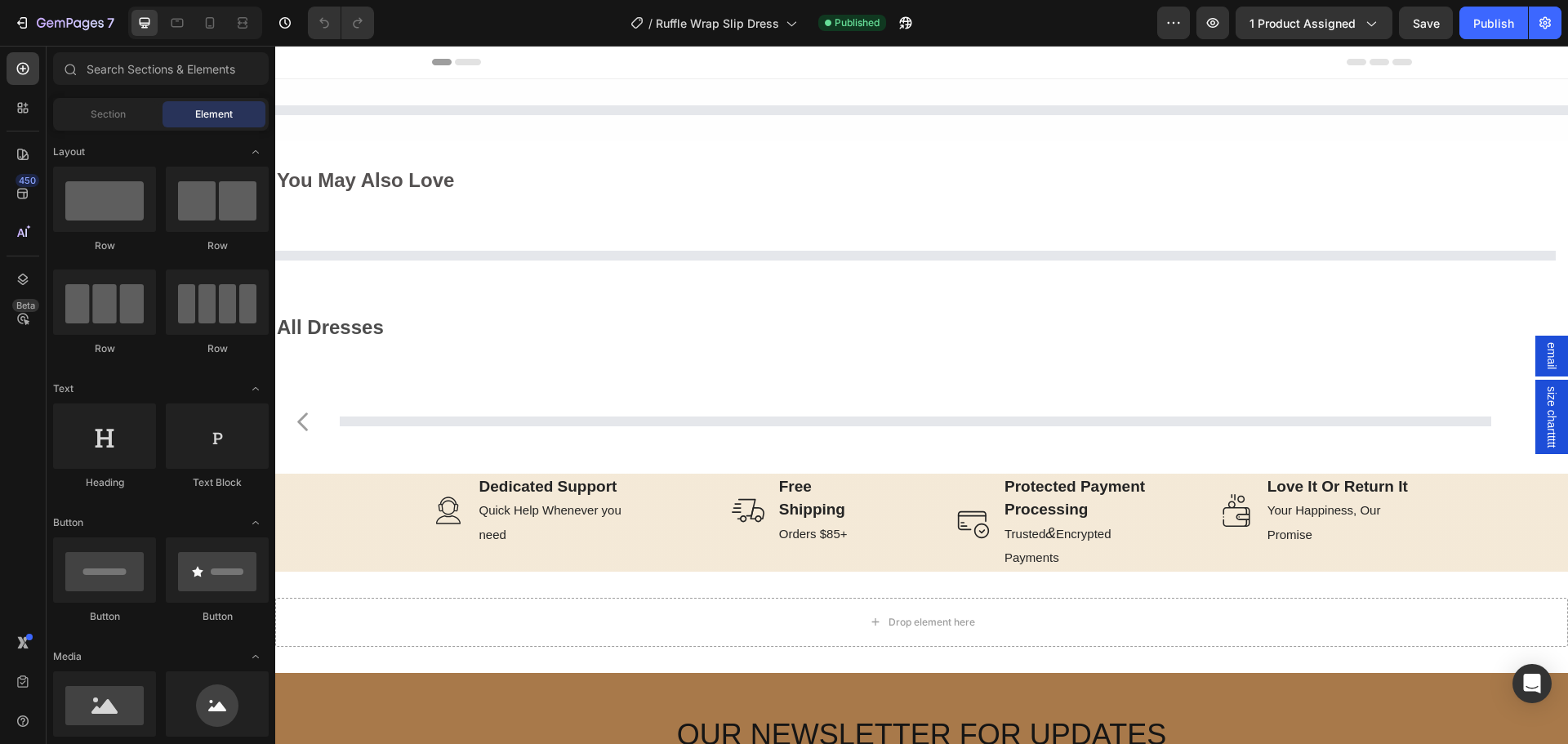
select select "M"
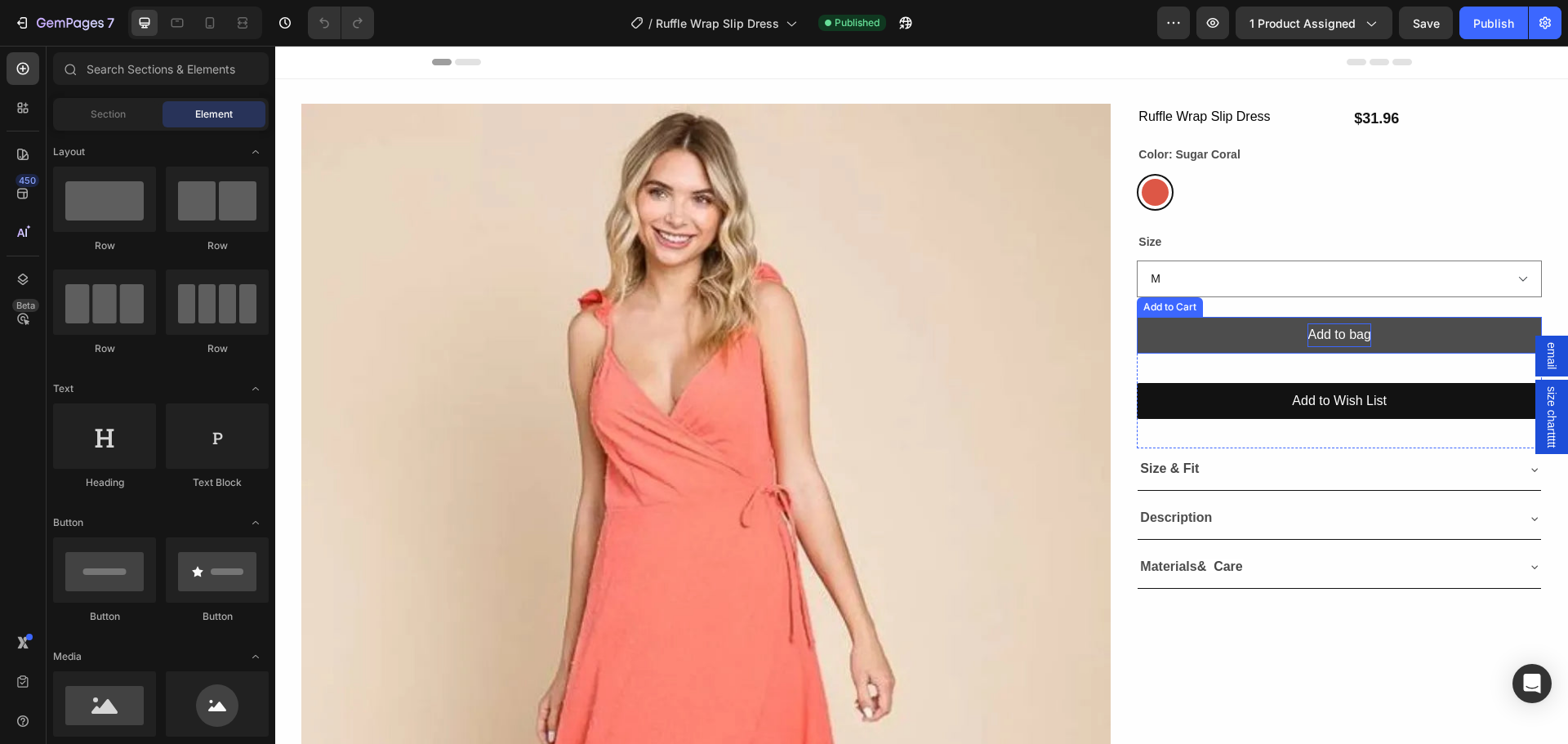
click at [1341, 330] on div "Add to bag" at bounding box center [1339, 335] width 63 height 23
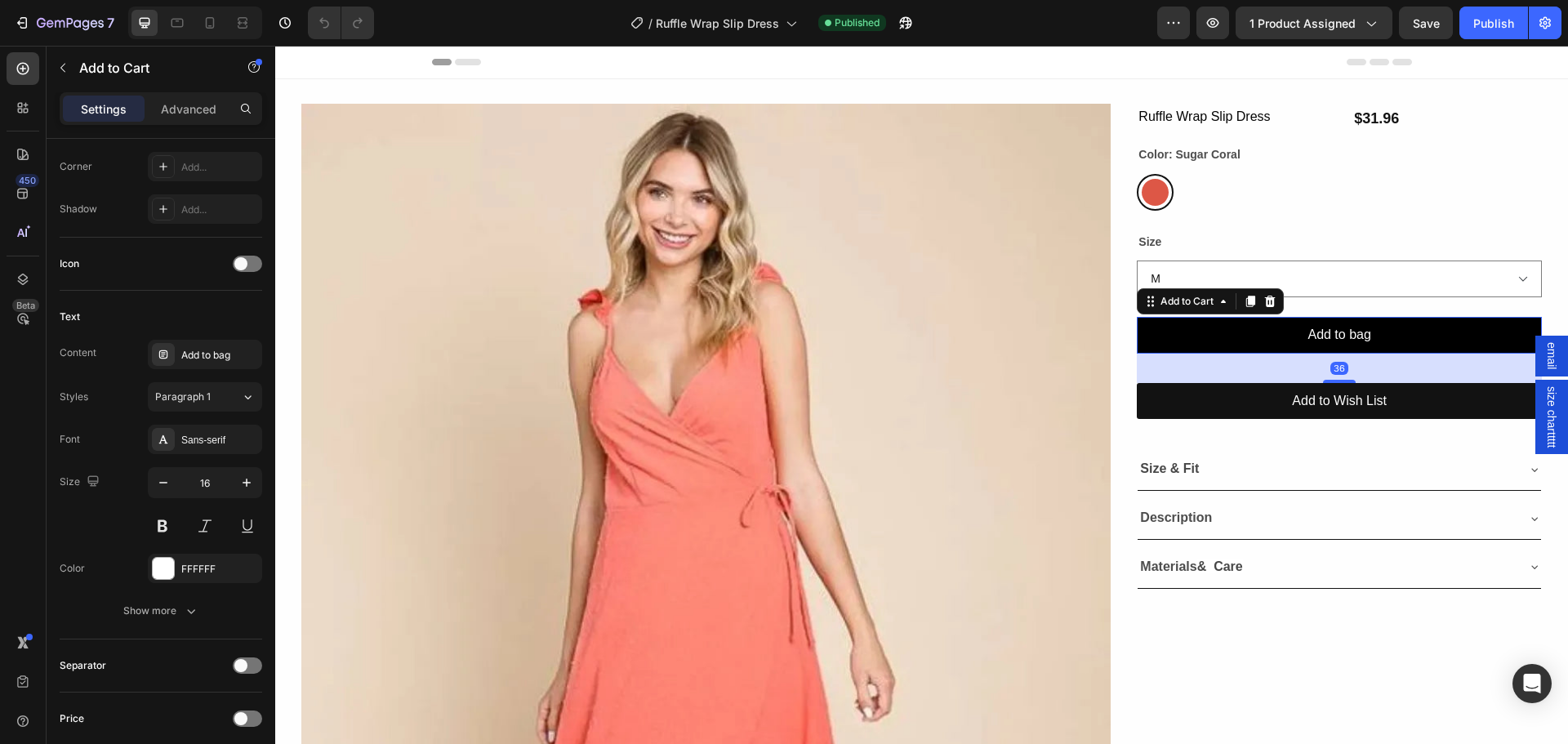
scroll to position [1143, 0]
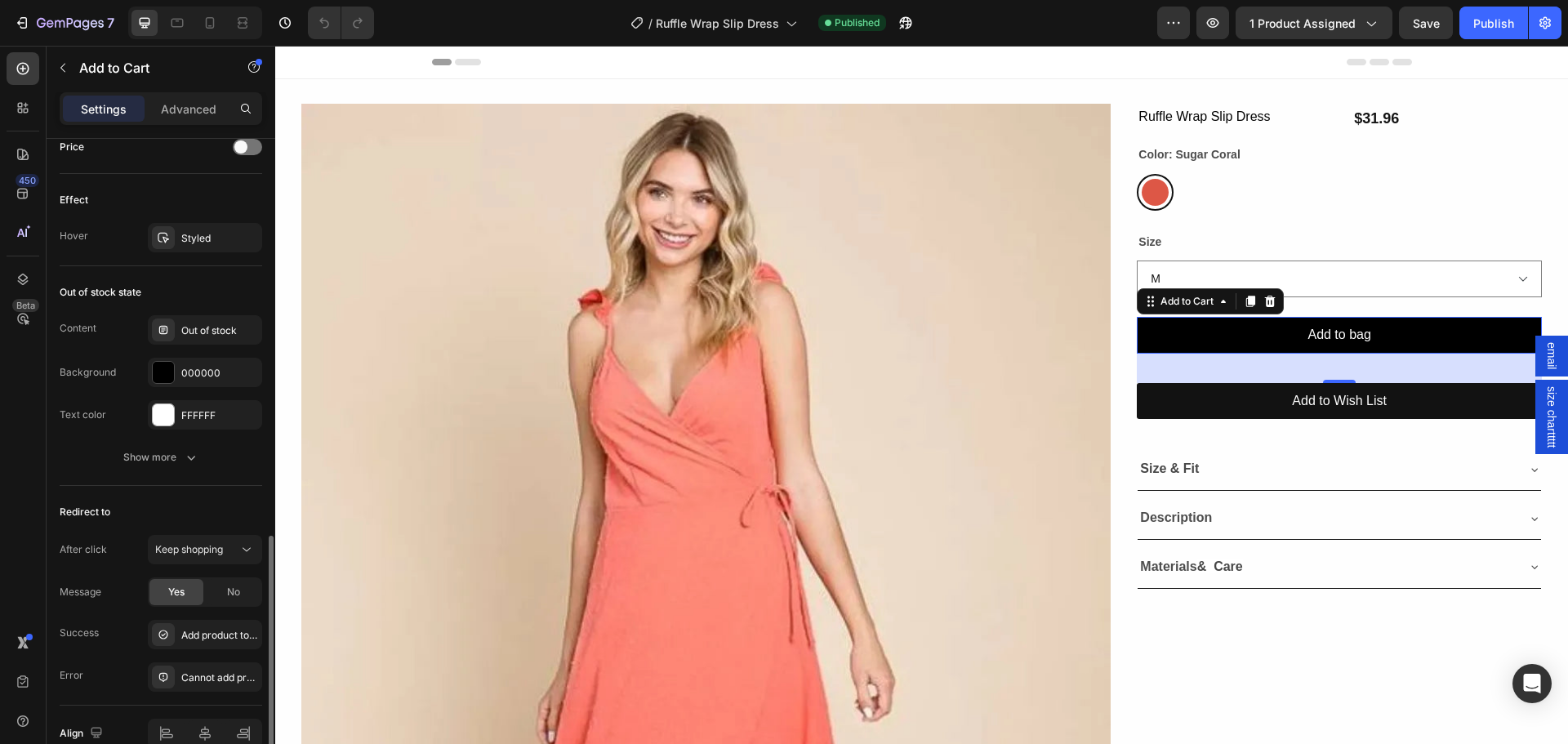
click at [196, 533] on div "Redirect to After click Keep shopping Message Yes No Success Add product to car…" at bounding box center [161, 595] width 202 height 220
click at [193, 551] on span "Keep shopping" at bounding box center [189, 549] width 68 height 13
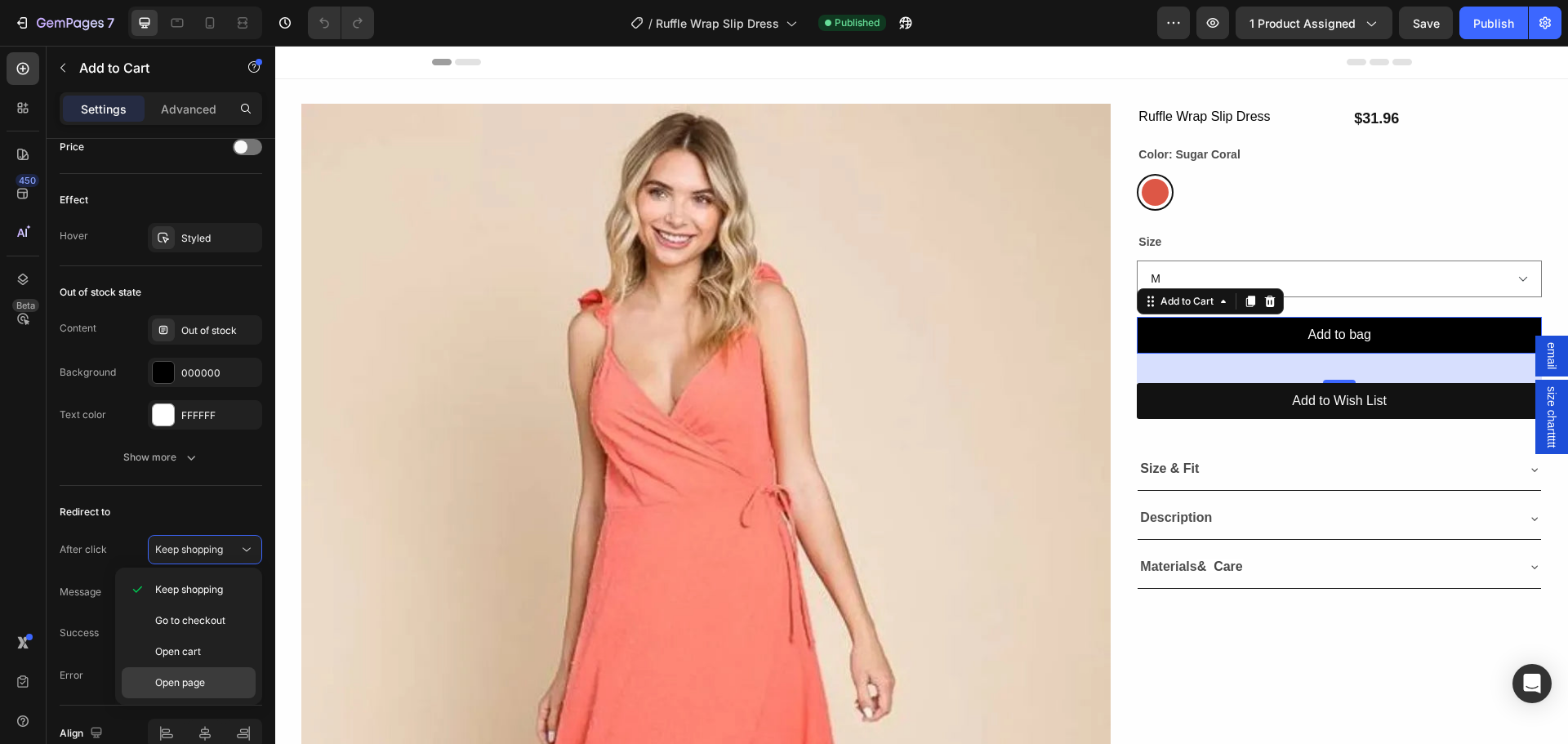
click at [196, 683] on span "Open page" at bounding box center [179, 682] width 49 height 15
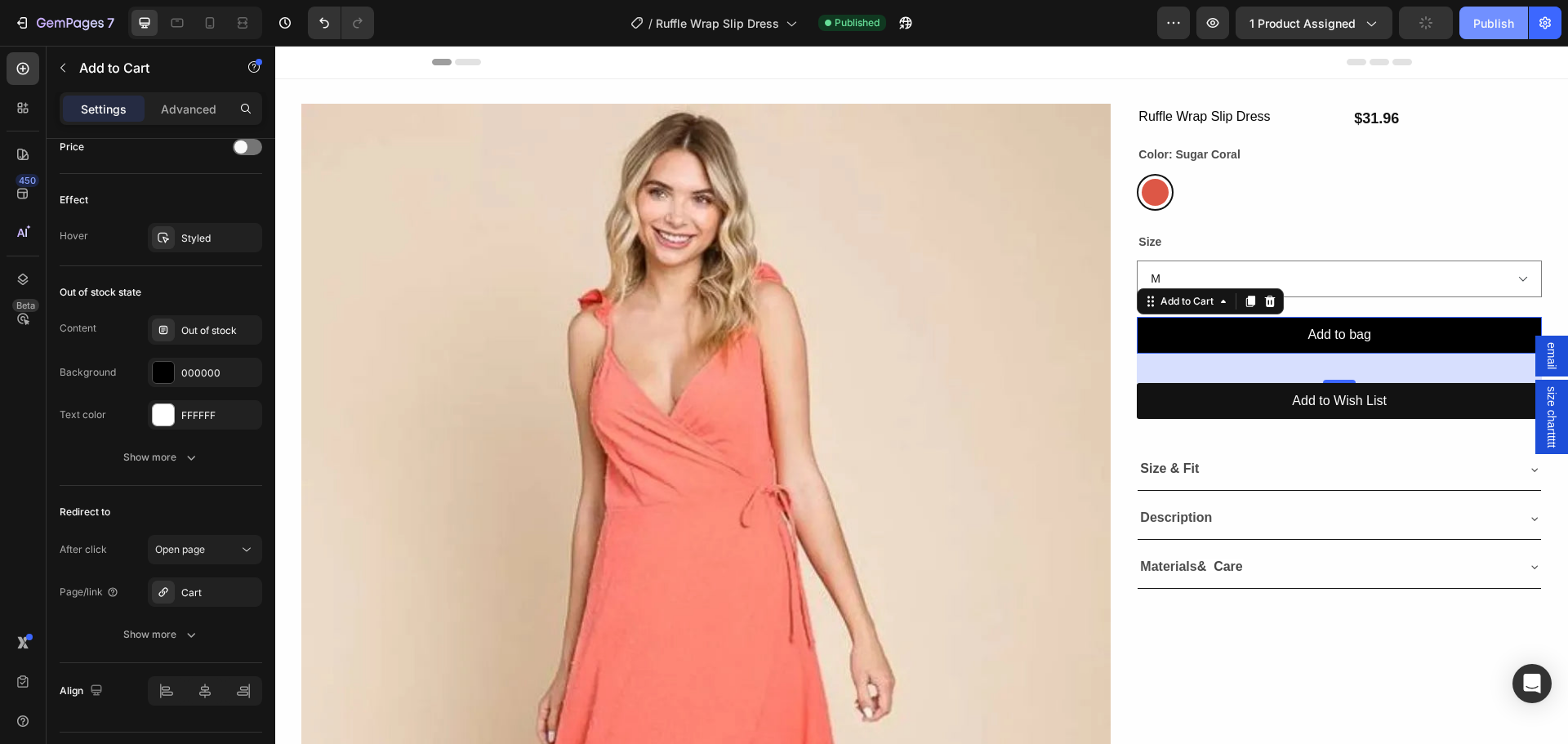
click at [1479, 28] on div "Publish" at bounding box center [1493, 23] width 41 height 17
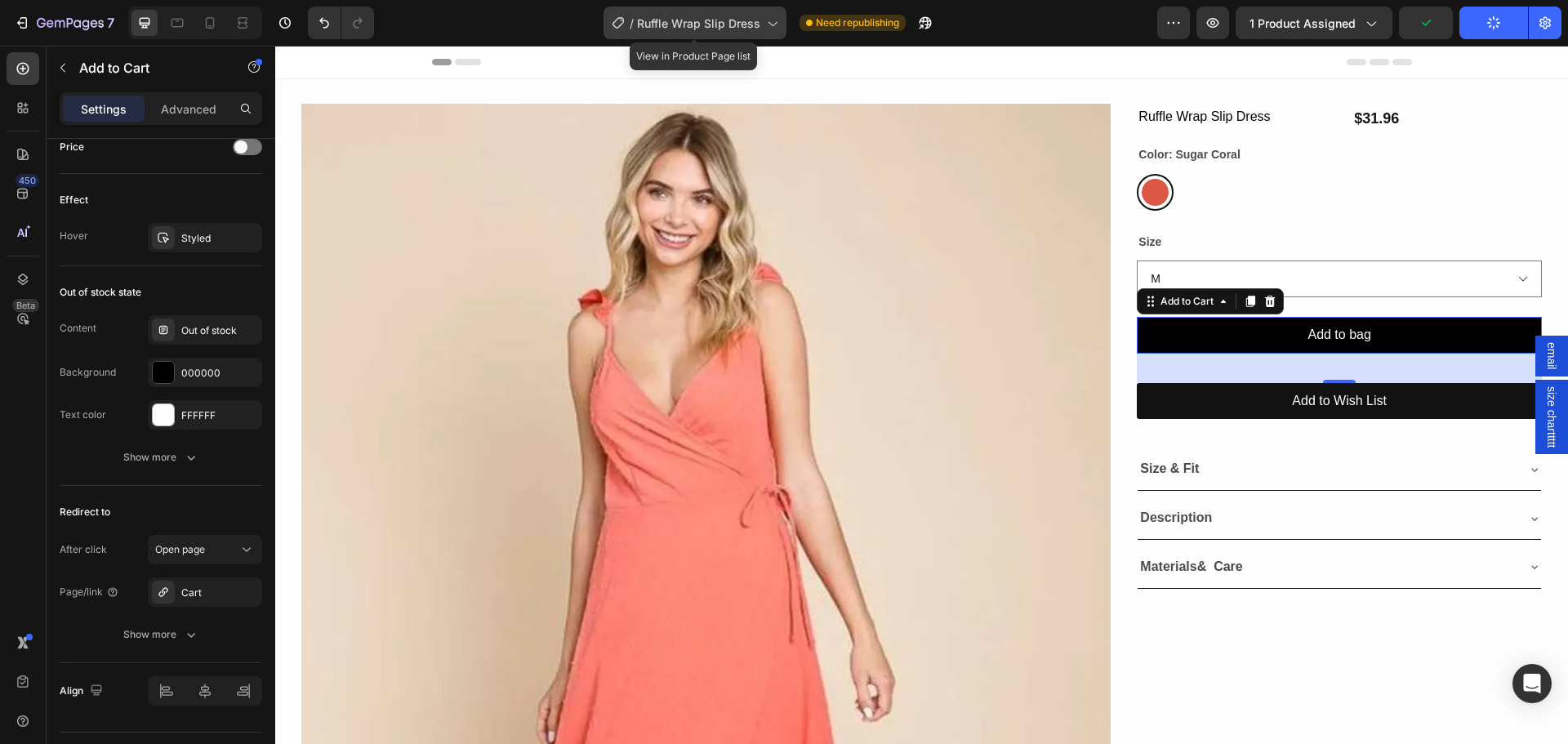
click at [724, 28] on span "Ruffle Wrap Slip Dress" at bounding box center [698, 23] width 123 height 17
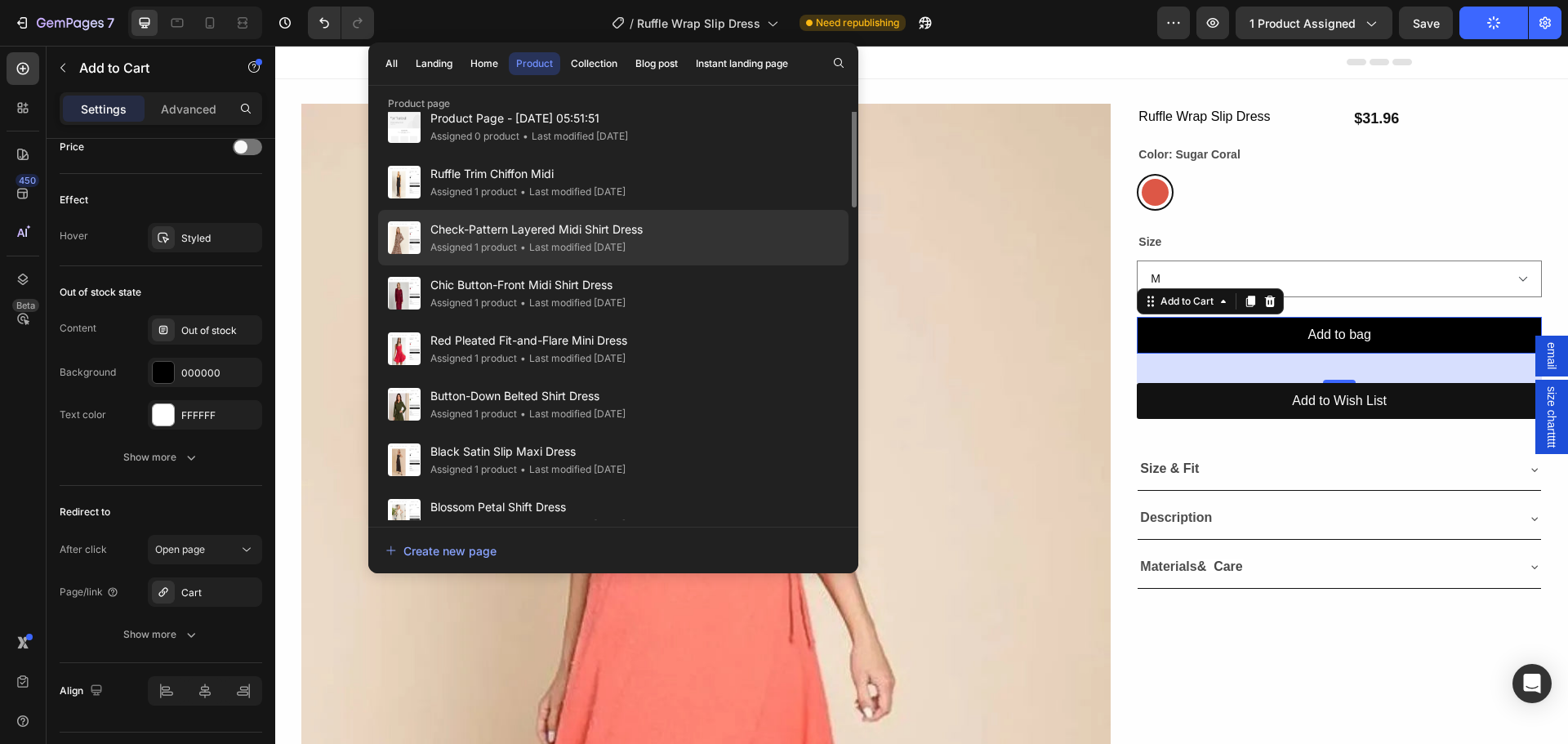
scroll to position [306, 0]
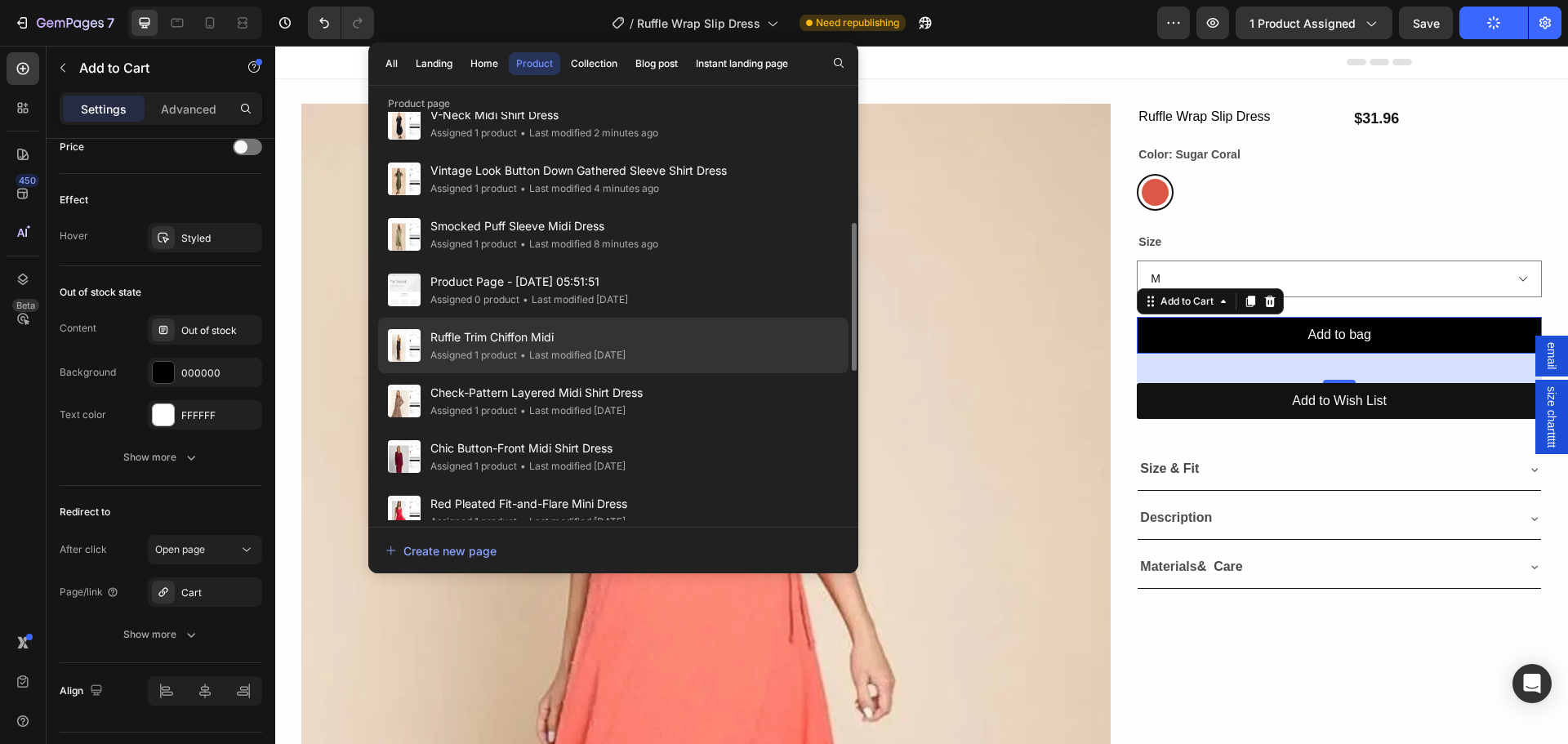
click at [461, 336] on span "Ruffle Trim Chiffon Midi" at bounding box center [528, 337] width 196 height 19
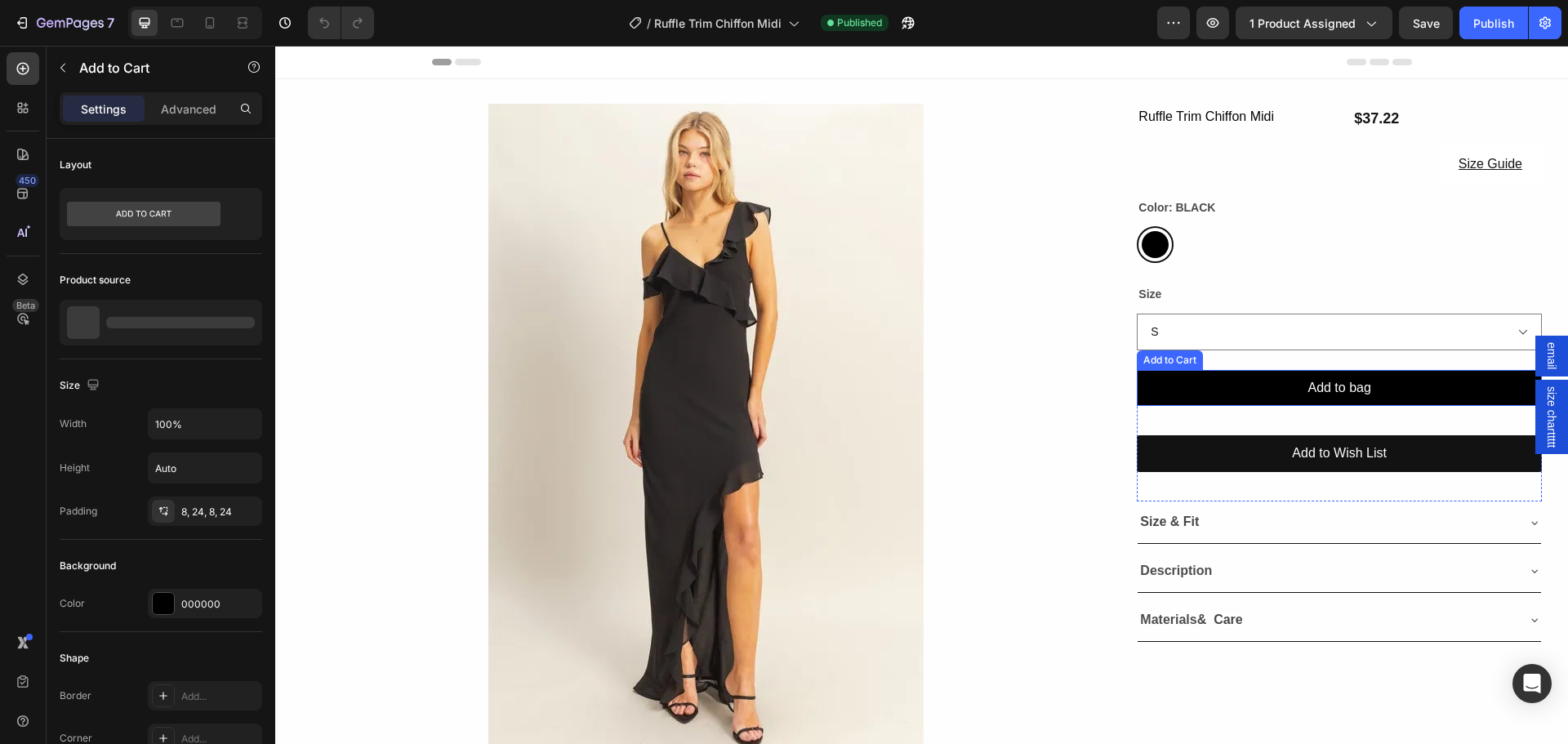
click at [1211, 374] on button "Add to bag" at bounding box center [1339, 388] width 405 height 37
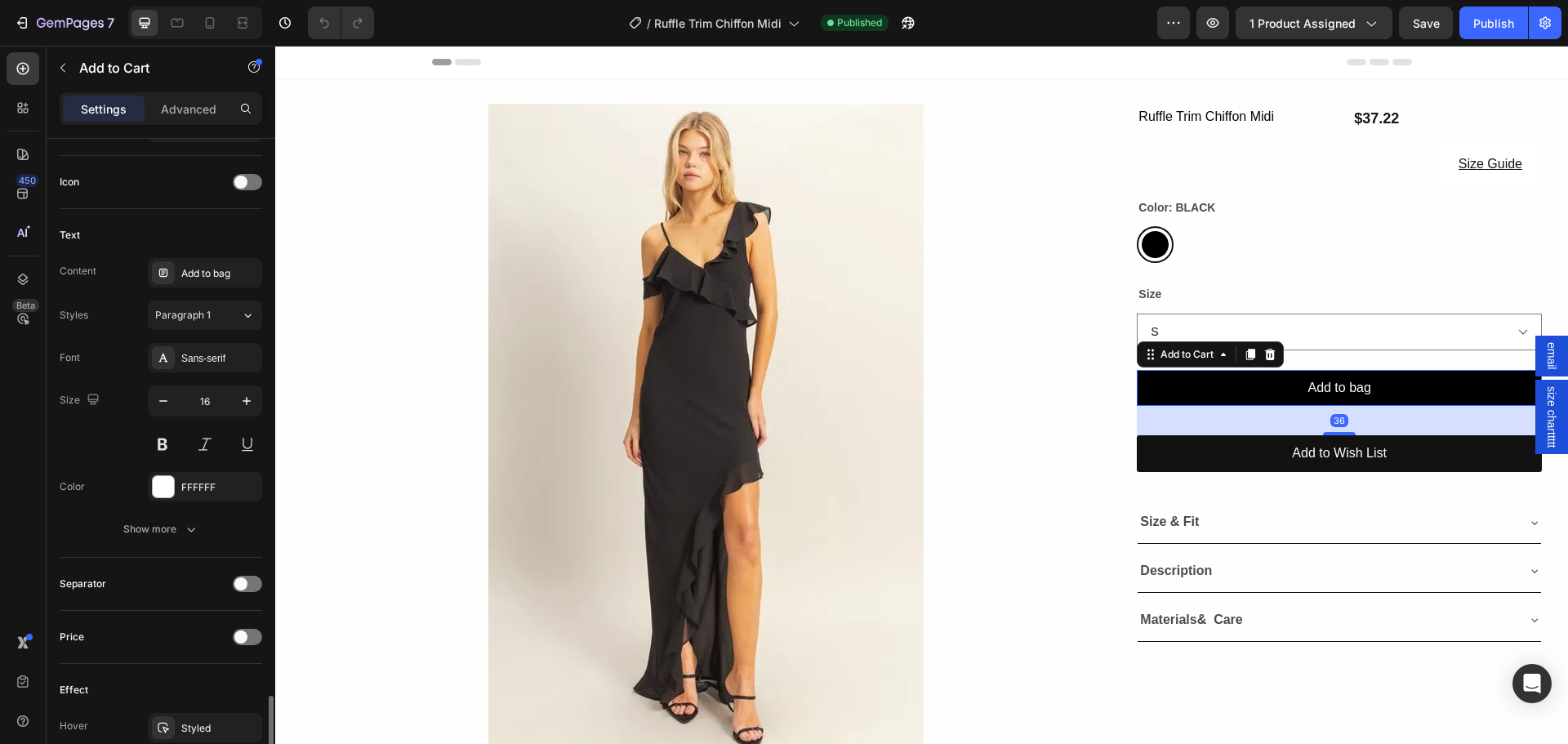
scroll to position [1225, 0]
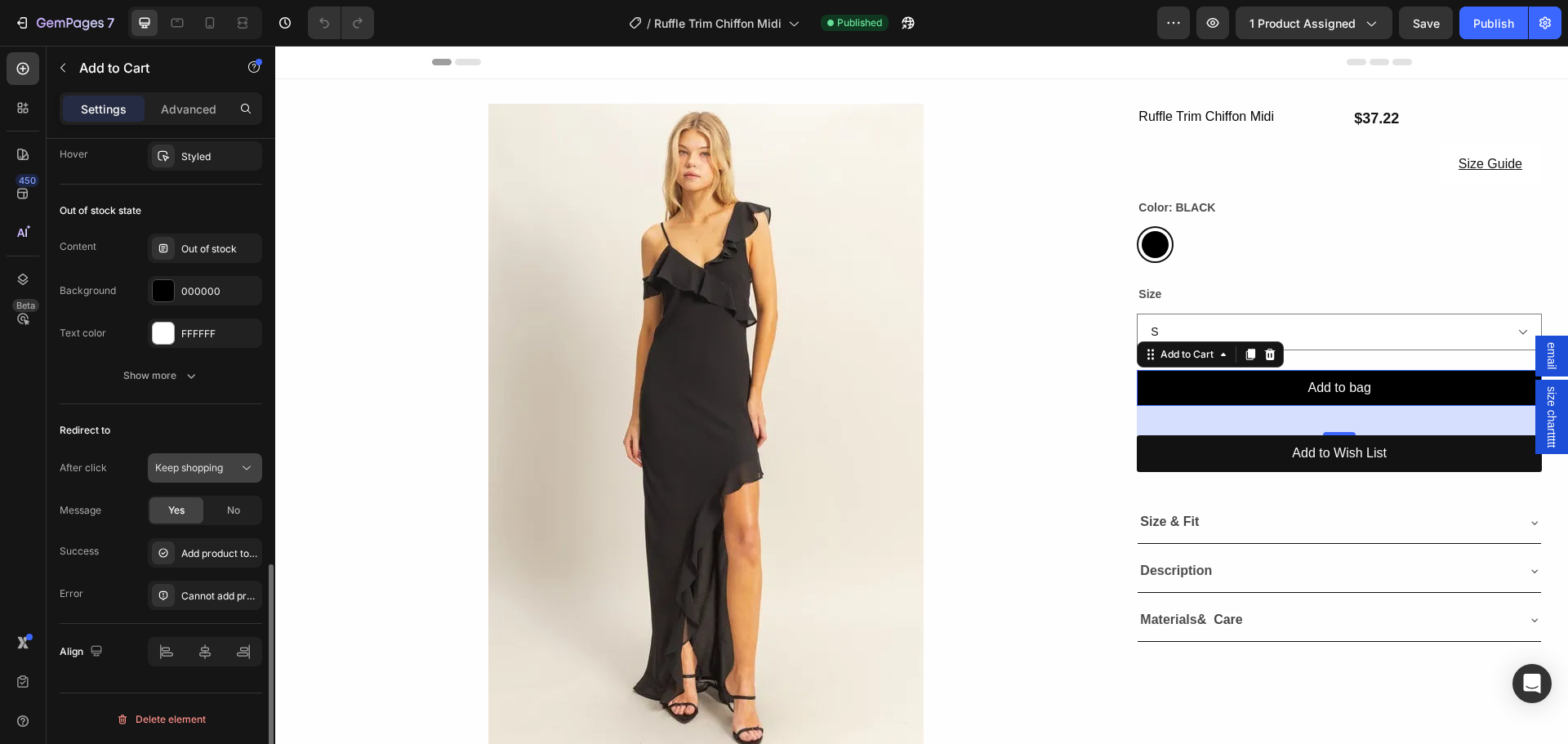
click at [202, 472] on span "Keep shopping" at bounding box center [189, 467] width 68 height 13
click at [175, 567] on span "Open cart" at bounding box center [177, 569] width 45 height 15
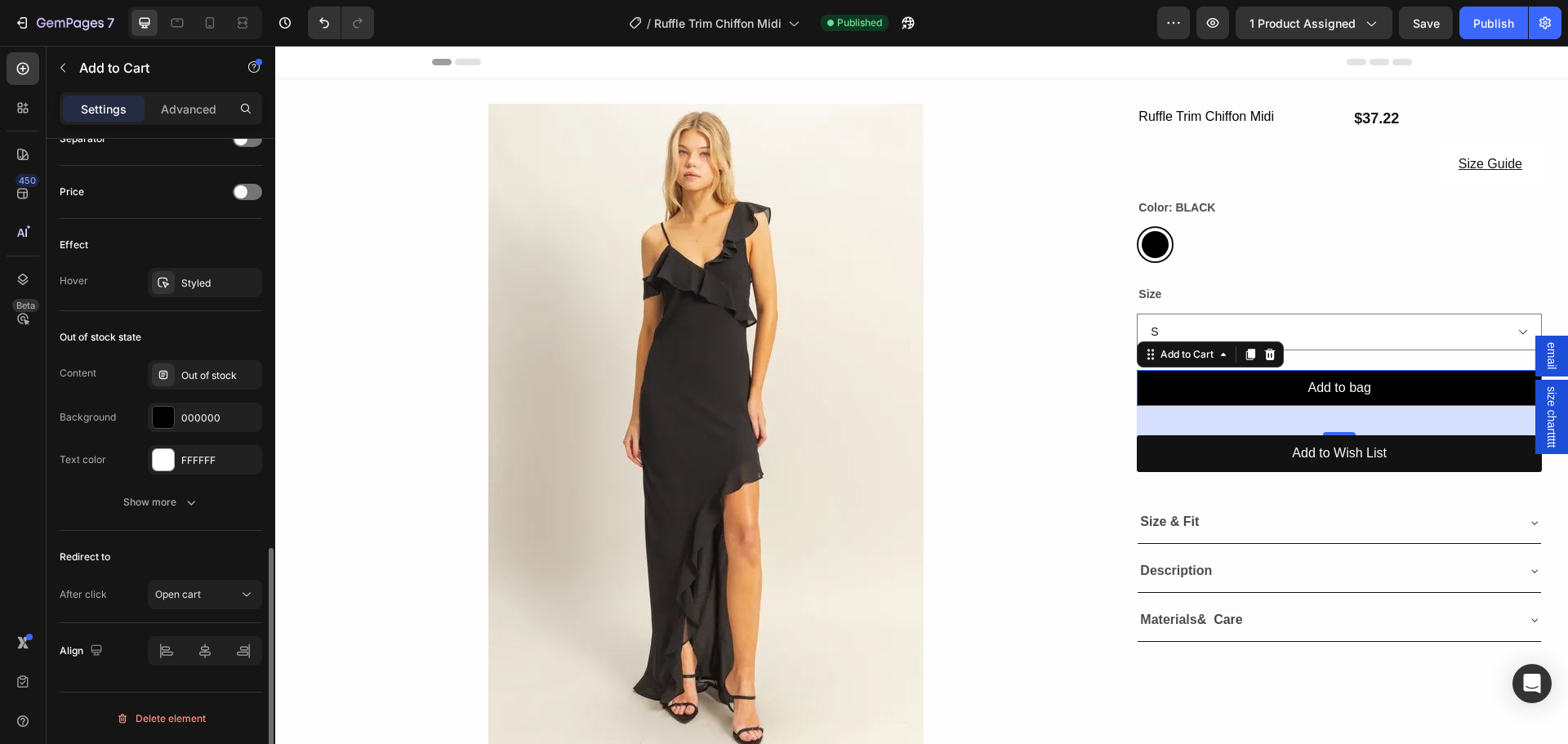
scroll to position [1098, 0]
click at [162, 584] on button "Open cart" at bounding box center [205, 594] width 114 height 29
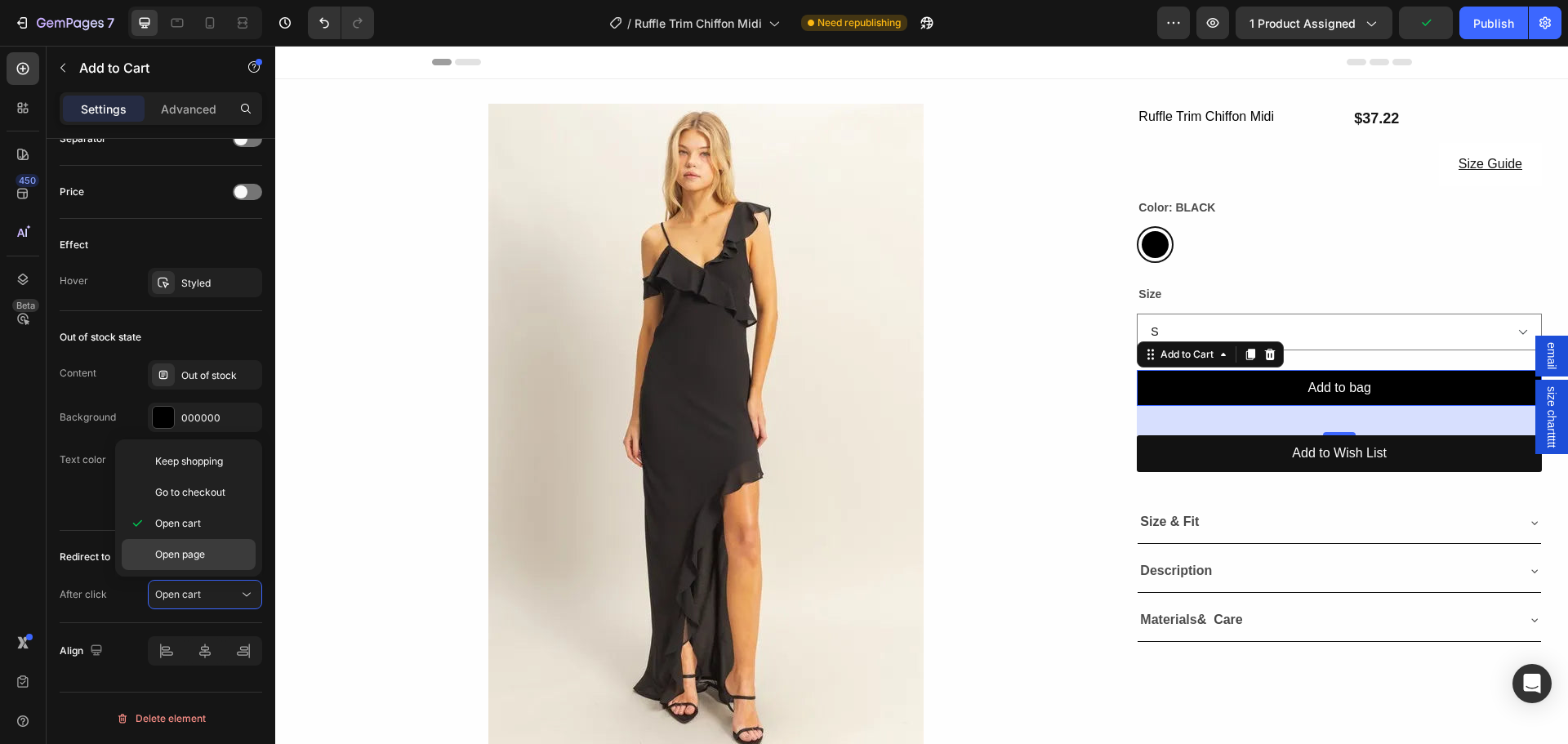
click at [171, 556] on span "Open page" at bounding box center [179, 553] width 49 height 15
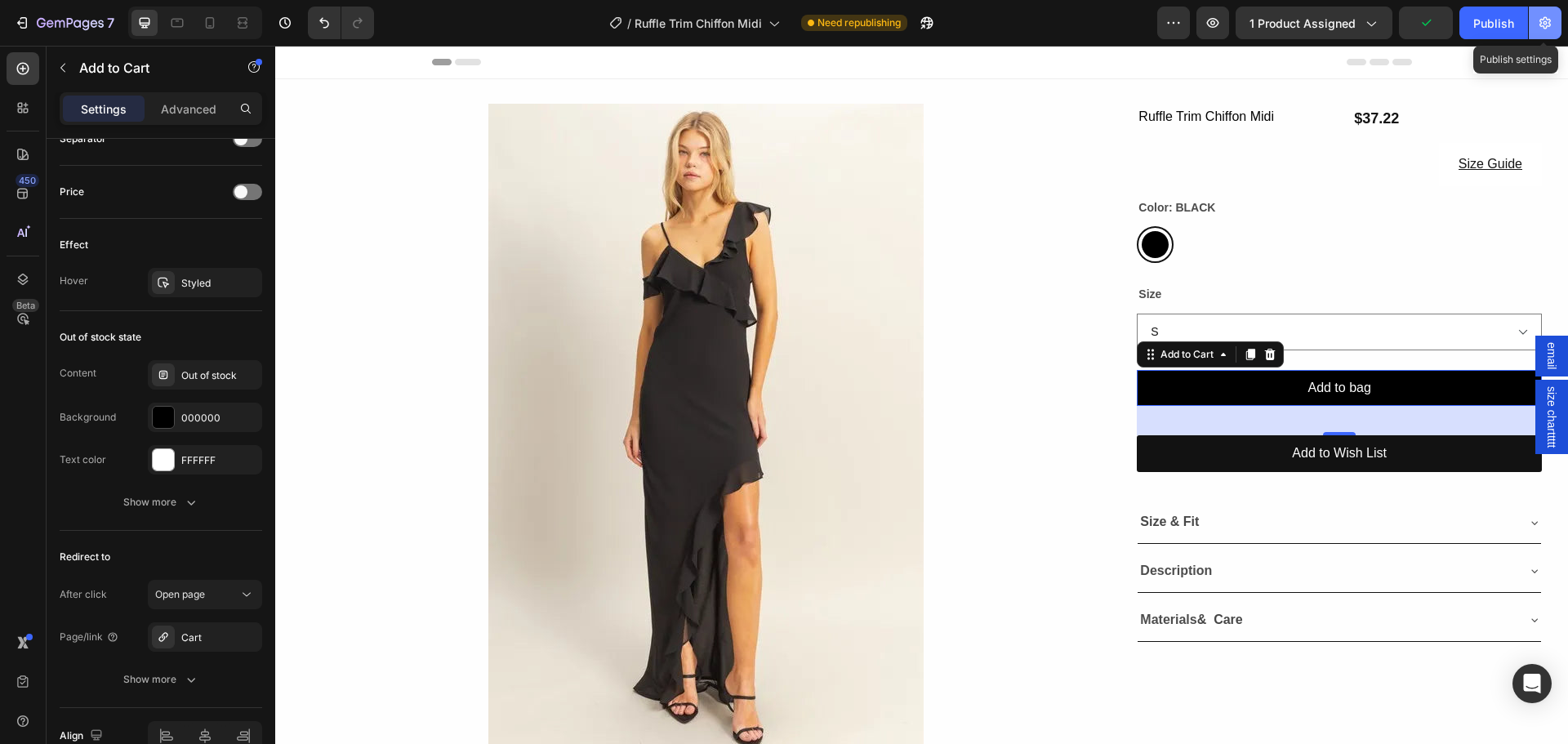
click at [1534, 19] on button "button" at bounding box center [1545, 23] width 33 height 33
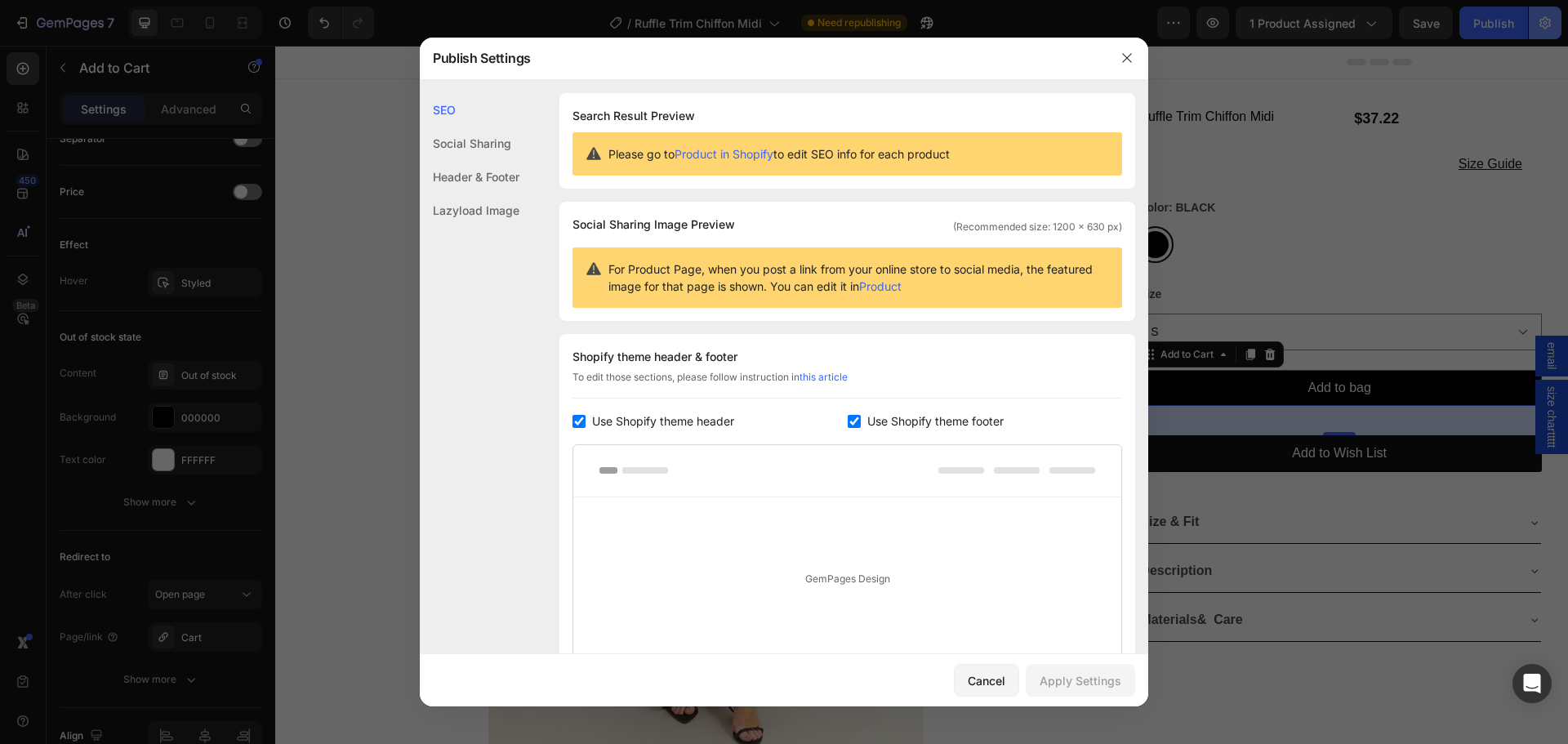
click at [1508, 20] on div at bounding box center [784, 372] width 1568 height 744
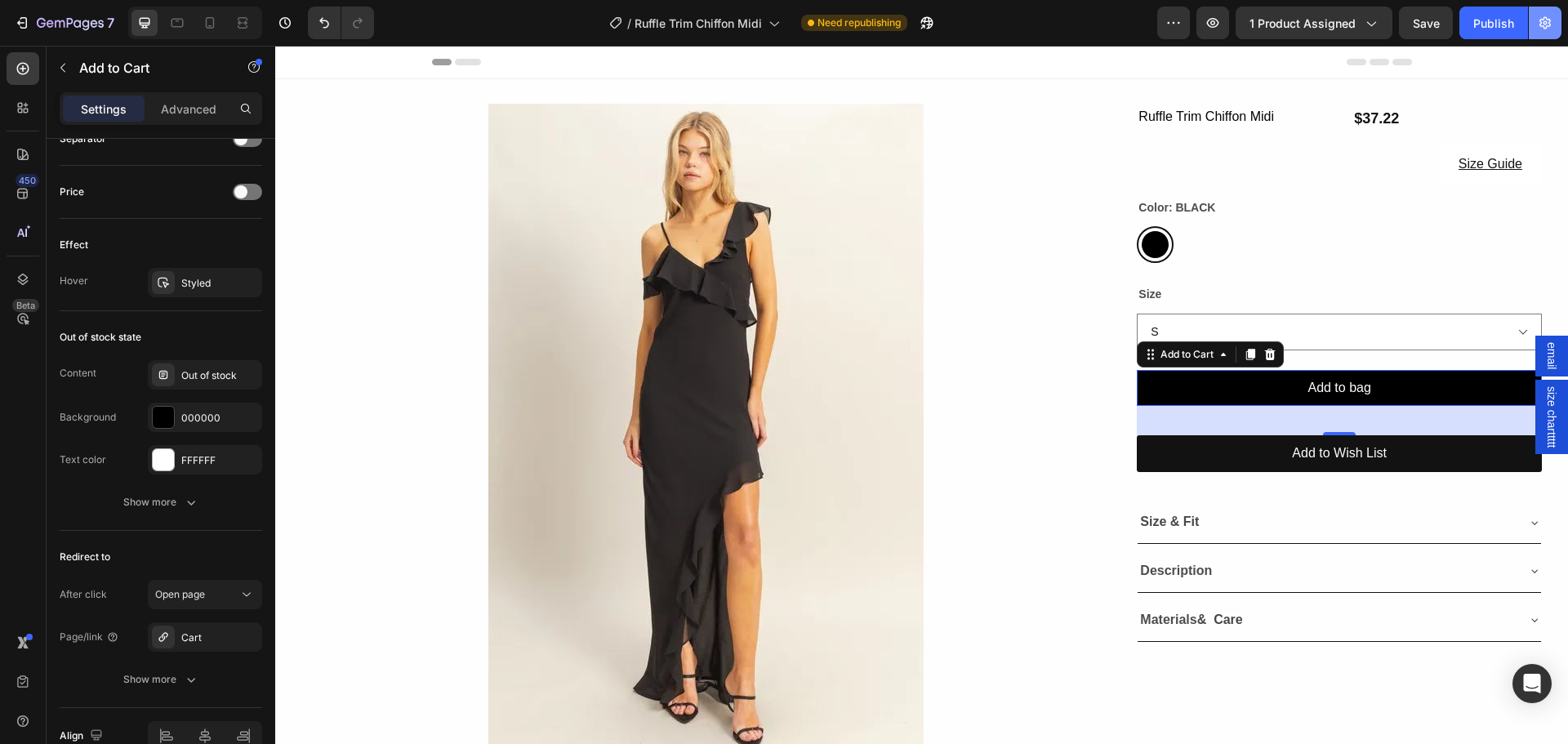
click at [1508, 20] on div "Publish" at bounding box center [1493, 23] width 41 height 17
click at [664, 23] on span "Ruffle Trim Chiffon Midi" at bounding box center [699, 23] width 128 height 17
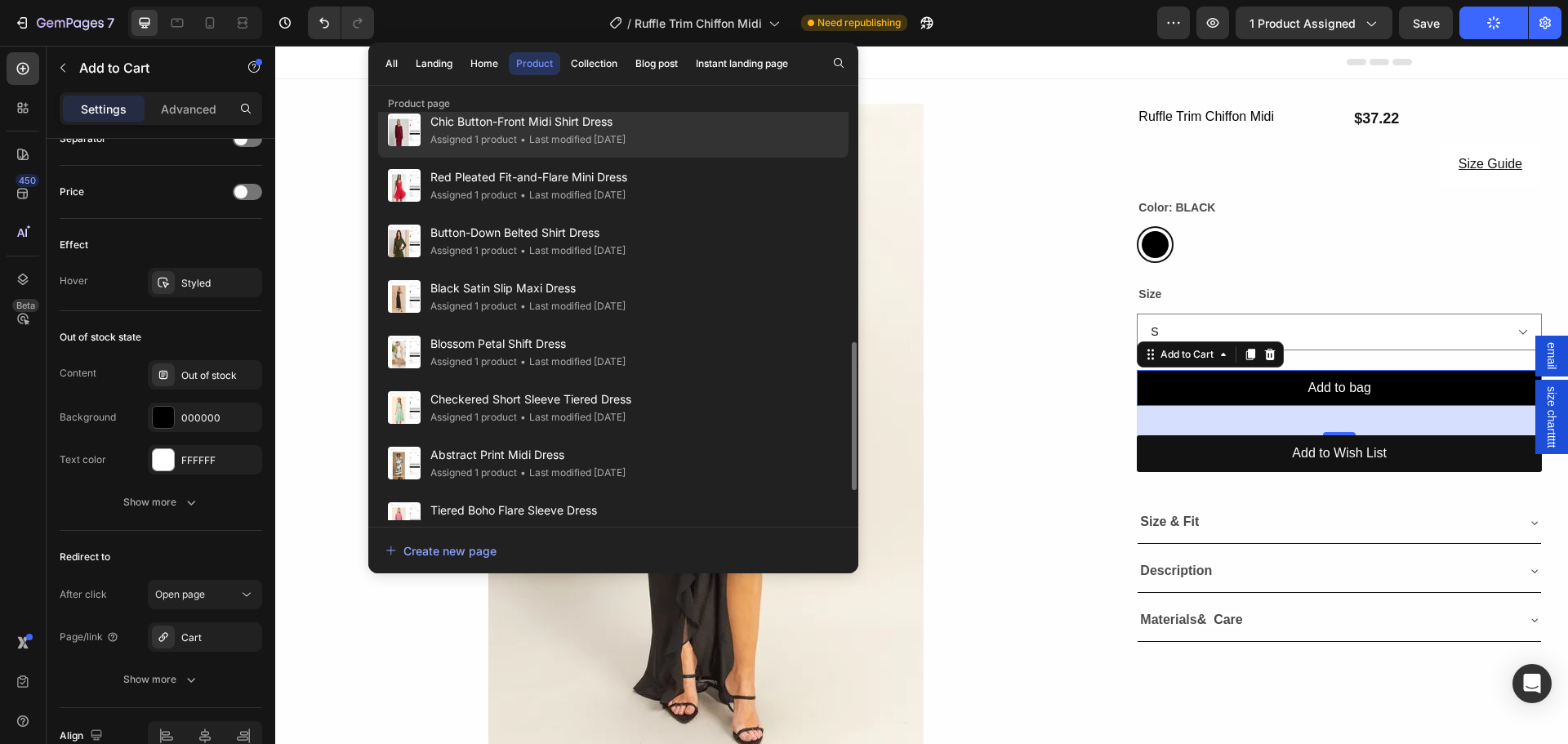
scroll to position [468, 0]
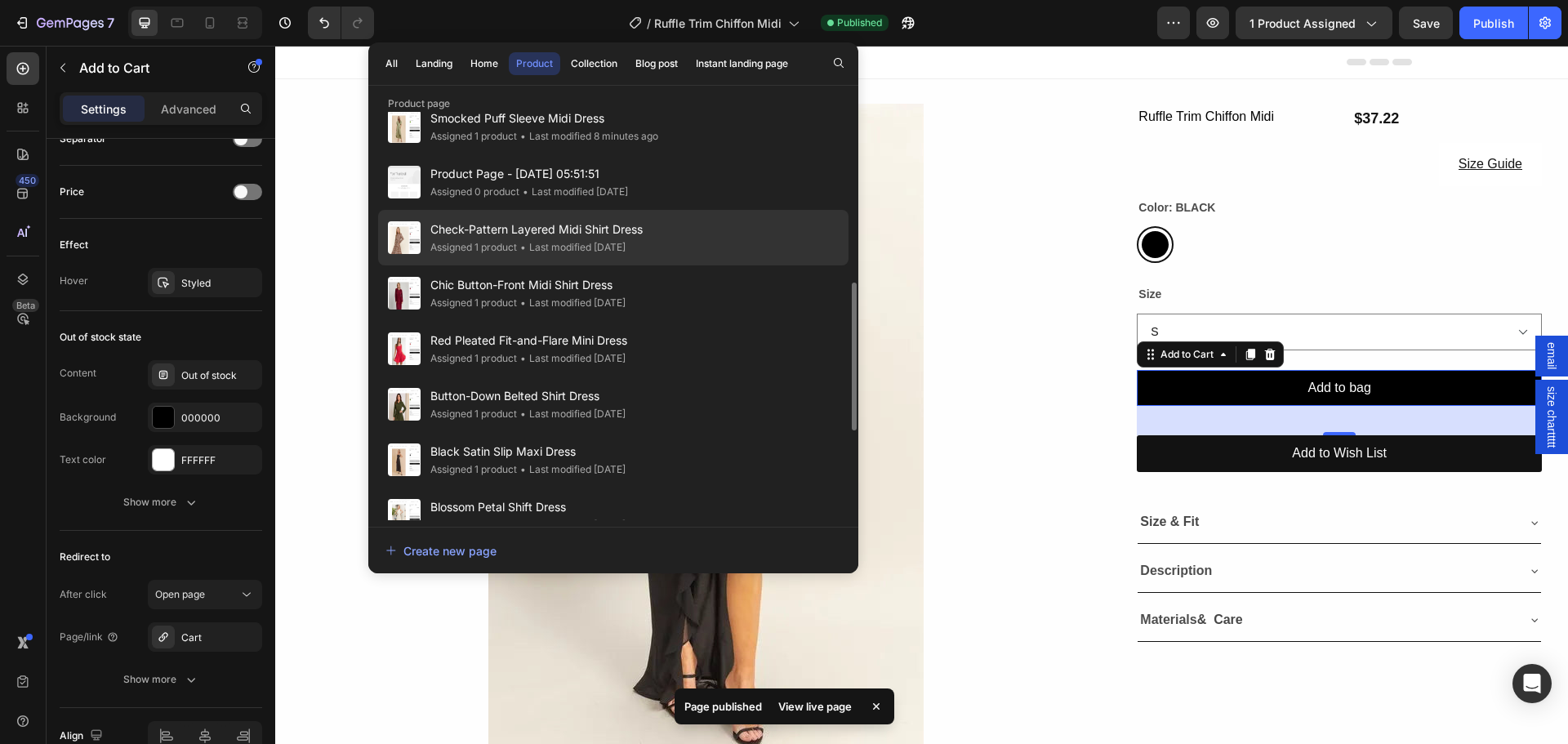
click at [497, 235] on span "Check-Pattern Layered Midi Shirt Dress" at bounding box center [536, 229] width 212 height 19
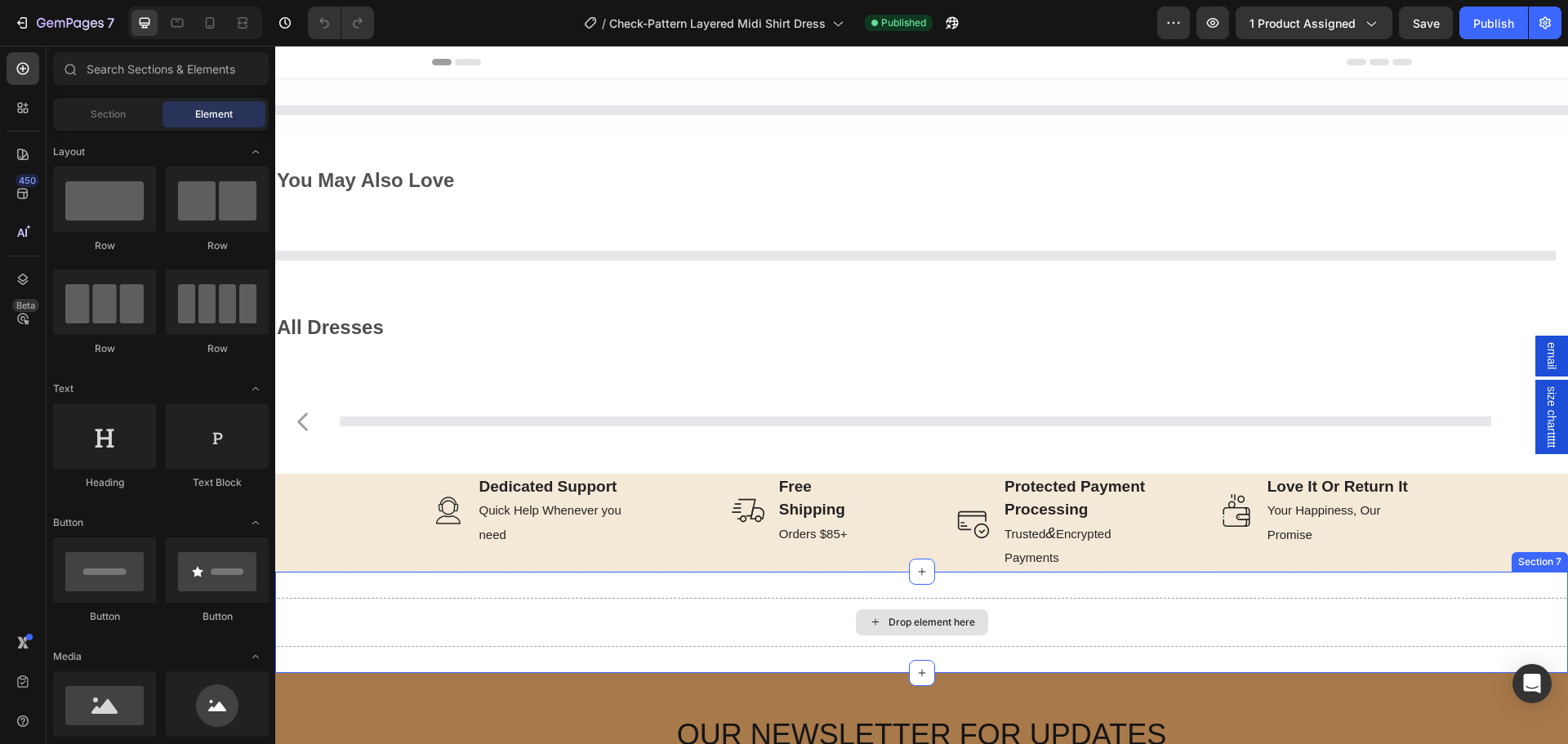
select select "L"
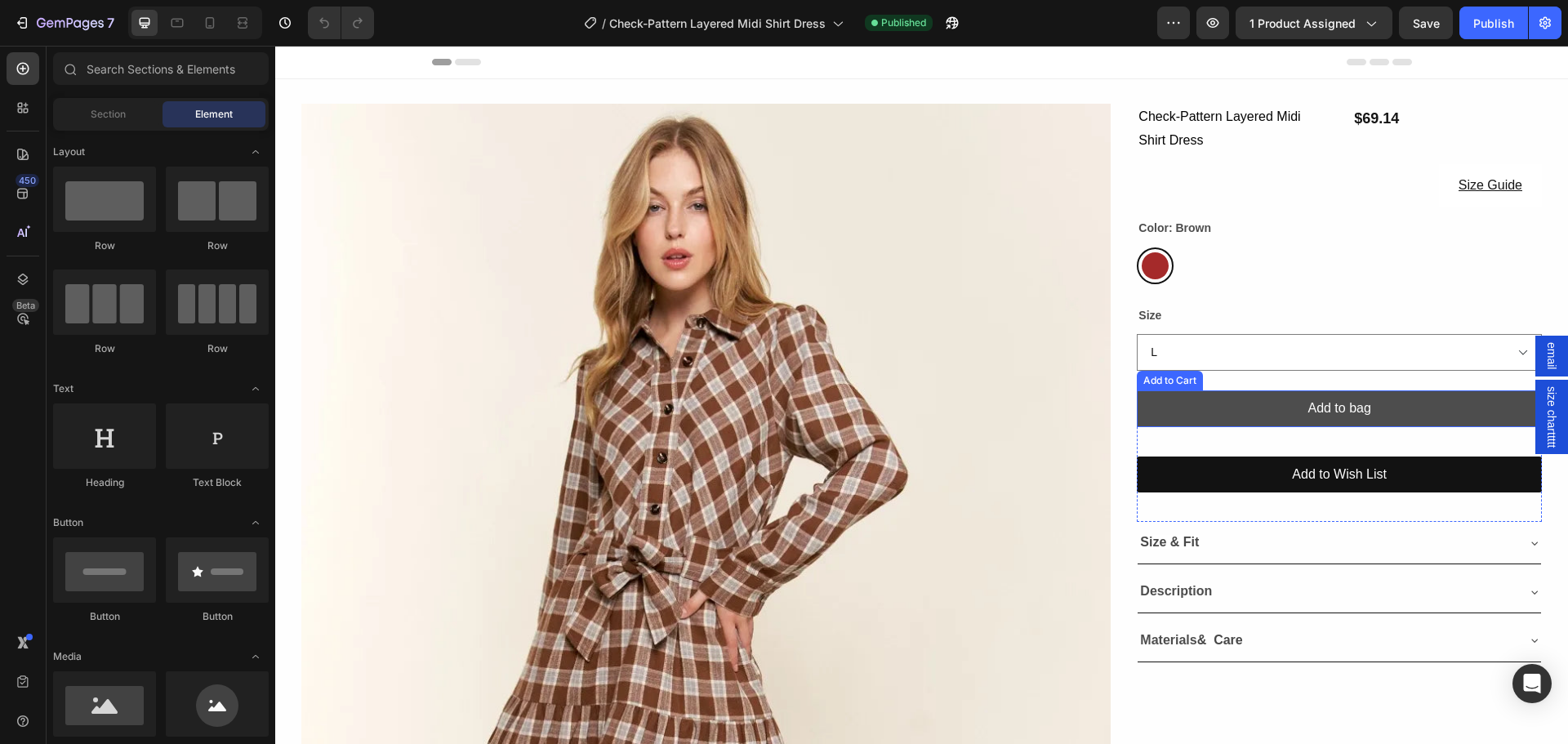
drag, startPoint x: 1161, startPoint y: 394, endPoint x: 1146, endPoint y: 397, distance: 15.3
click at [1161, 394] on button "Add to bag" at bounding box center [1339, 408] width 405 height 37
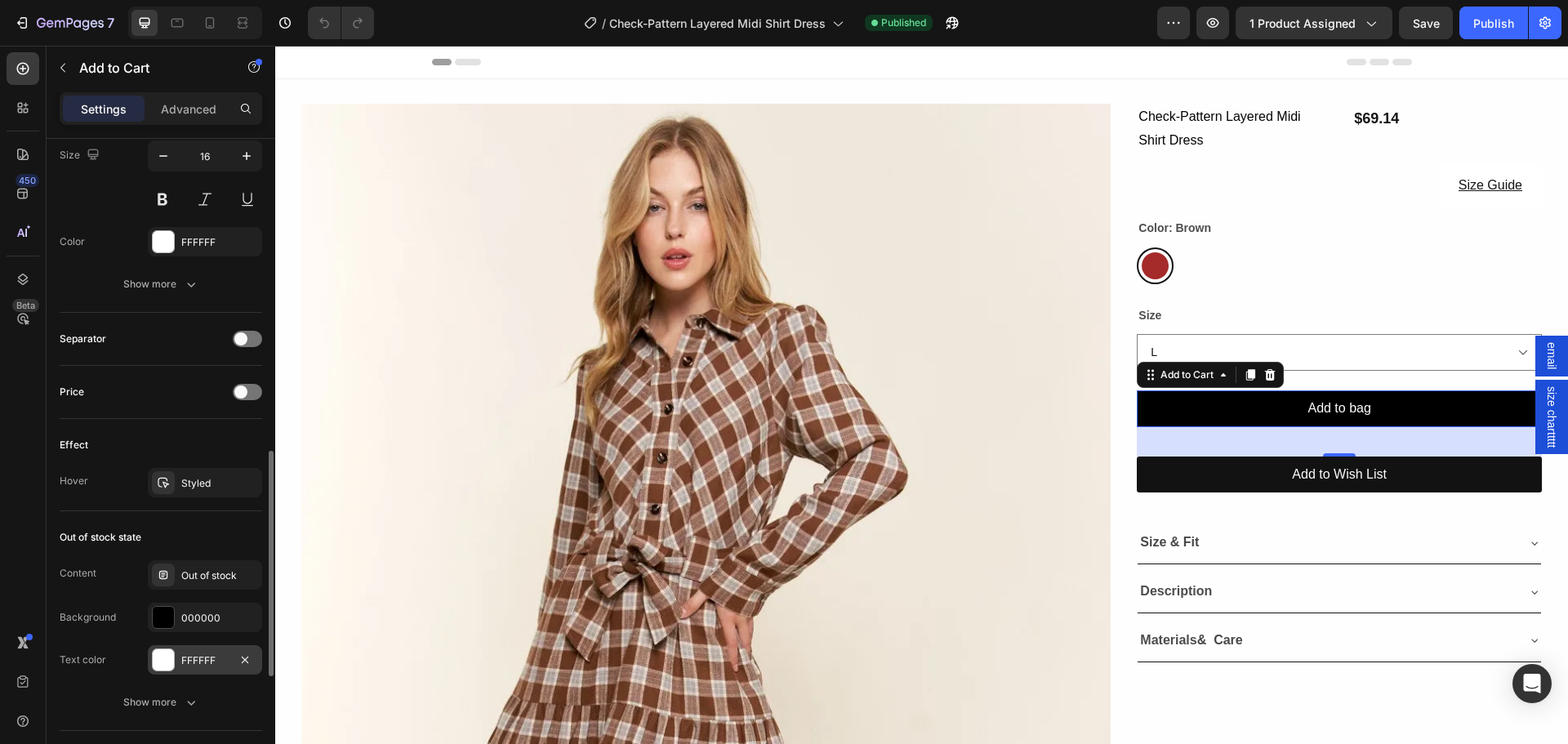
scroll to position [1061, 0]
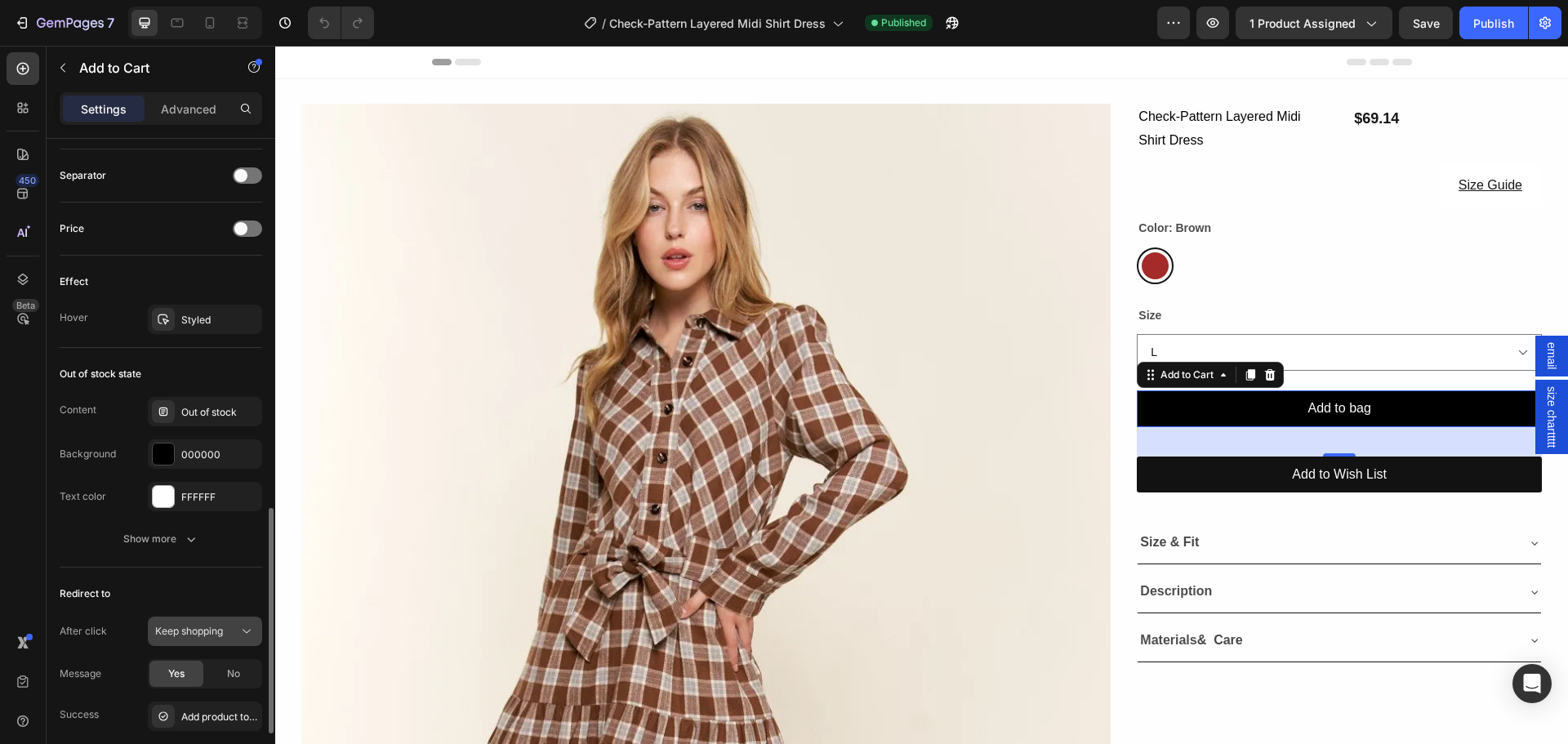
click at [182, 640] on button "Keep shopping" at bounding box center [205, 631] width 114 height 29
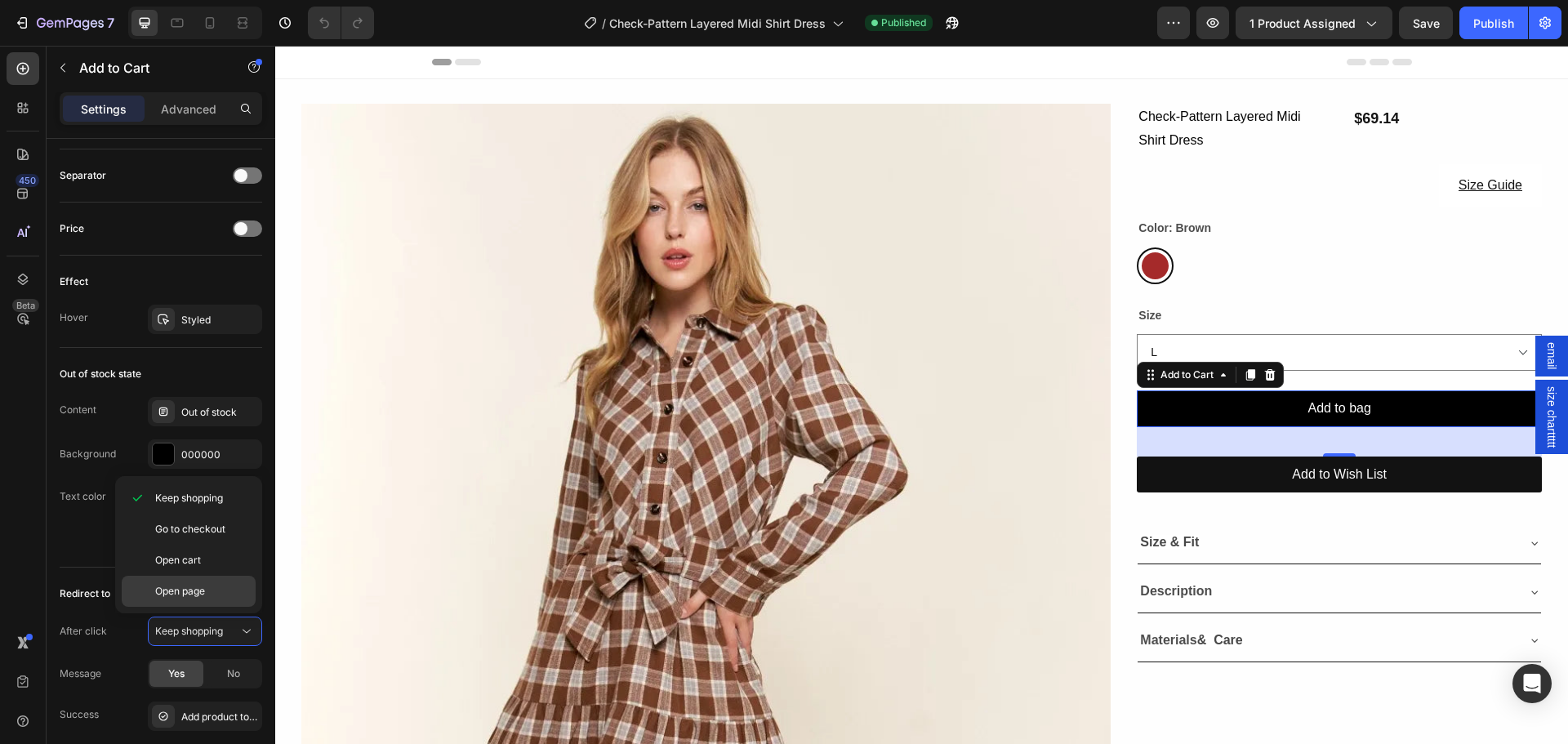
click at [187, 595] on span "Open page" at bounding box center [179, 590] width 49 height 15
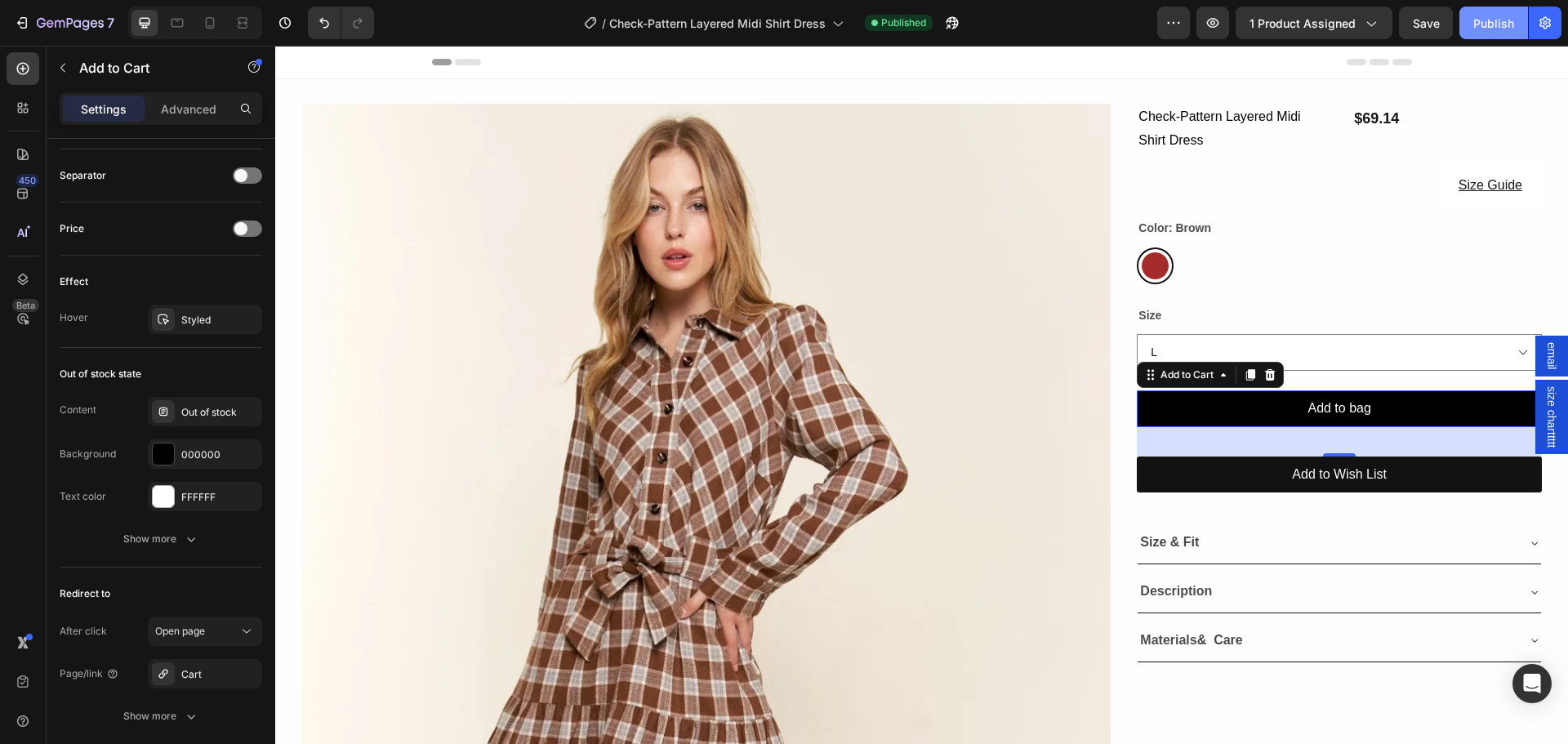
click at [1516, 13] on button "Publish" at bounding box center [1493, 23] width 69 height 33
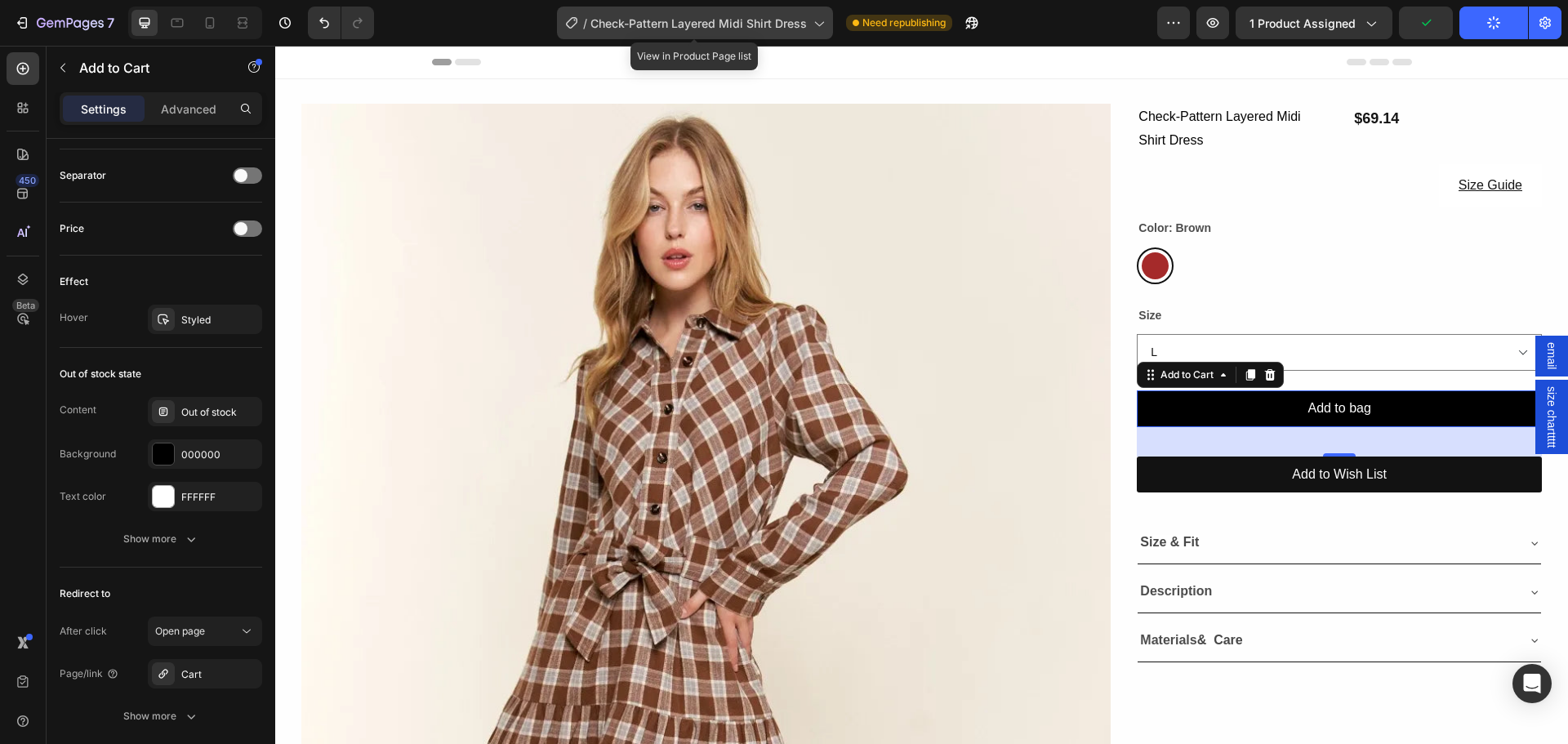
click at [666, 20] on span "Check-Pattern Layered Midi Shirt Dress" at bounding box center [699, 23] width 217 height 17
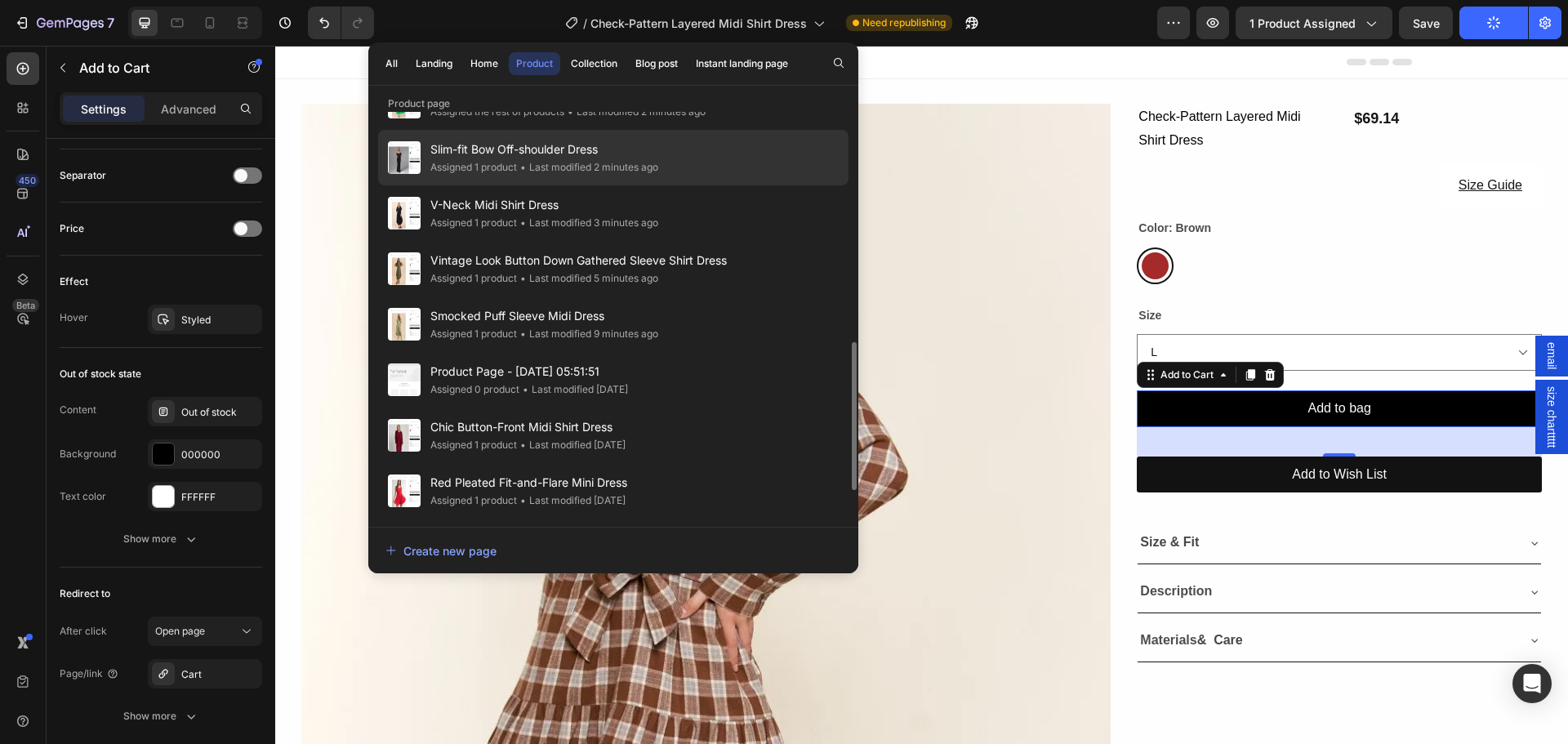
scroll to position [408, 0]
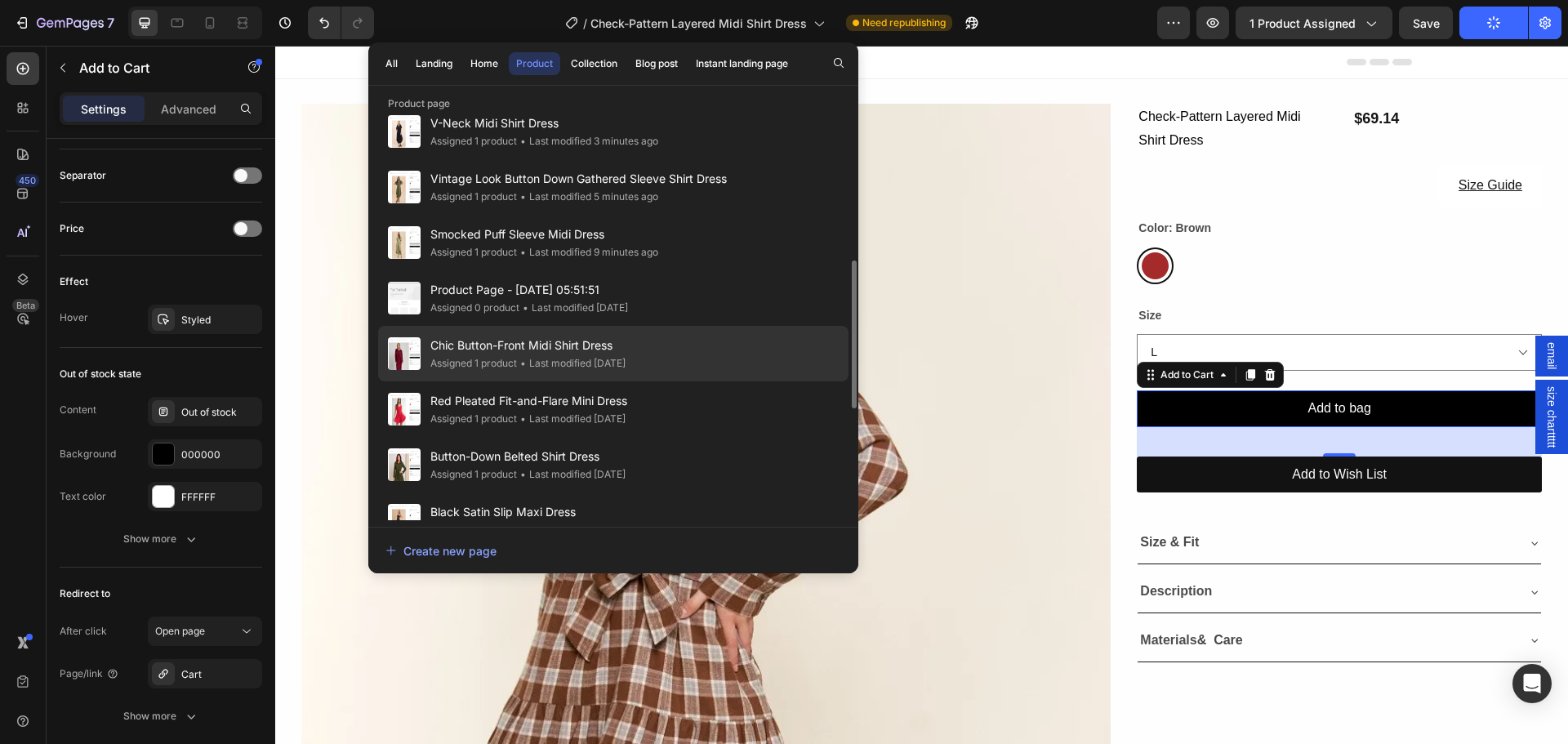
click at [516, 352] on span "Chic Button-Front Midi Shirt Dress" at bounding box center [528, 345] width 196 height 19
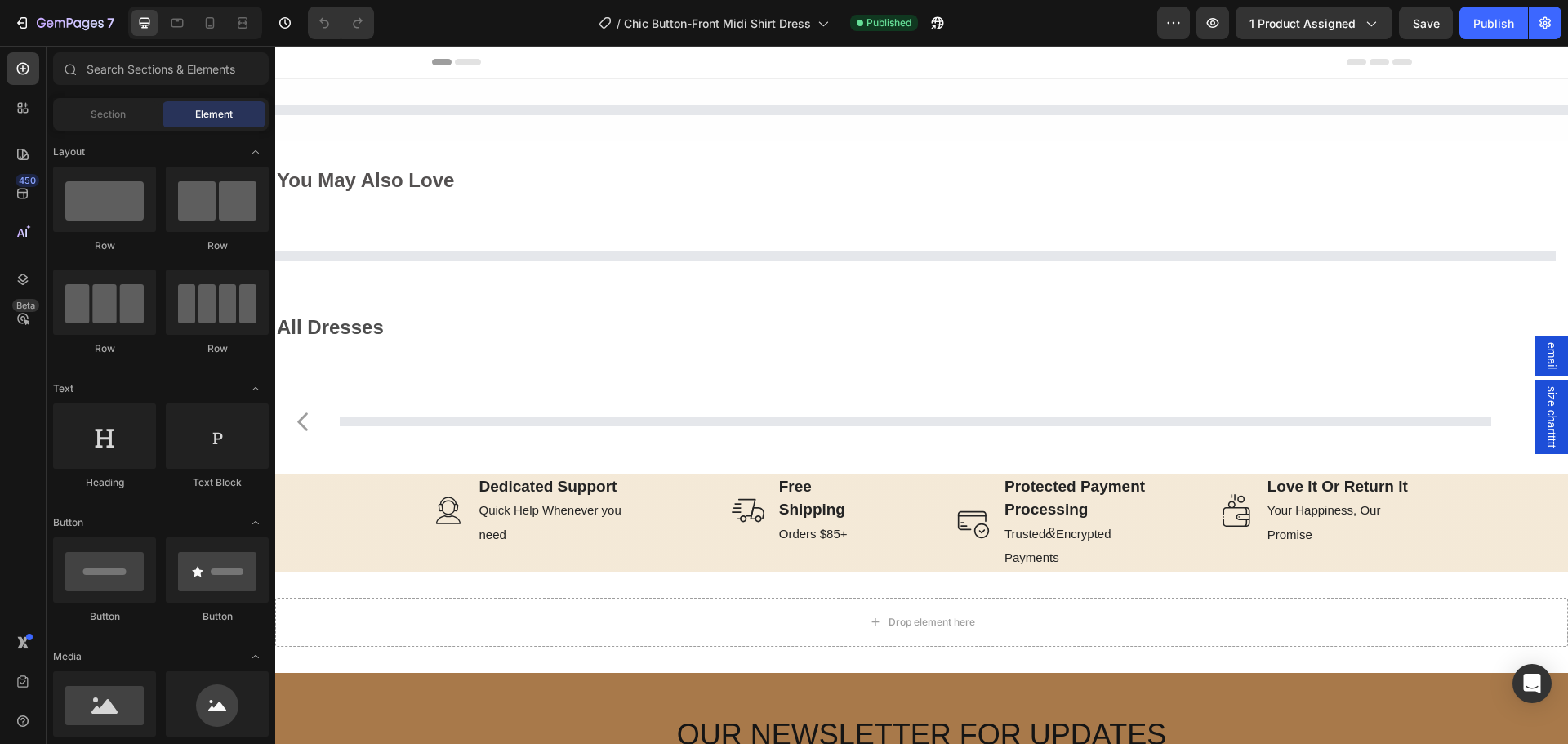
select select "M"
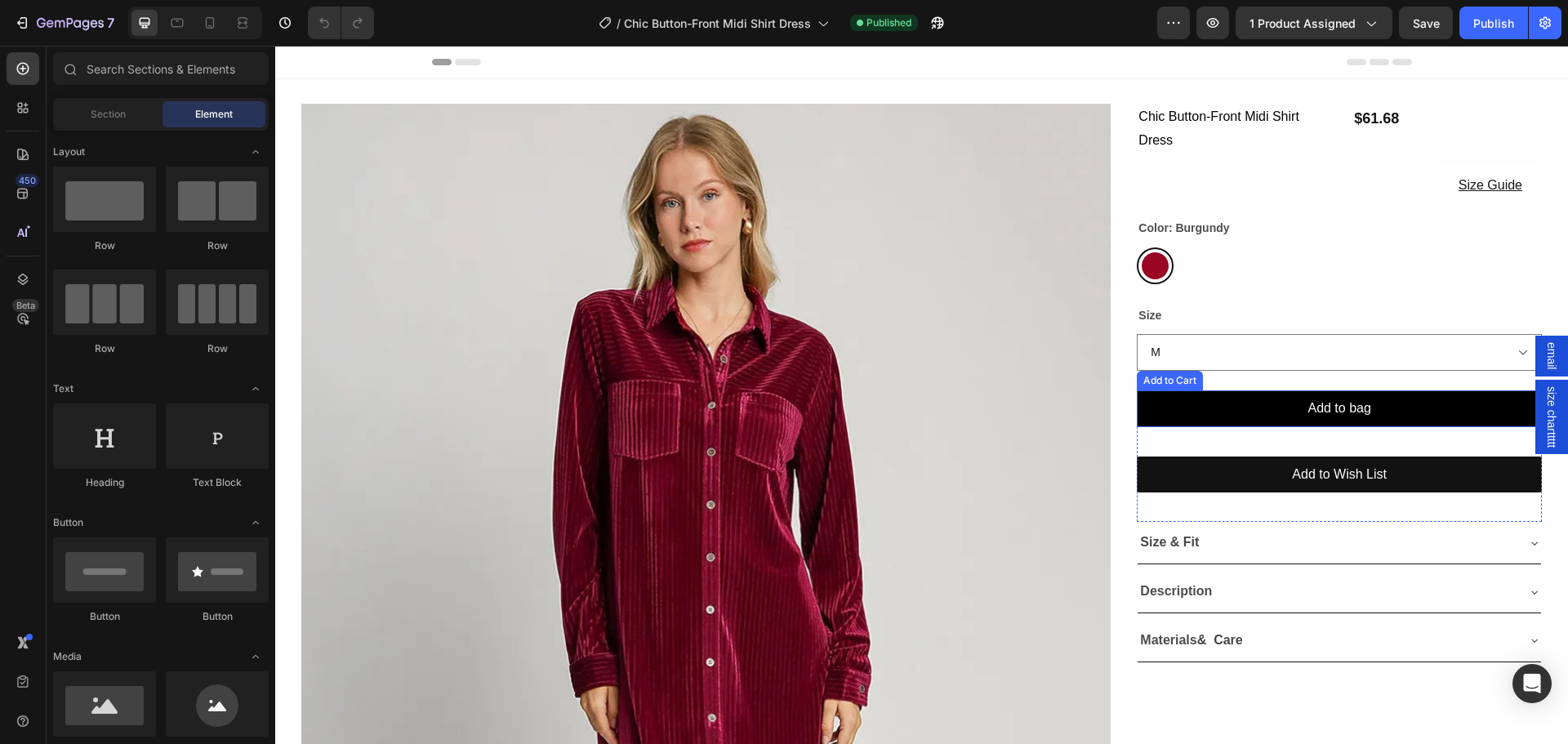
click at [1175, 404] on button "Add to bag" at bounding box center [1339, 408] width 405 height 37
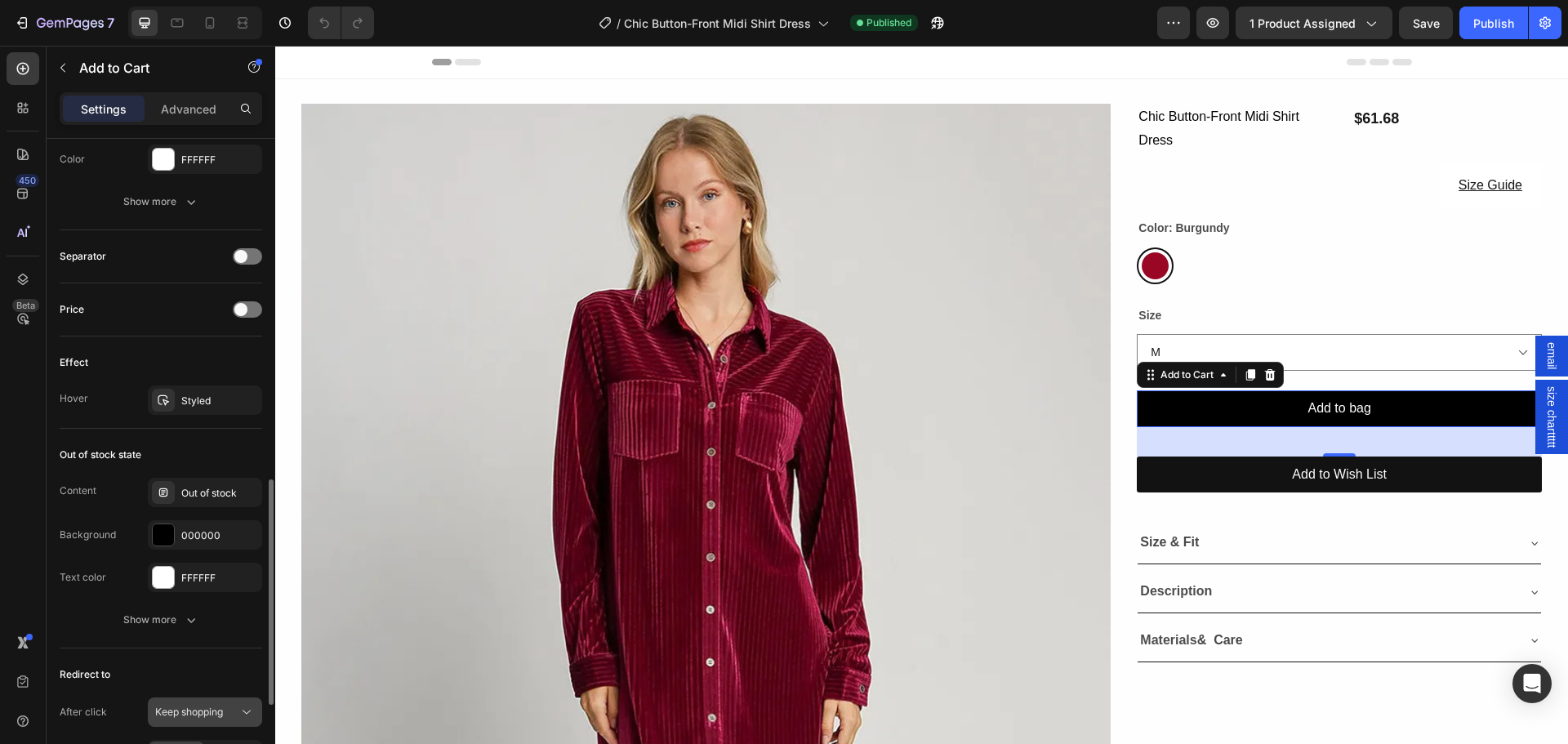
scroll to position [1144, 0]
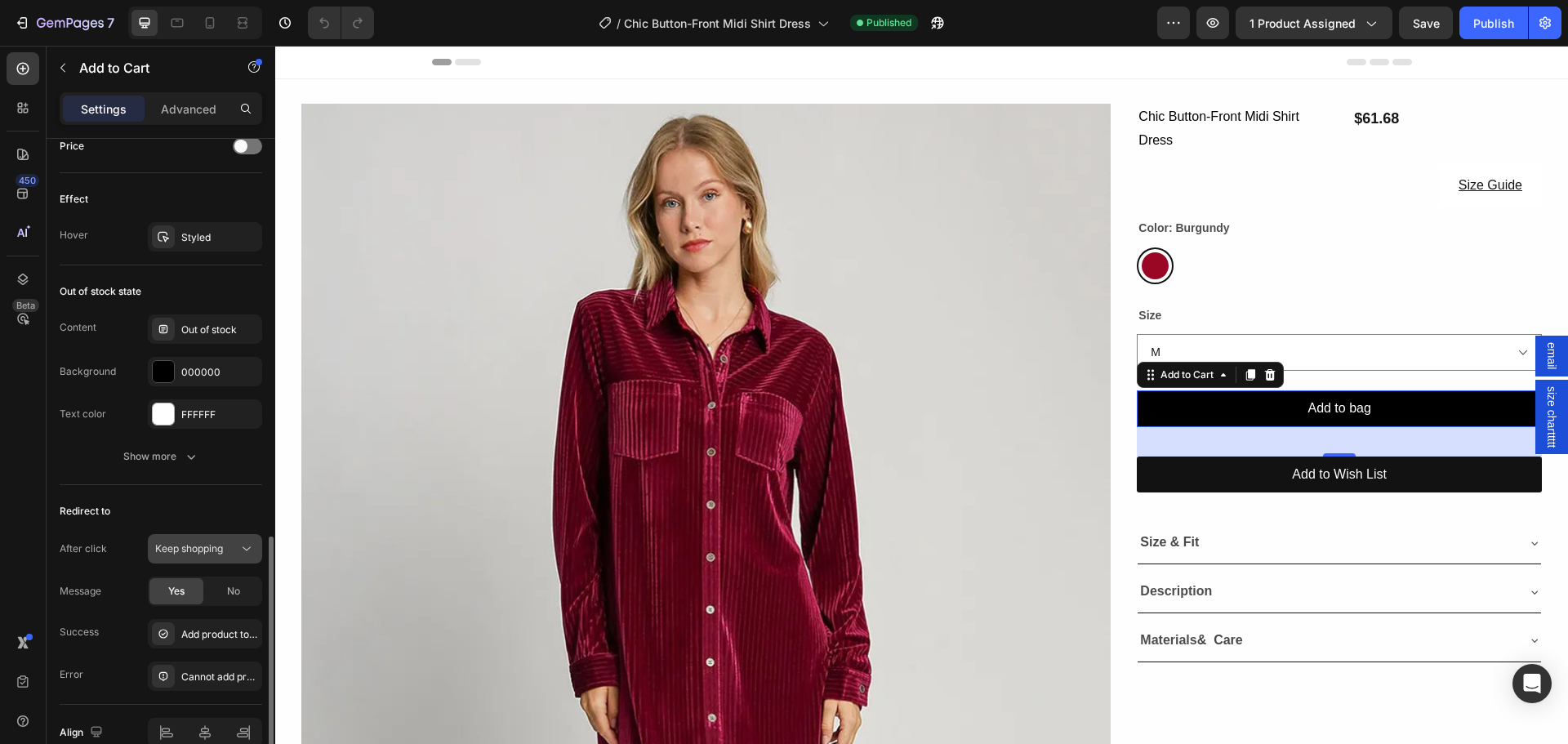
click at [186, 549] on span "Keep shopping" at bounding box center [189, 548] width 68 height 13
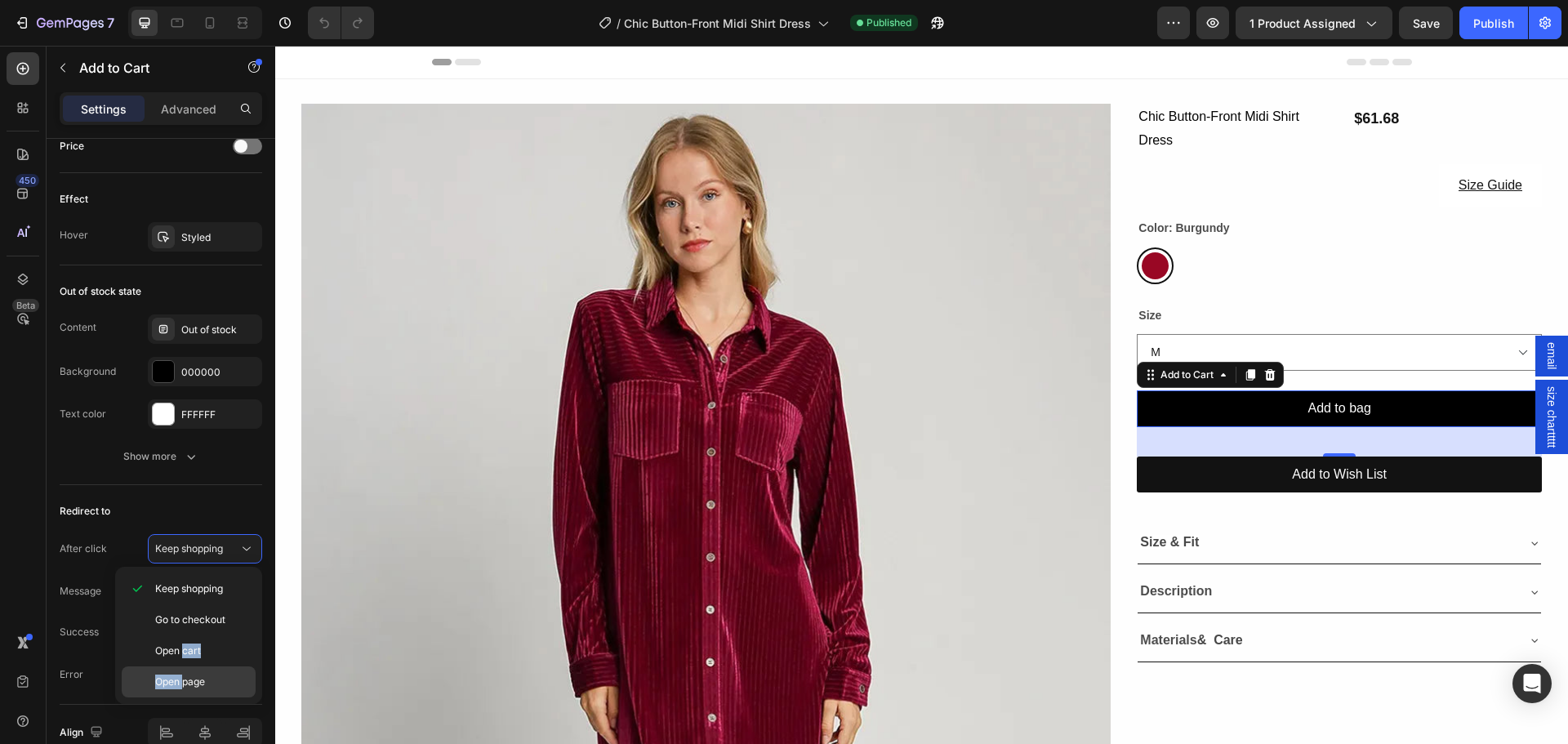
drag, startPoint x: 186, startPoint y: 658, endPoint x: 185, endPoint y: 676, distance: 18.0
click at [185, 676] on div "Keep shopping Go to checkout Open cart Open page" at bounding box center [189, 635] width 134 height 124
click at [185, 676] on span "Open page" at bounding box center [179, 681] width 49 height 15
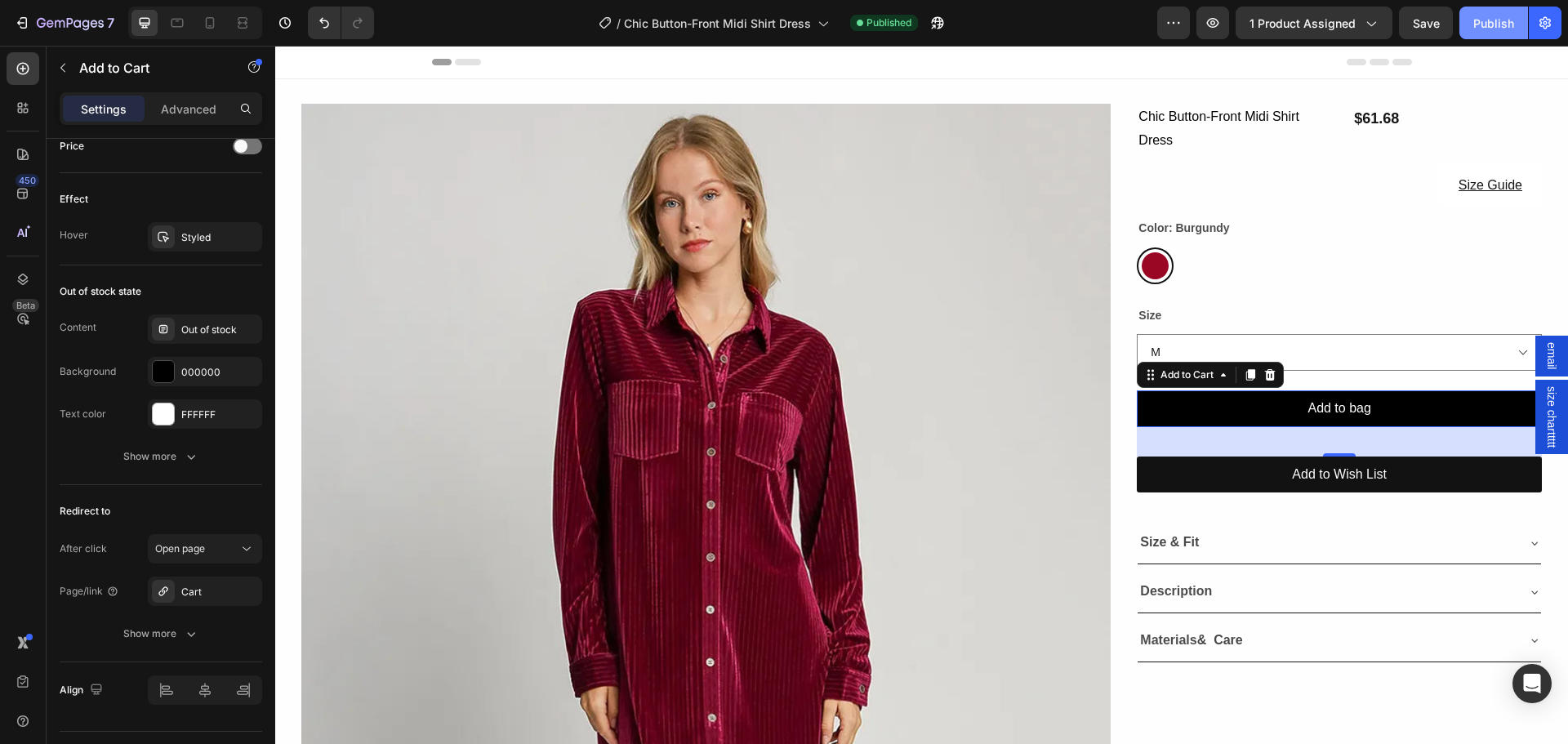
click at [1476, 31] on div "Publish" at bounding box center [1493, 23] width 41 height 17
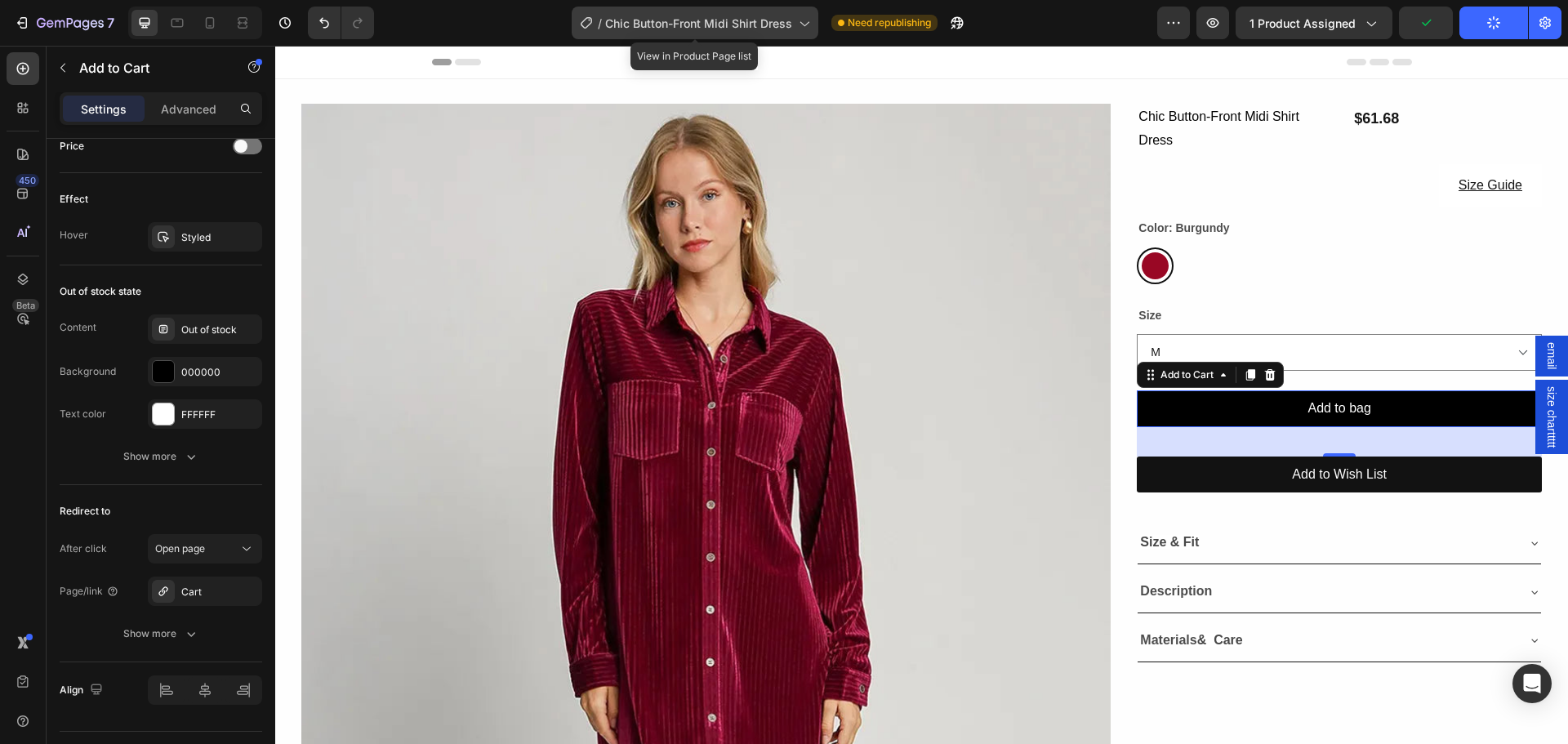
click at [709, 27] on span "Chic Button-Front Midi Shirt Dress" at bounding box center [698, 23] width 187 height 17
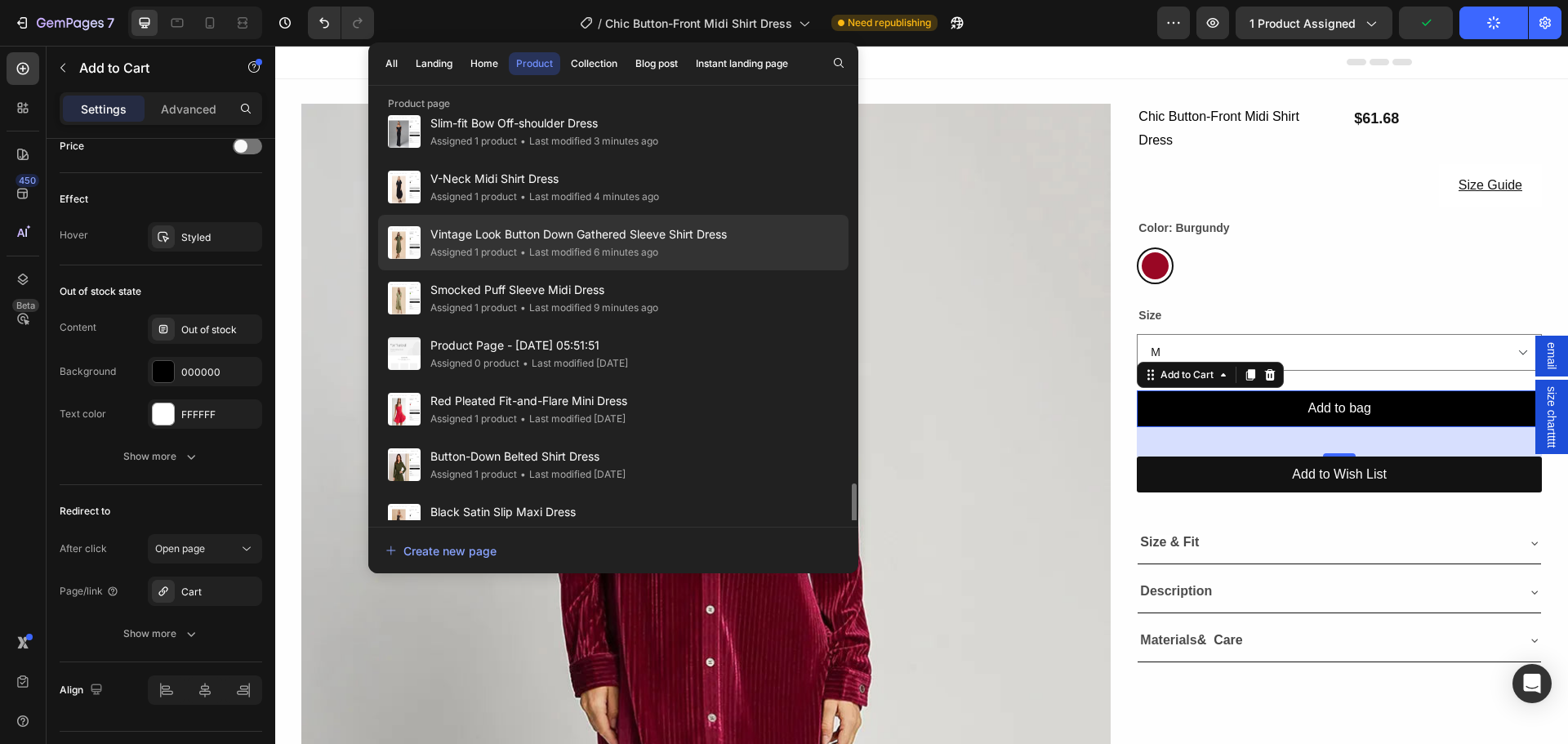
scroll to position [572, 0]
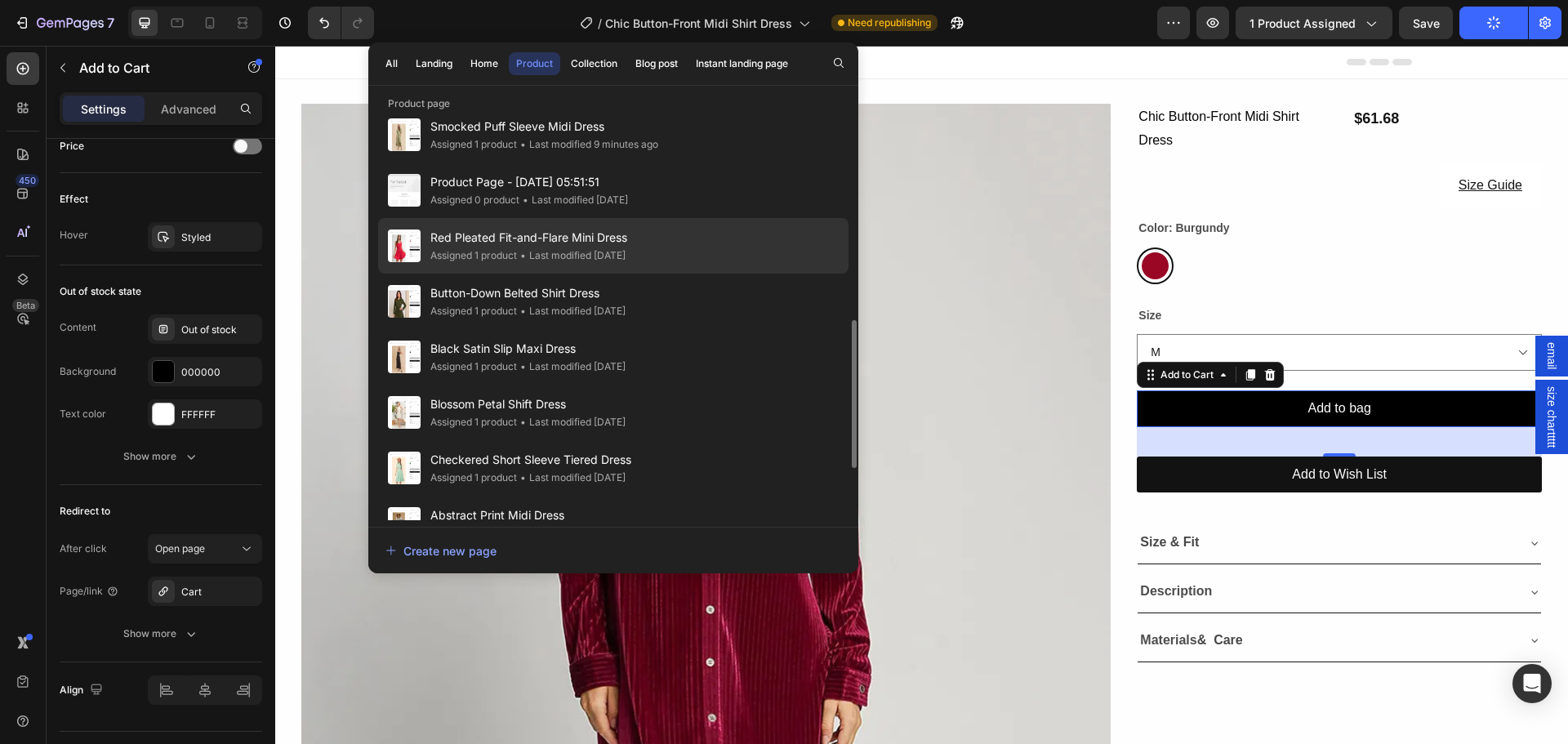
click at [504, 253] on div "Assigned 1 product" at bounding box center [473, 255] width 86 height 16
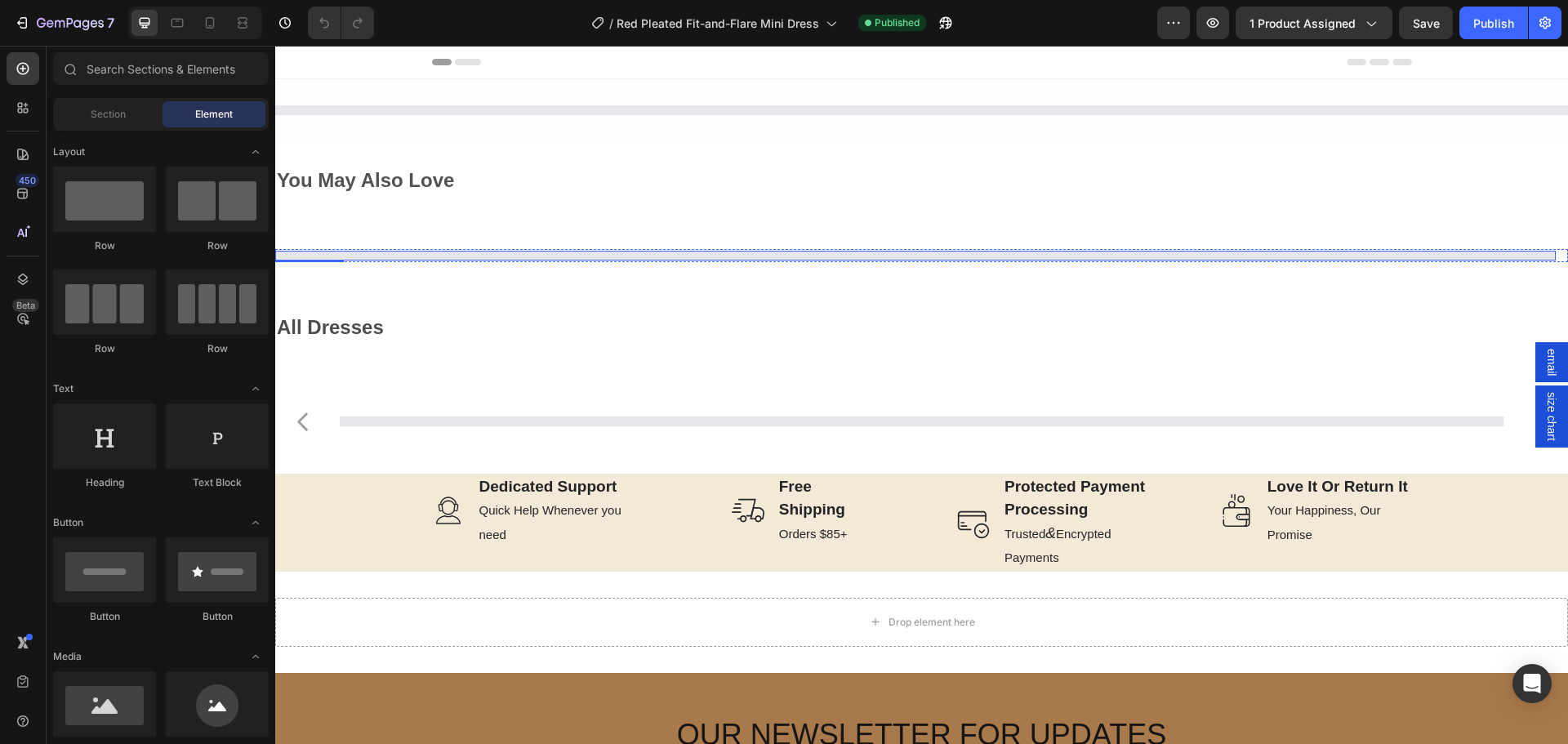
select select "M"
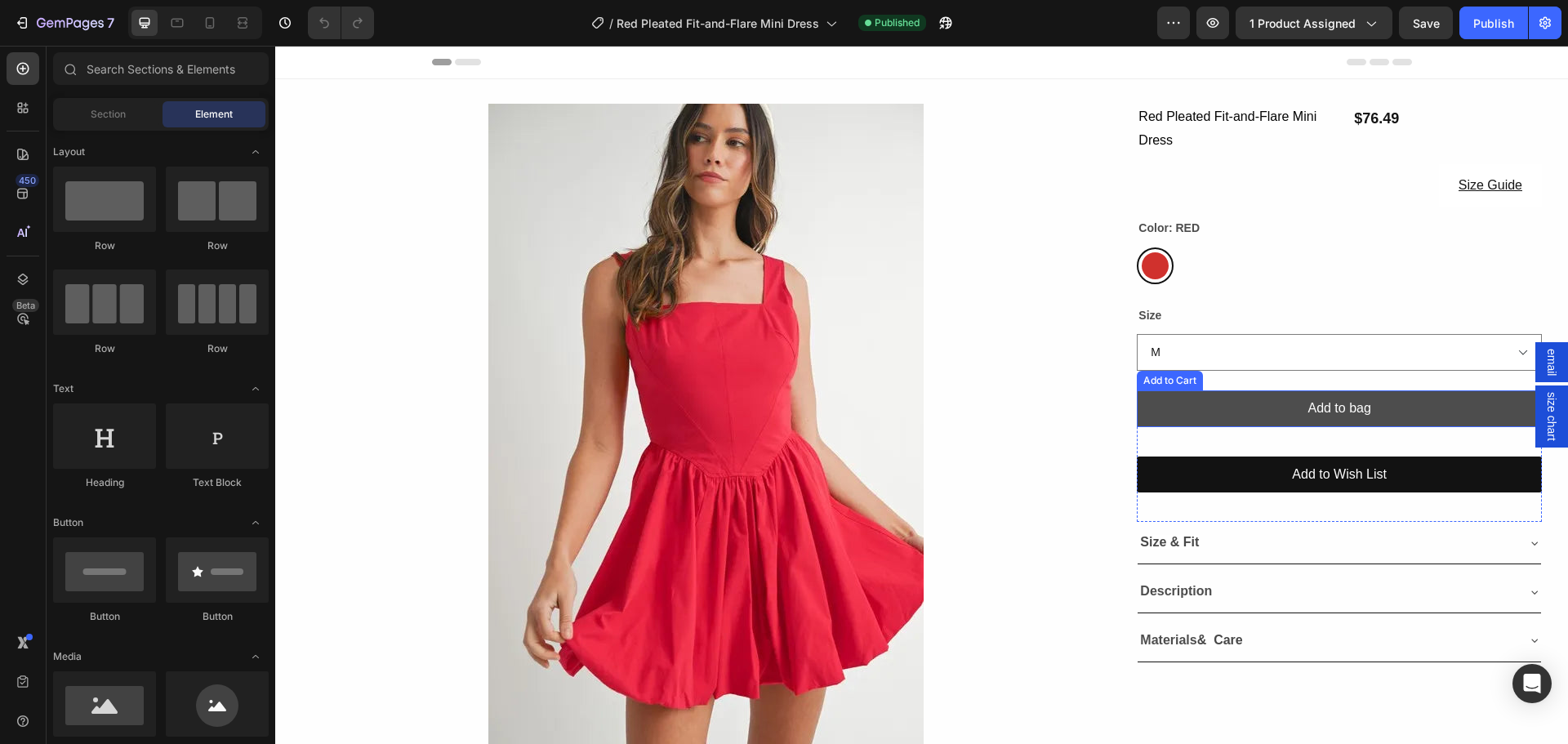
click at [1186, 404] on button "Add to bag" at bounding box center [1339, 408] width 405 height 37
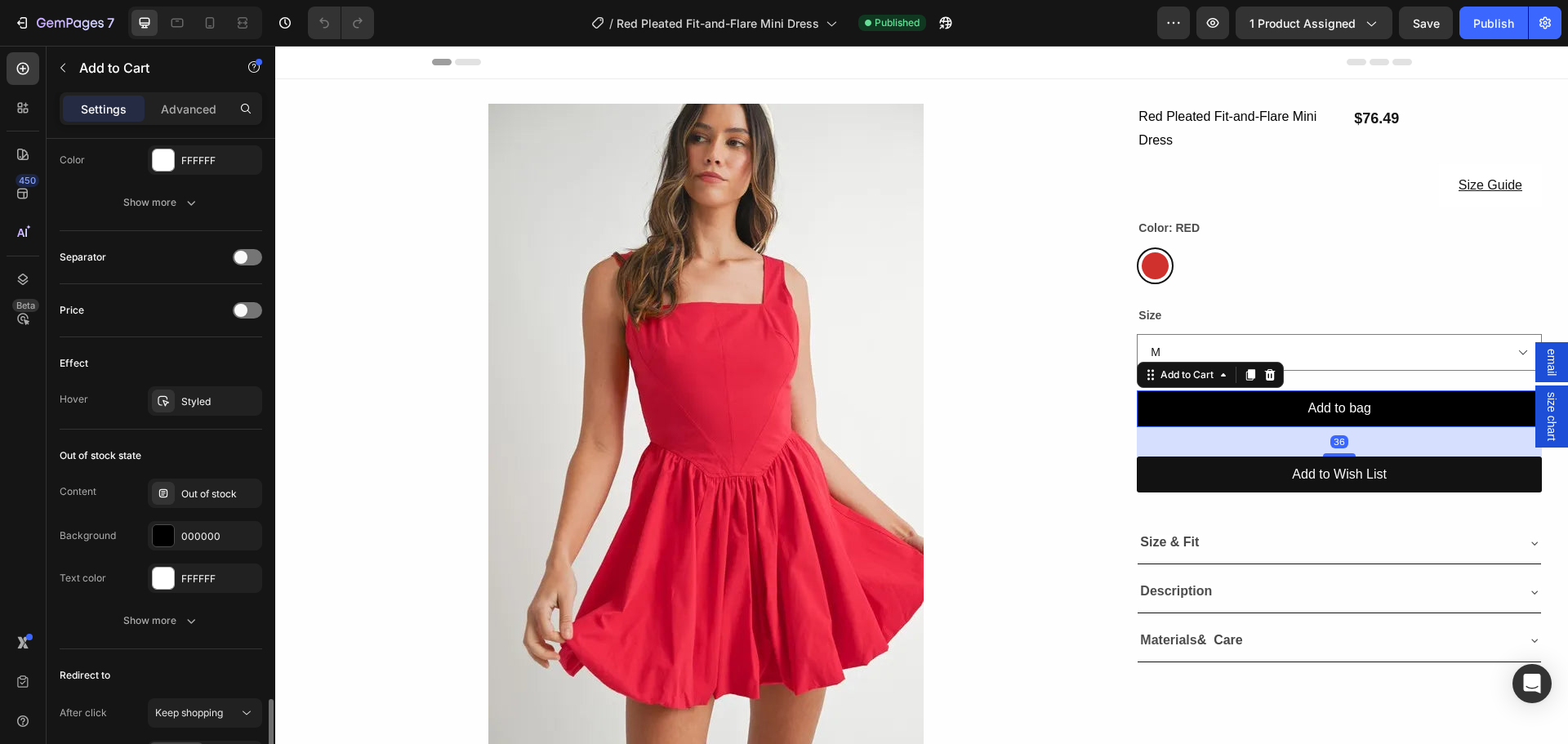
scroll to position [1225, 0]
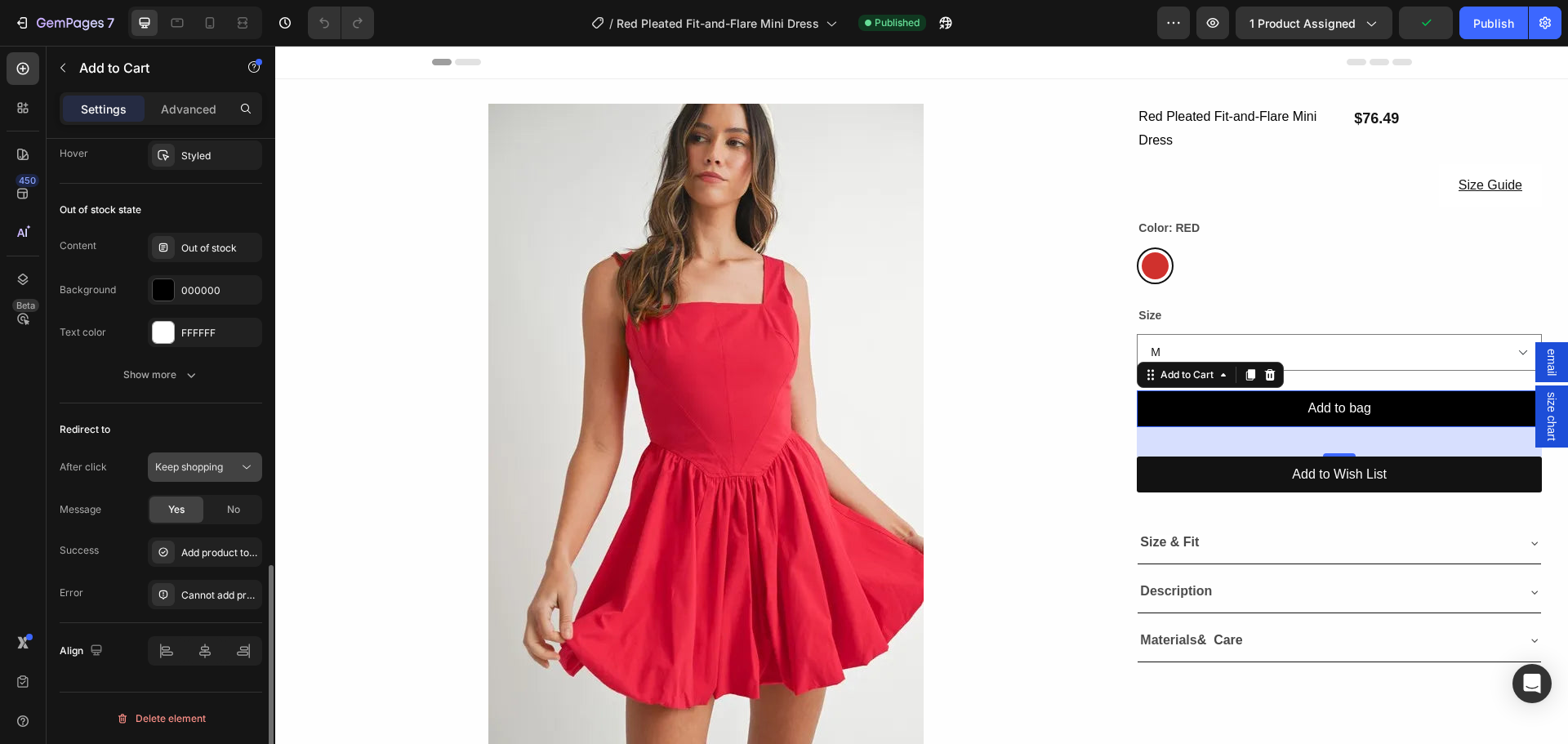
click at [196, 477] on button "Keep shopping" at bounding box center [205, 466] width 114 height 29
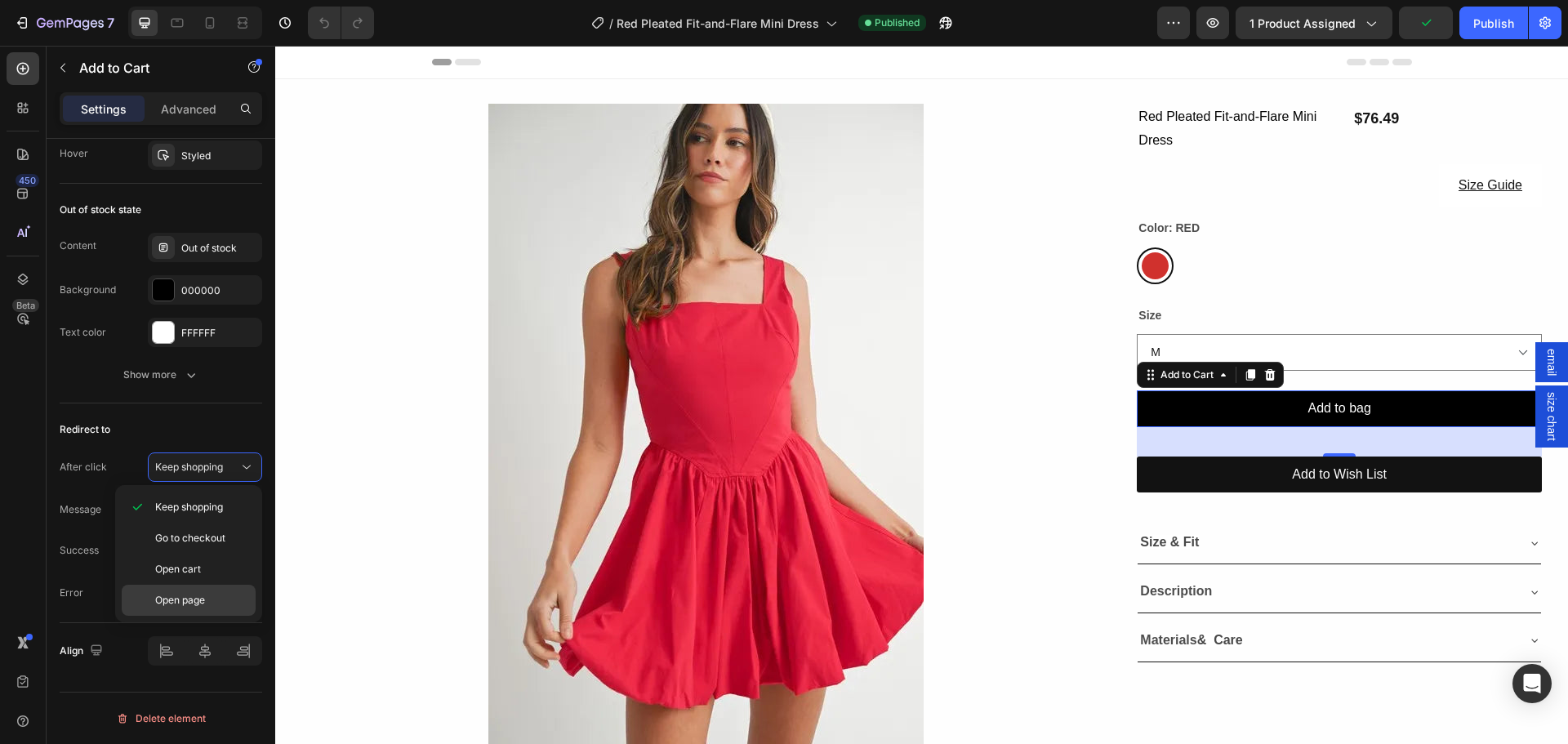
click at [201, 591] on div "Open page" at bounding box center [189, 600] width 134 height 31
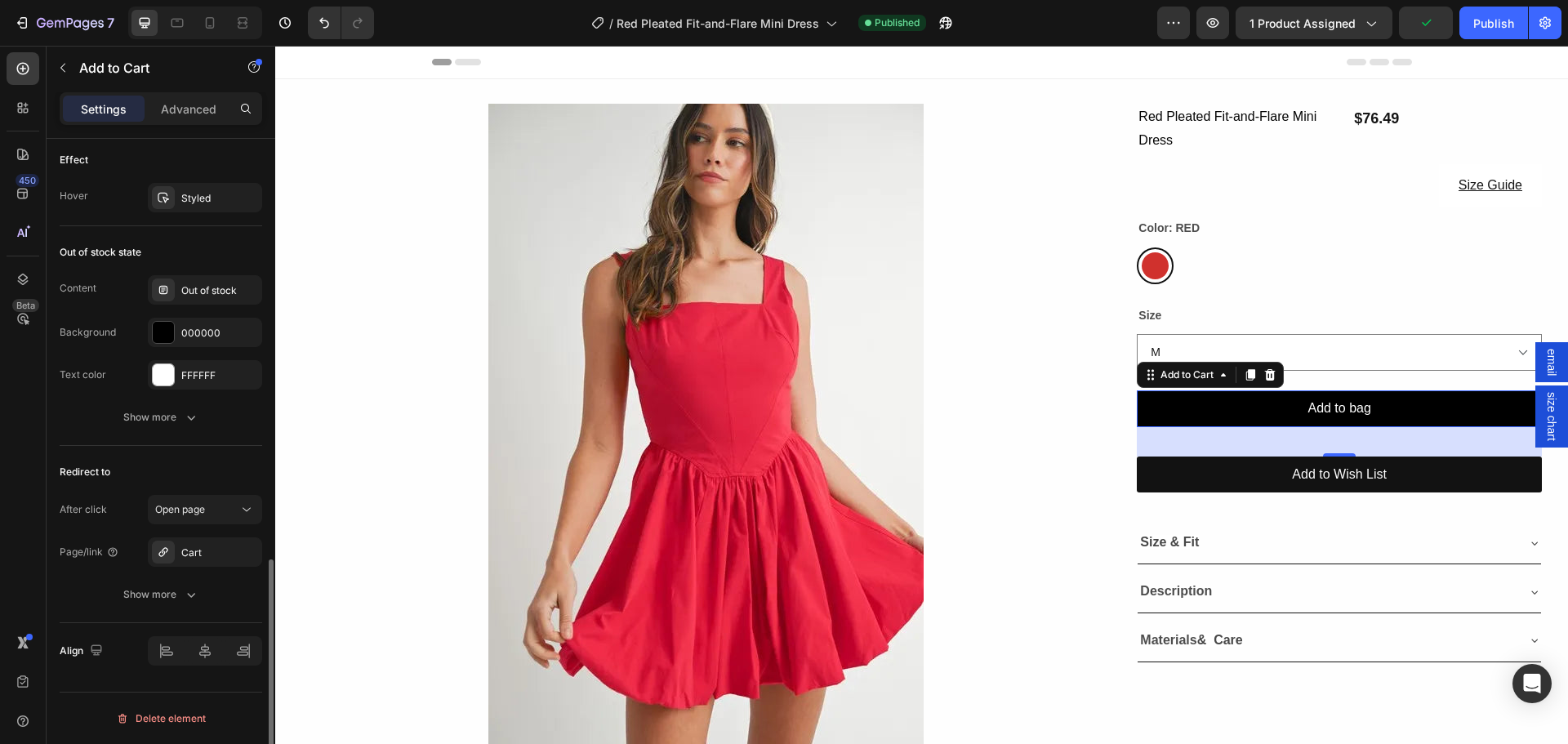
scroll to position [1183, 0]
click at [1466, 15] on button "Publish" at bounding box center [1493, 23] width 69 height 33
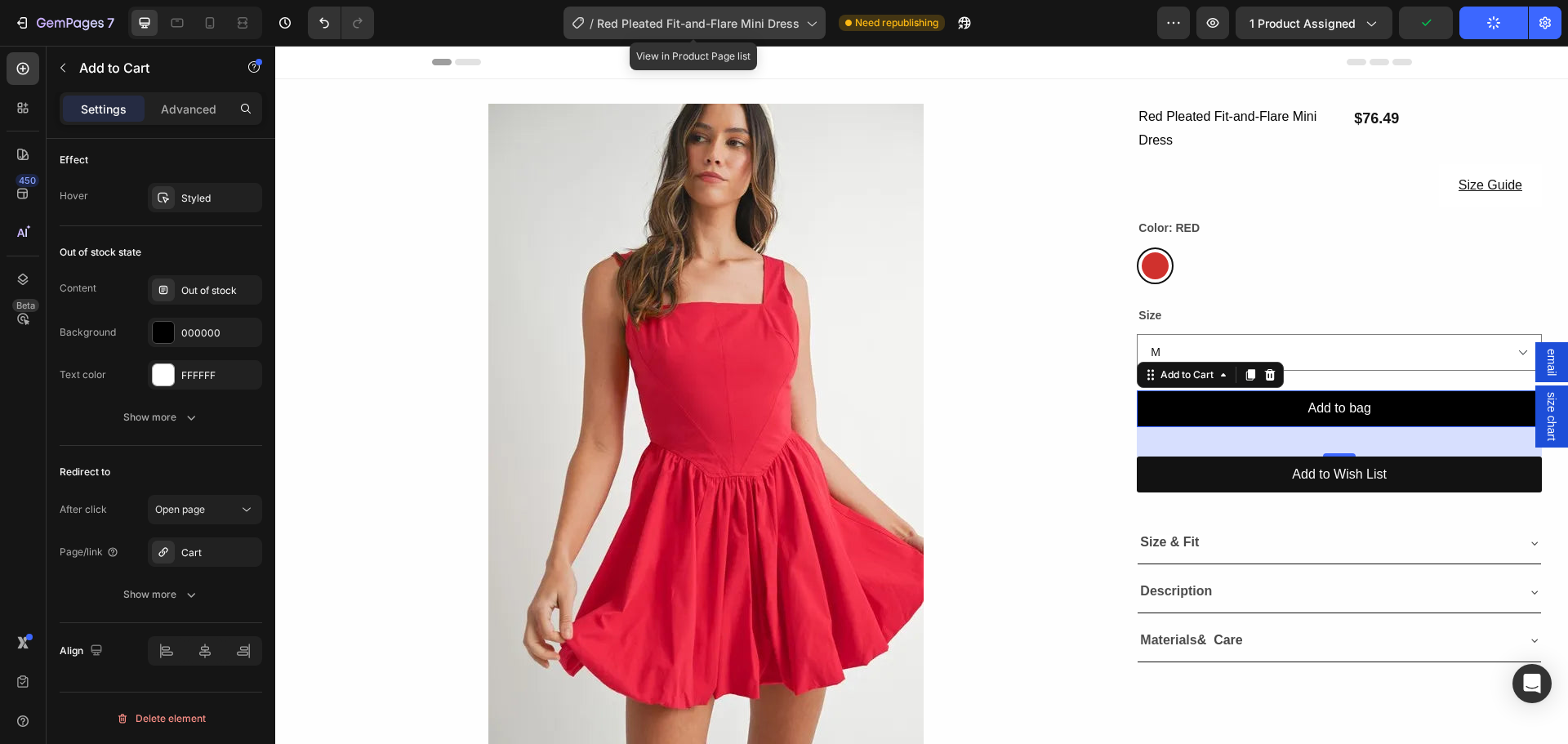
click at [761, 30] on span "Red Pleated Fit-and-Flare Mini Dress" at bounding box center [698, 23] width 202 height 17
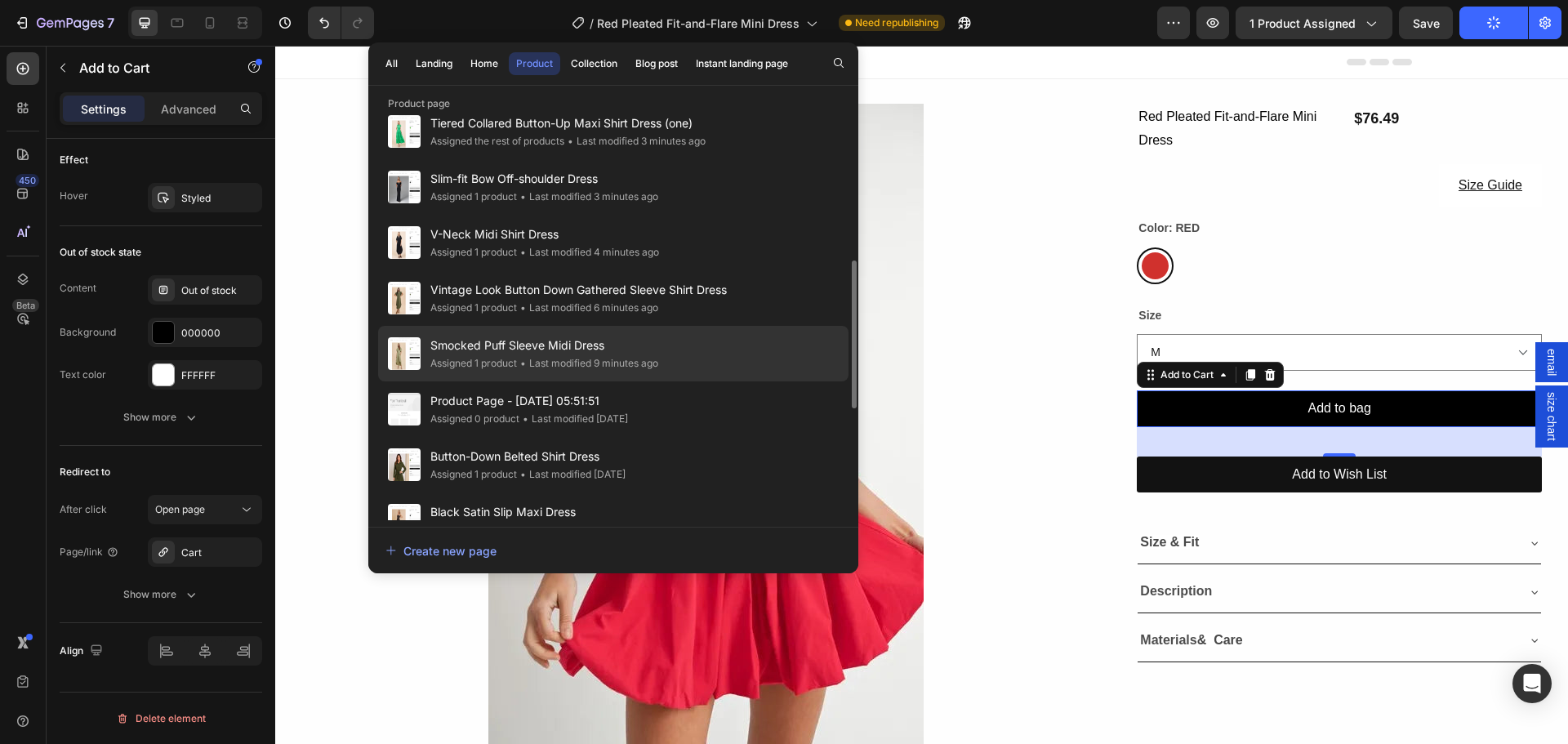
scroll to position [490, 0]
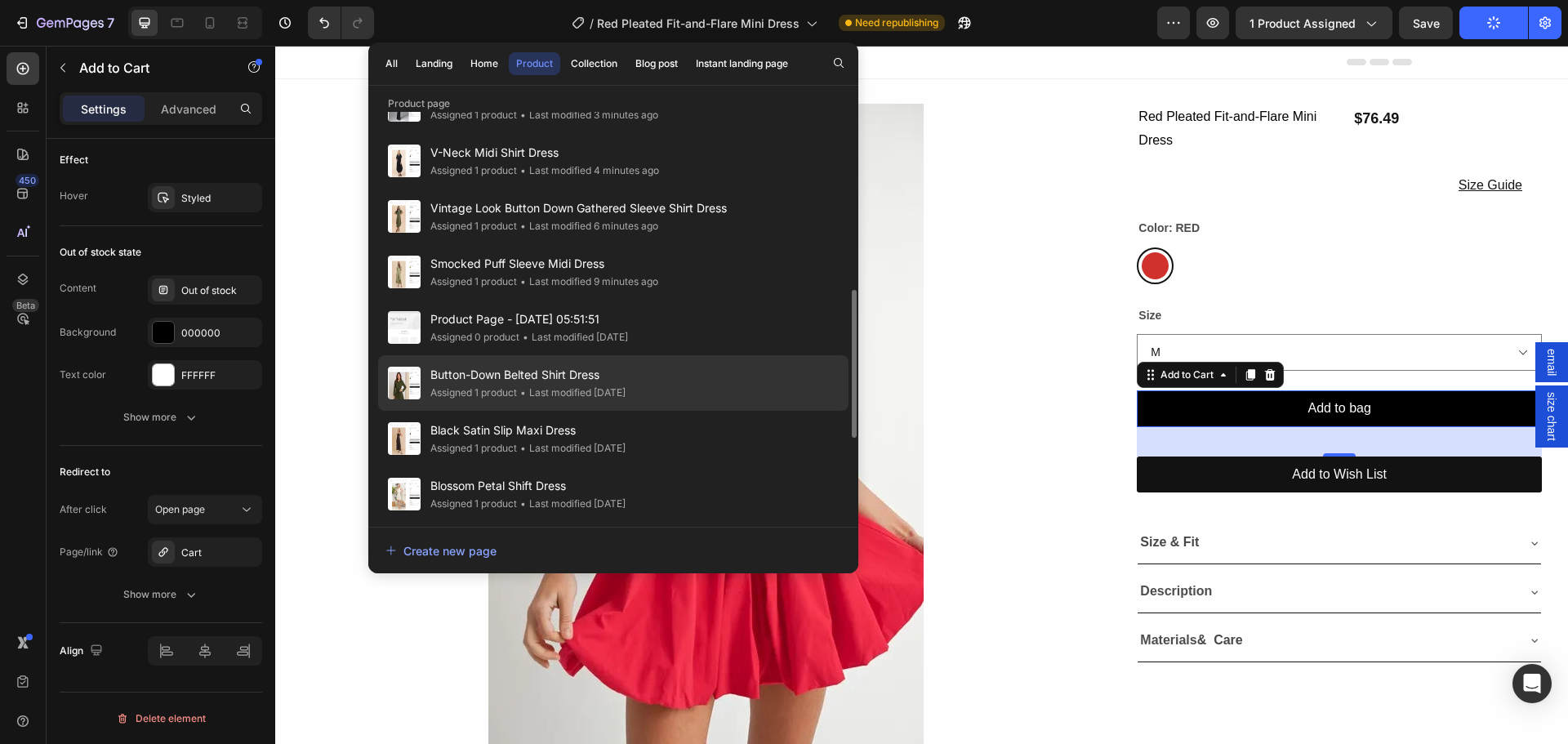
click at [459, 370] on span "Button-Down Belted Shirt Dress" at bounding box center [528, 374] width 196 height 19
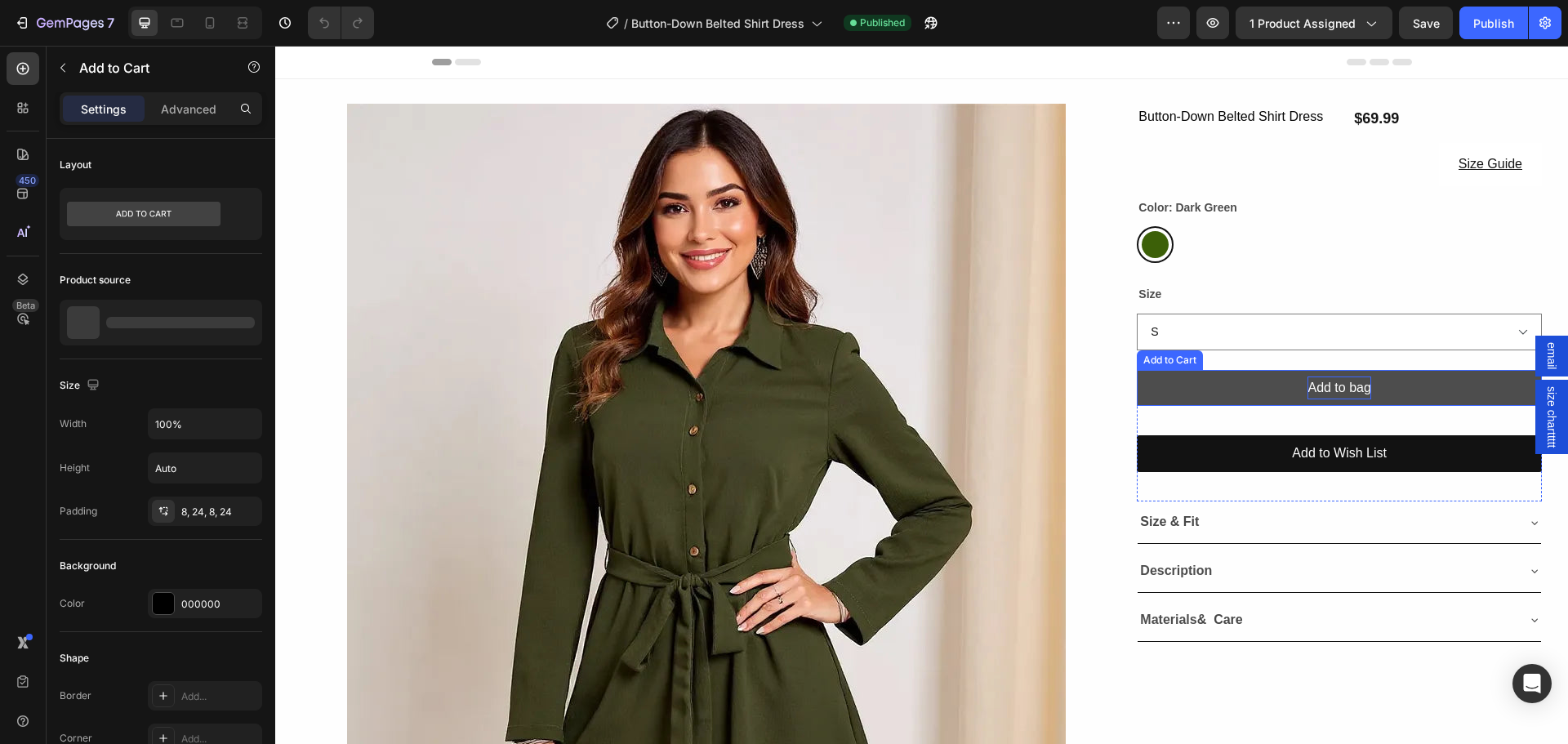
click at [1273, 406] on button "Add to bag" at bounding box center [1339, 388] width 405 height 37
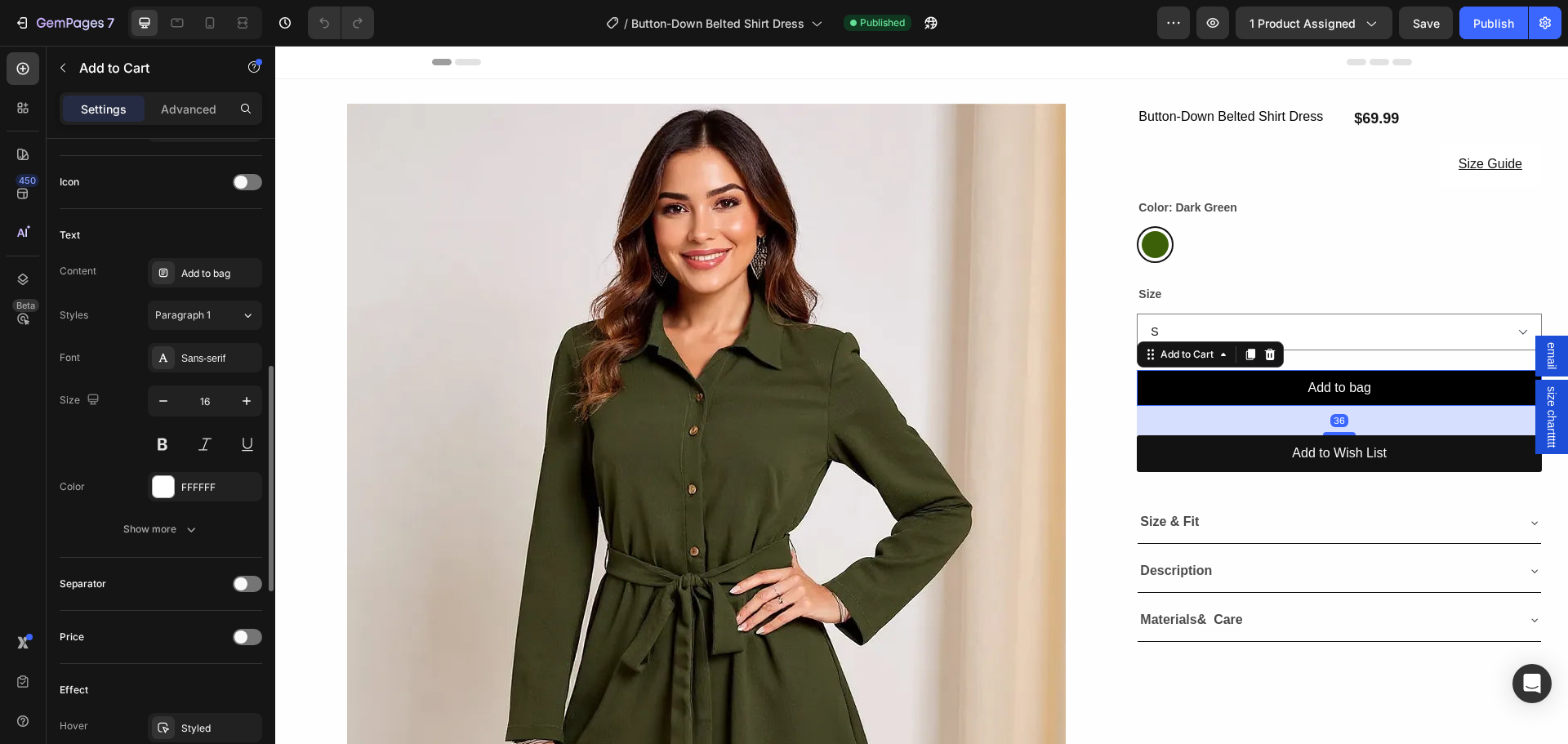
scroll to position [1143, 0]
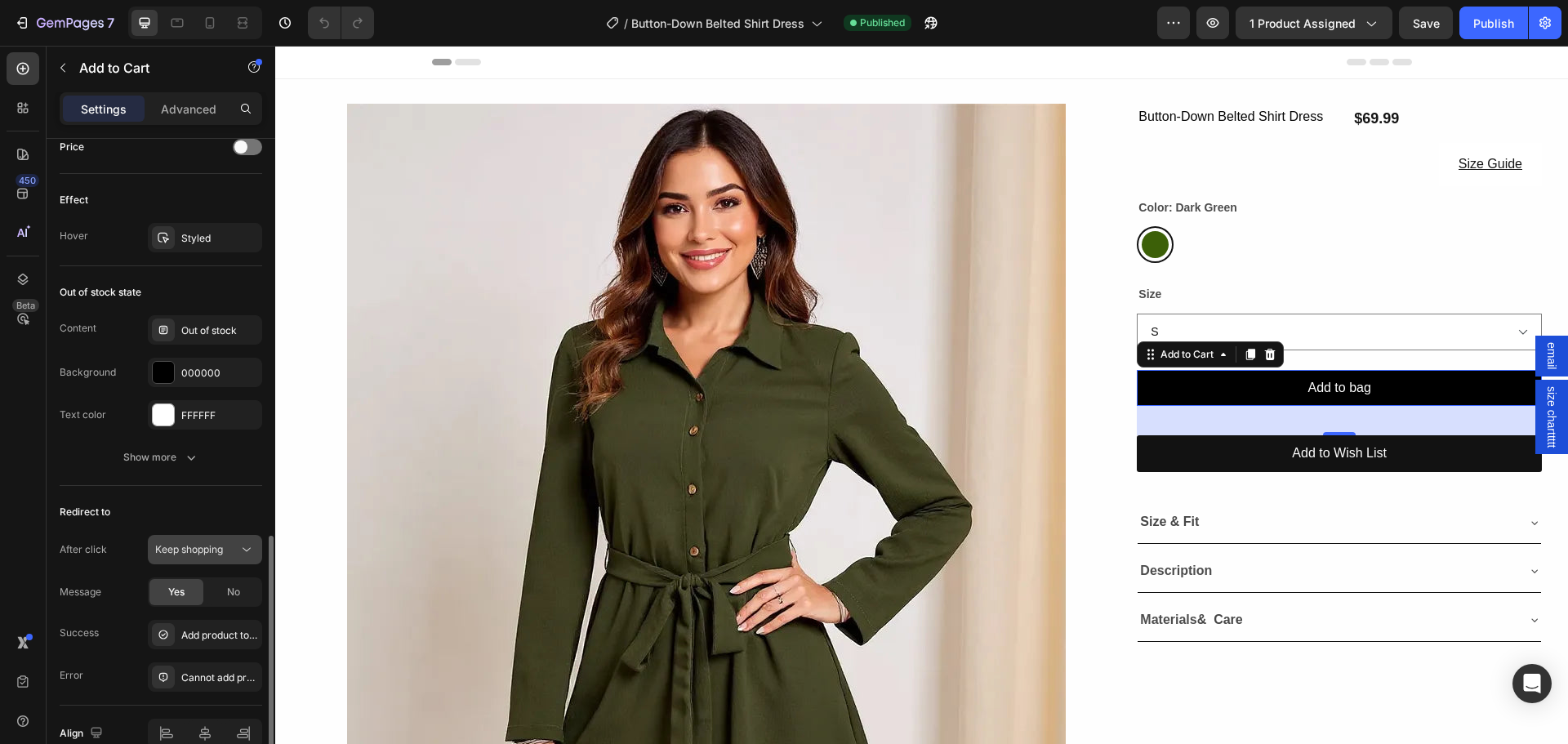
click at [174, 563] on button "Keep shopping" at bounding box center [205, 550] width 114 height 29
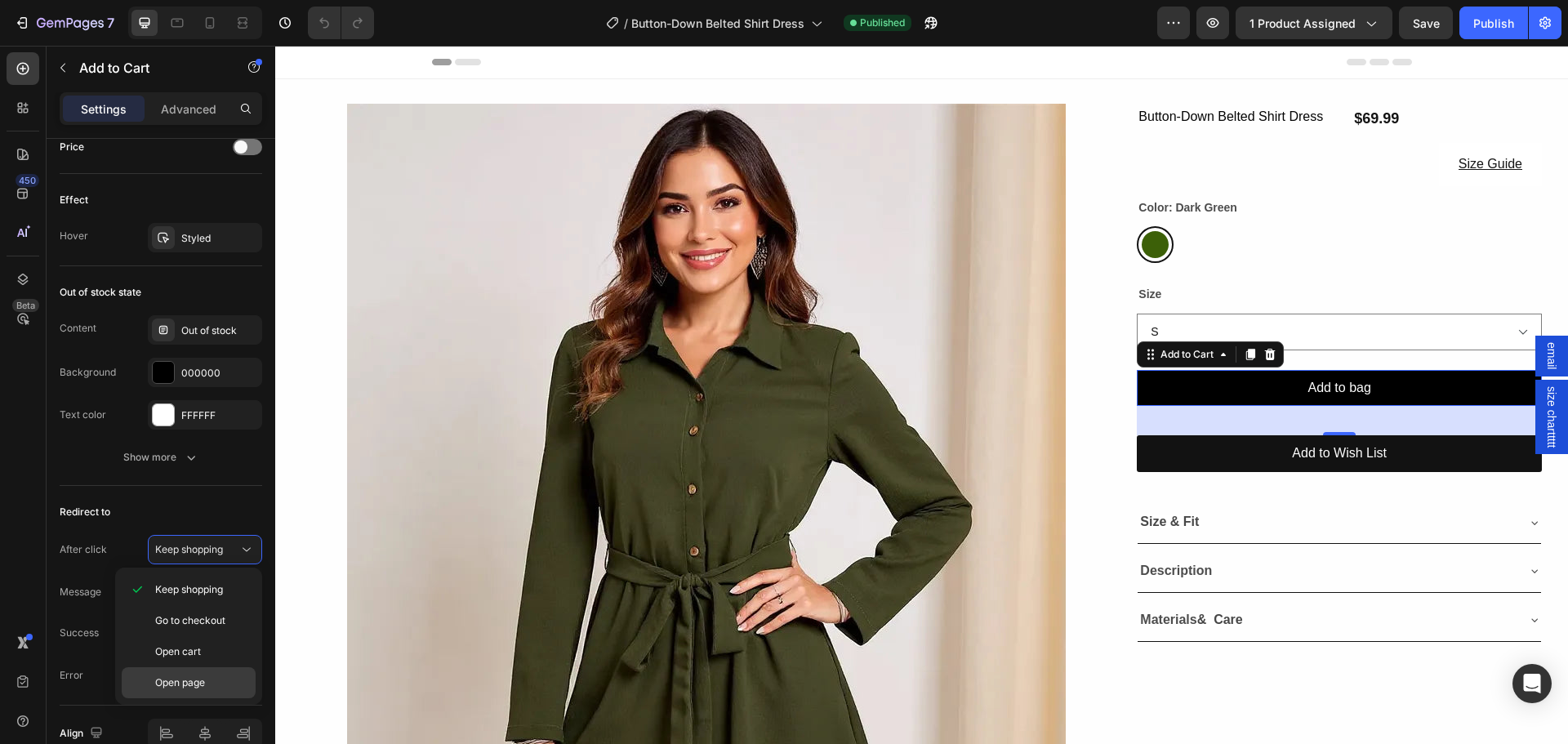
click at [185, 676] on span "Open page" at bounding box center [179, 682] width 49 height 15
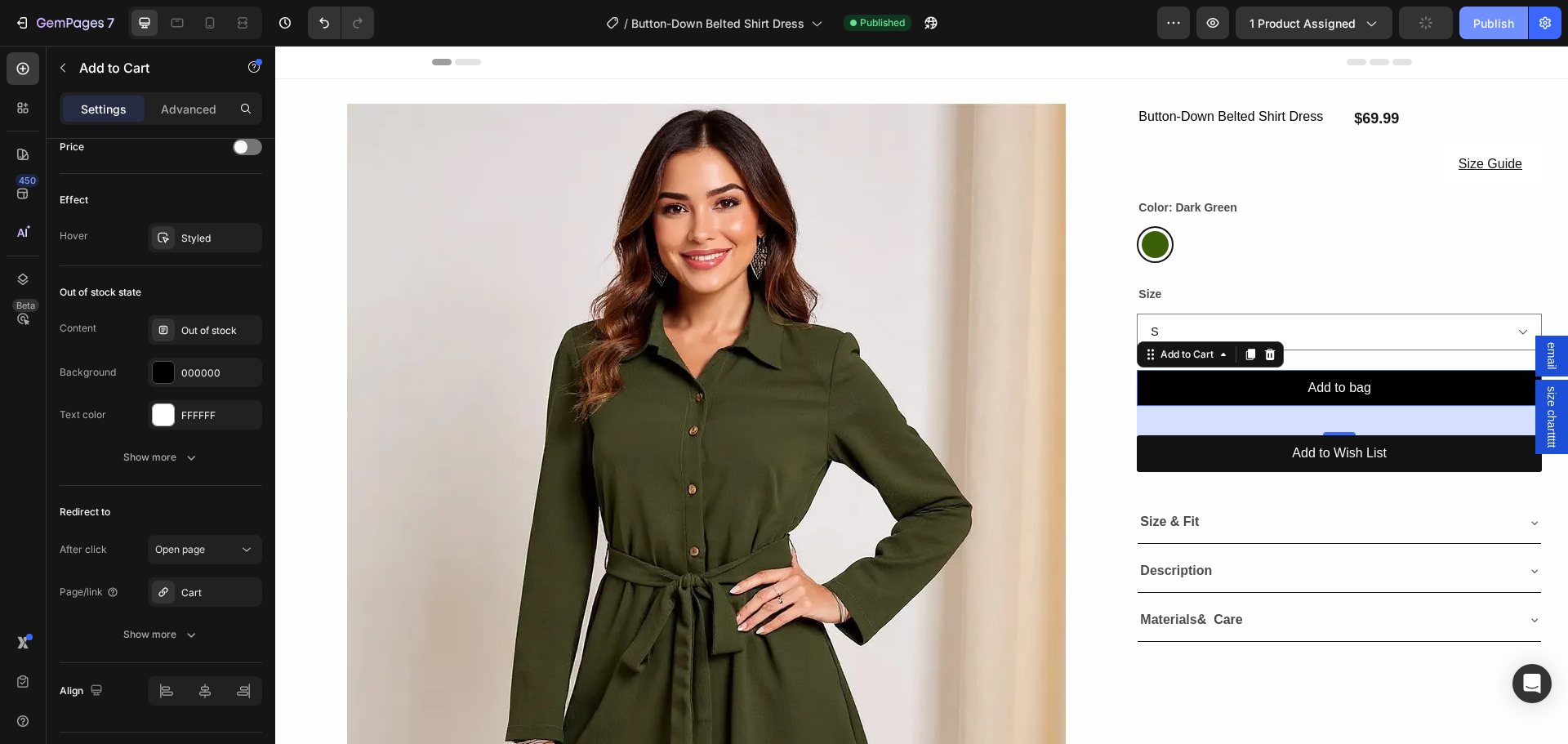
click at [1508, 8] on button "Publish" at bounding box center [1493, 23] width 69 height 33
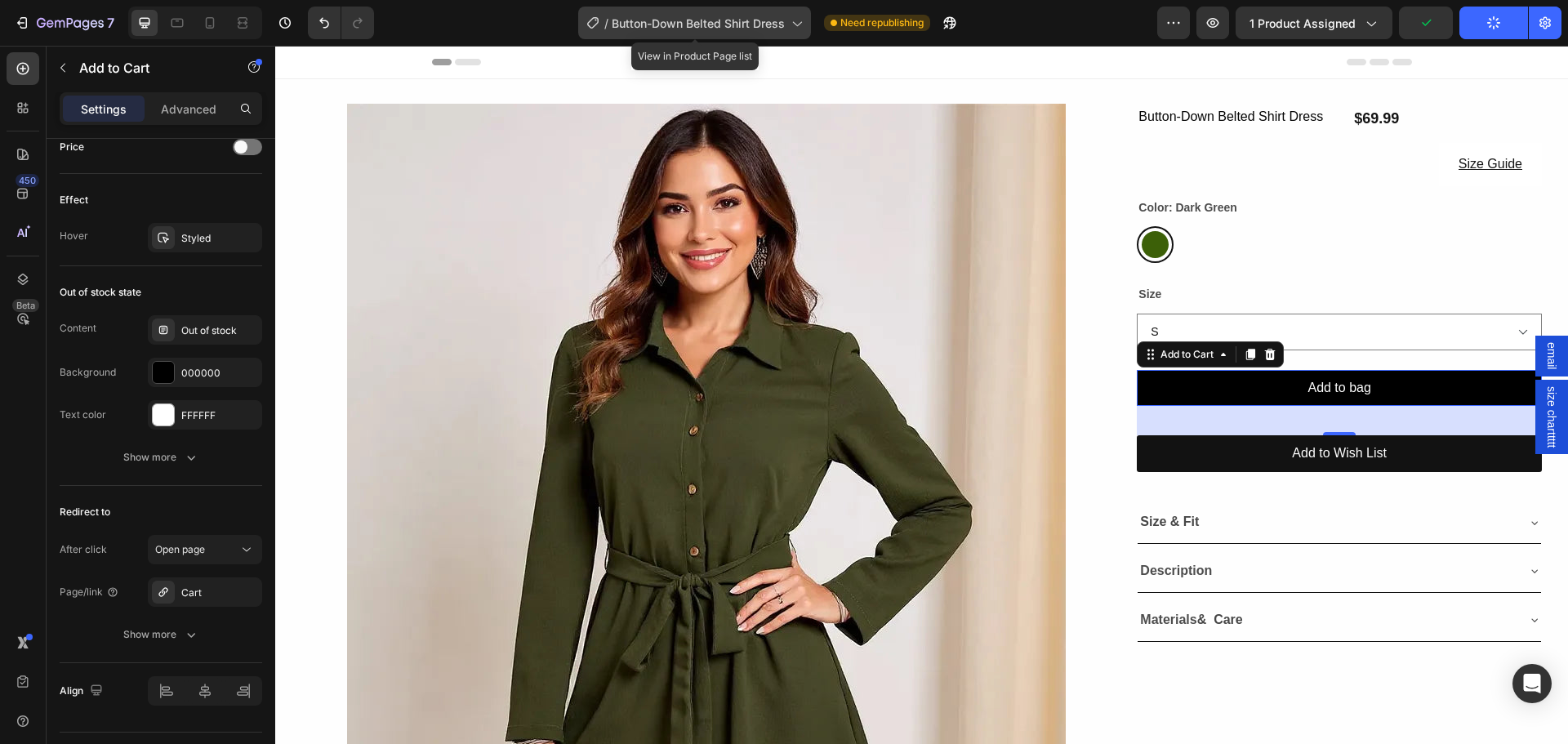
click at [644, 31] on span "Button-Down Belted Shirt Dress" at bounding box center [698, 23] width 173 height 17
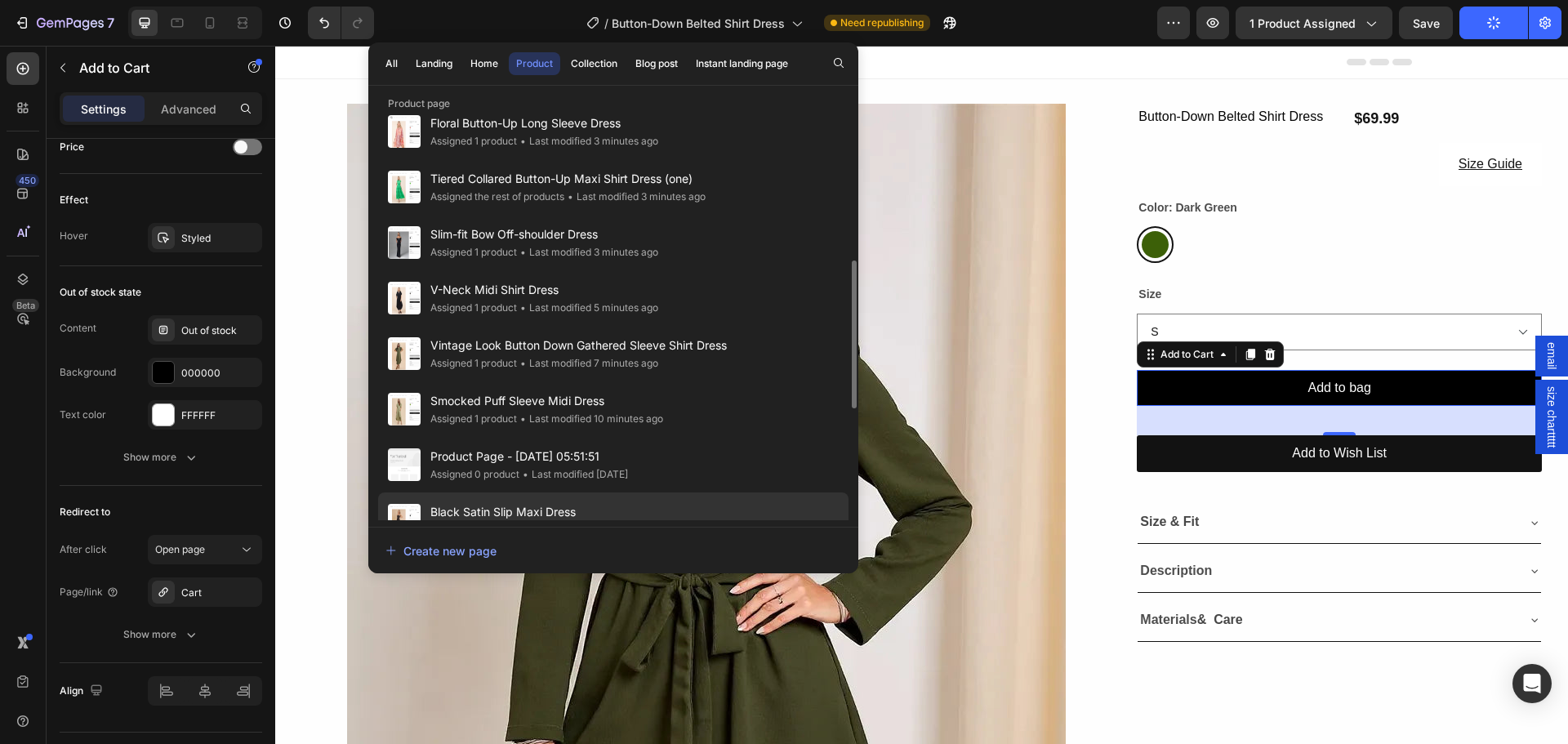
scroll to position [572, 0]
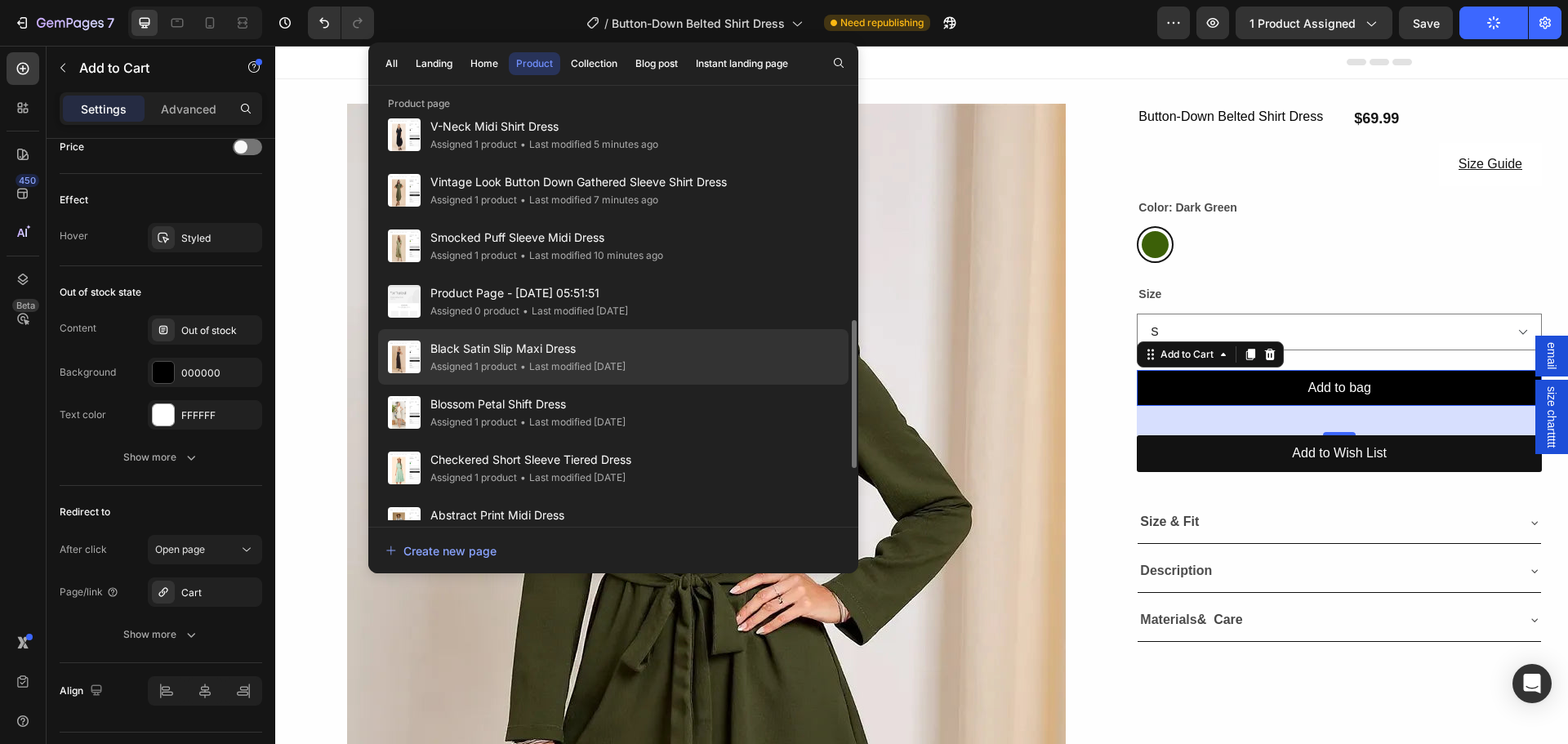
click at [466, 353] on span "Black Satin Slip Maxi Dress" at bounding box center [528, 348] width 196 height 19
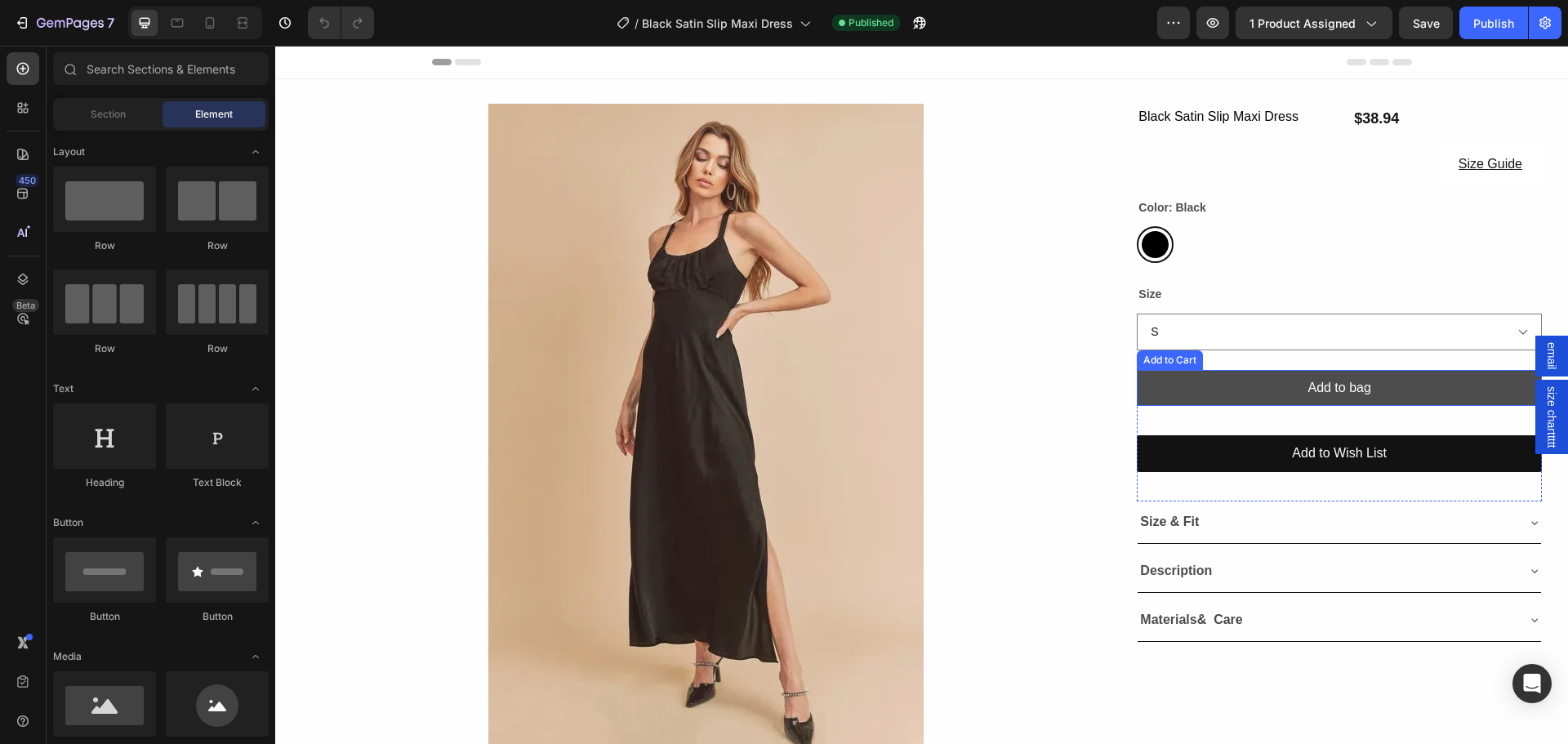
click at [1219, 400] on button "Add to bag" at bounding box center [1339, 388] width 405 height 37
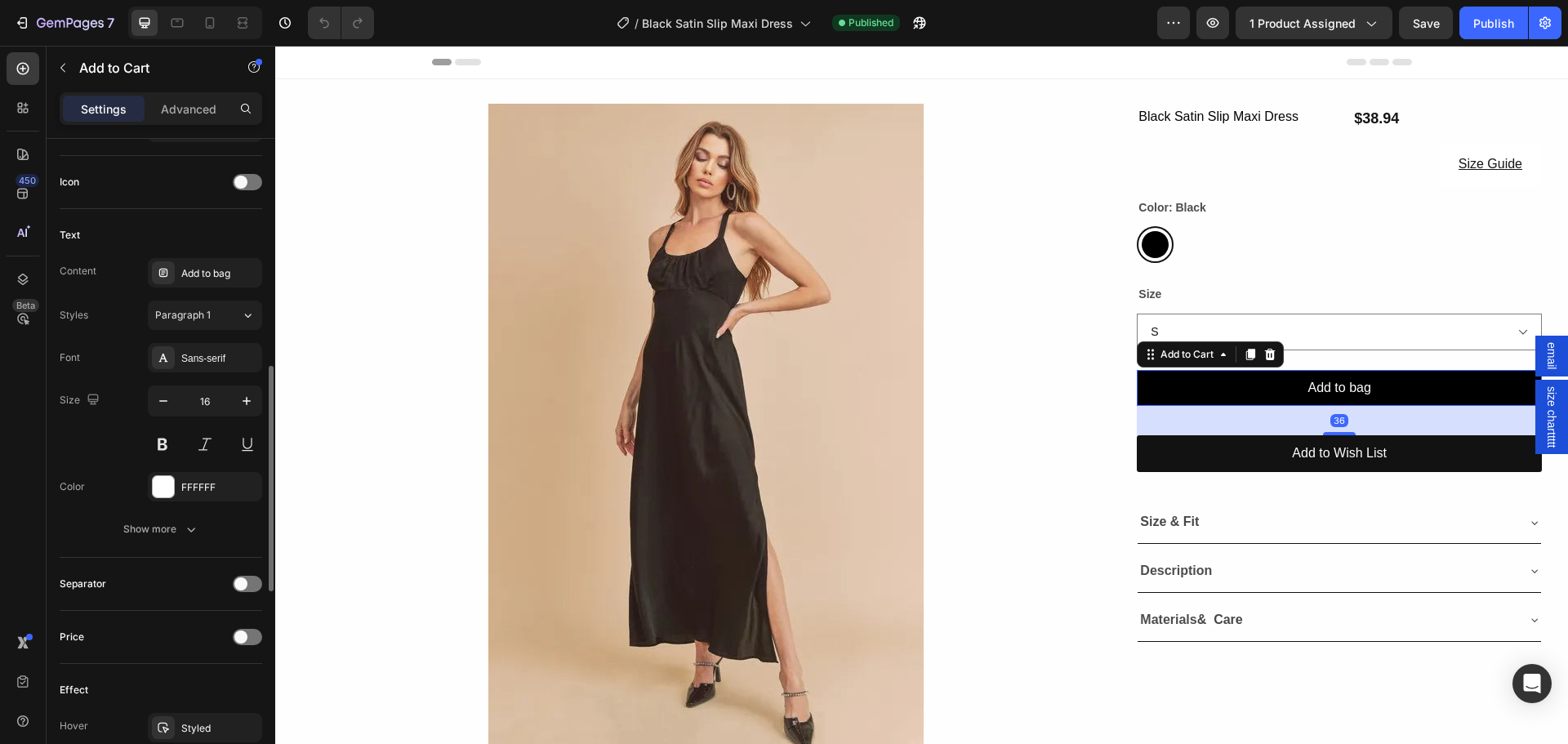
scroll to position [1143, 0]
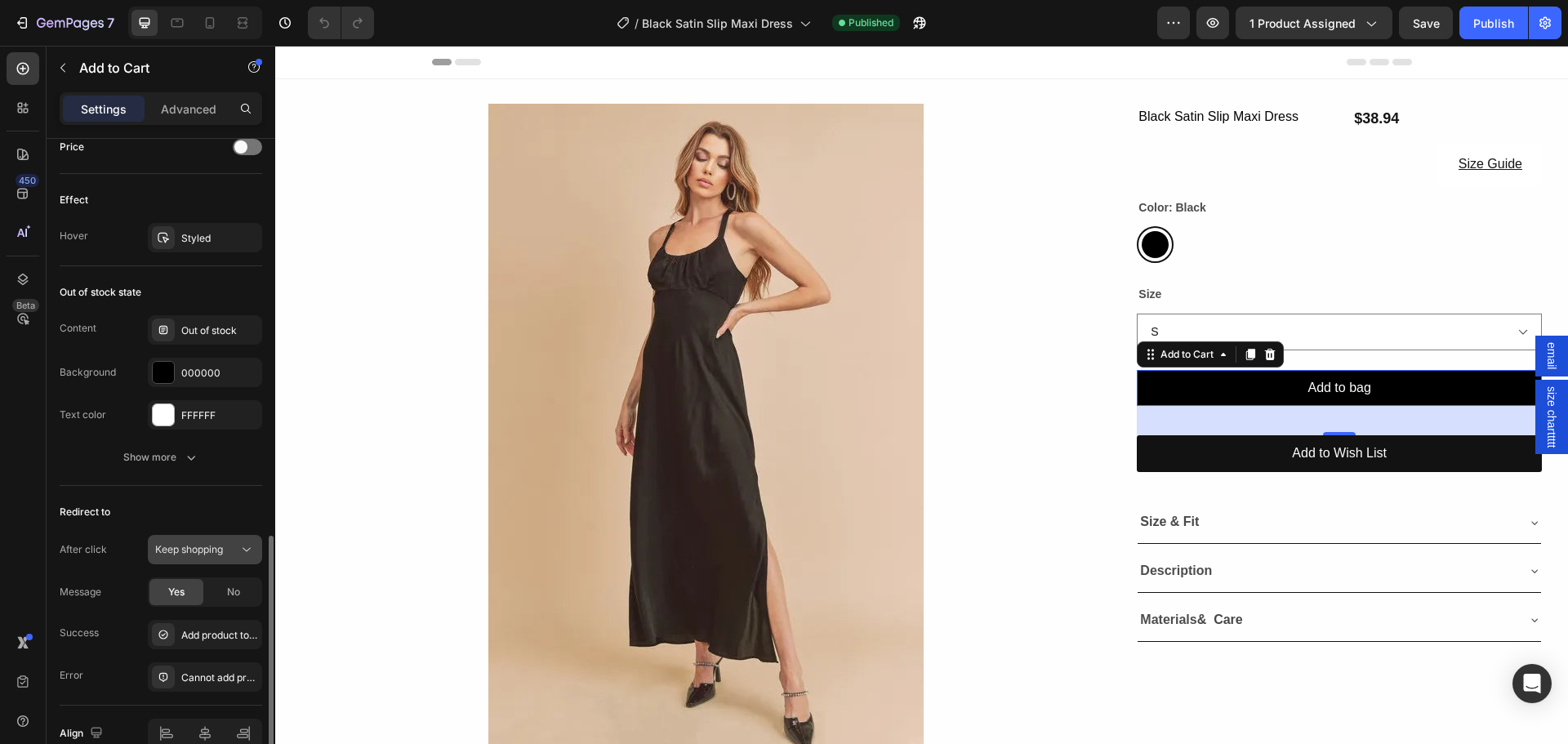
click at [189, 544] on span "Keep shopping" at bounding box center [189, 549] width 68 height 13
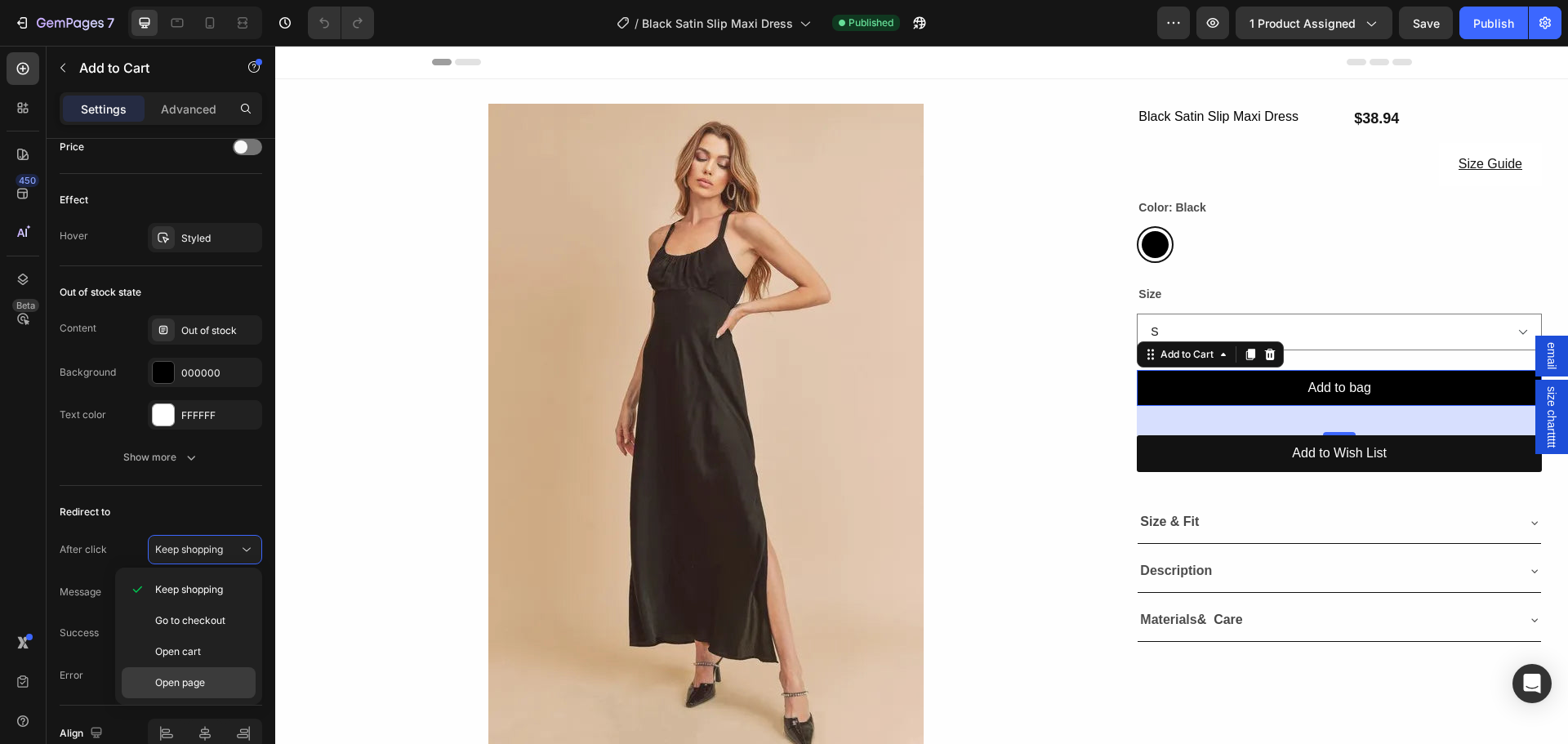
click at [184, 679] on span "Open page" at bounding box center [179, 682] width 49 height 15
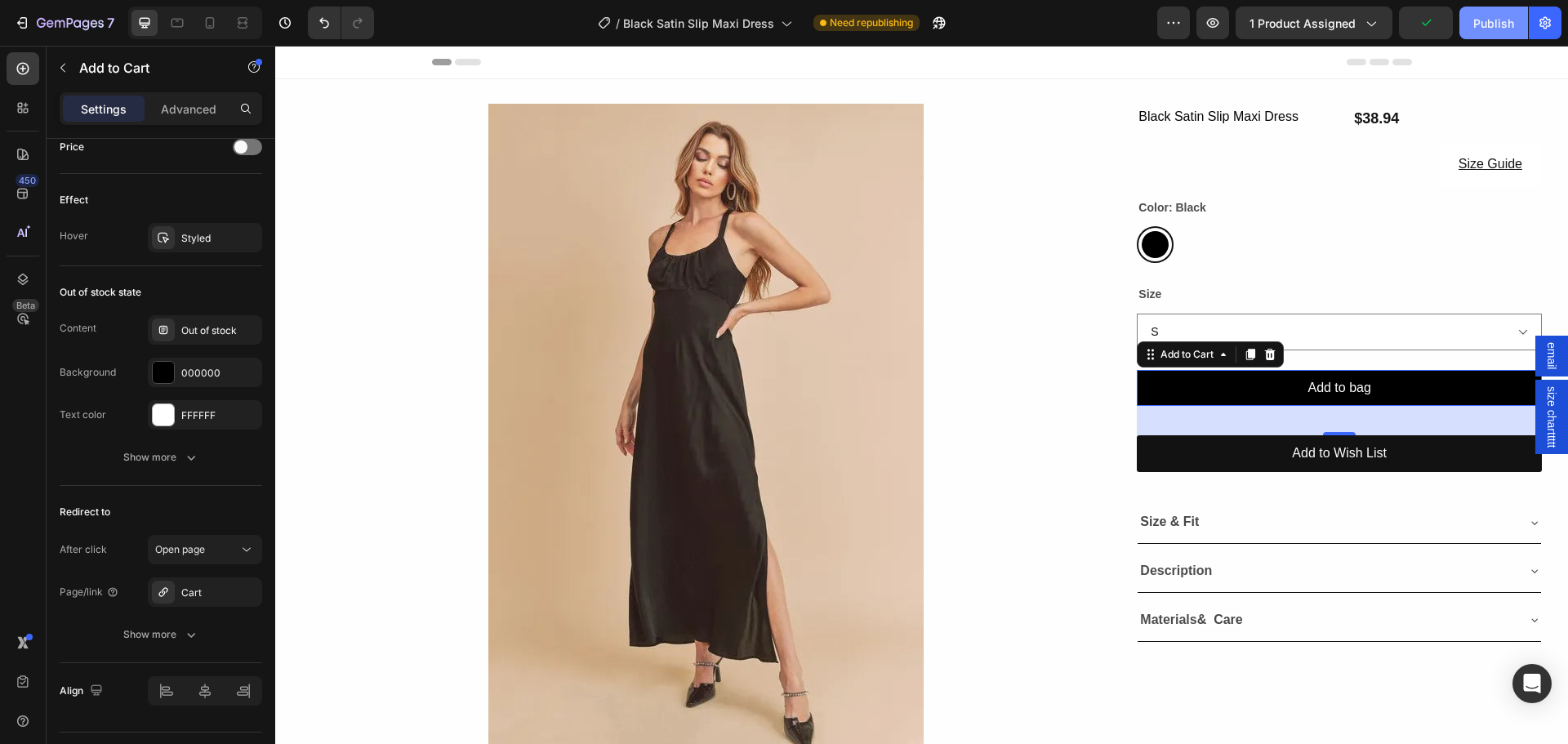
drag, startPoint x: 1491, startPoint y: 23, endPoint x: 886, endPoint y: 51, distance: 605.6
click at [1491, 23] on div "Publish" at bounding box center [1493, 23] width 41 height 17
click at [713, 1] on div "7 Version history / Black Satin Slip Maxi Dress Need republishing Preview 1 pro…" at bounding box center [784, 23] width 1568 height 46
click at [713, 3] on div "7 Version history / Black Satin Slip Maxi Dress Need republishing Preview 1 pro…" at bounding box center [784, 23] width 1568 height 46
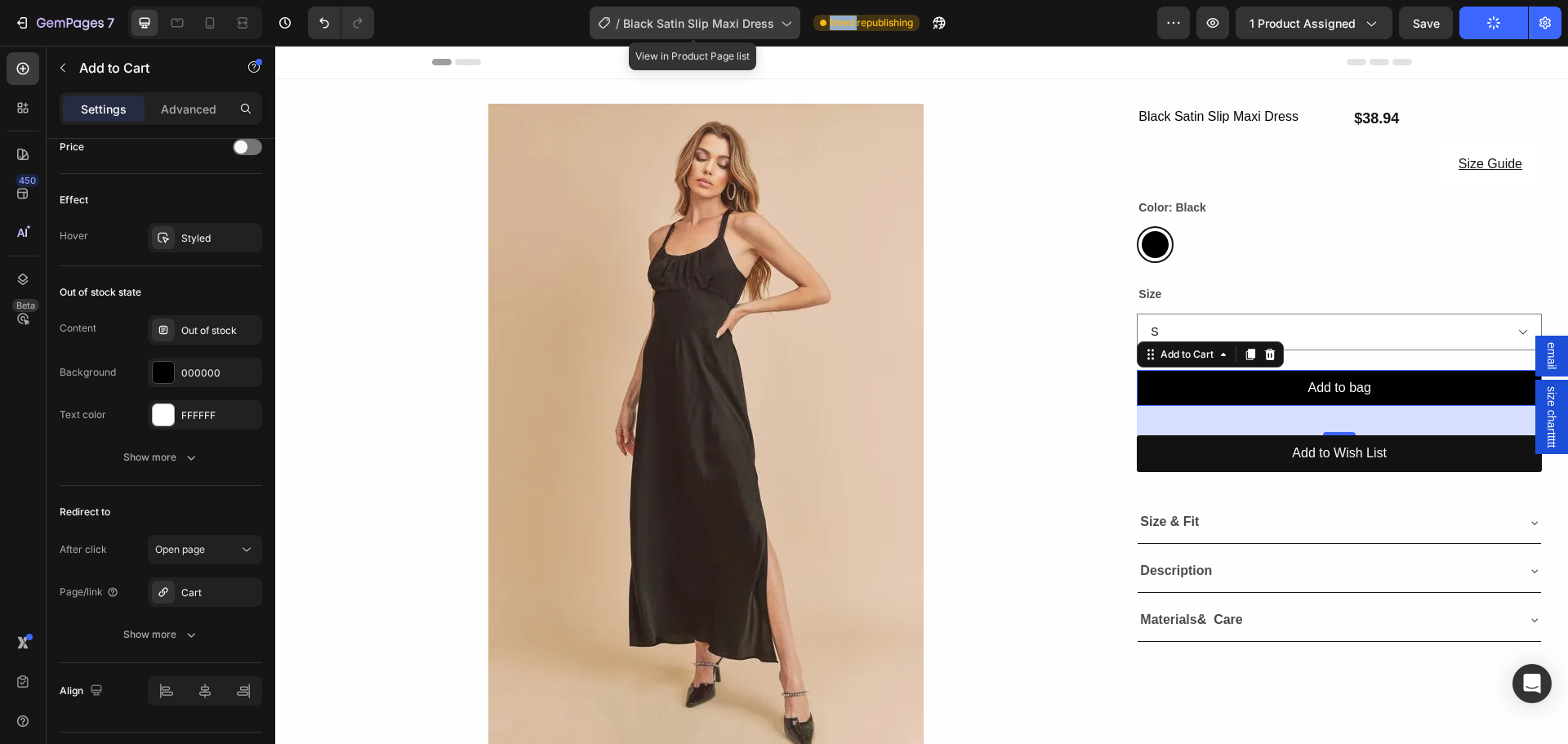
click at [709, 27] on span "Black Satin Slip Maxi Dress" at bounding box center [699, 23] width 151 height 17
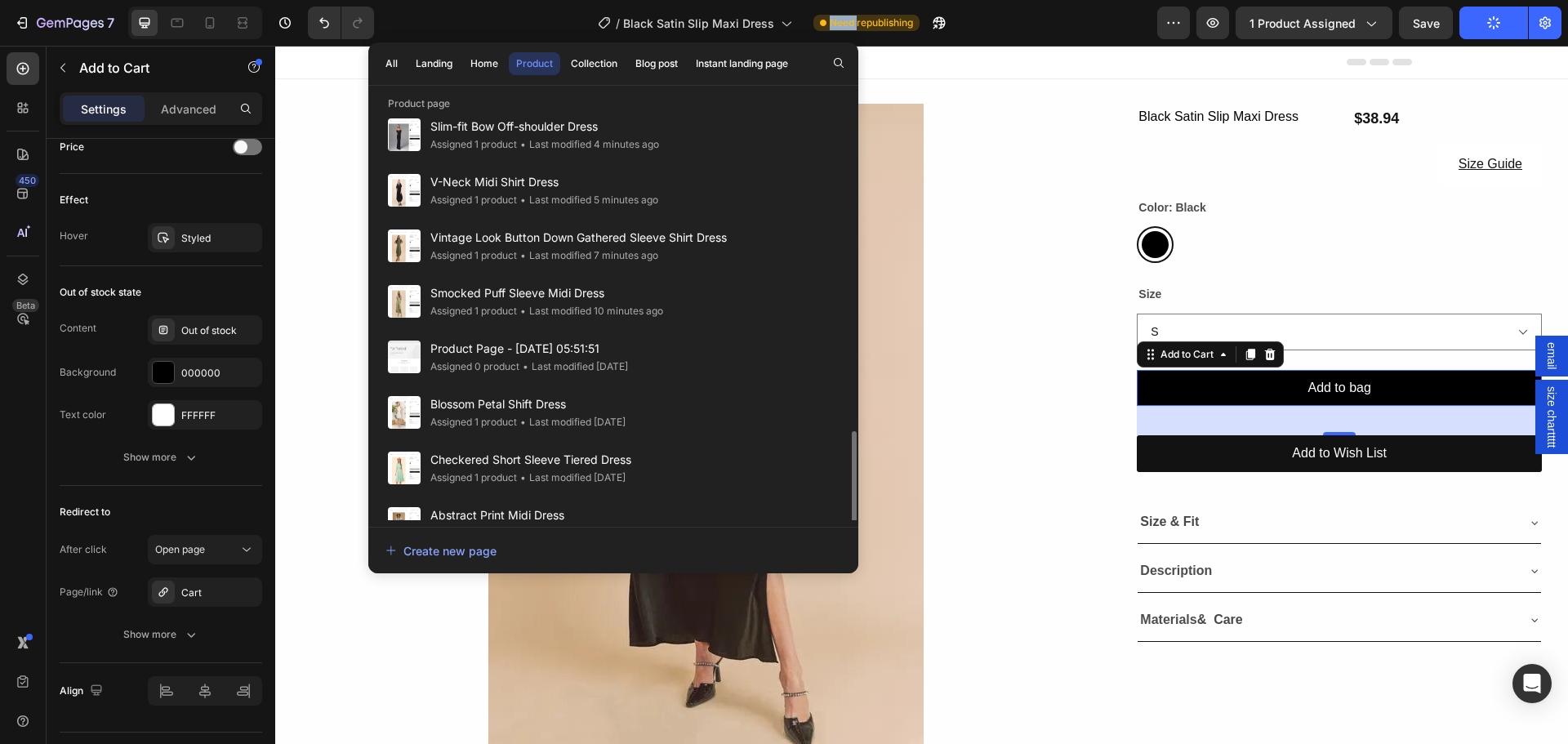
scroll to position [653, 0]
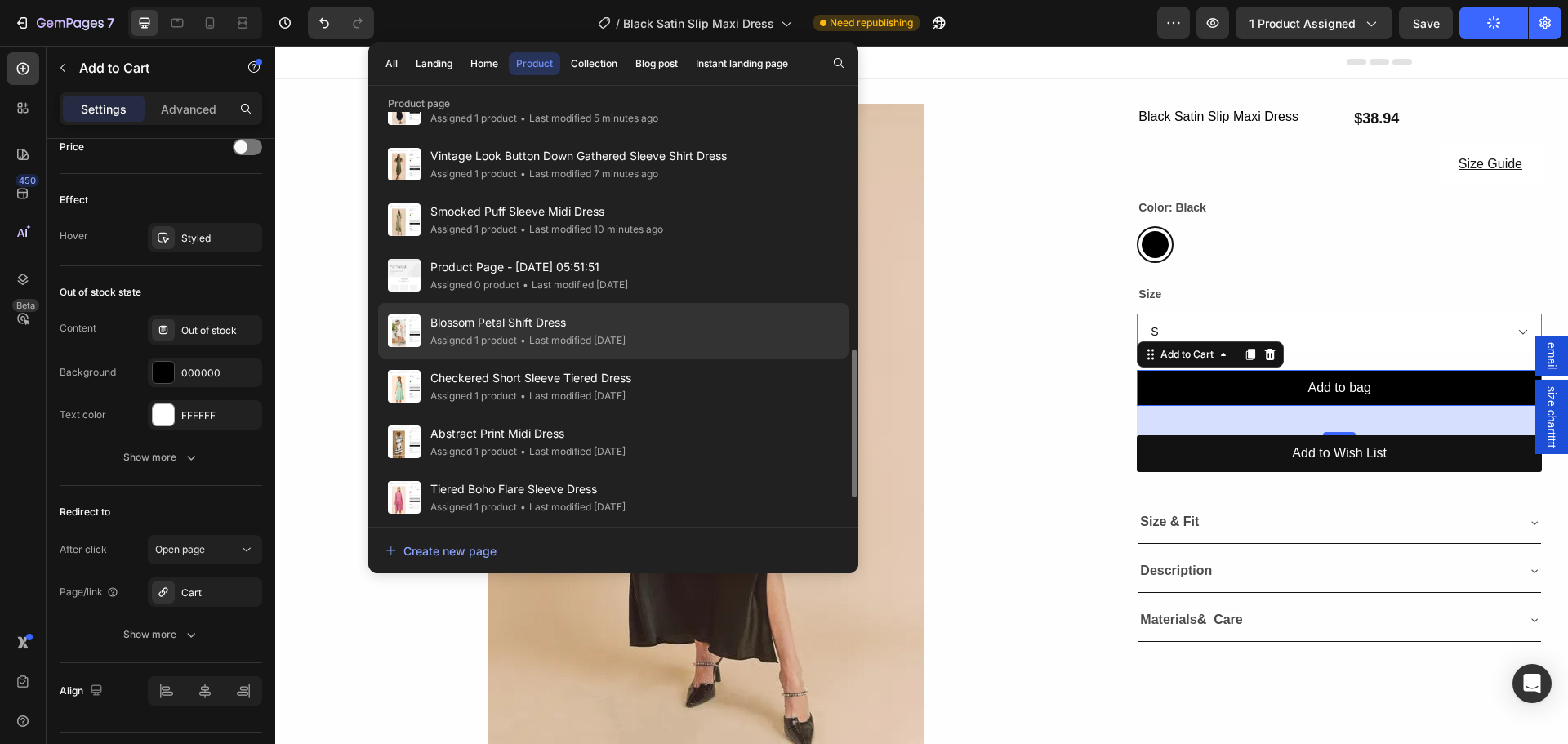
click at [503, 332] on span "Blossom Petal Shift Dress" at bounding box center [528, 322] width 196 height 19
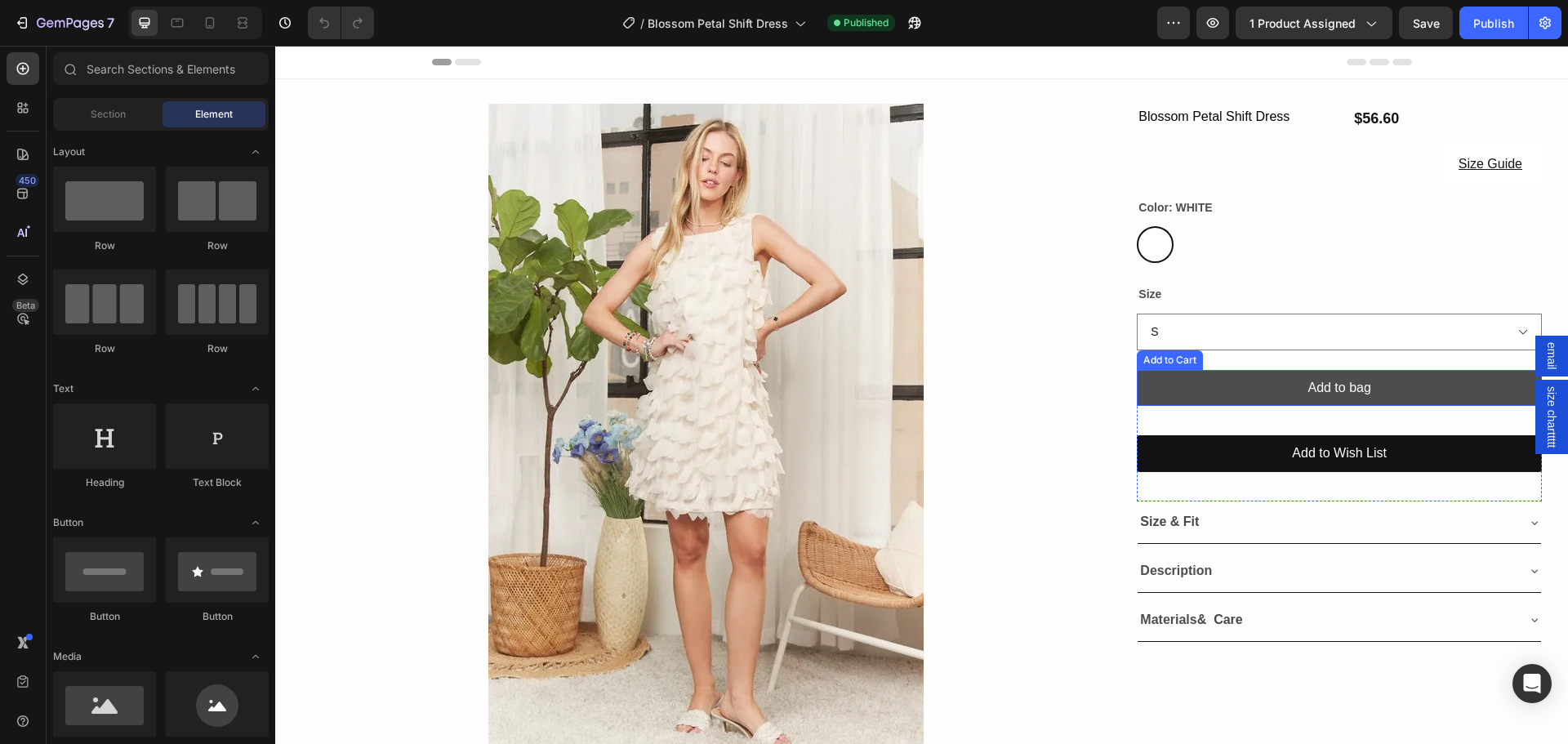
click at [1247, 393] on button "Add to bag" at bounding box center [1339, 388] width 405 height 37
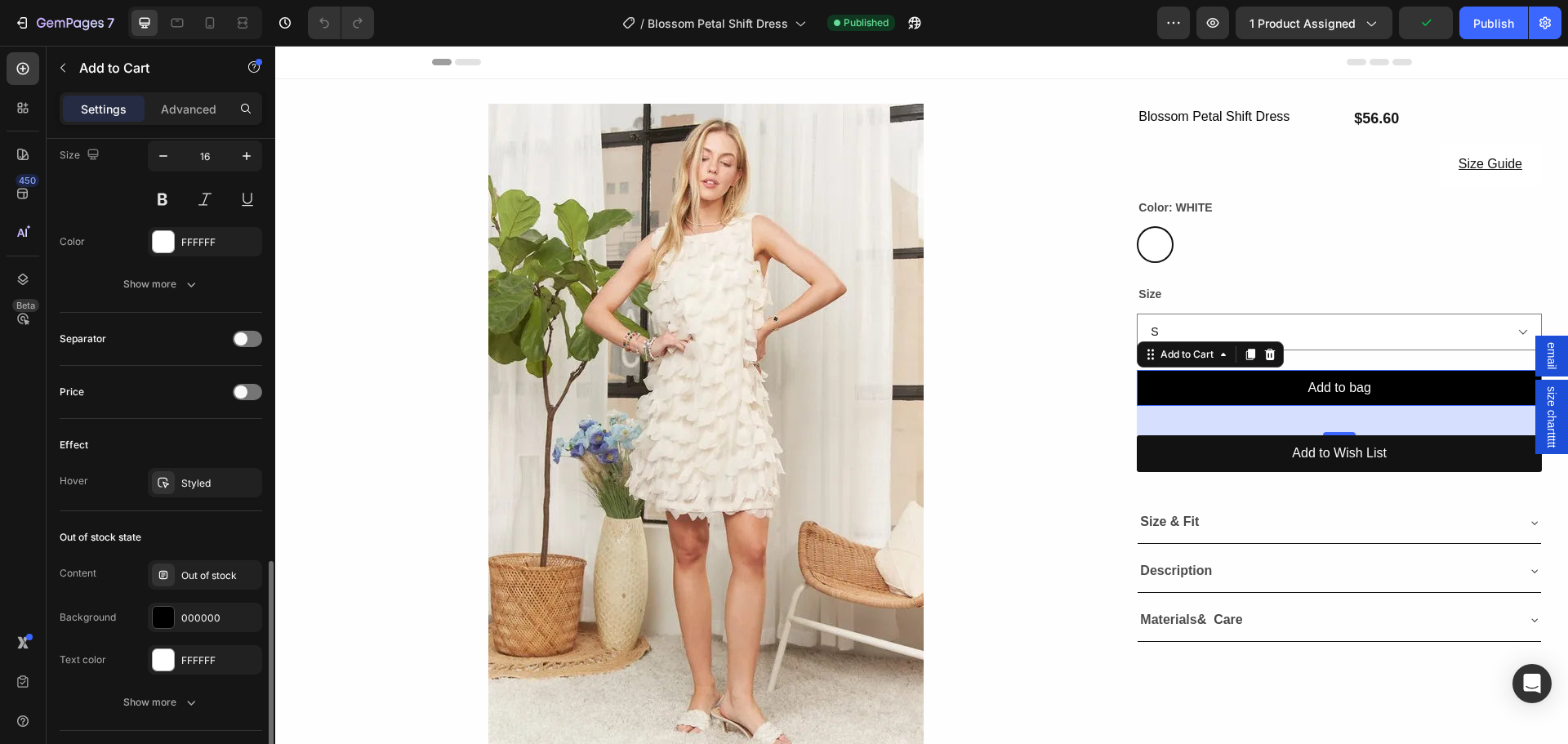
scroll to position [1225, 0]
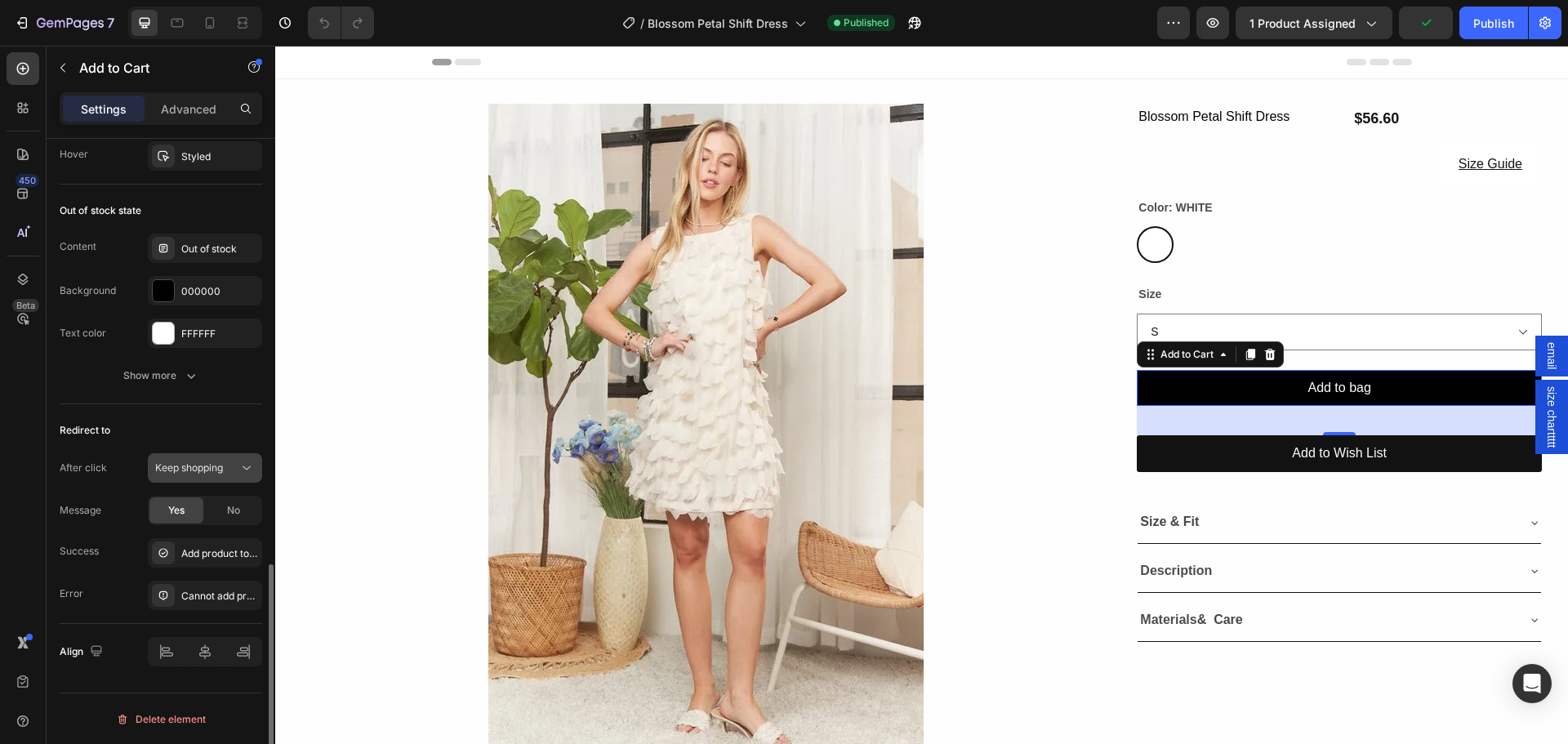
click at [199, 478] on button "Keep shopping" at bounding box center [205, 467] width 114 height 29
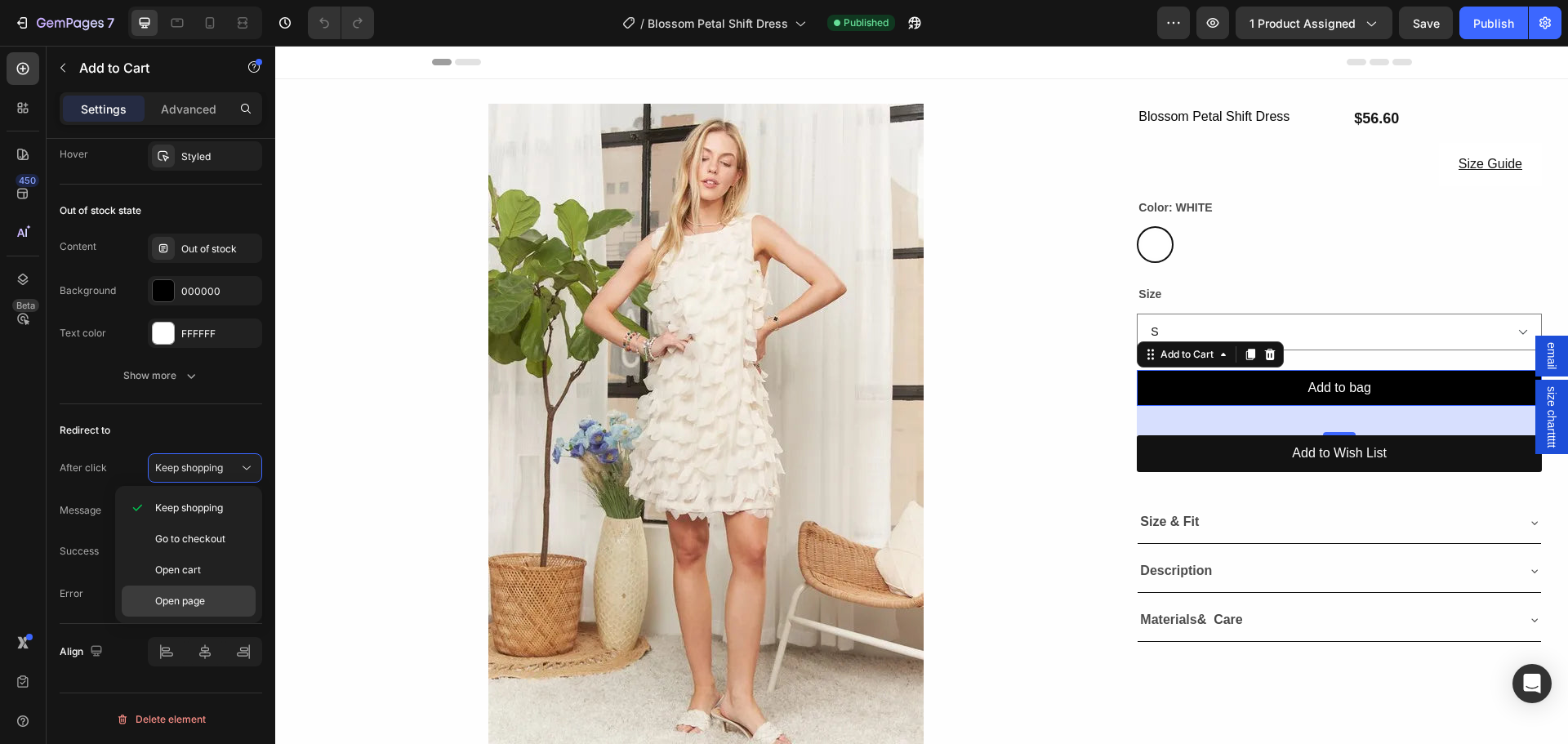
click at [193, 598] on span "Open page" at bounding box center [179, 600] width 49 height 15
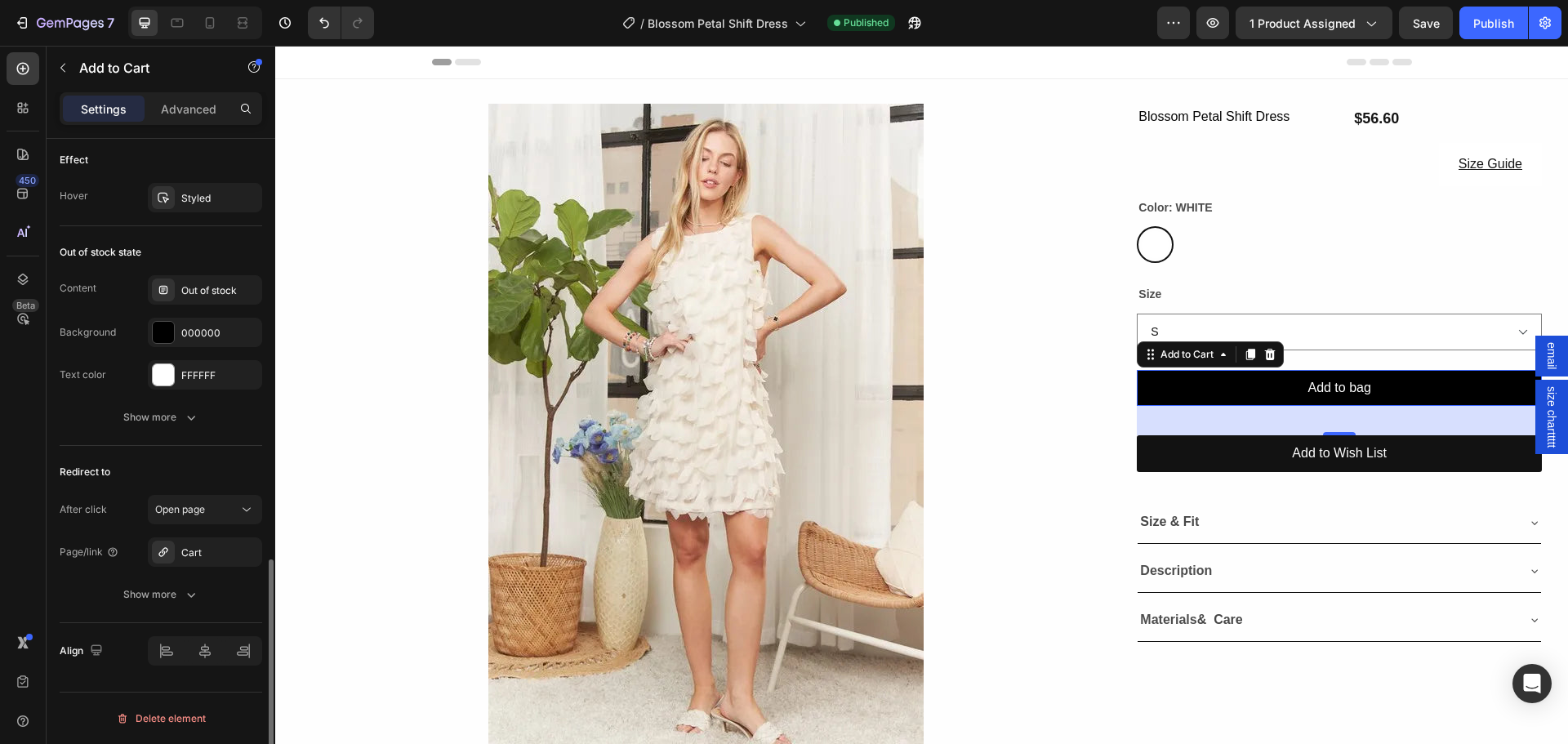
scroll to position [1183, 0]
click at [1462, 25] on button "Publish" at bounding box center [1493, 23] width 69 height 33
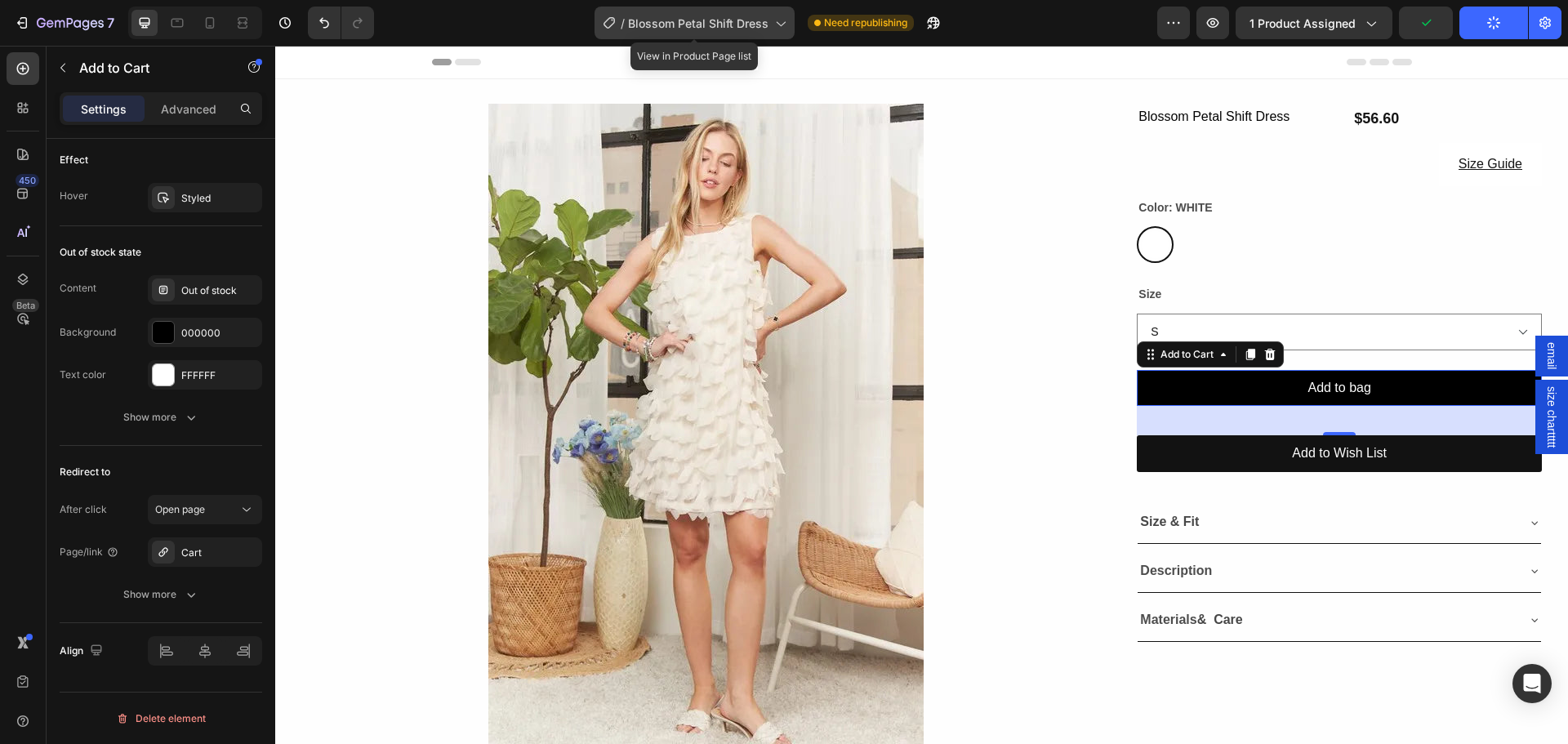
click at [727, 15] on span "Blossom Petal Shift Dress" at bounding box center [698, 23] width 140 height 17
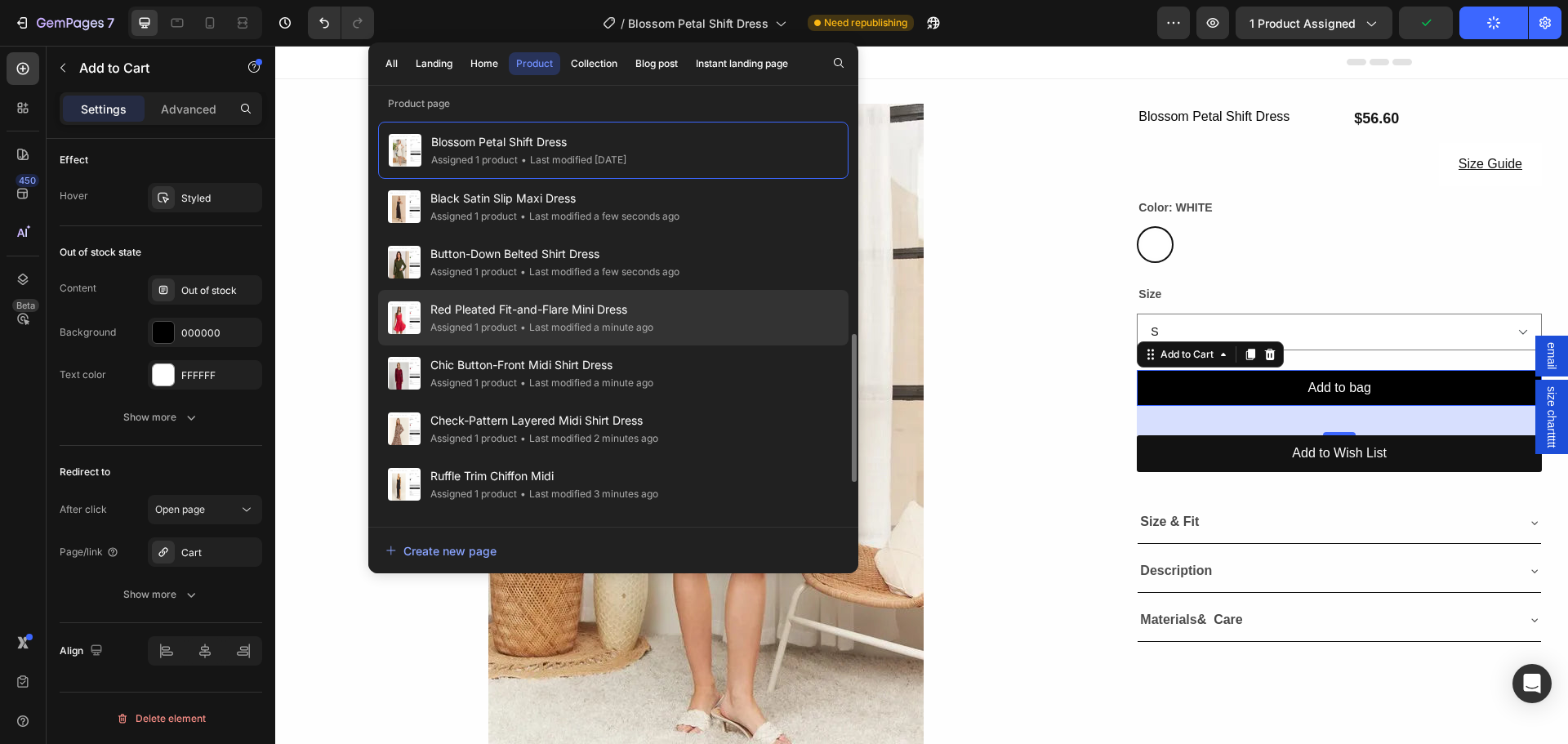
scroll to position [713, 0]
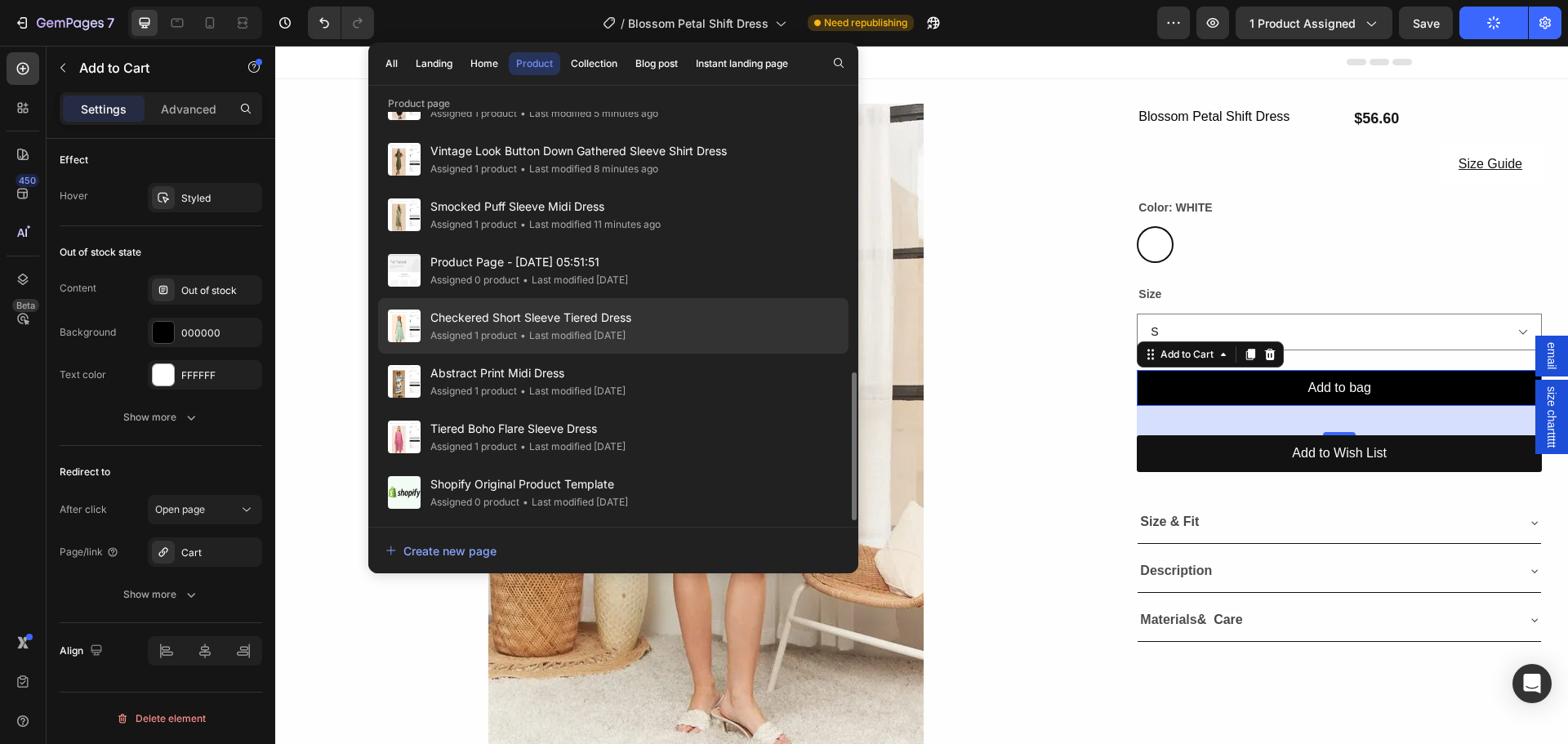
click at [461, 314] on span "Checkered Short Sleeve Tiered Dress" at bounding box center [531, 317] width 201 height 19
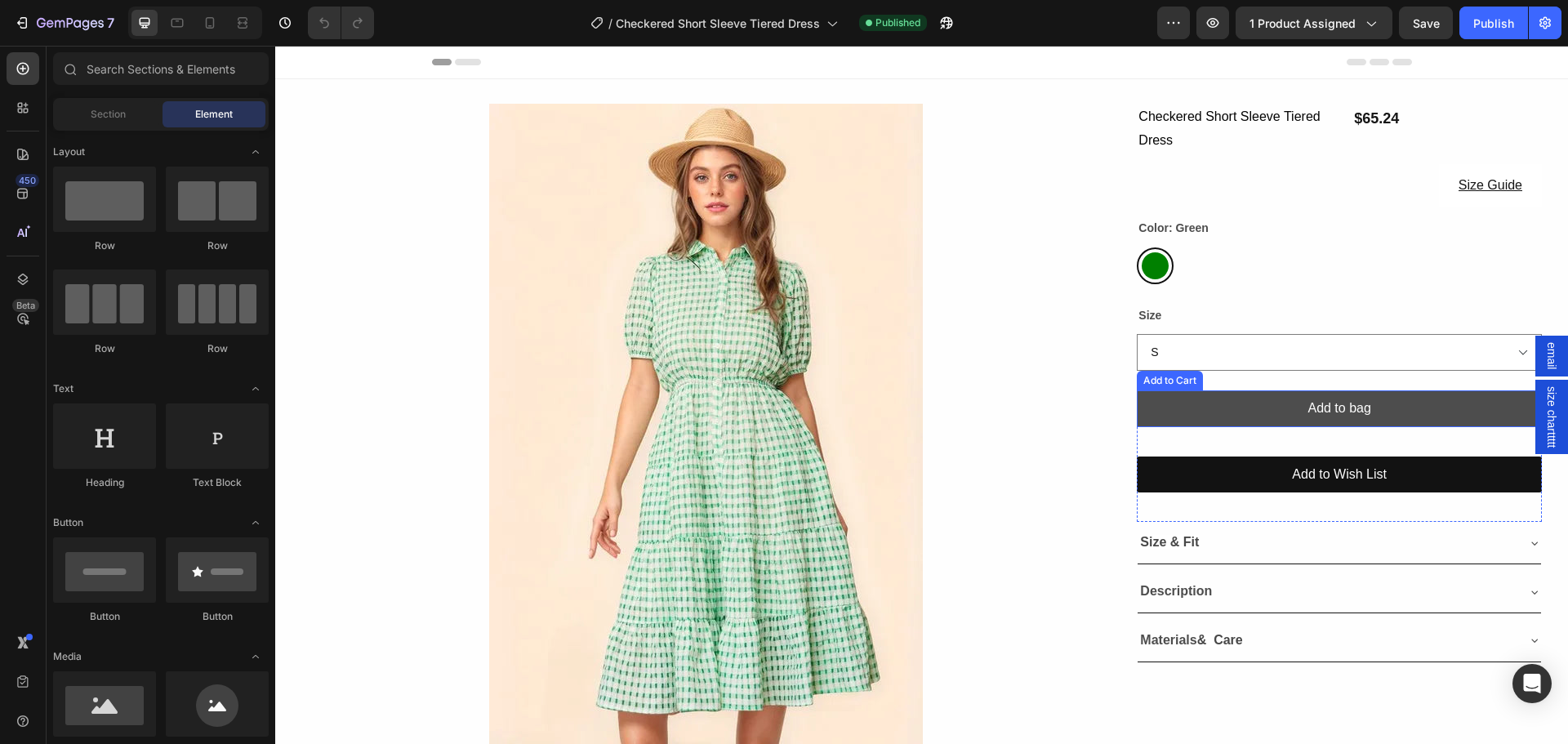
drag, startPoint x: 1184, startPoint y: 402, endPoint x: 1173, endPoint y: 399, distance: 11.4
click at [1184, 402] on button "Add to bag" at bounding box center [1339, 408] width 405 height 37
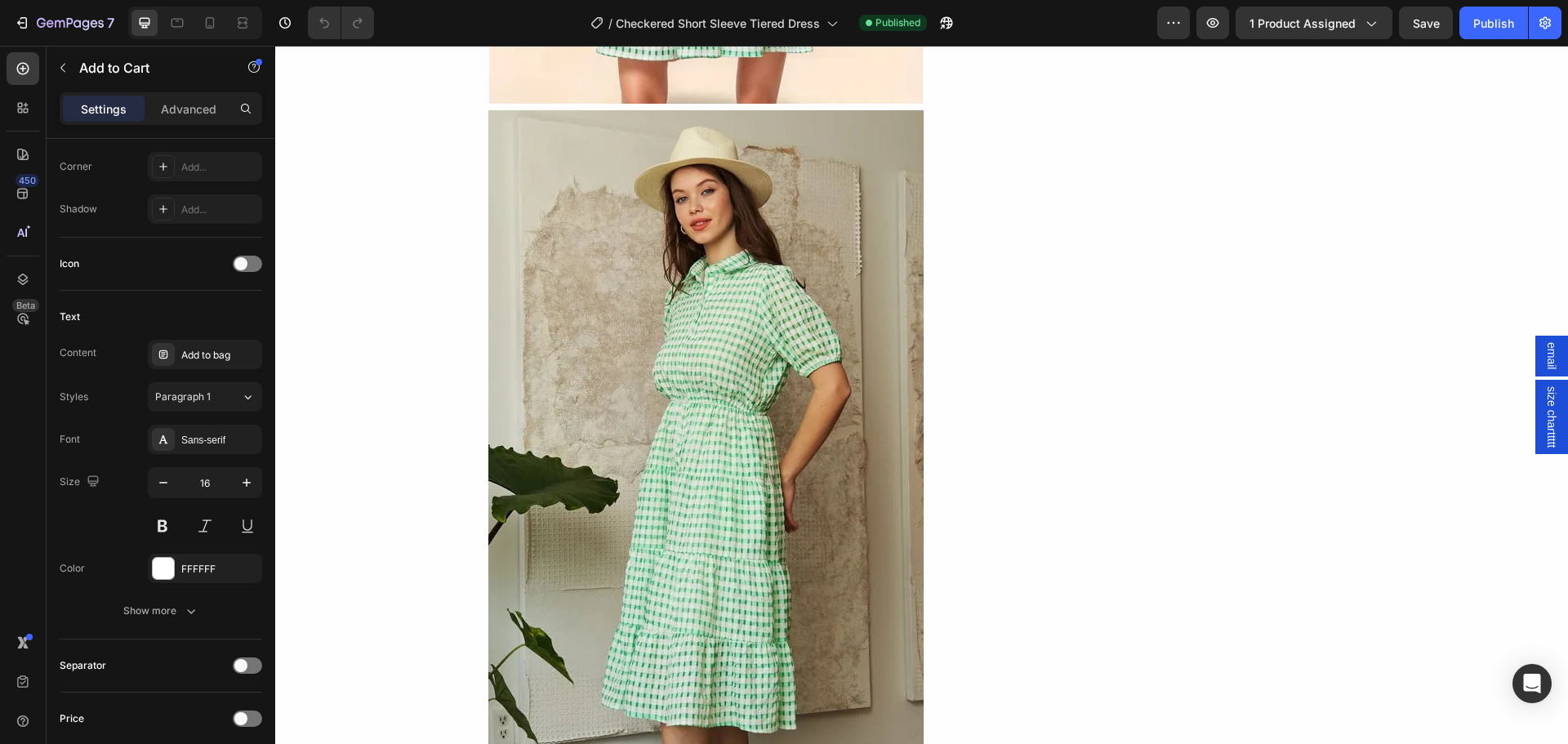
scroll to position [1143, 0]
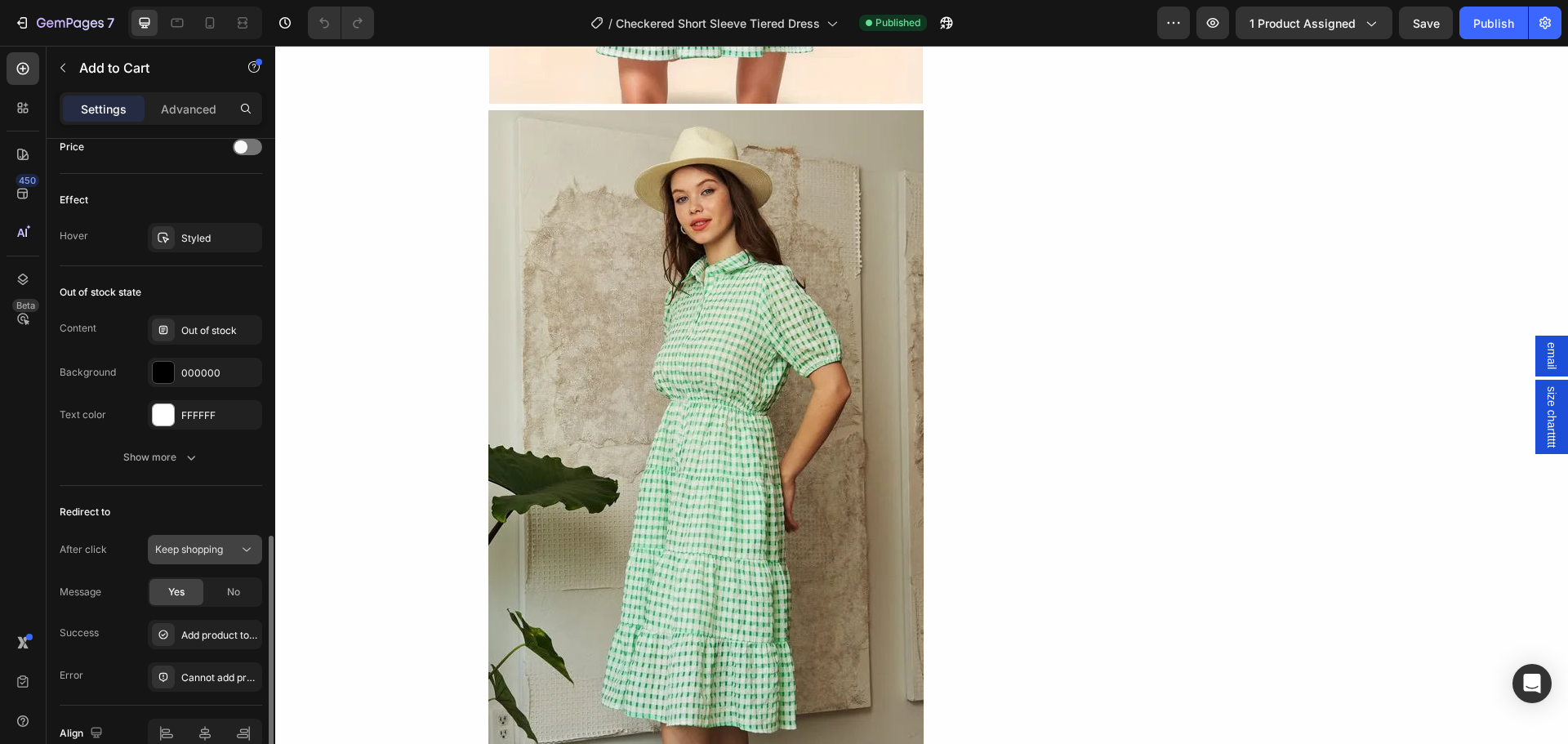
click at [179, 546] on span "Keep shopping" at bounding box center [189, 549] width 68 height 13
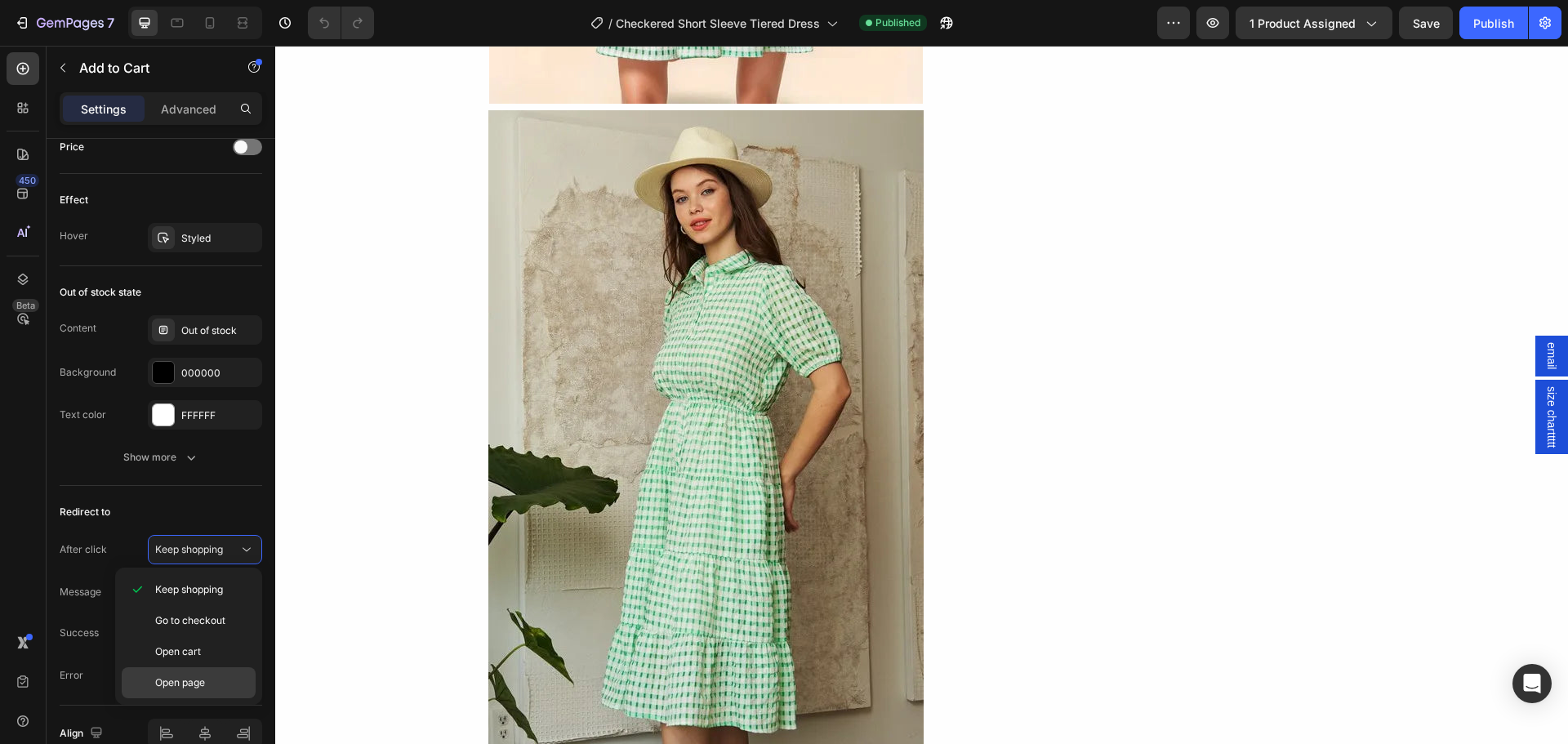
click at [201, 684] on span "Open page" at bounding box center [179, 682] width 49 height 15
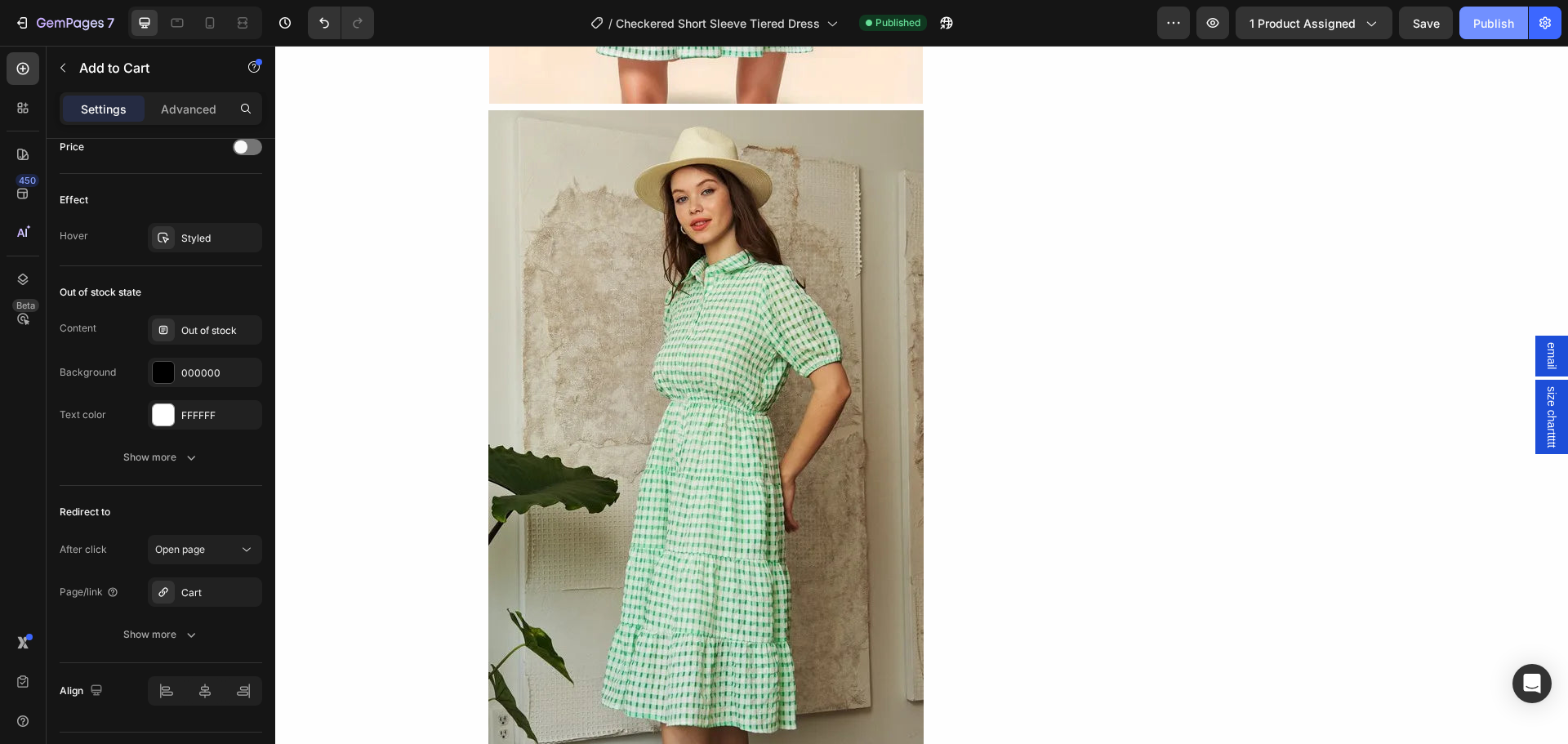
click at [1490, 17] on button "Publish" at bounding box center [1493, 23] width 69 height 33
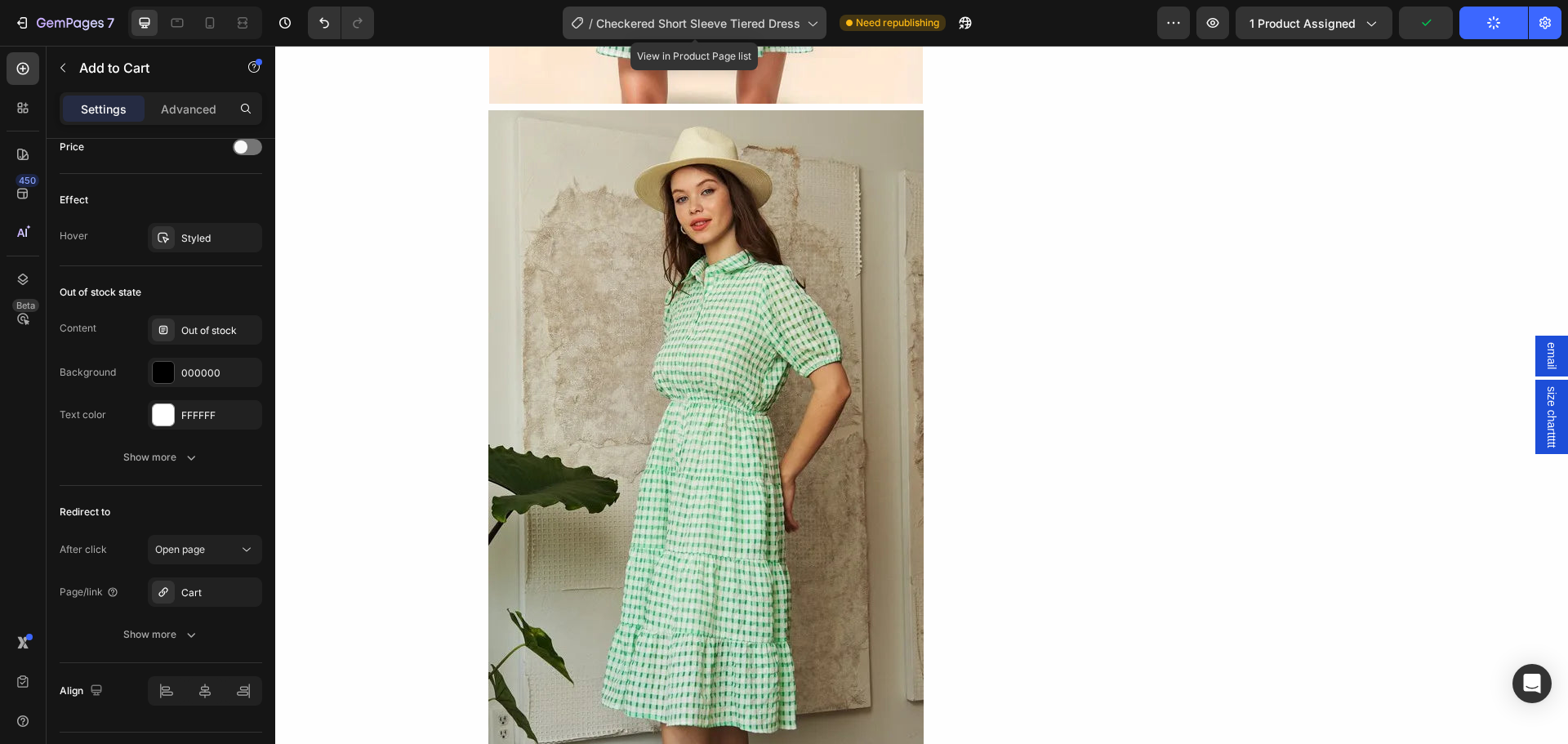
click at [678, 34] on div "/ Checkered Short Sleeve Tiered Dress" at bounding box center [694, 23] width 264 height 33
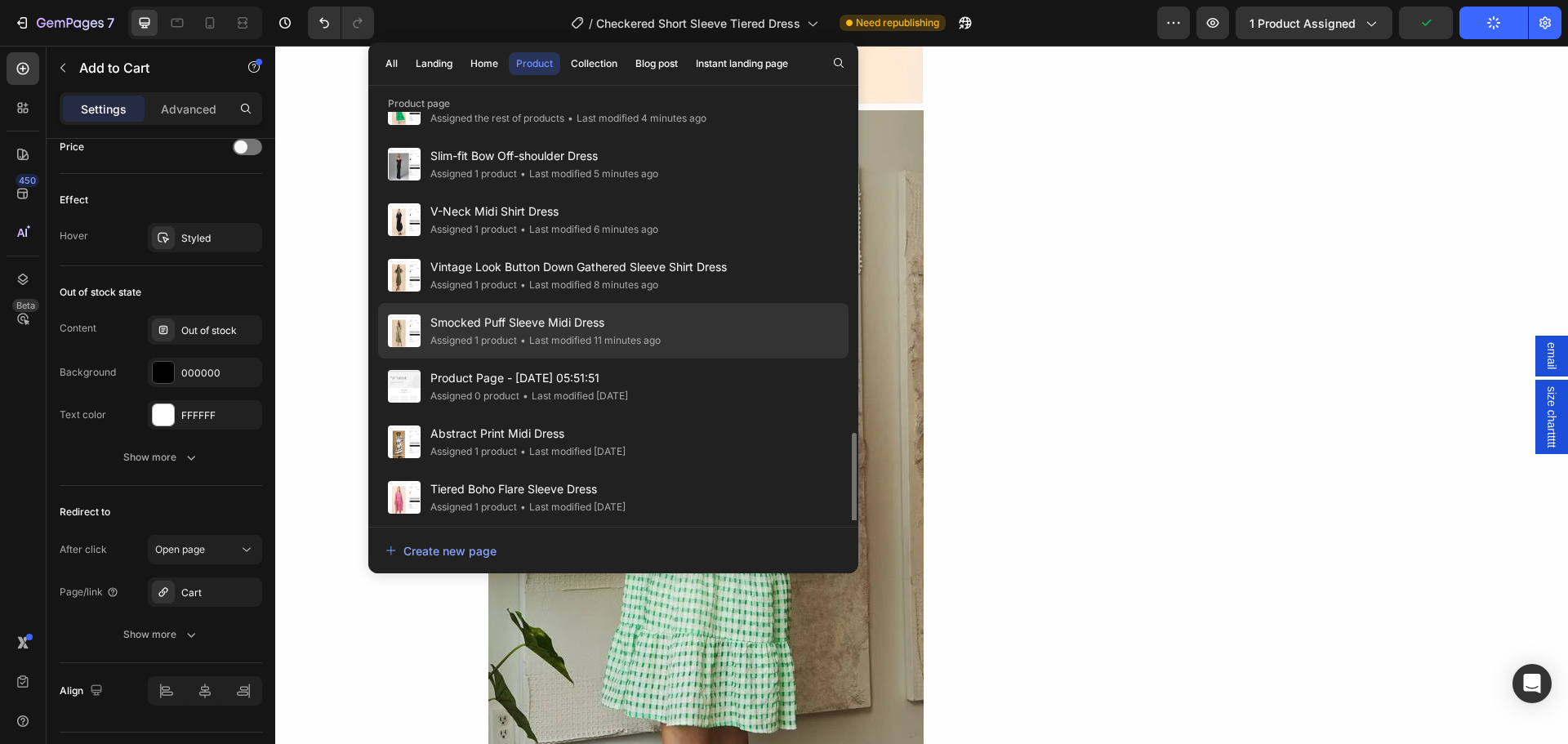
scroll to position [713, 0]
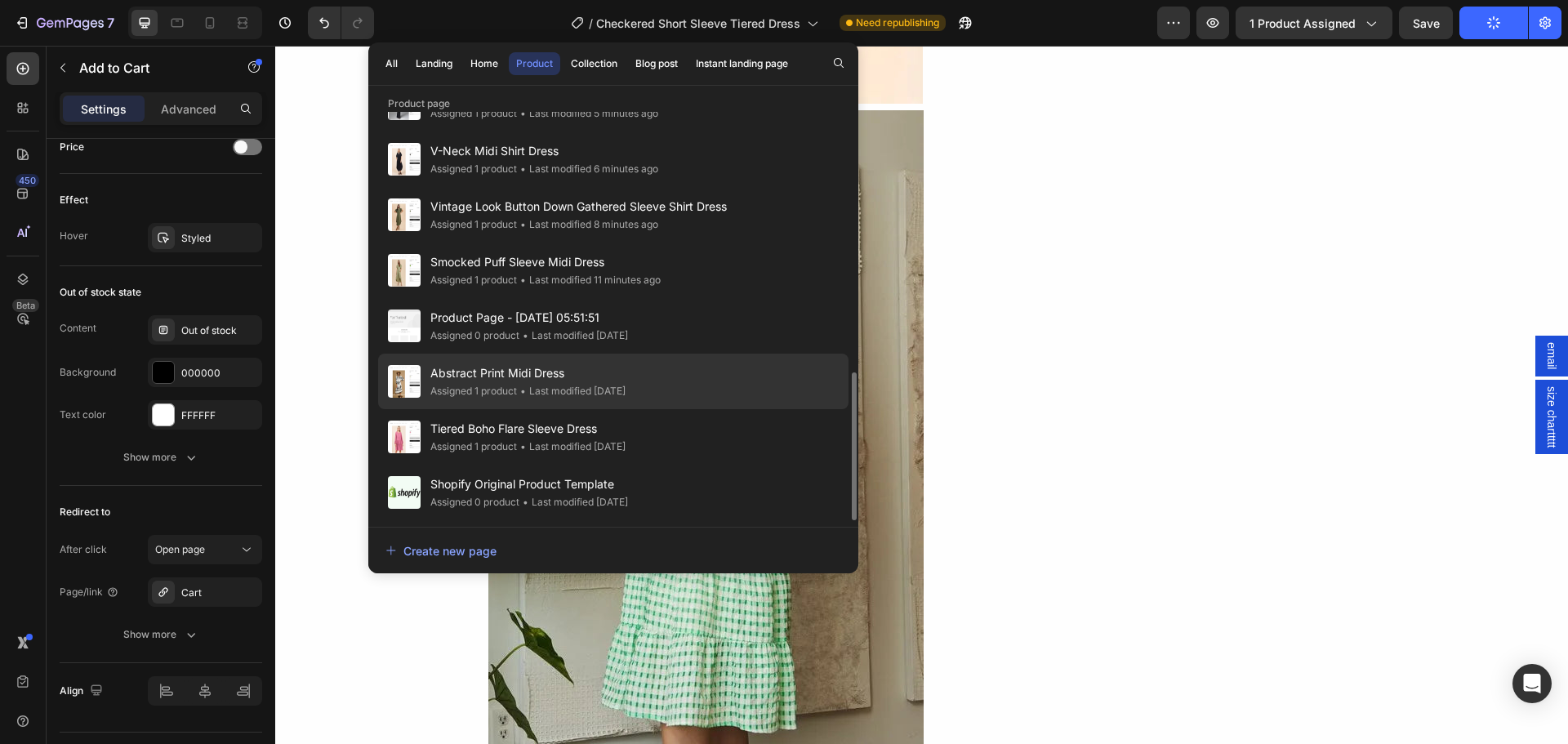
click at [459, 371] on span "Abstract Print Midi Dress" at bounding box center [528, 372] width 196 height 19
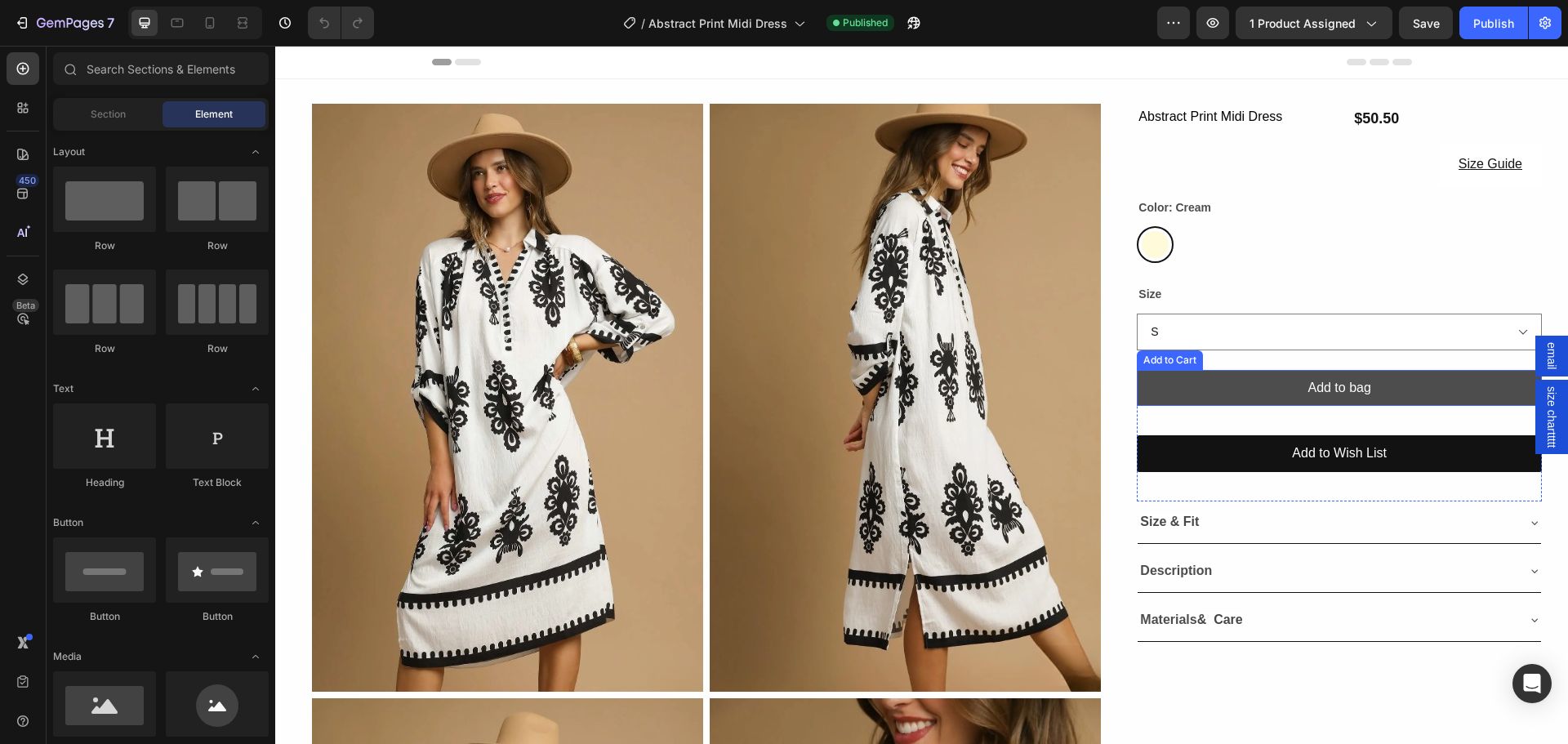
drag, startPoint x: 1136, startPoint y: 371, endPoint x: 1139, endPoint y: 387, distance: 16.3
click at [1136, 371] on button "Add to bag" at bounding box center [1339, 388] width 405 height 37
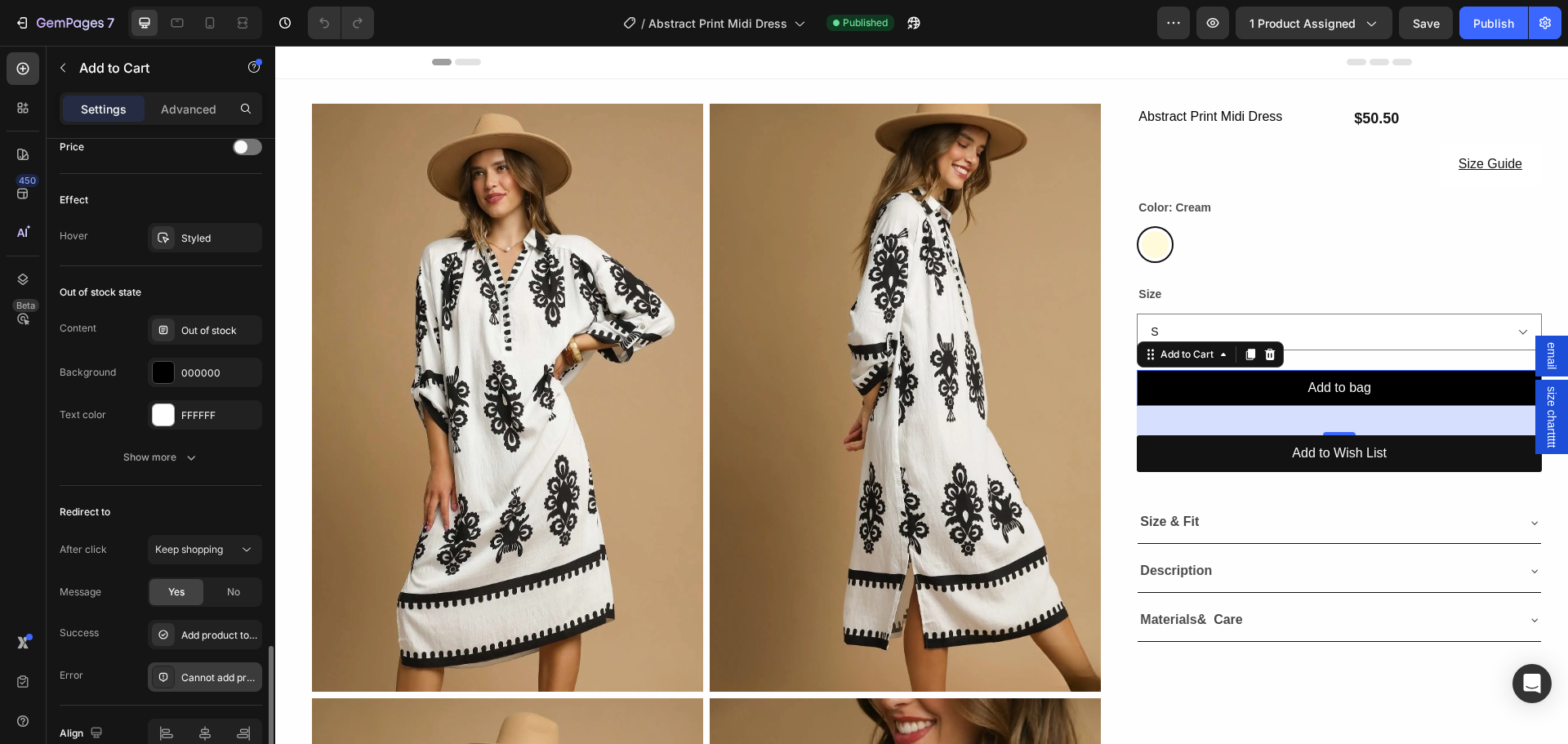
scroll to position [1225, 0]
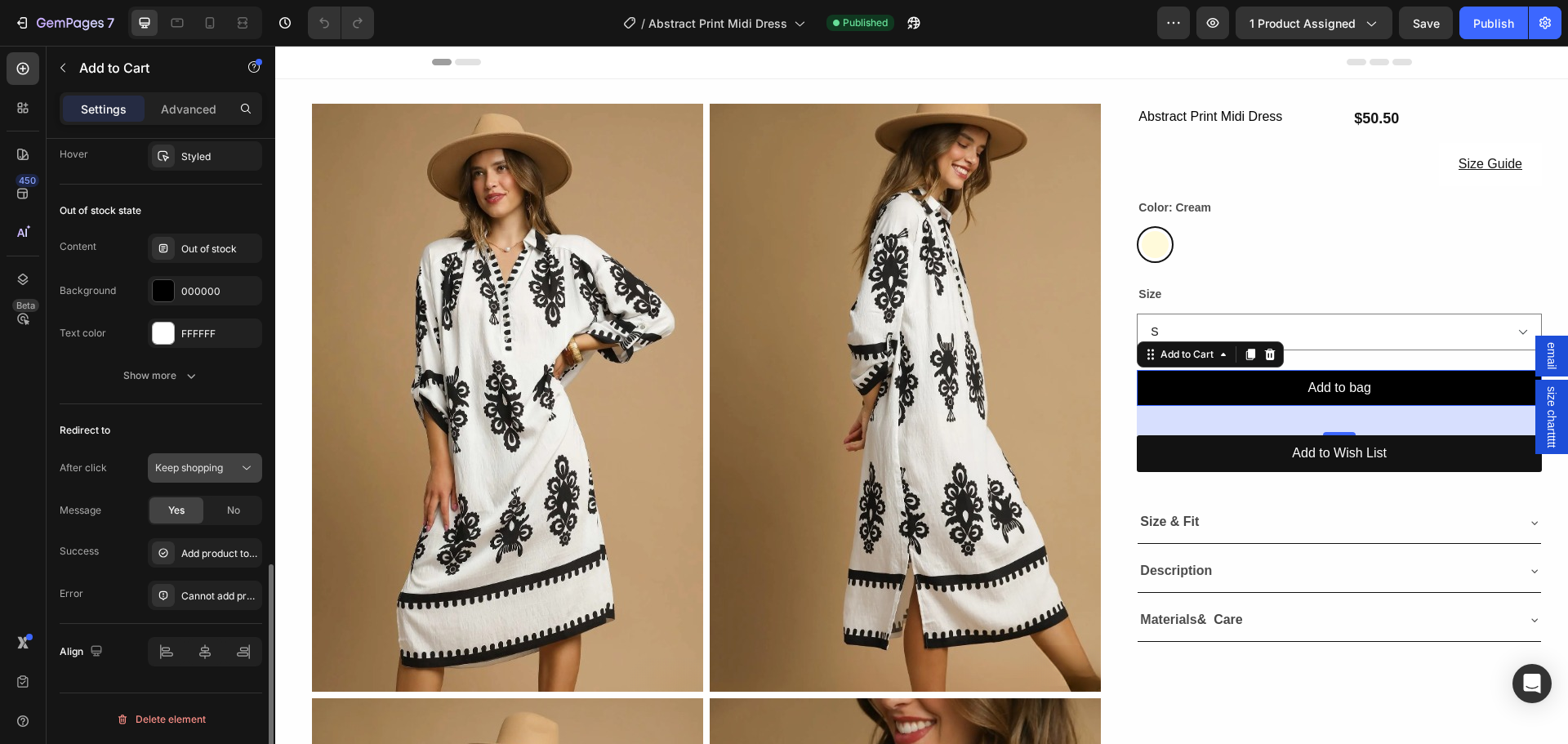
click at [196, 469] on span "Keep shopping" at bounding box center [189, 467] width 68 height 13
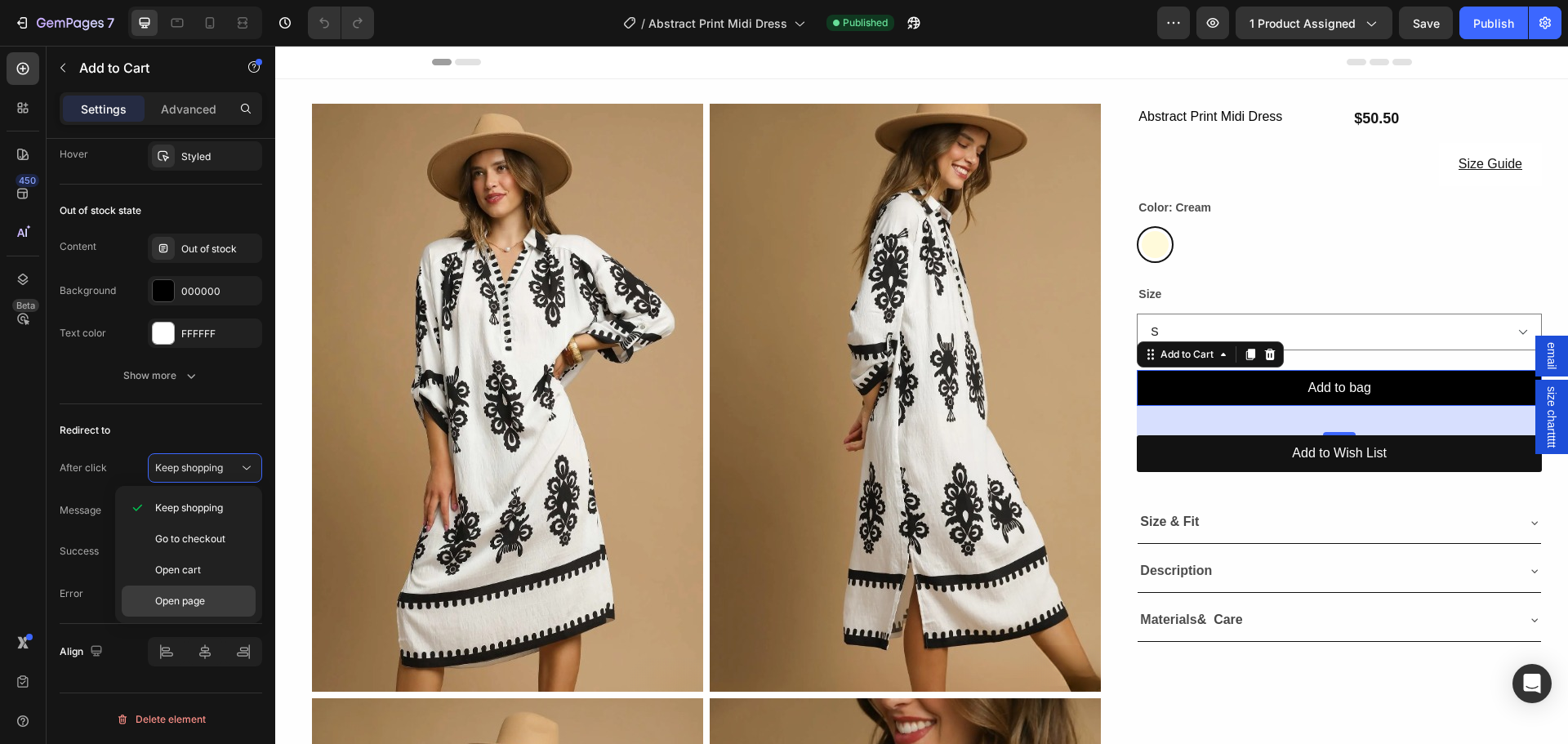
click at [196, 591] on div "Open page" at bounding box center [189, 601] width 134 height 31
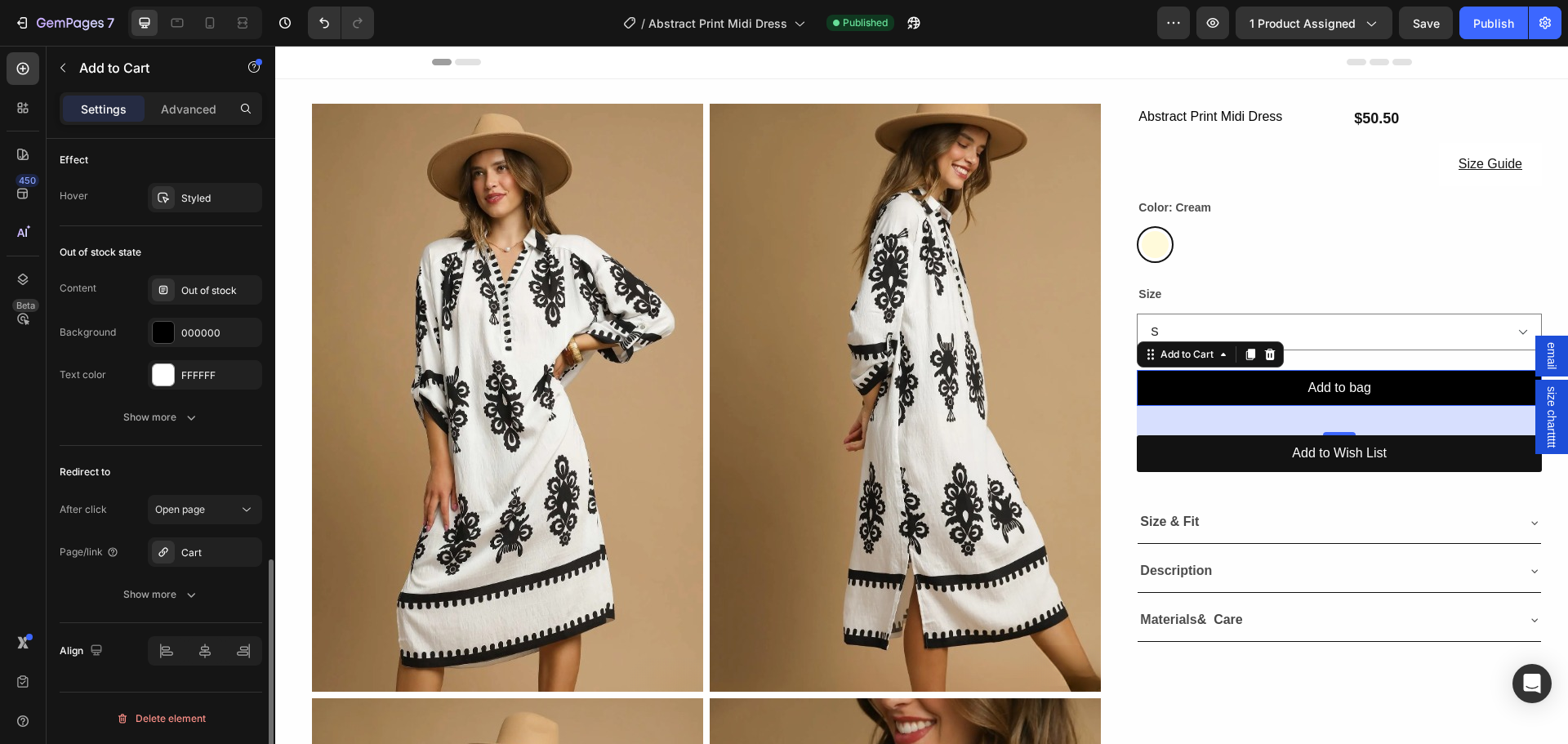
scroll to position [1183, 0]
click at [1482, 18] on div "Publish" at bounding box center [1493, 23] width 41 height 17
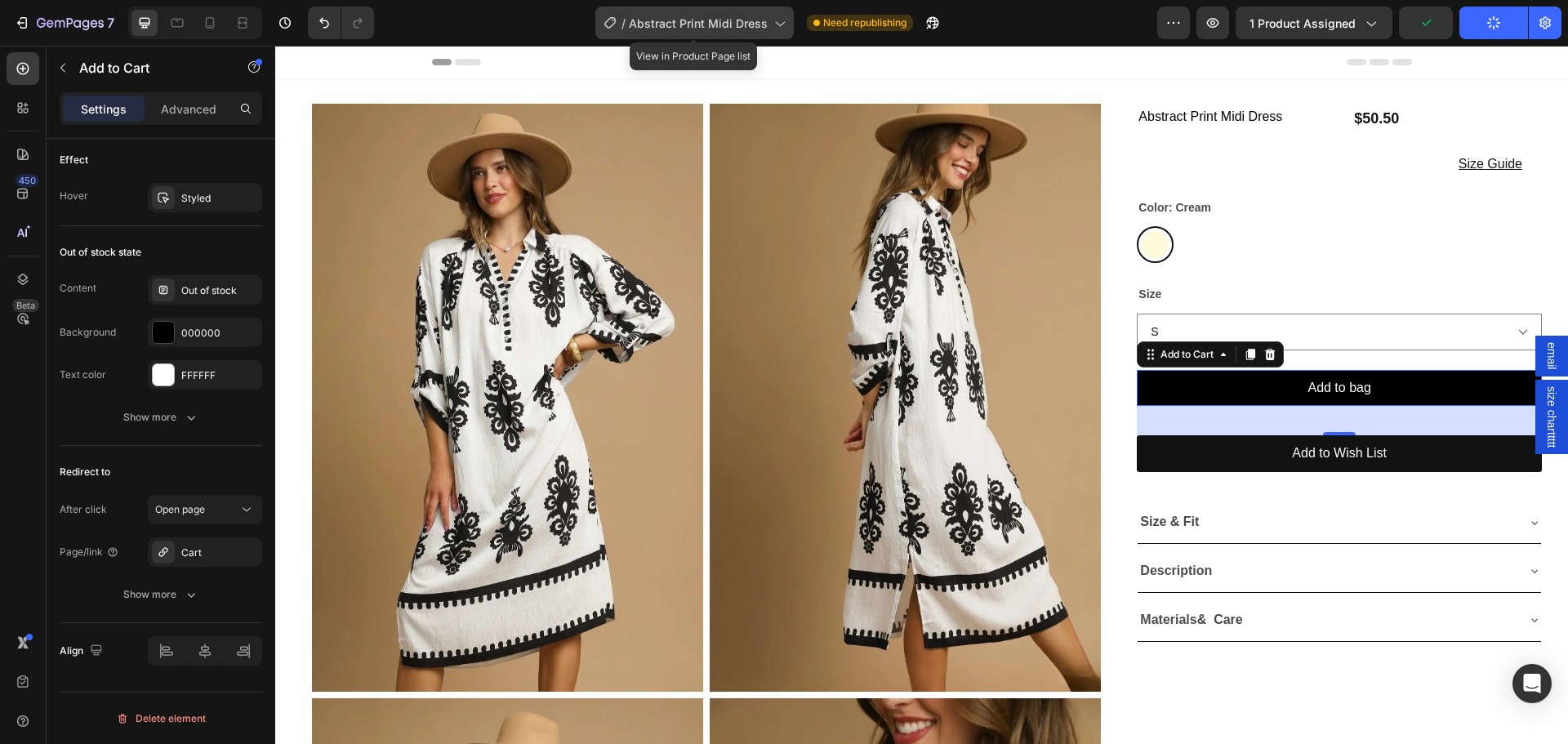
click at [746, 19] on span "Abstract Print Midi Dress" at bounding box center [698, 23] width 138 height 17
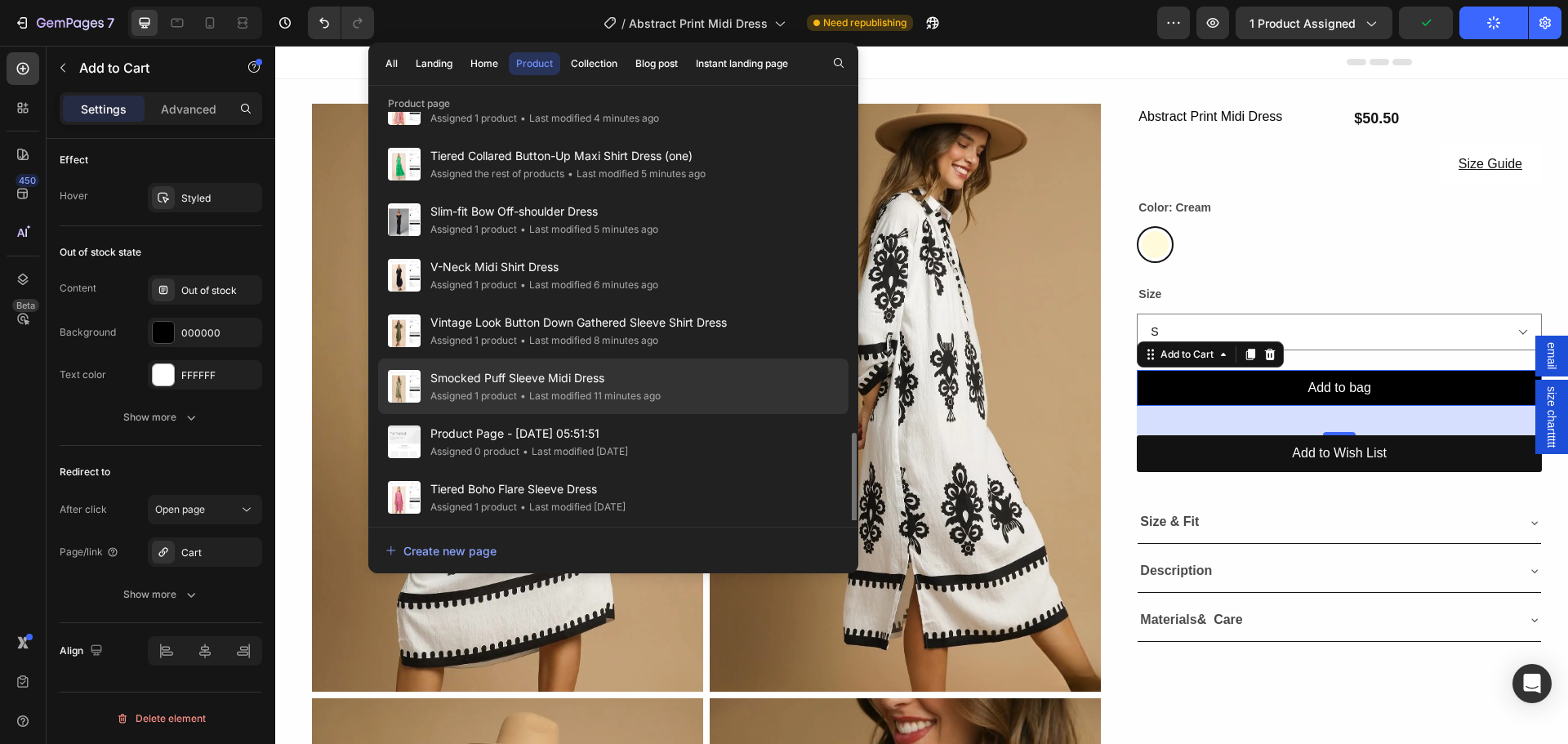
scroll to position [713, 0]
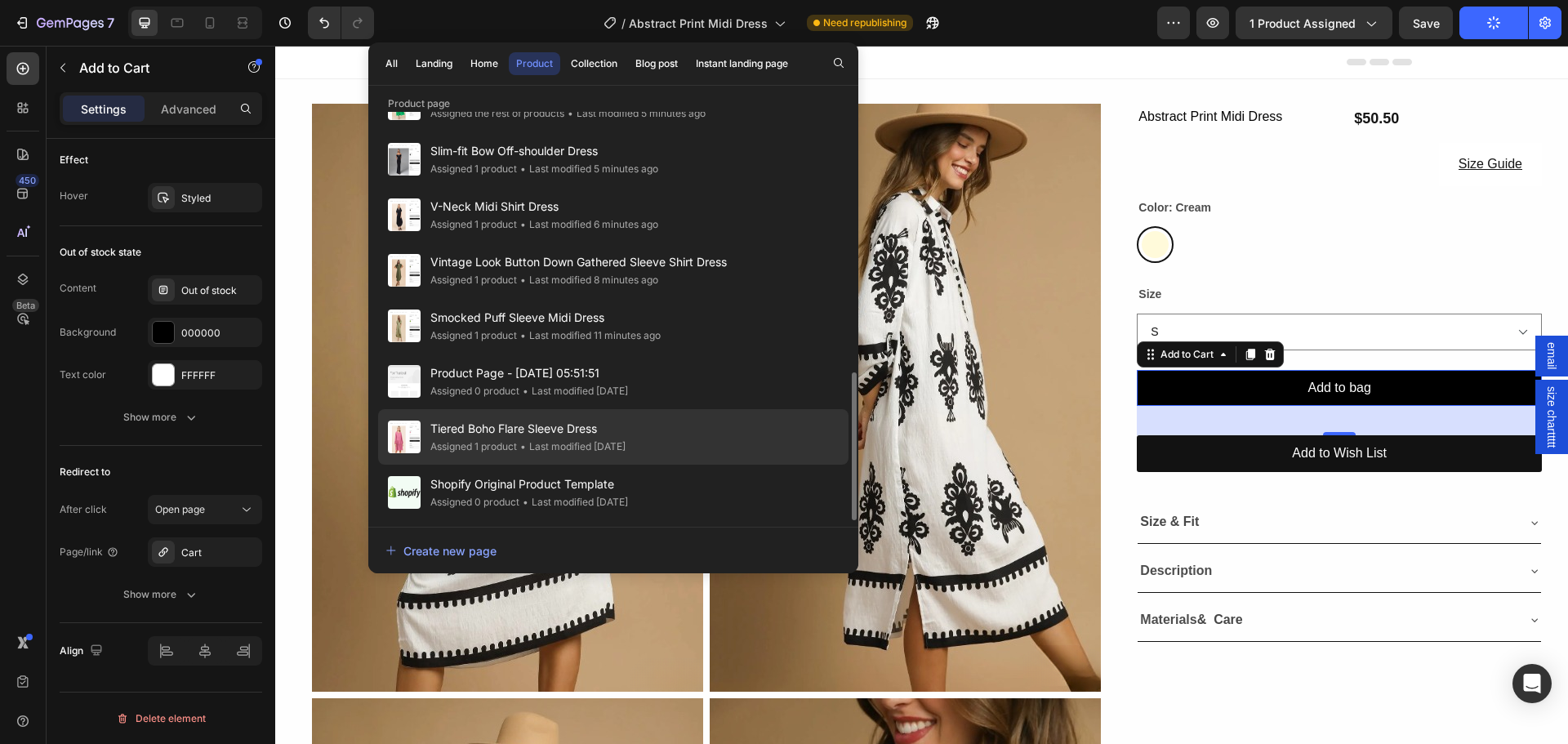
click at [560, 421] on span "Tiered Boho Flare Sleeve Dress" at bounding box center [528, 429] width 196 height 19
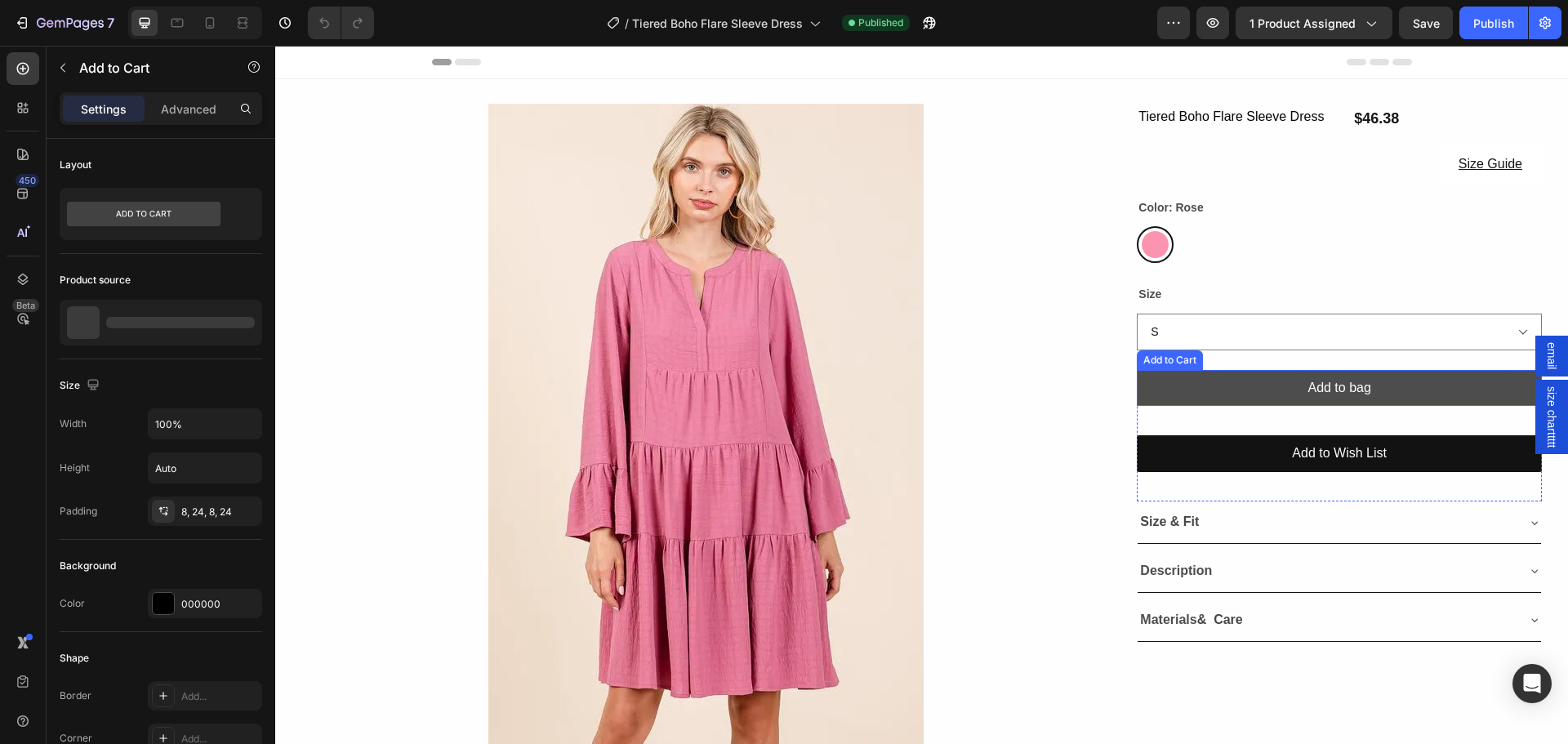
click at [1174, 396] on button "Add to bag" at bounding box center [1339, 388] width 405 height 37
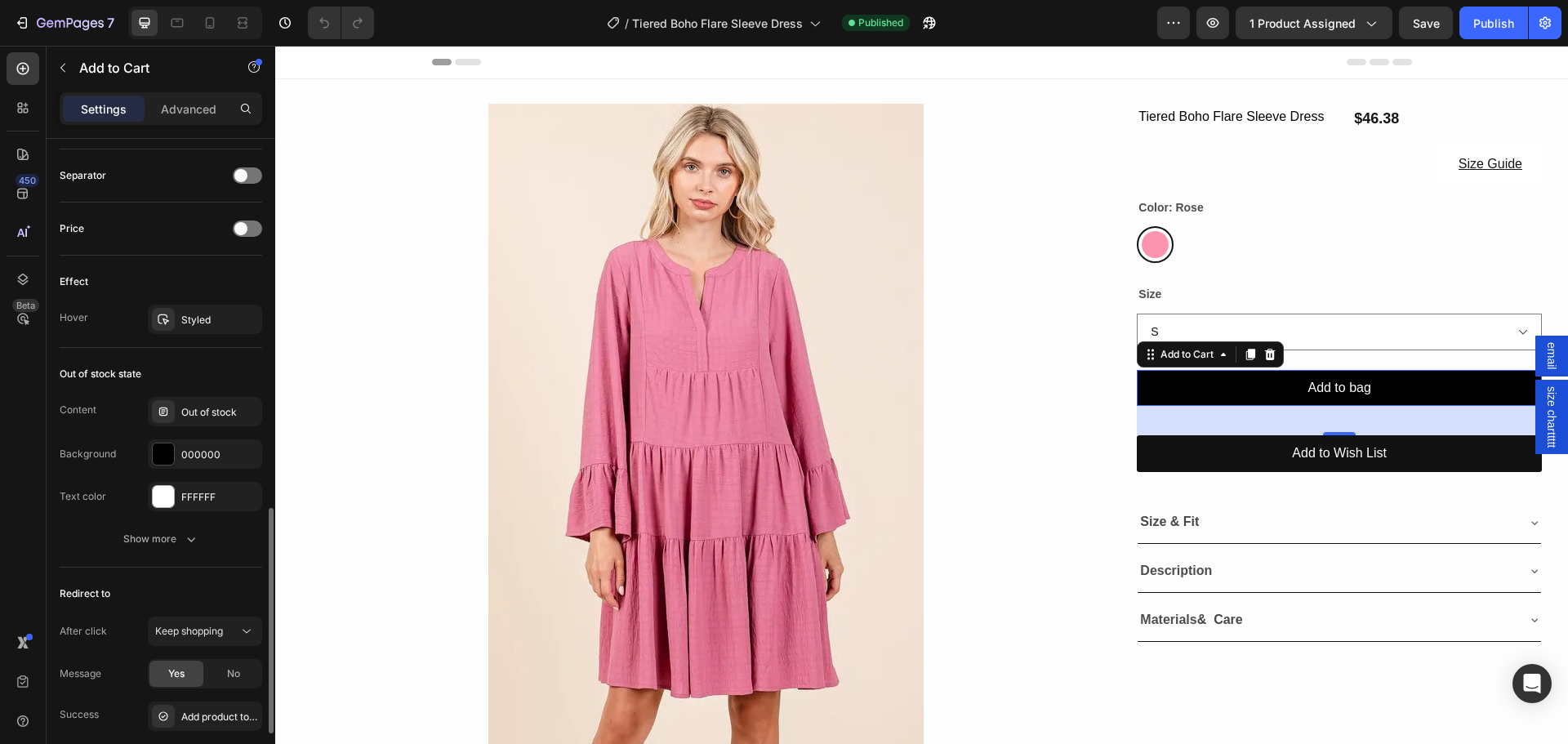
scroll to position [1143, 0]
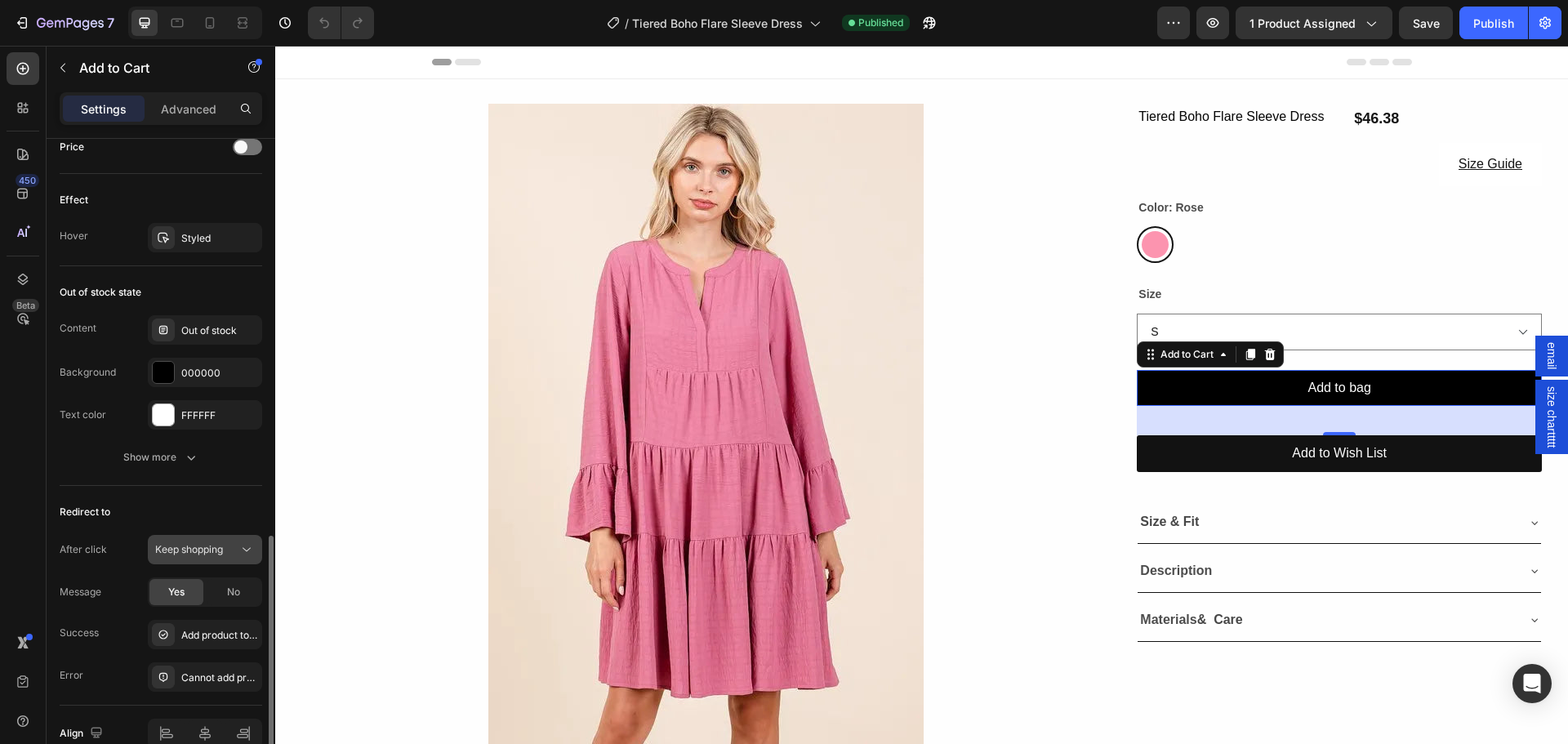
click at [187, 539] on button "Keep shopping" at bounding box center [205, 550] width 114 height 29
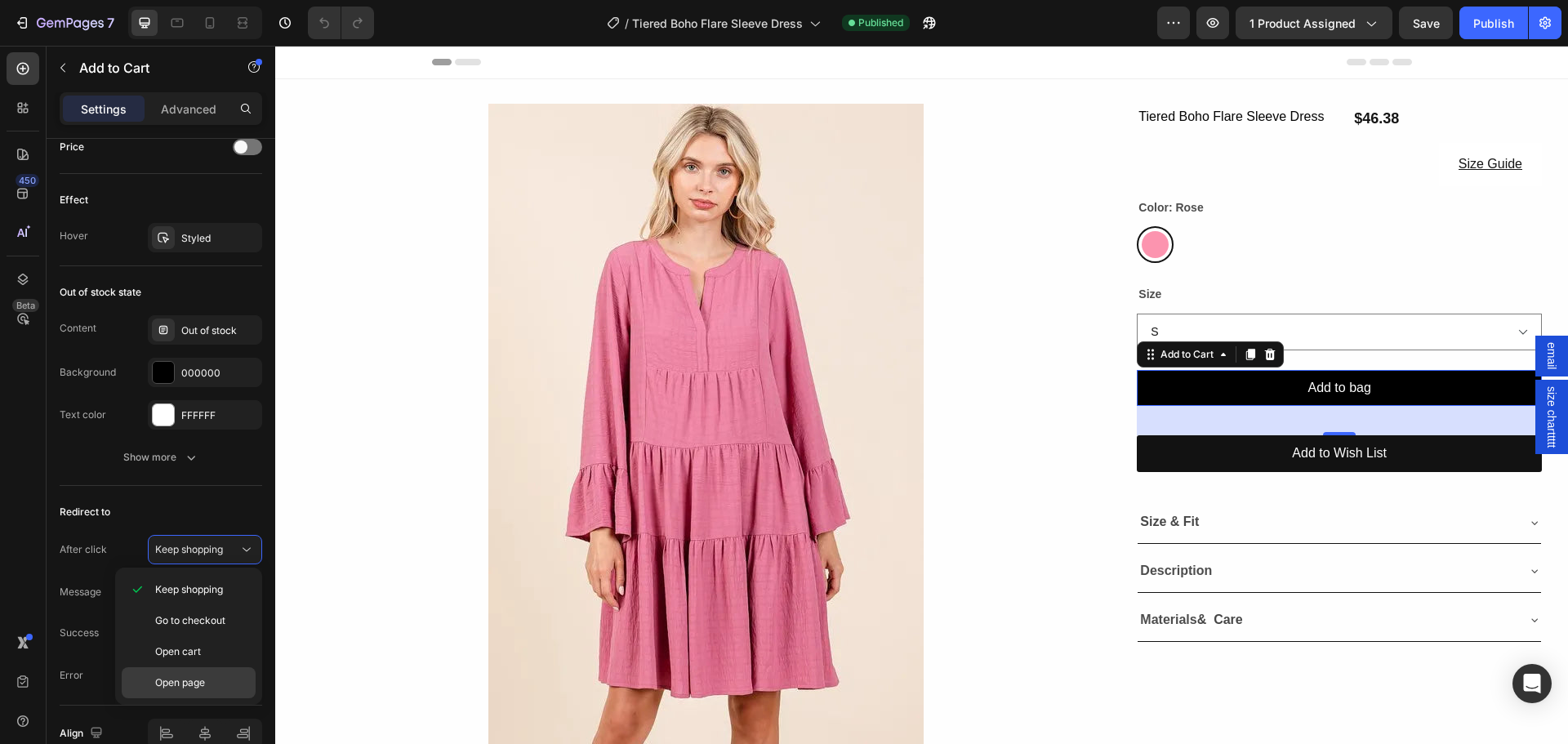
click at [180, 685] on span "Open page" at bounding box center [179, 682] width 49 height 15
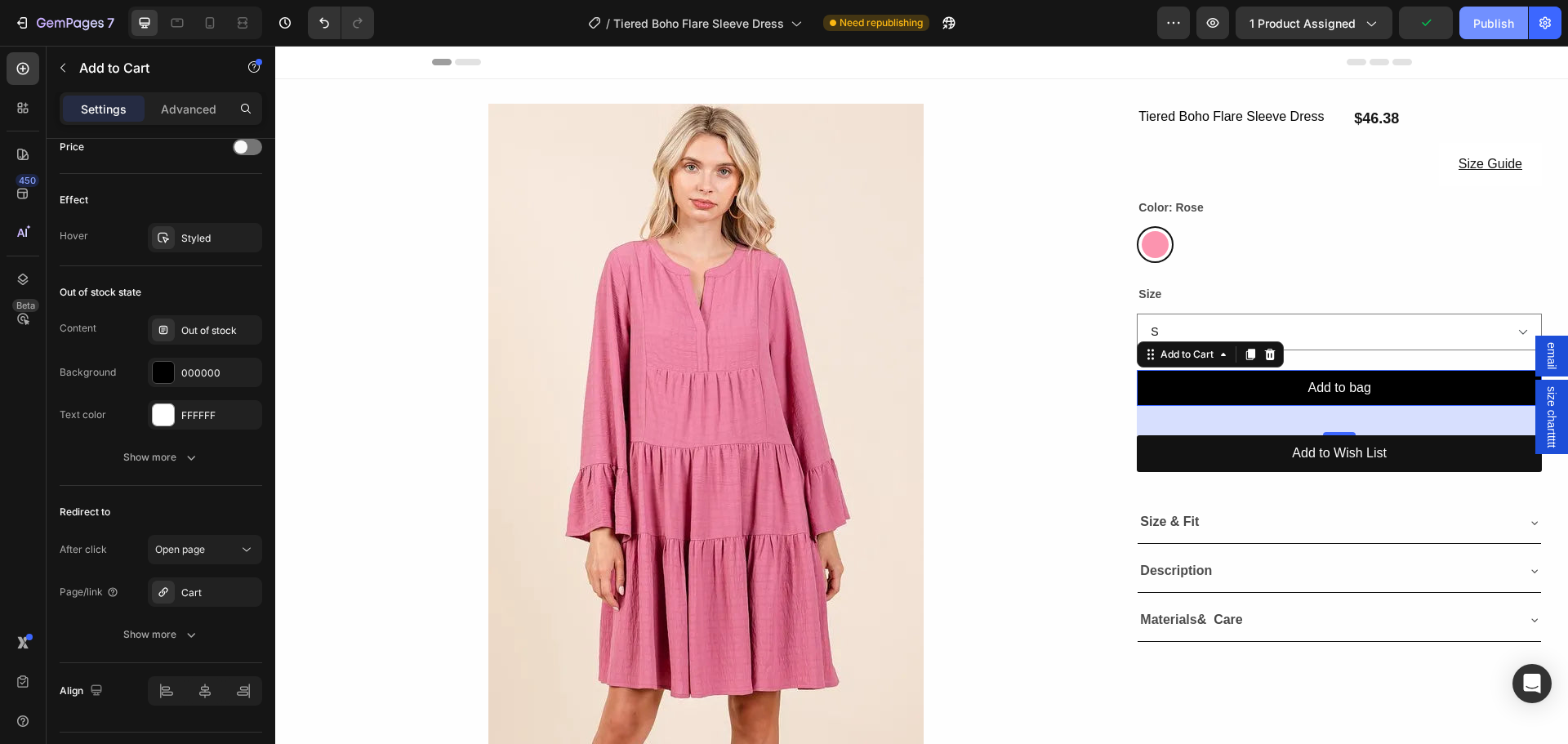
click at [1488, 15] on div "Publish" at bounding box center [1493, 23] width 41 height 17
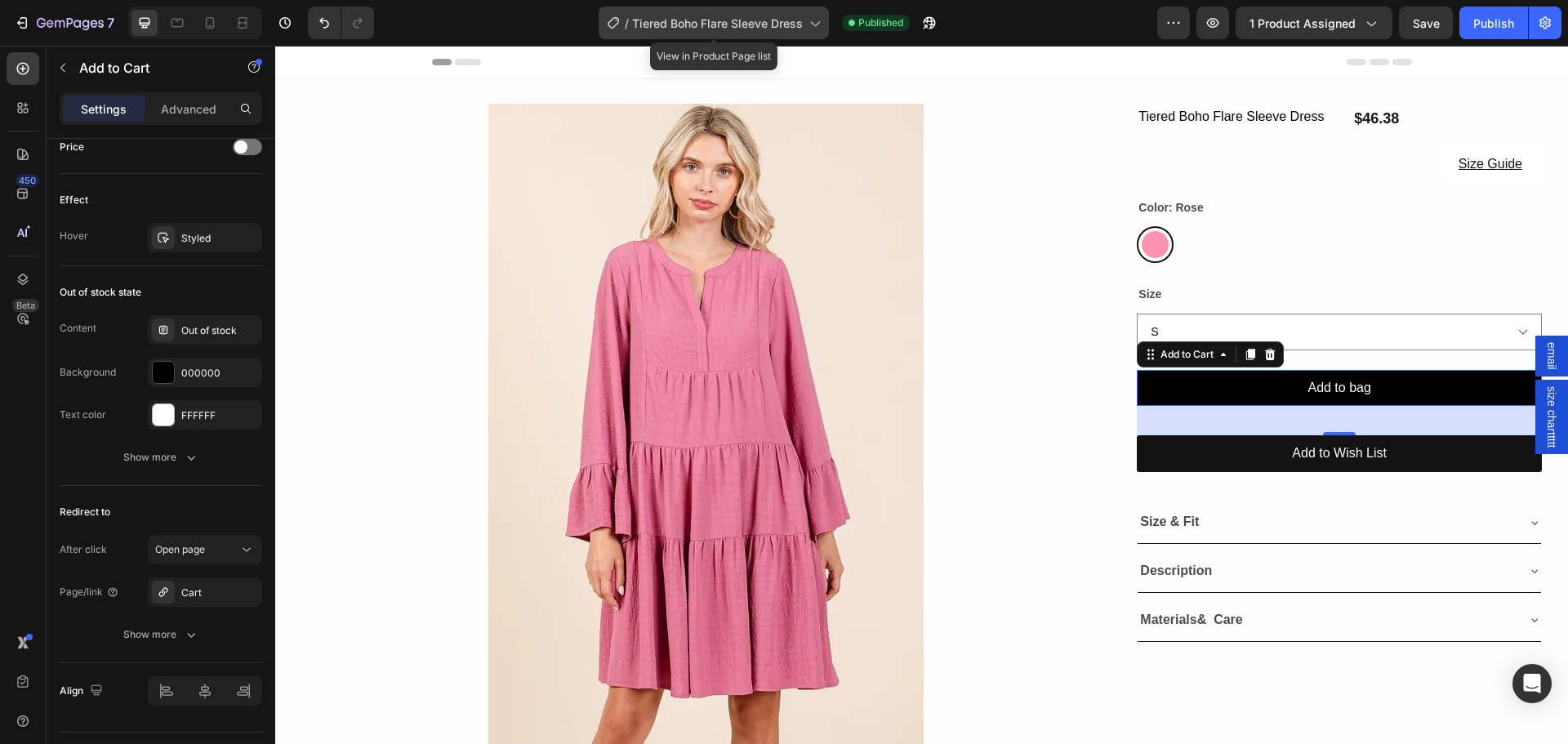
click at [664, 35] on div "/ Tiered Boho Flare Sleeve Dress" at bounding box center [713, 23] width 230 height 33
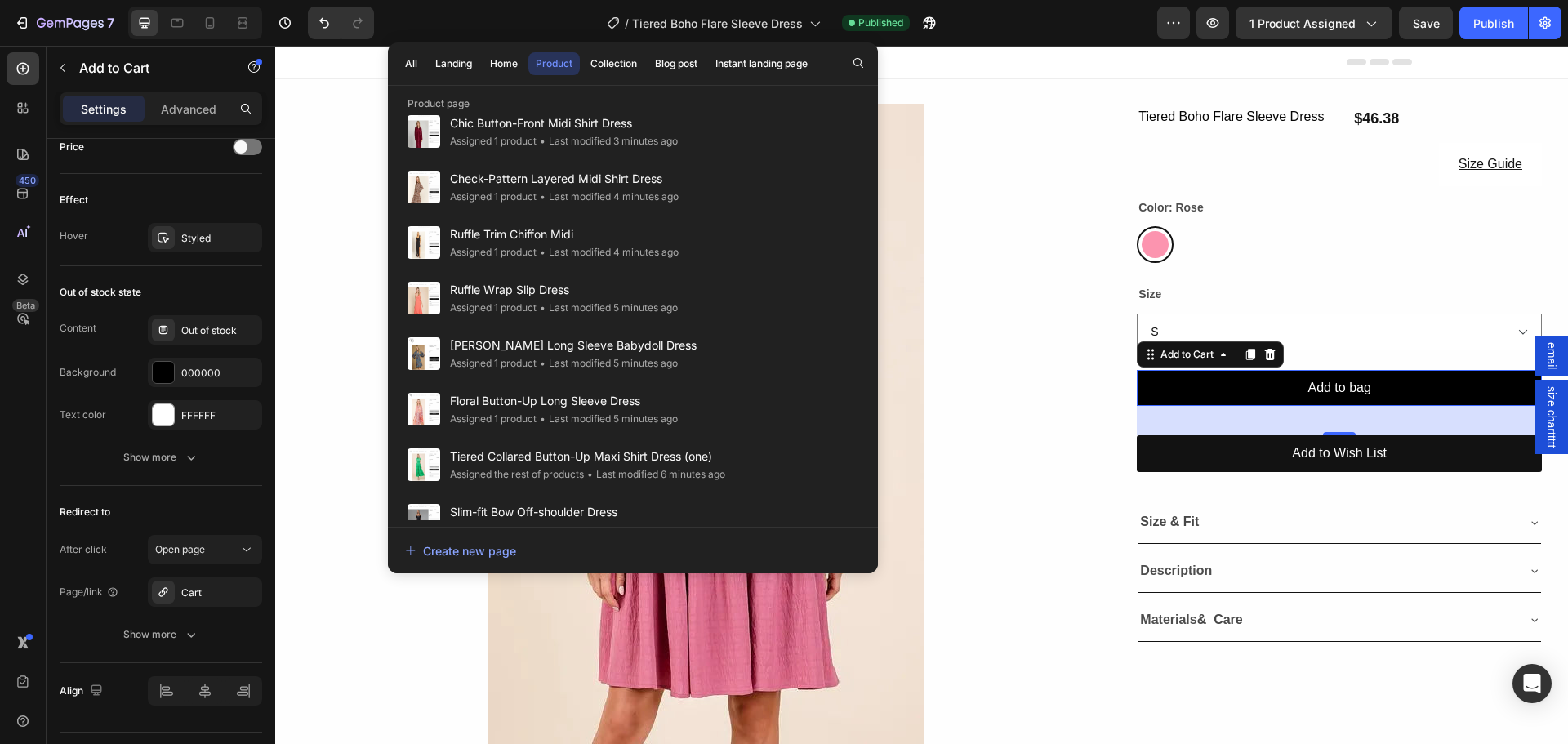
scroll to position [713, 0]
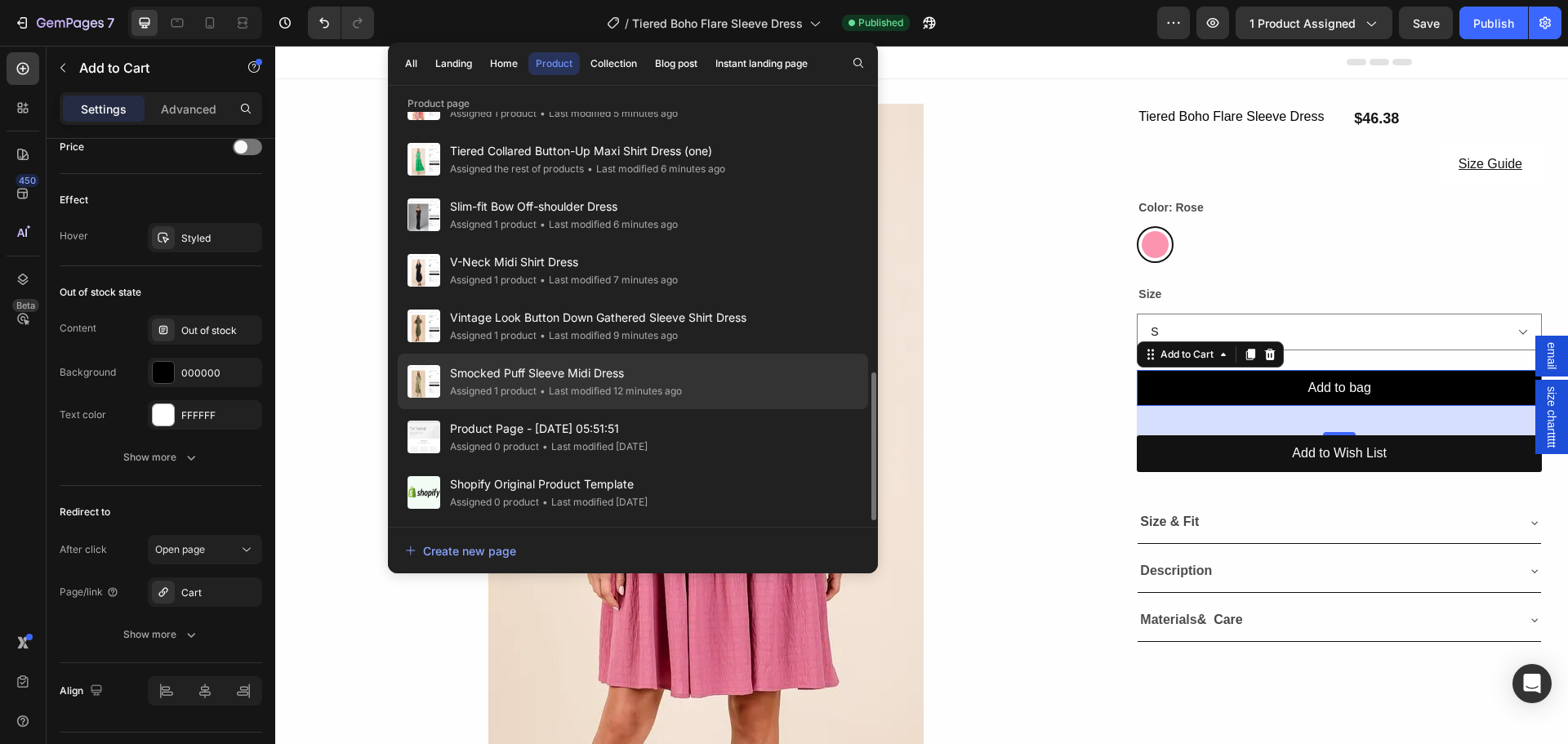
click at [555, 409] on div "Smocked Puff Sleeve Midi Dress Assigned 1 product • Last modified 12 minutes ago" at bounding box center [633, 436] width 470 height 55
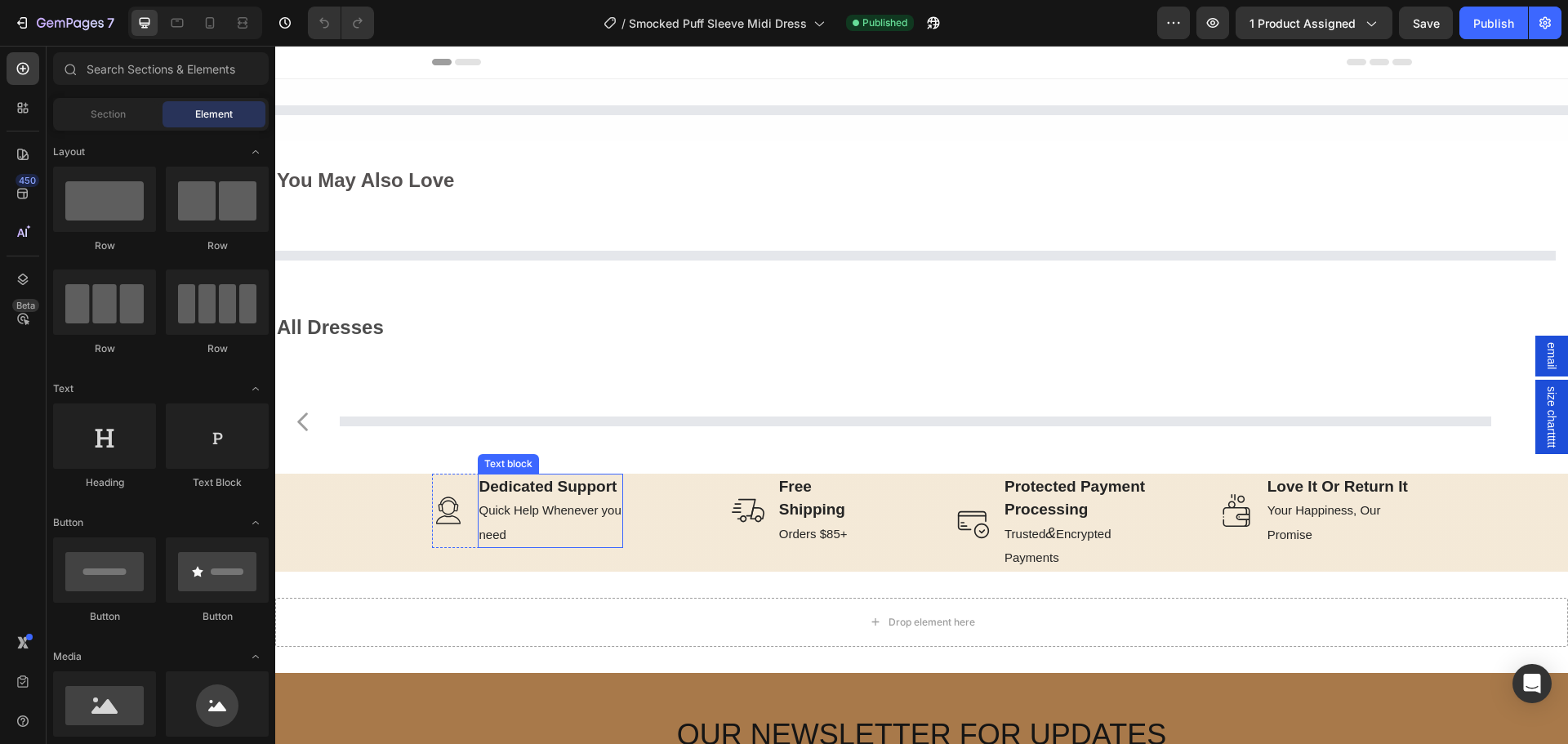
select select "XL"
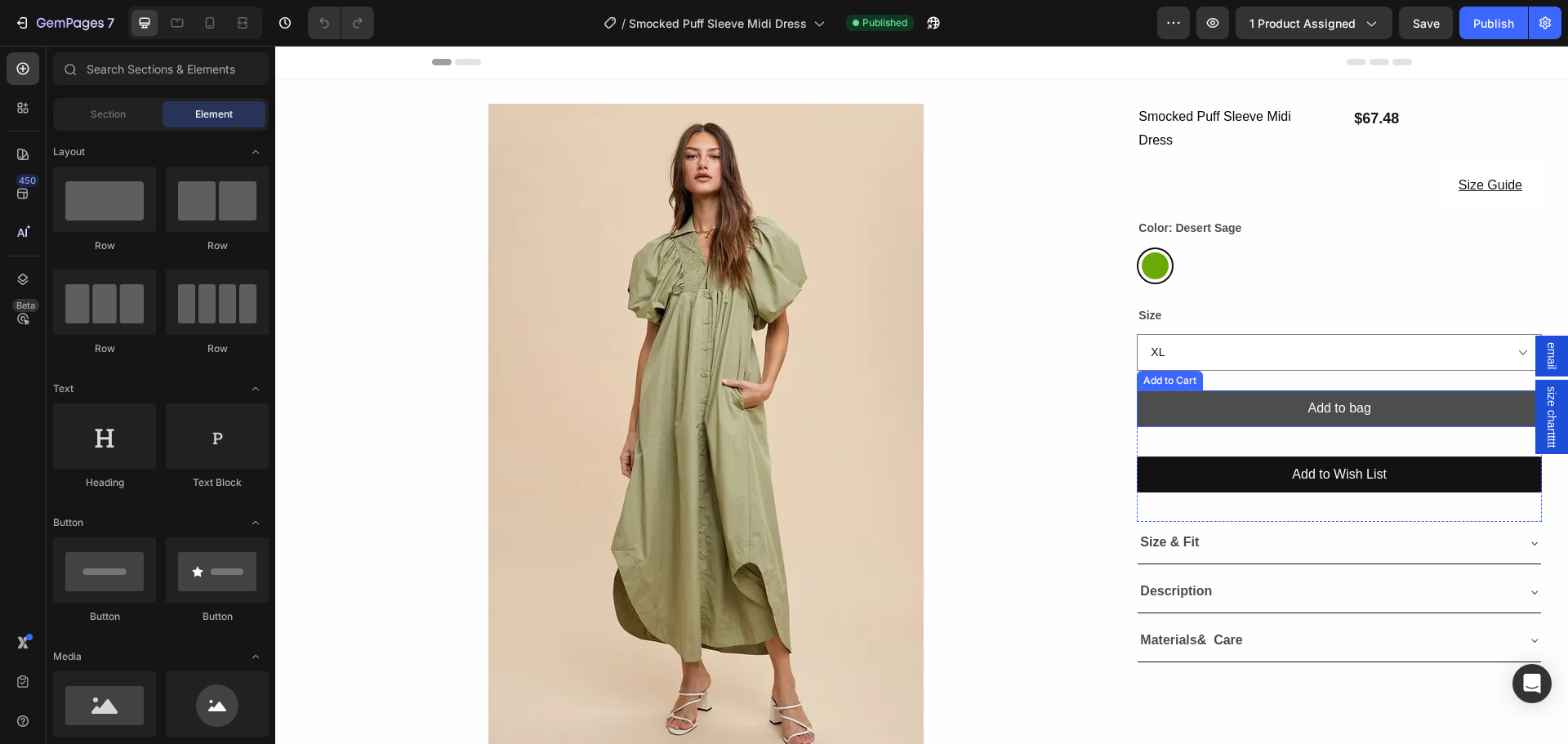
click at [1184, 419] on button "Add to bag" at bounding box center [1339, 408] width 405 height 37
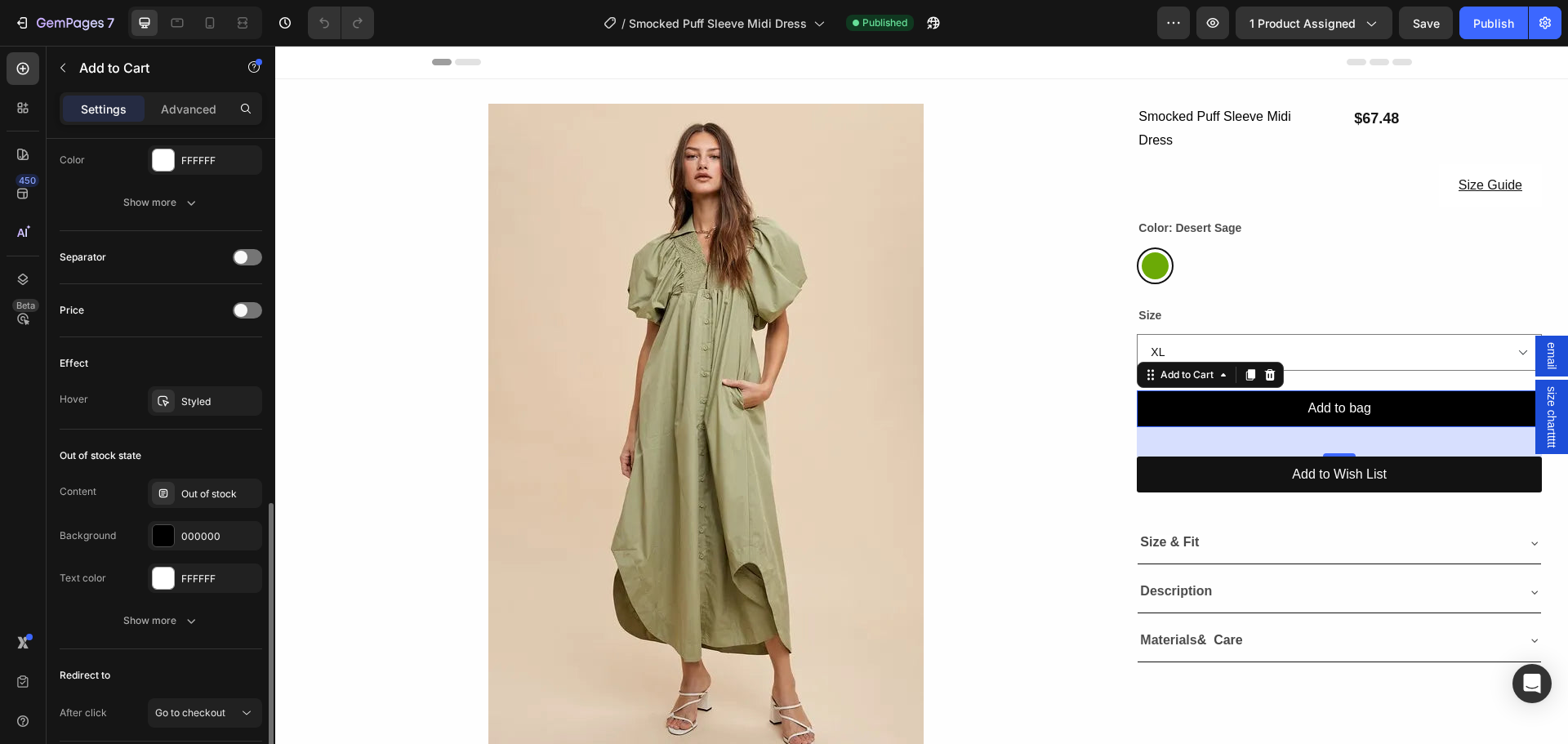
scroll to position [1098, 0]
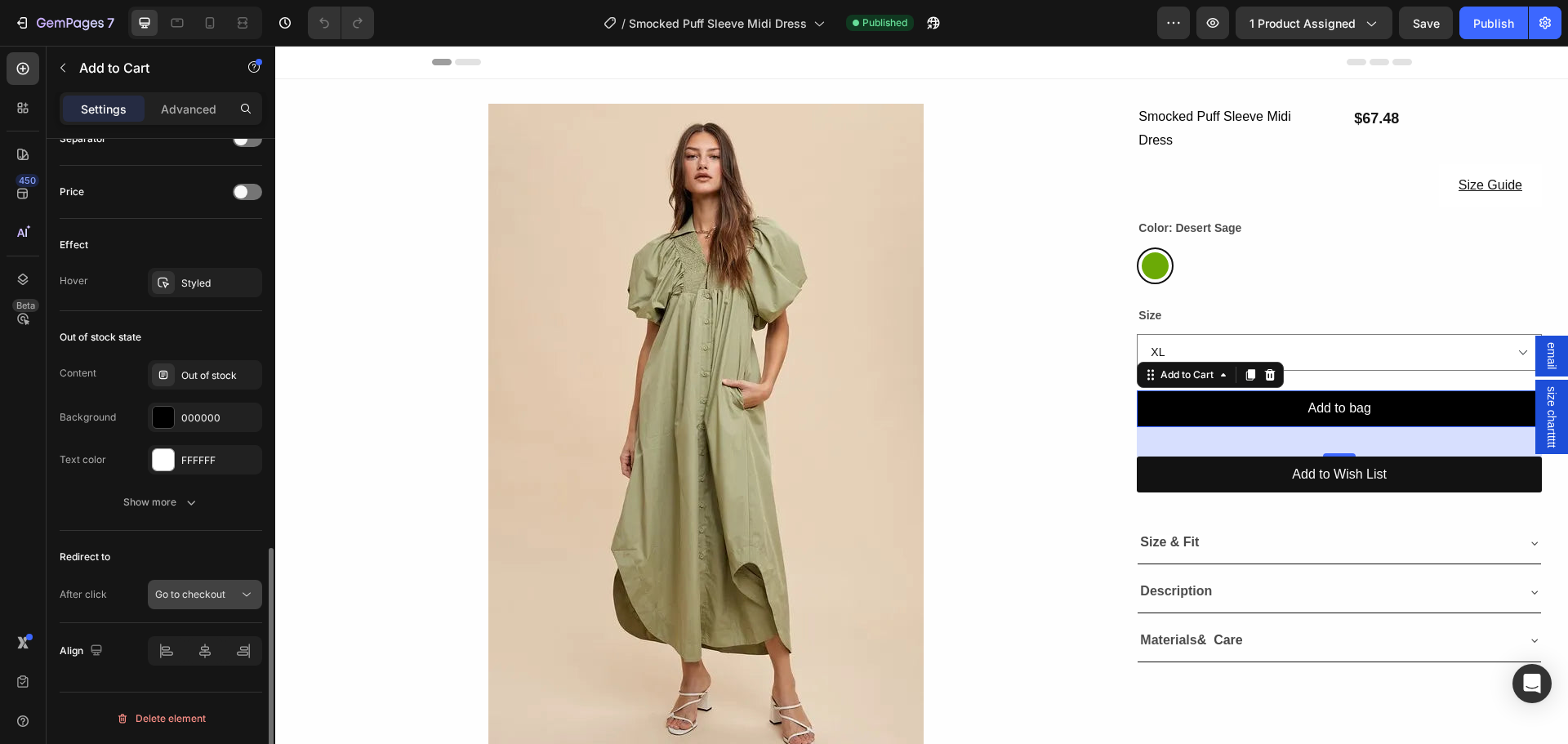
click at [204, 604] on button "Go to checkout" at bounding box center [205, 594] width 114 height 29
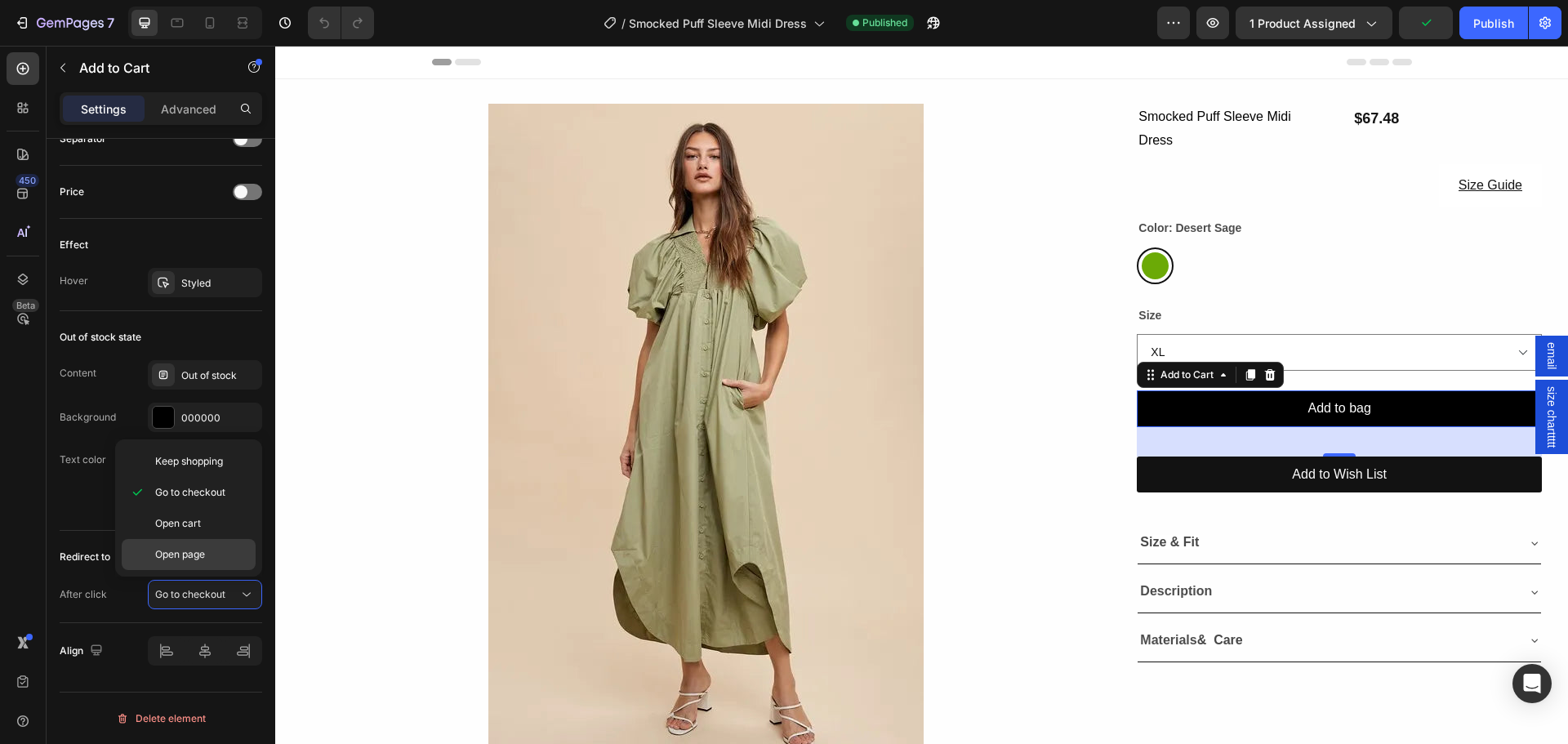
click at [173, 554] on span "Open page" at bounding box center [179, 553] width 49 height 15
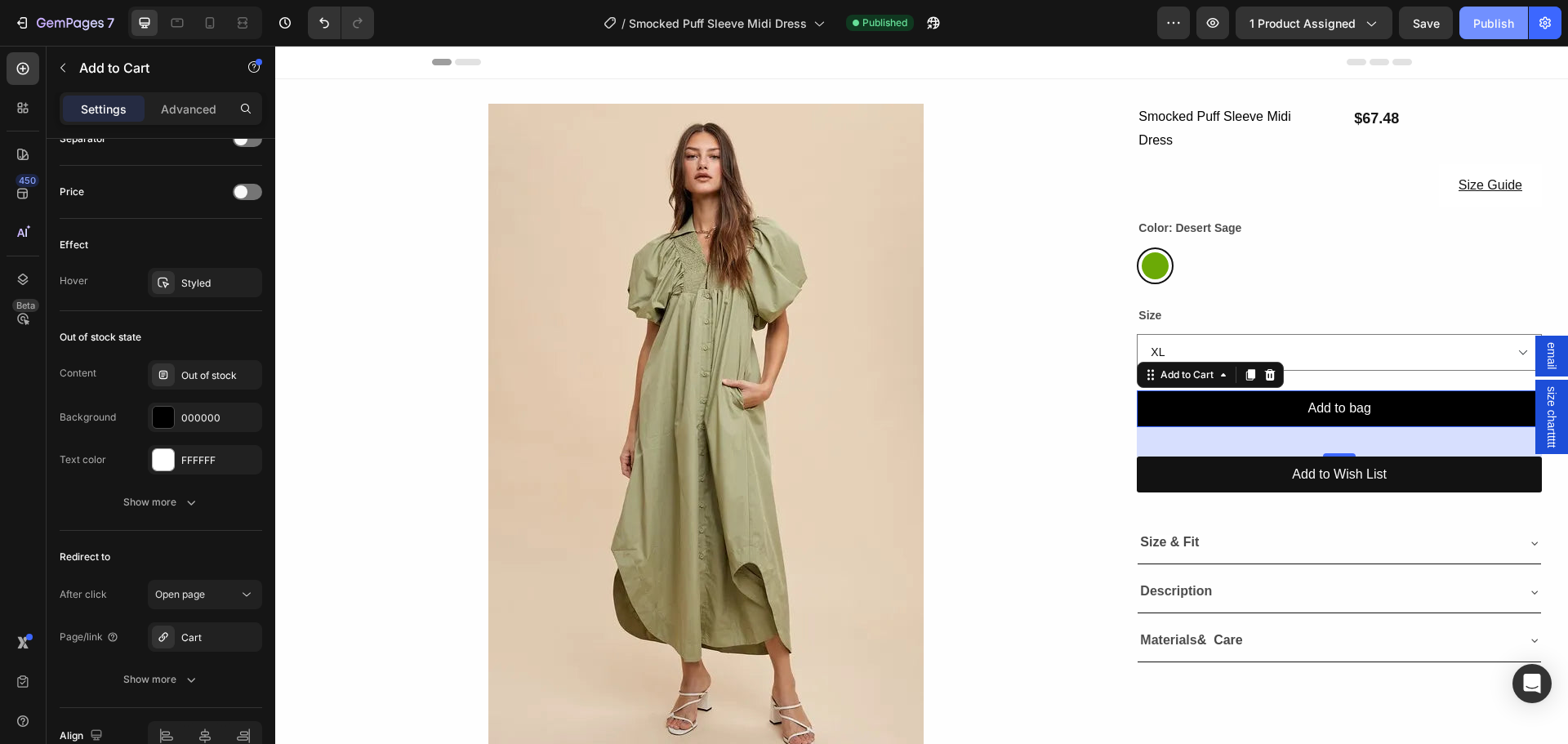
click at [1519, 35] on button "Publish" at bounding box center [1493, 23] width 69 height 33
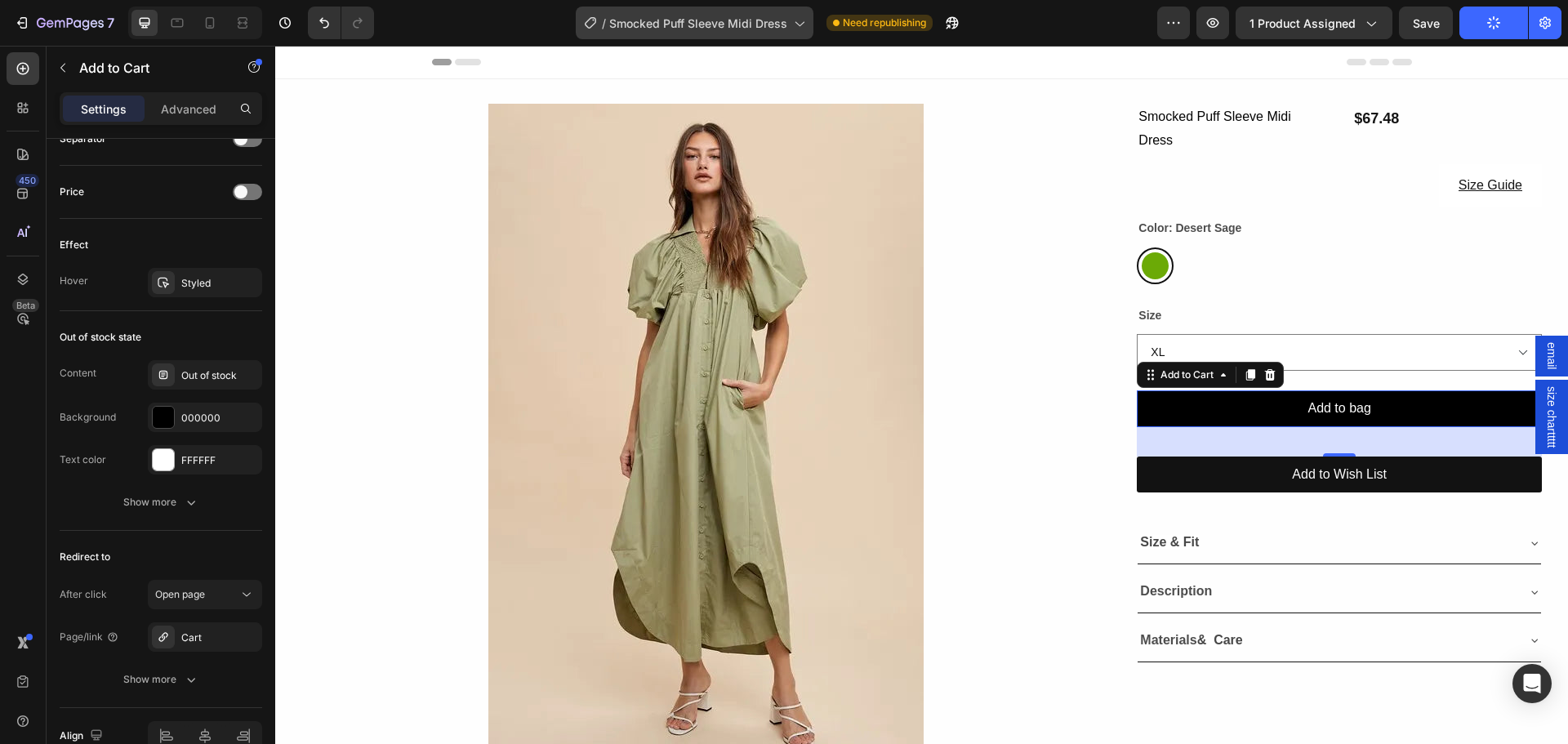
click at [688, 25] on span "Smocked Puff Sleeve Midi Dress" at bounding box center [698, 23] width 178 height 17
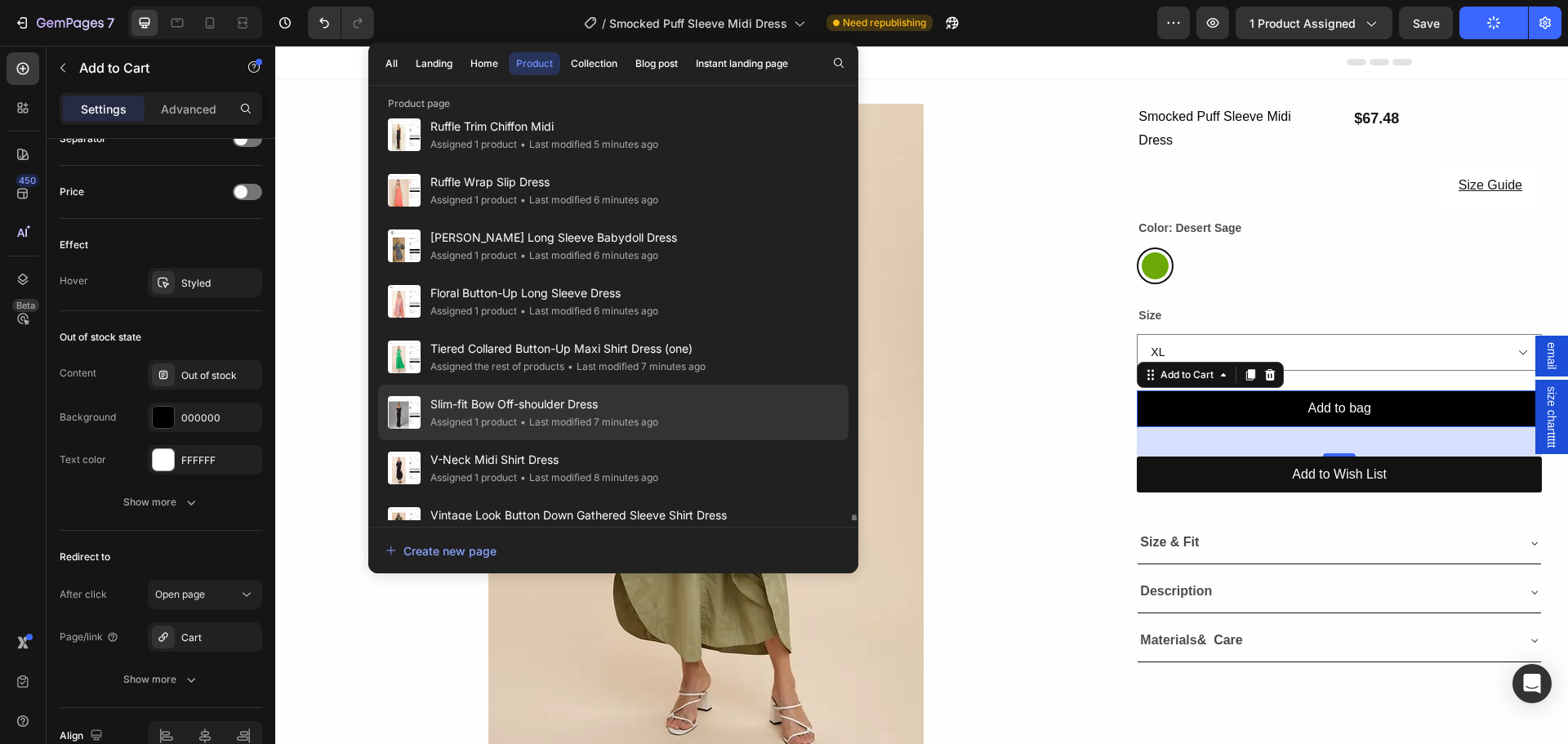
scroll to position [713, 0]
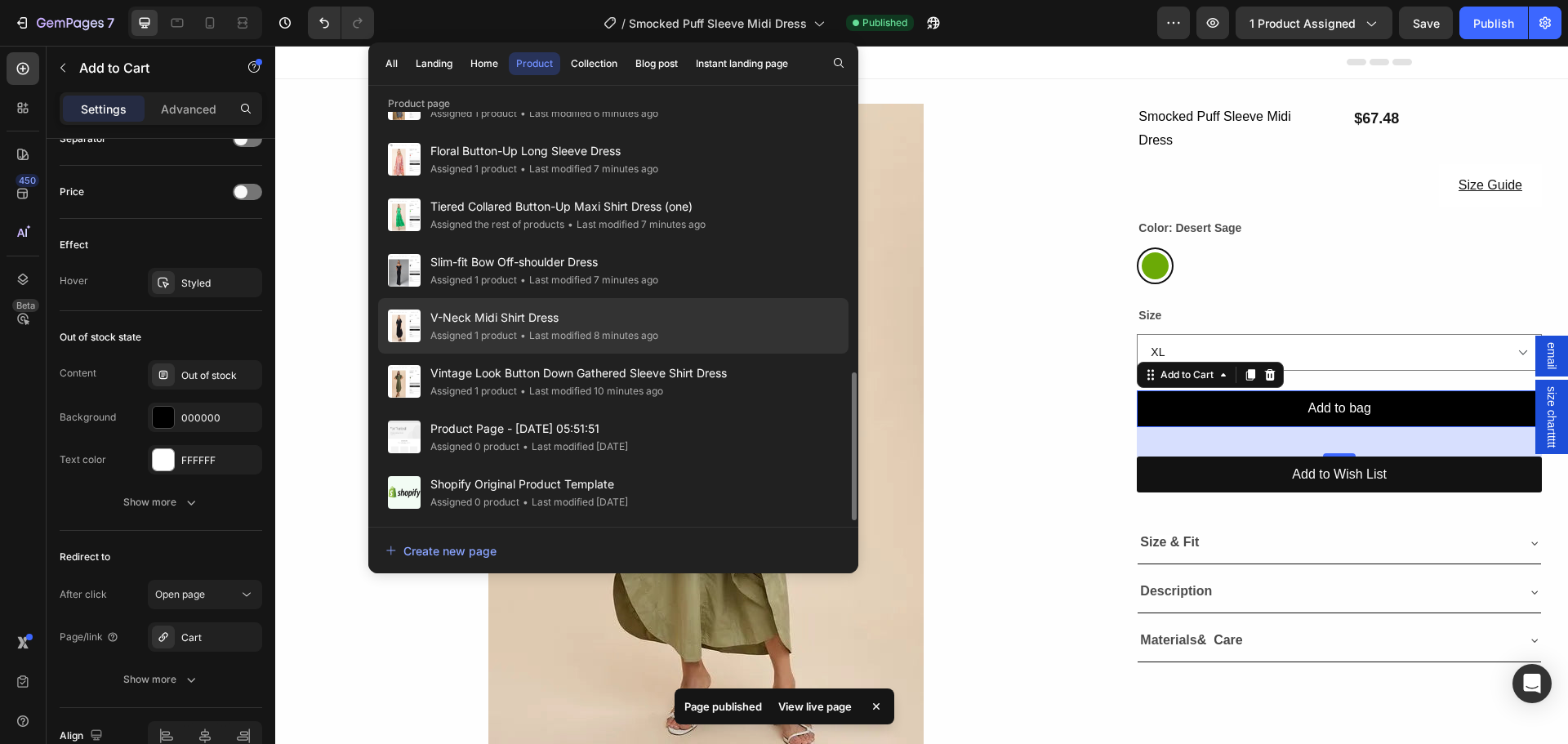
click at [464, 330] on div "Assigned 1 product" at bounding box center [473, 335] width 86 height 16
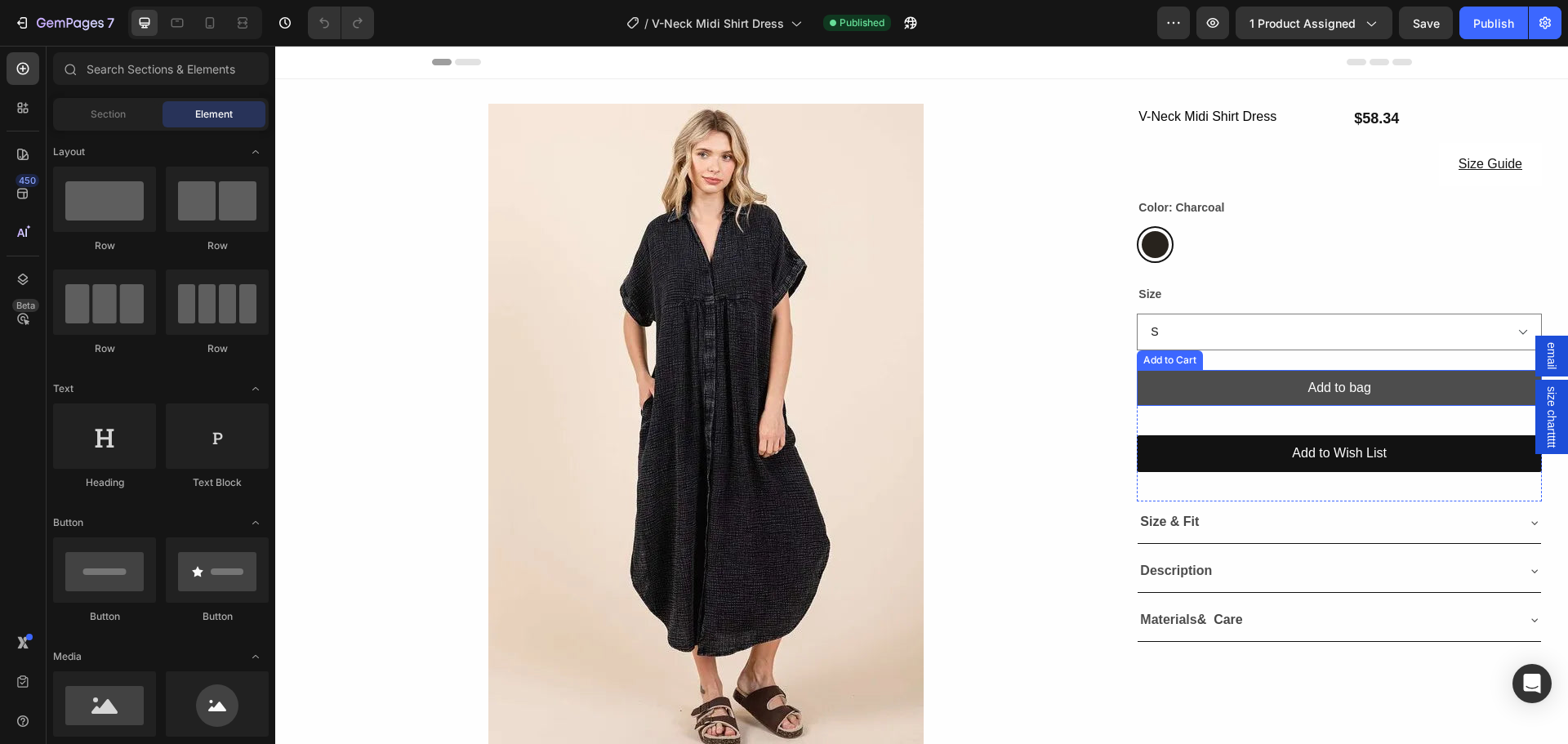
click at [1175, 380] on button "Add to bag" at bounding box center [1339, 388] width 405 height 37
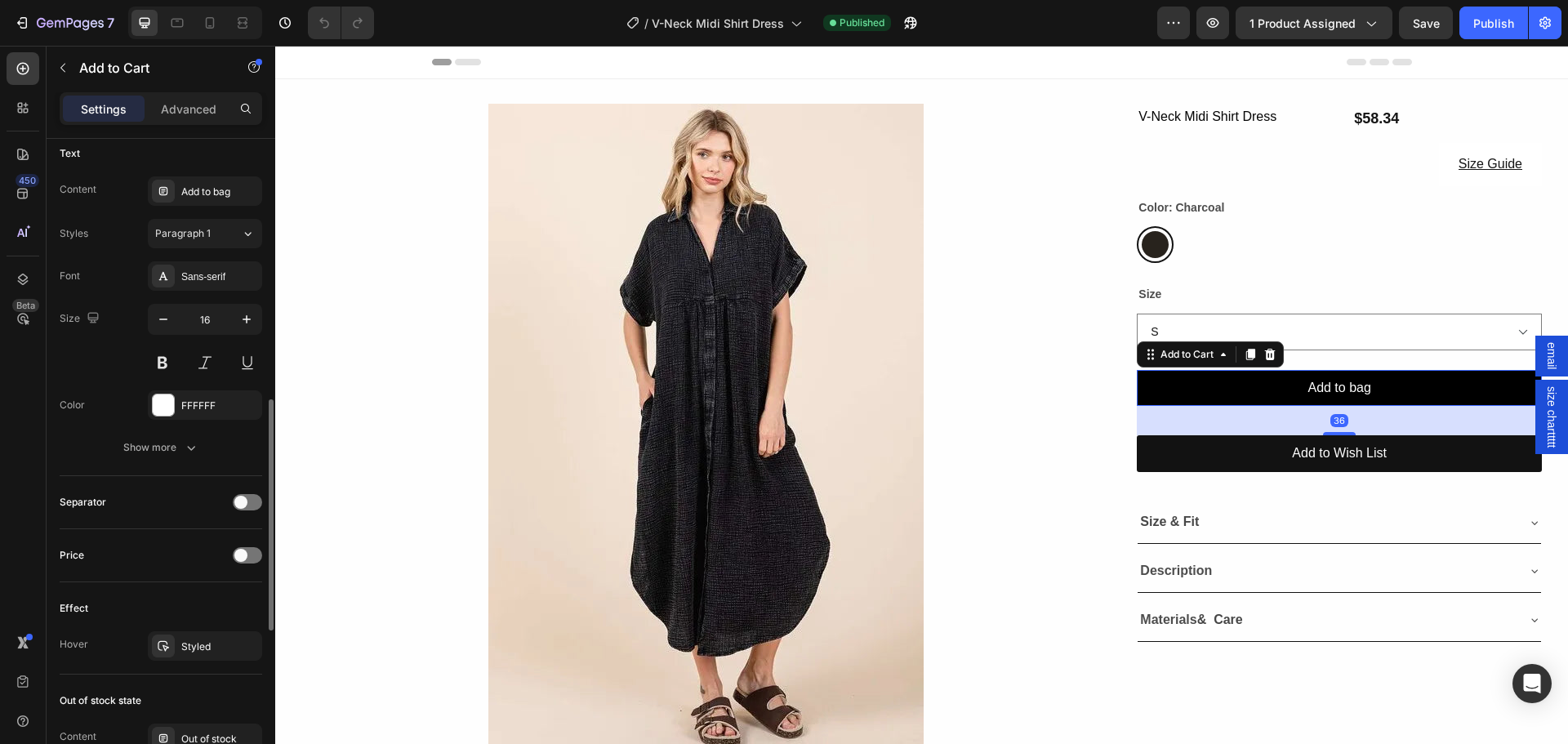
scroll to position [1183, 0]
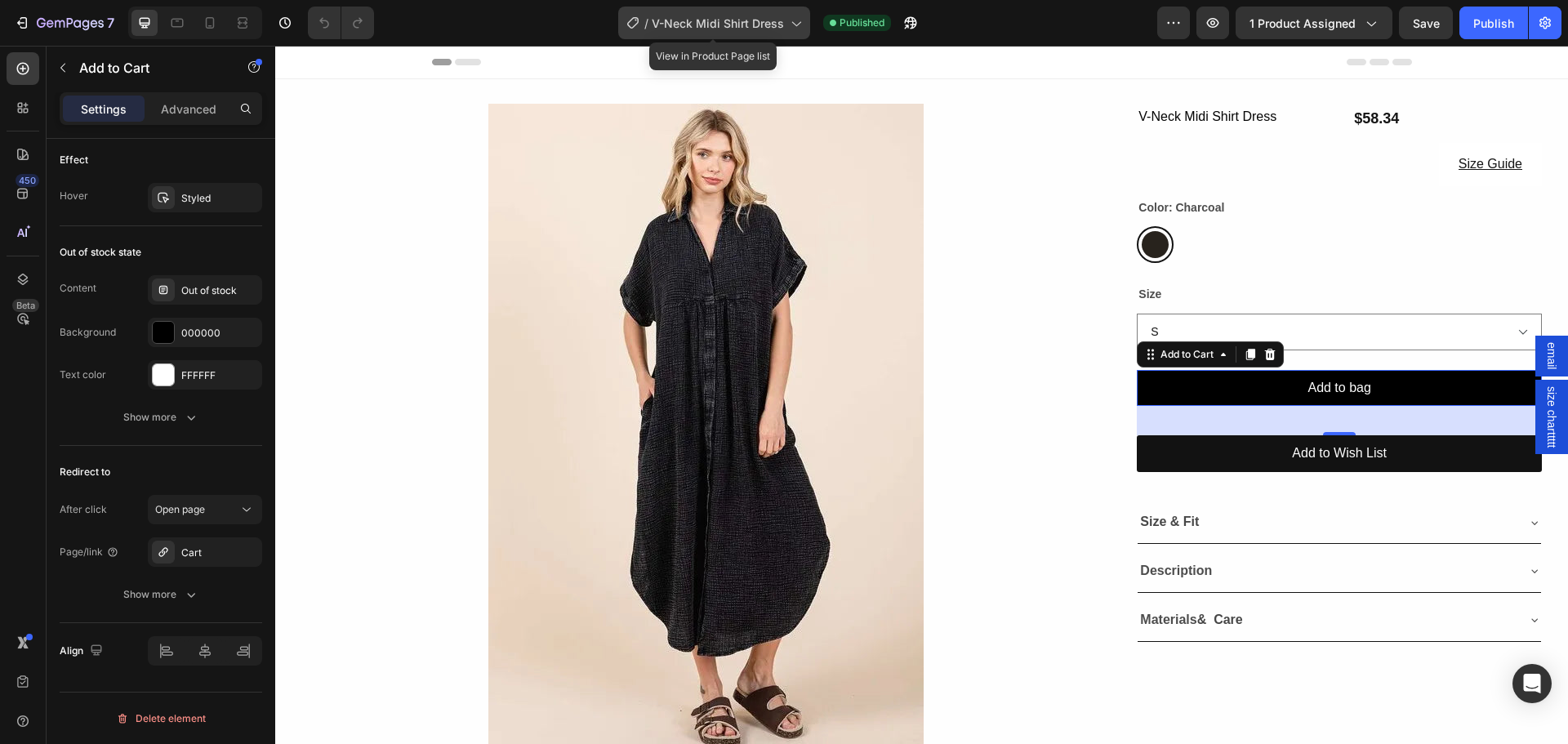
click at [702, 16] on span "V-Neck Midi Shirt Dress" at bounding box center [717, 23] width 133 height 17
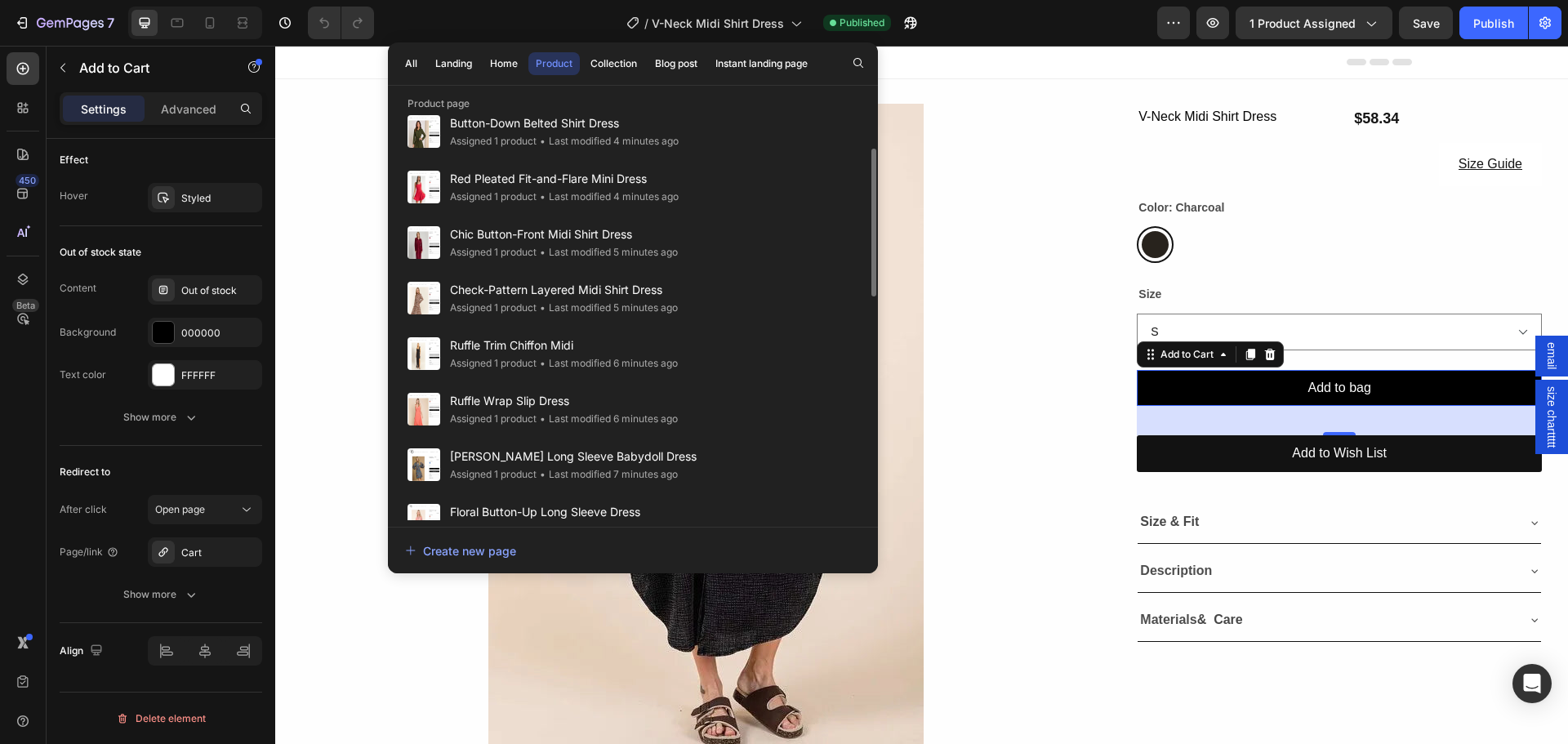
scroll to position [326, 0]
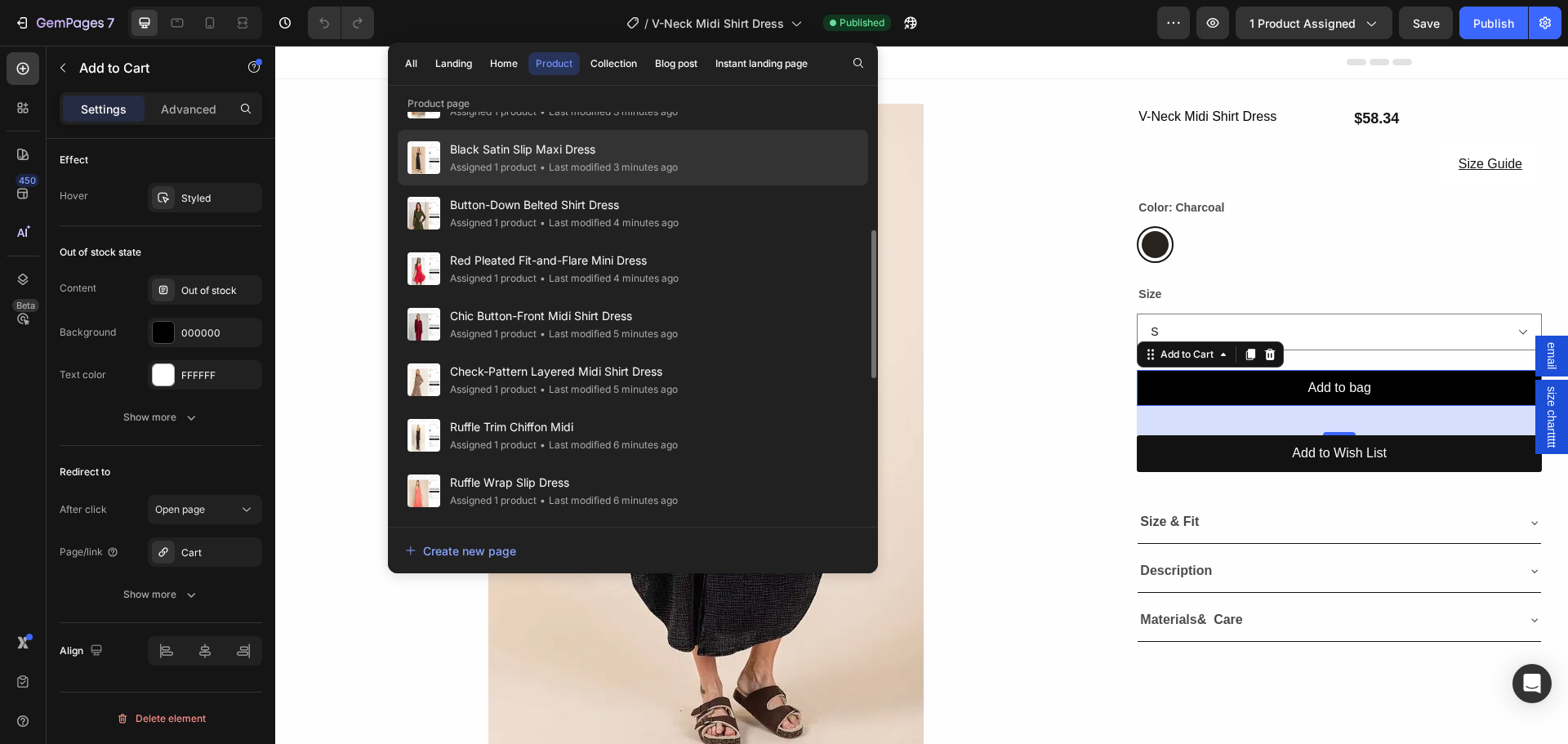
click at [528, 164] on div "Assigned 1 product" at bounding box center [493, 167] width 86 height 16
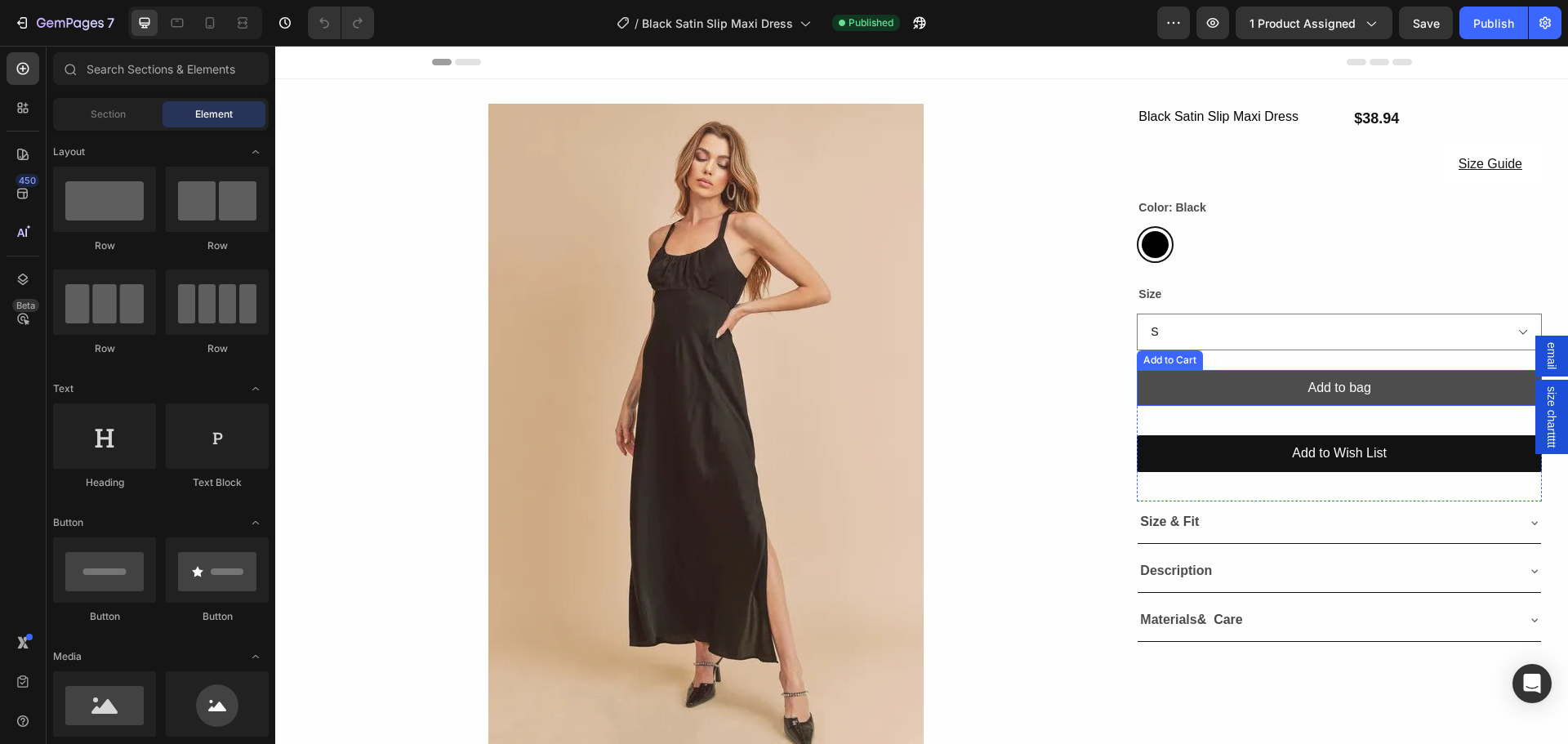
click at [1201, 379] on button "Add to bag" at bounding box center [1339, 388] width 405 height 37
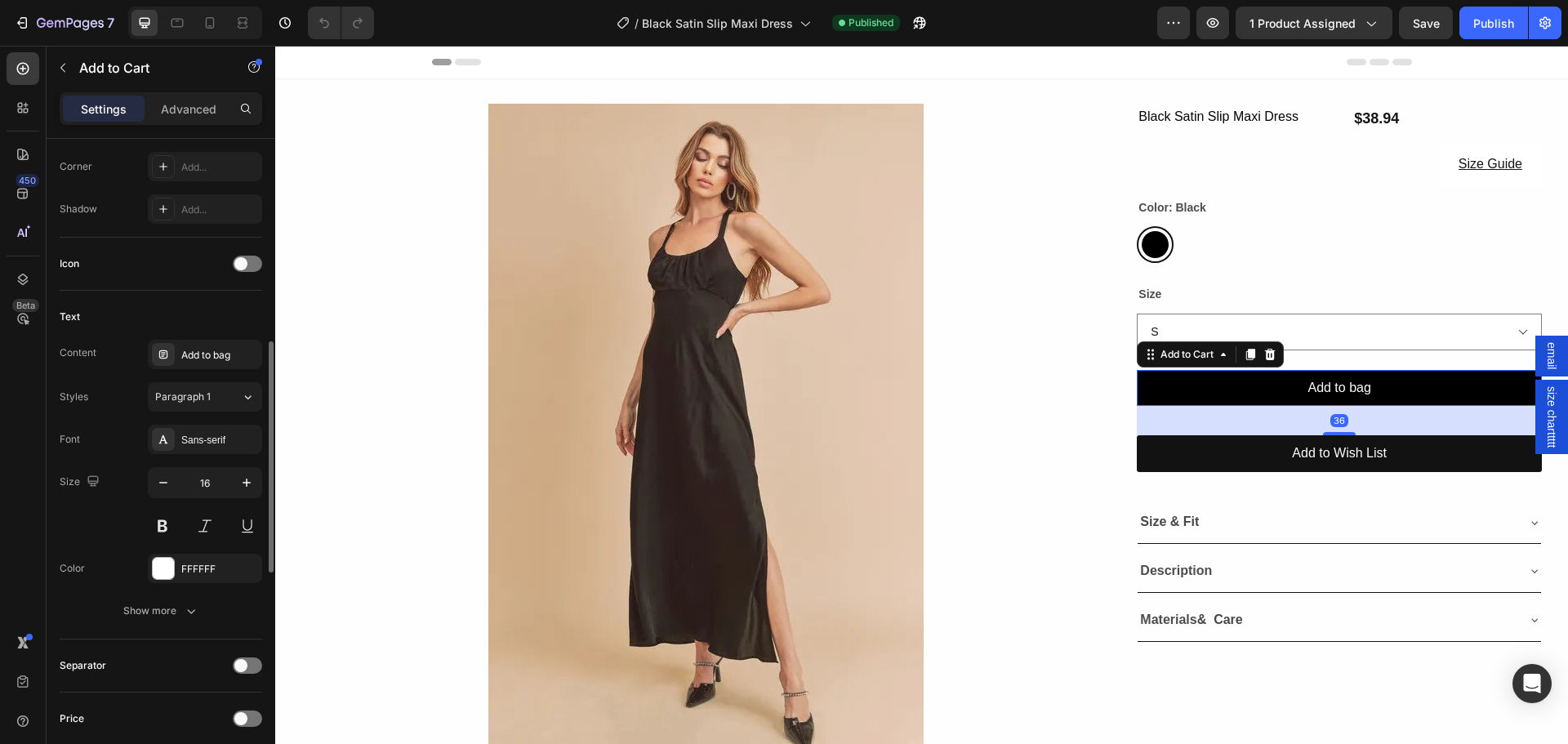
scroll to position [1183, 0]
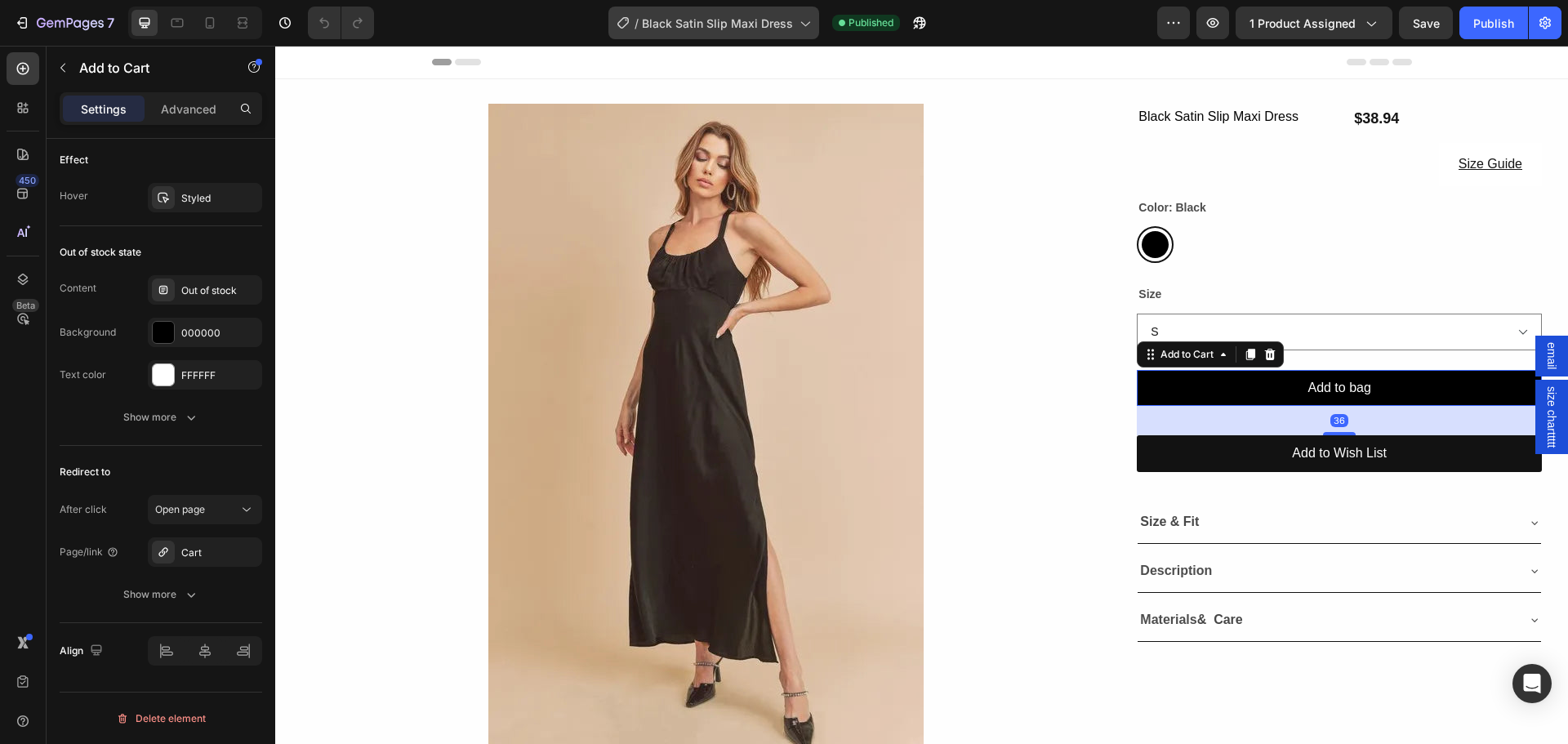
click at [723, 11] on div "/ Black Satin Slip Maxi Dress" at bounding box center [714, 23] width 211 height 33
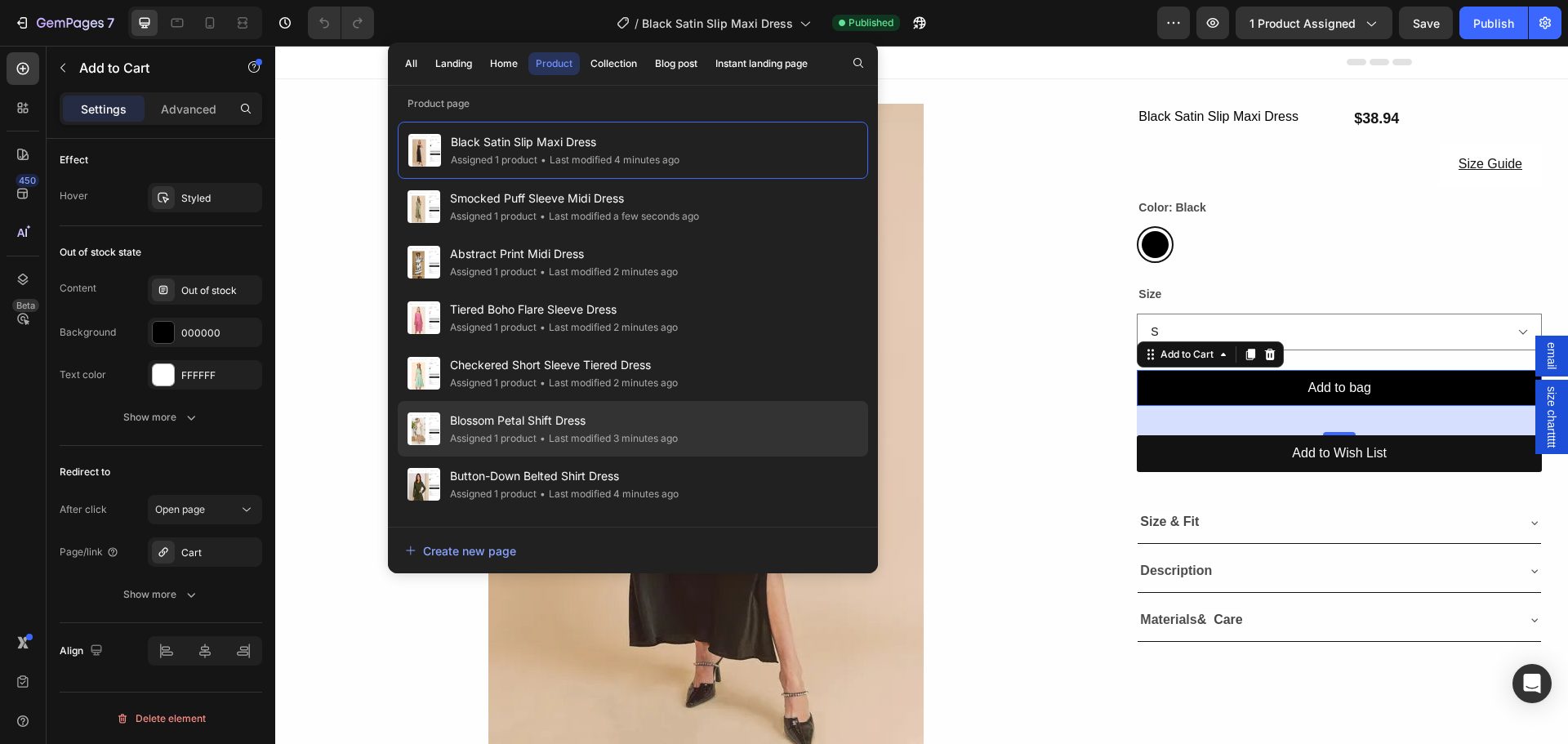
scroll to position [164, 0]
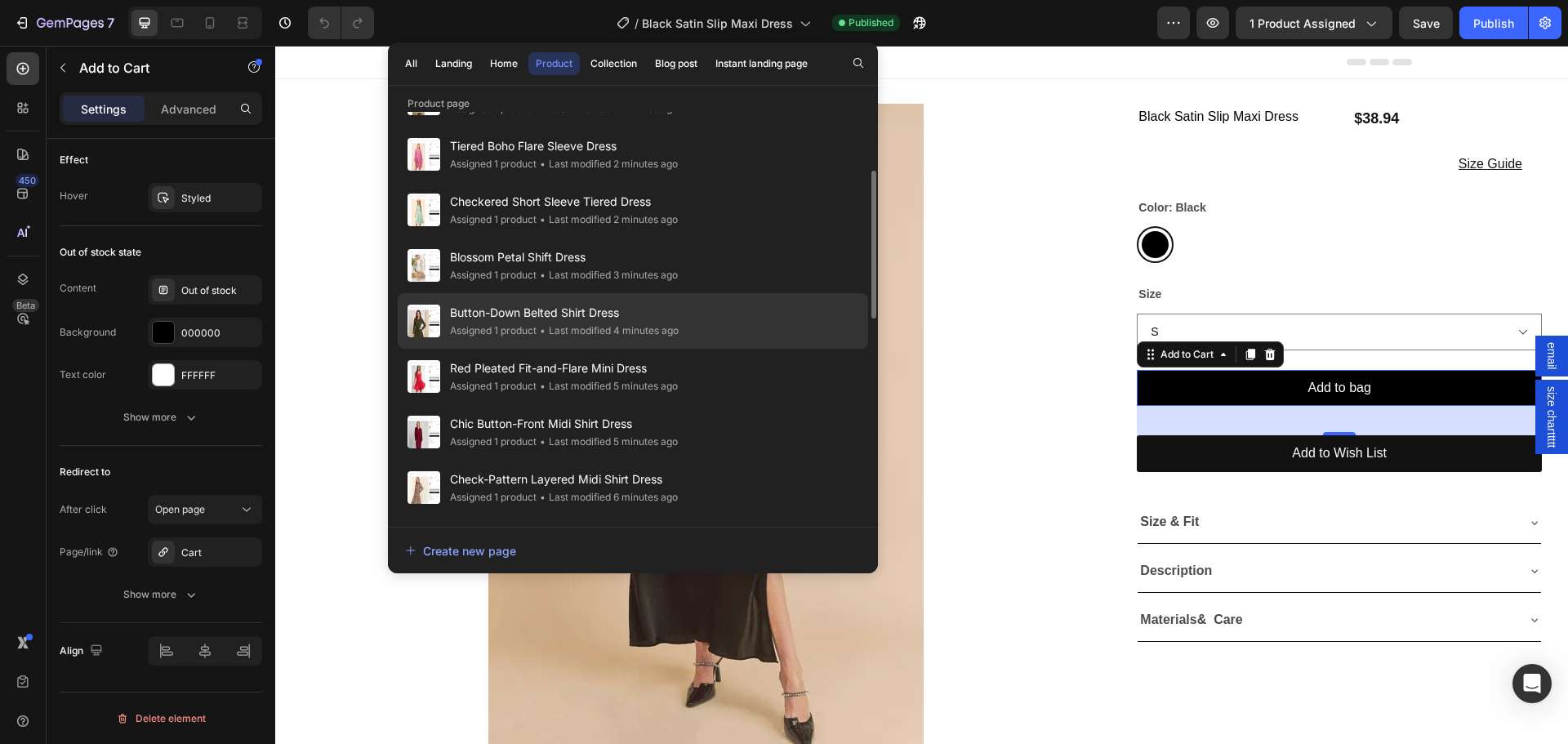
click at [567, 321] on span "Button-Down Belted Shirt Dress" at bounding box center [564, 312] width 228 height 19
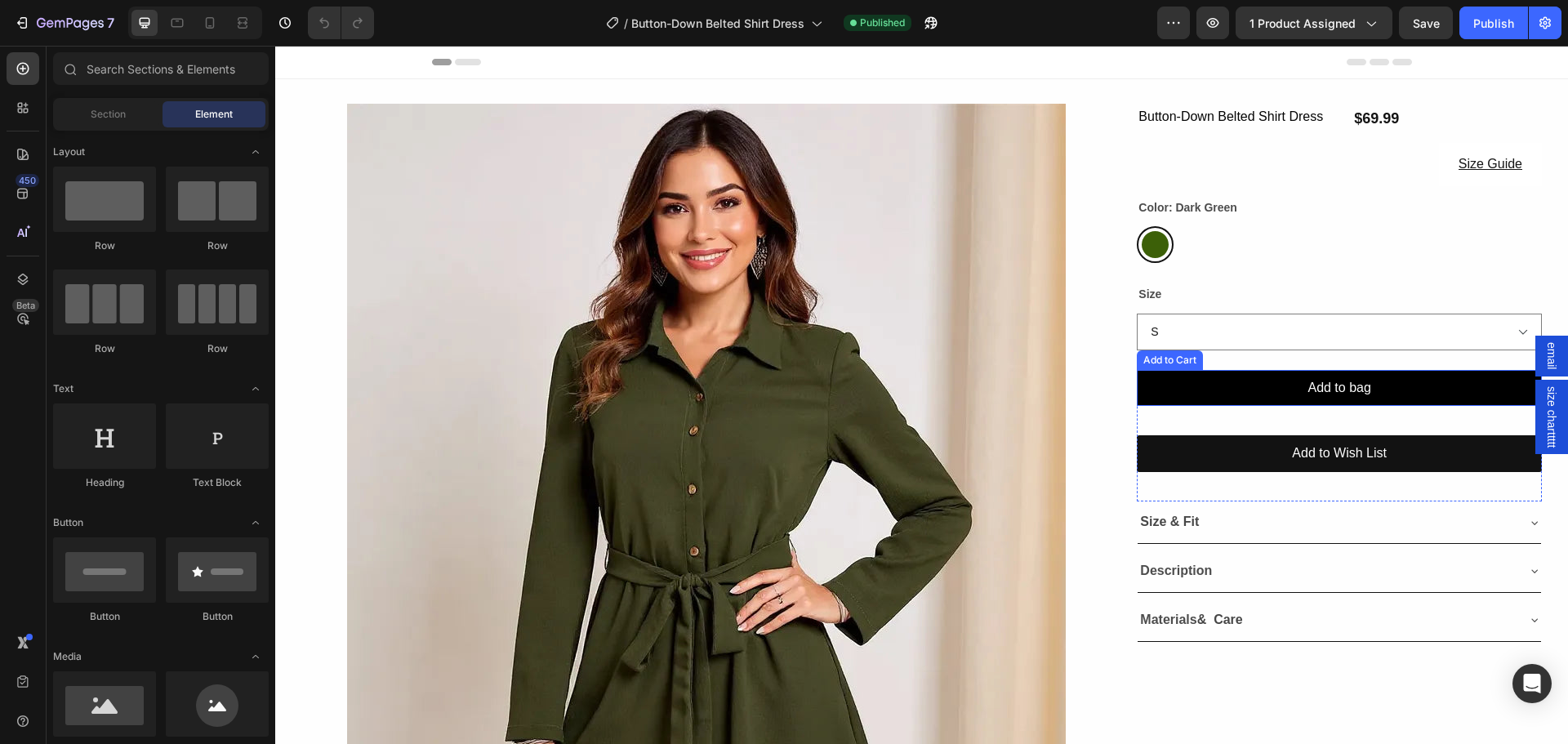
drag, startPoint x: 1165, startPoint y: 391, endPoint x: 299, endPoint y: 480, distance: 870.6
click at [1165, 391] on button "Add to bag" at bounding box center [1339, 388] width 405 height 37
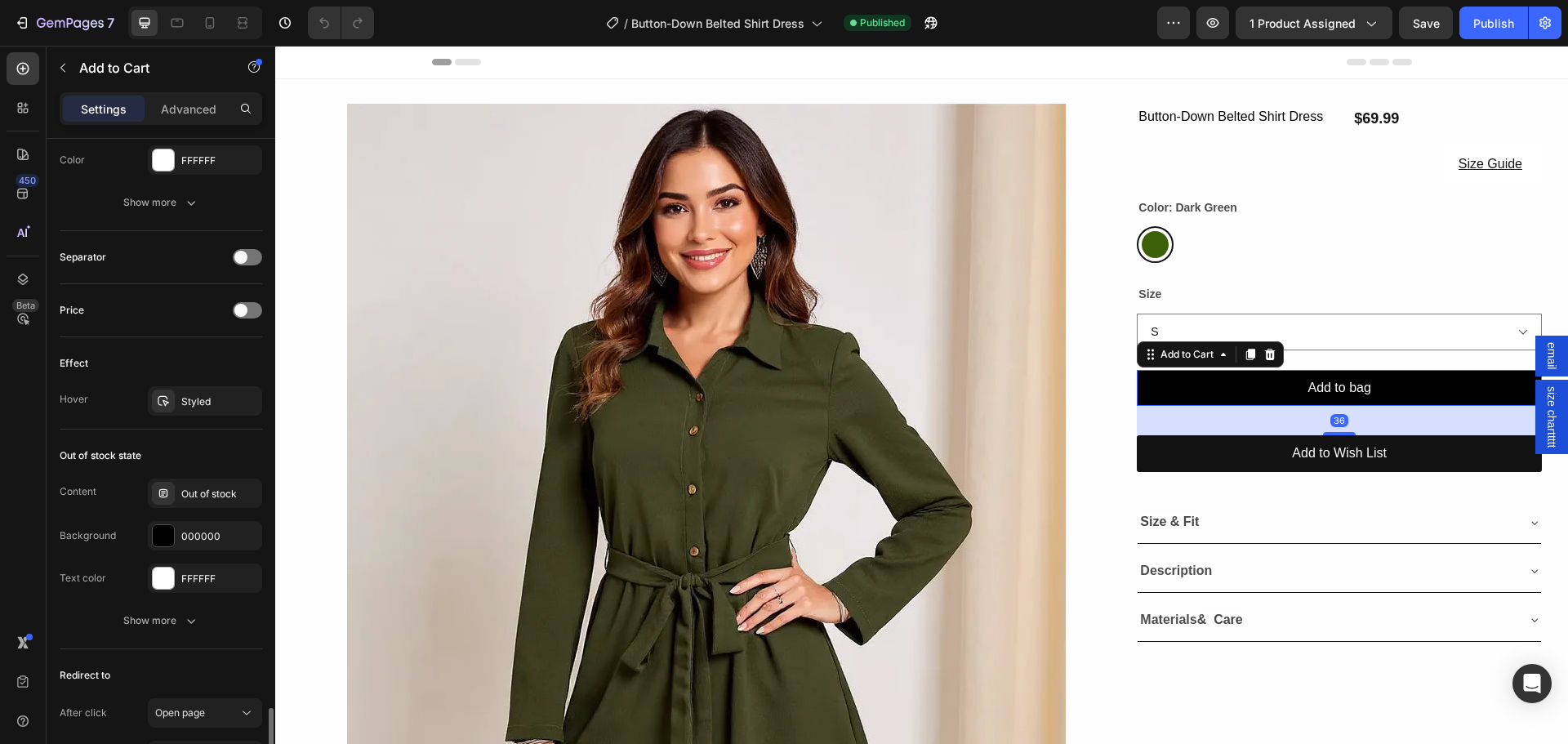
scroll to position [1183, 0]
